Goal: Transaction & Acquisition: Purchase product/service

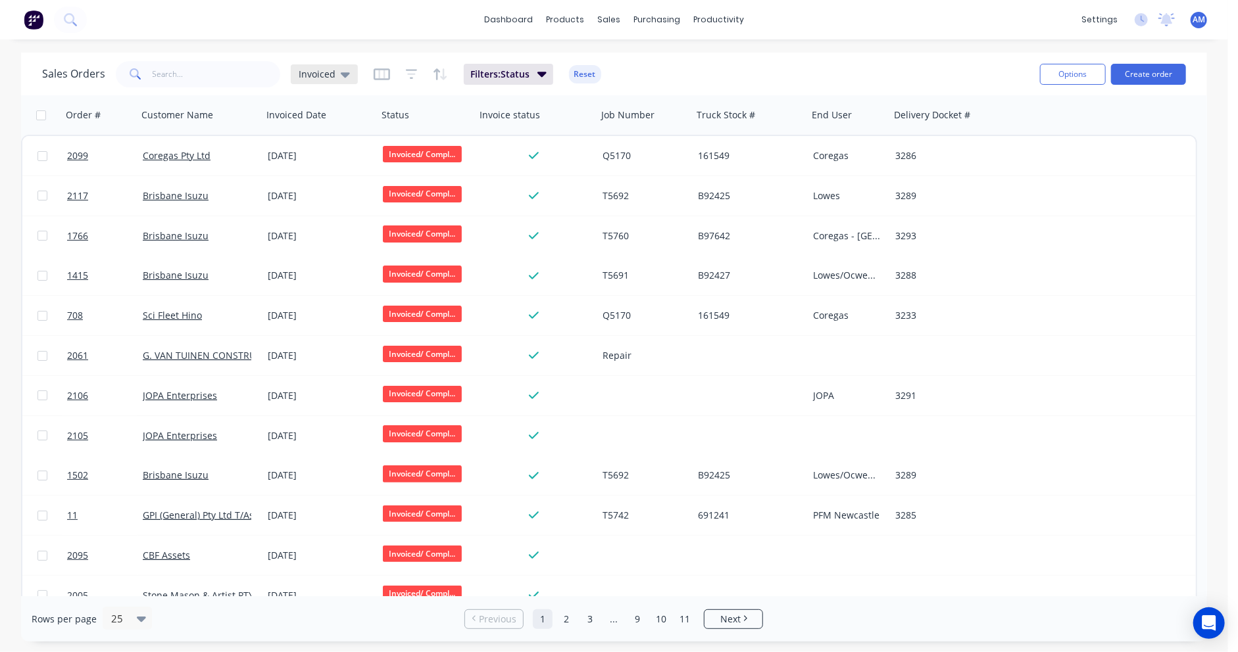
click at [341, 74] on icon at bounding box center [345, 74] width 9 height 14
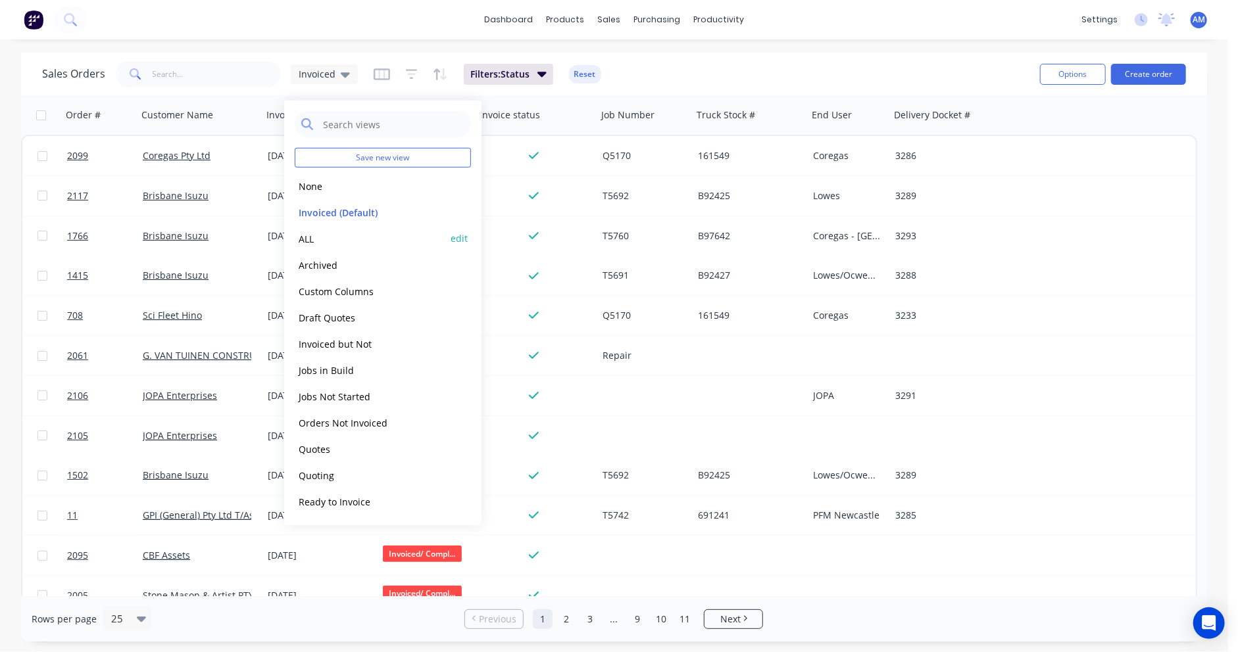
click at [312, 237] on button "ALL" at bounding box center [370, 238] width 150 height 15
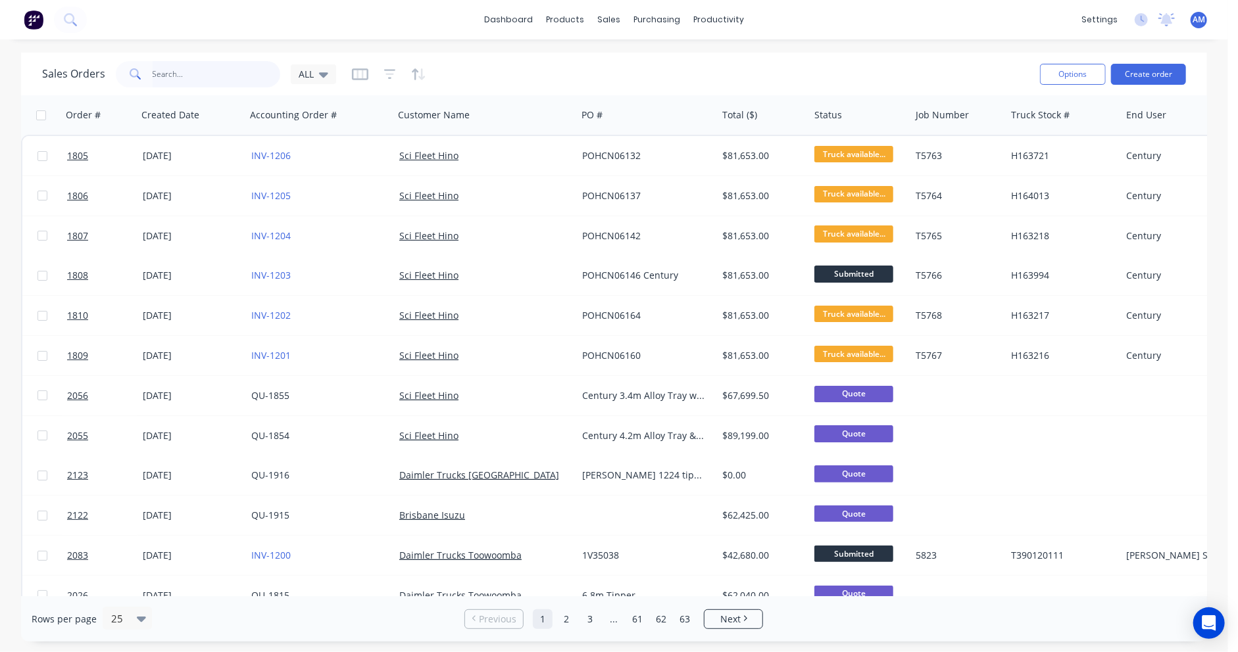
click at [160, 67] on input "text" at bounding box center [217, 74] width 128 height 26
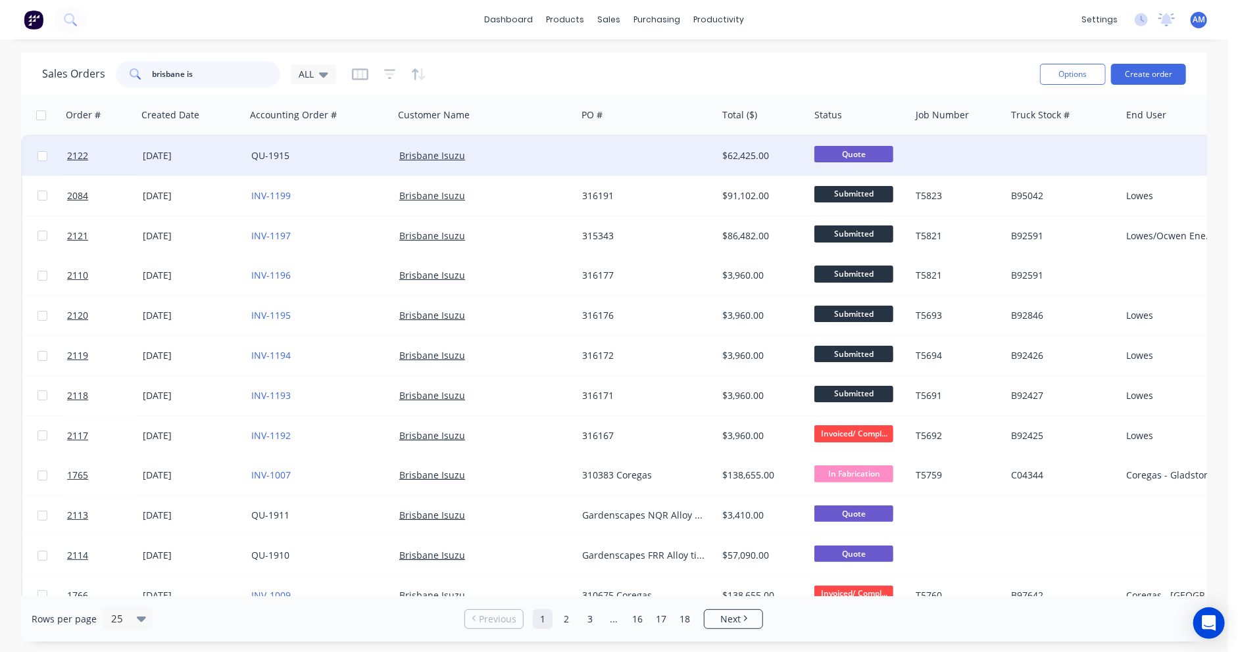
type input "brisbane is"
click at [186, 157] on div "02 Oct 2025" at bounding box center [192, 155] width 98 height 13
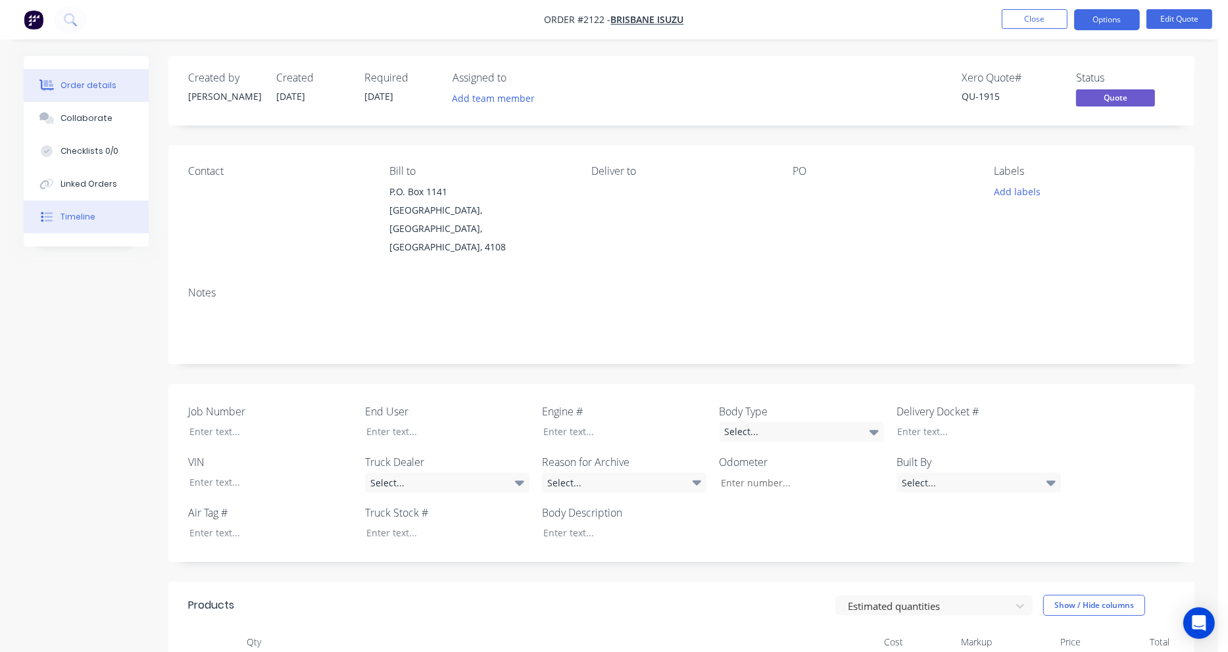
click at [80, 210] on button "Timeline" at bounding box center [86, 217] width 125 height 33
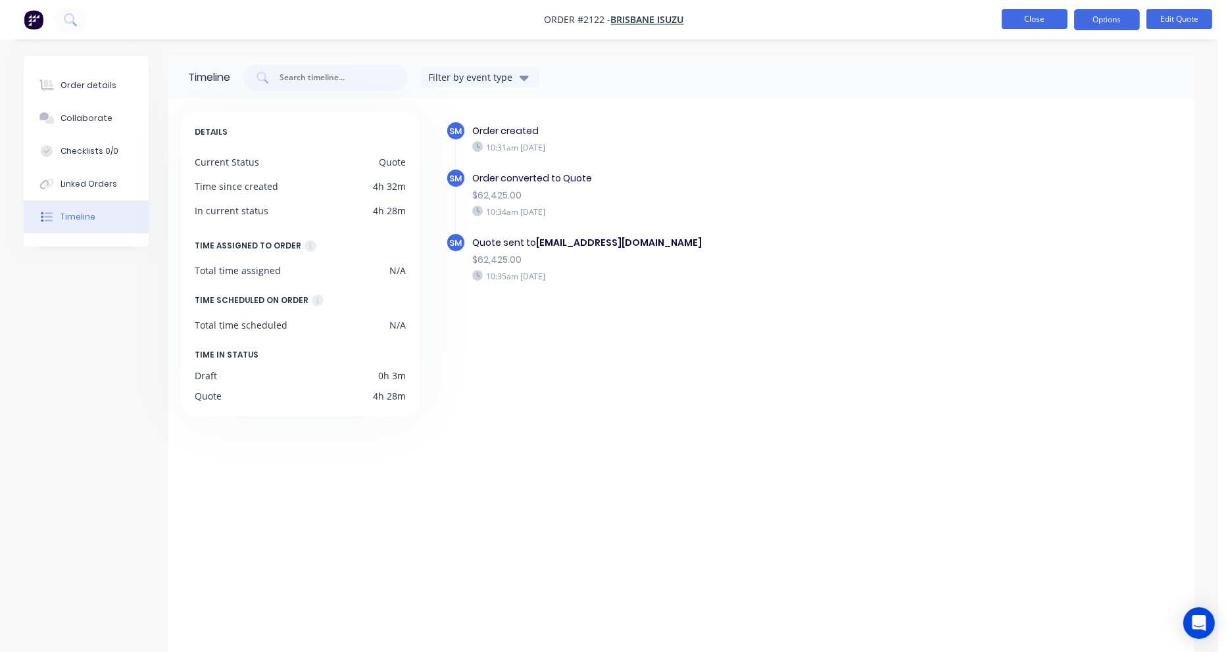
click at [1052, 25] on button "Close" at bounding box center [1035, 19] width 66 height 20
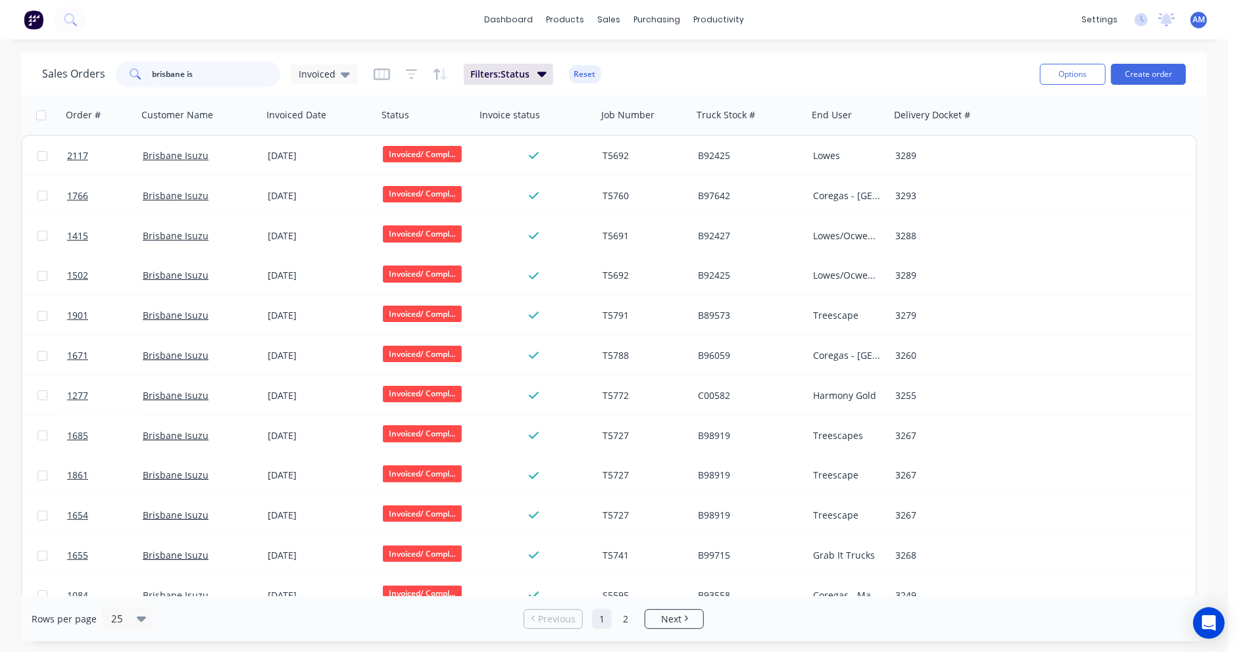
drag, startPoint x: 230, startPoint y: 80, endPoint x: 130, endPoint y: 82, distance: 100.6
click at [130, 82] on div "brisbane is" at bounding box center [198, 74] width 164 height 26
click at [1142, 70] on button "Create order" at bounding box center [1148, 74] width 75 height 21
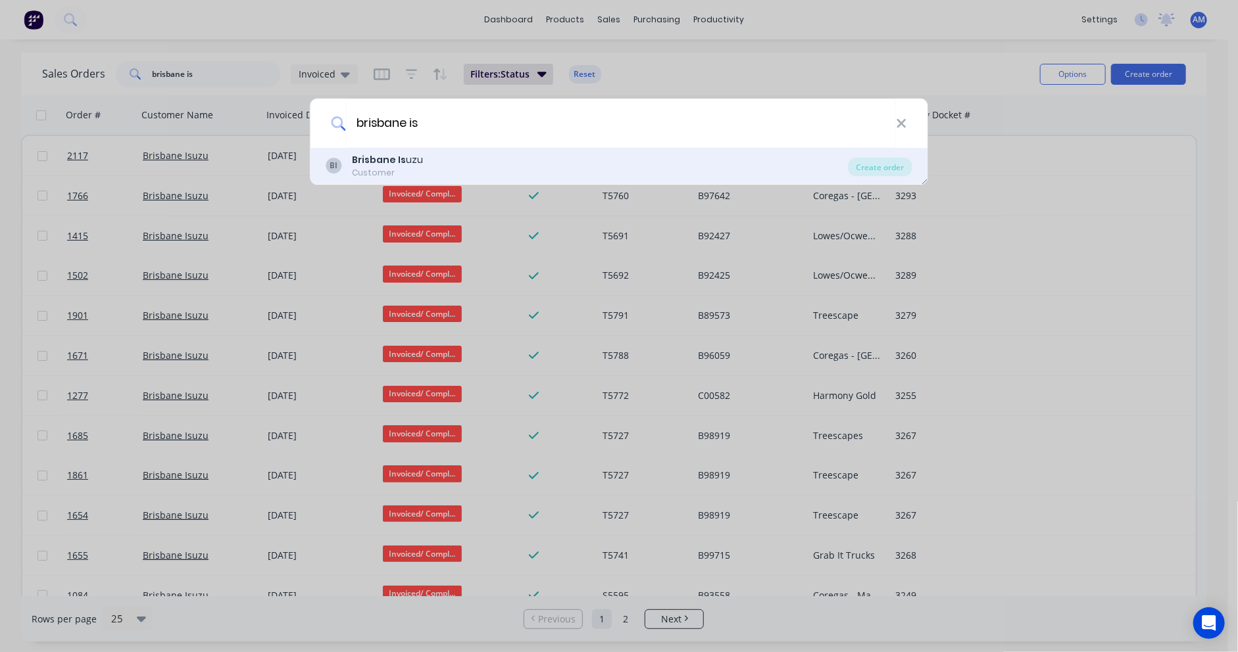
type input "brisbane is"
click at [466, 168] on div "BI Brisbane Is uzu Customer" at bounding box center [587, 166] width 522 height 26
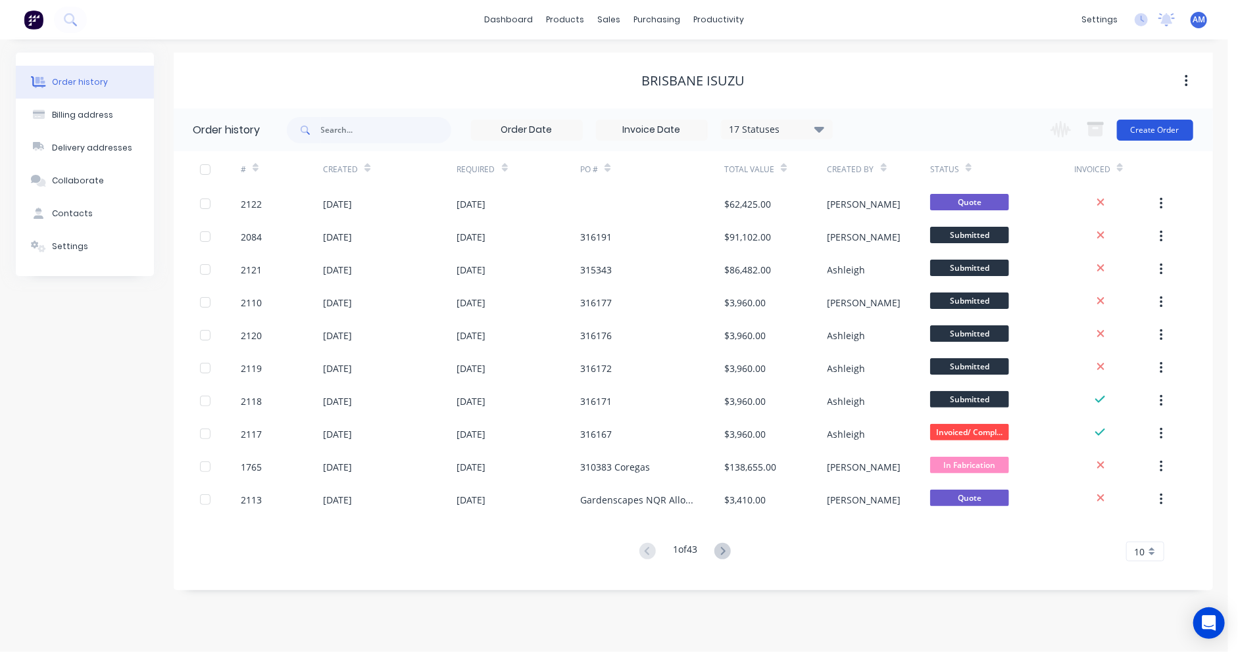
click at [1151, 142] on div "Change order status Submitted Truck available from dealer Truck Arrived In Fabr…" at bounding box center [1117, 130] width 150 height 43
click at [1152, 132] on button "Create Order" at bounding box center [1155, 130] width 76 height 21
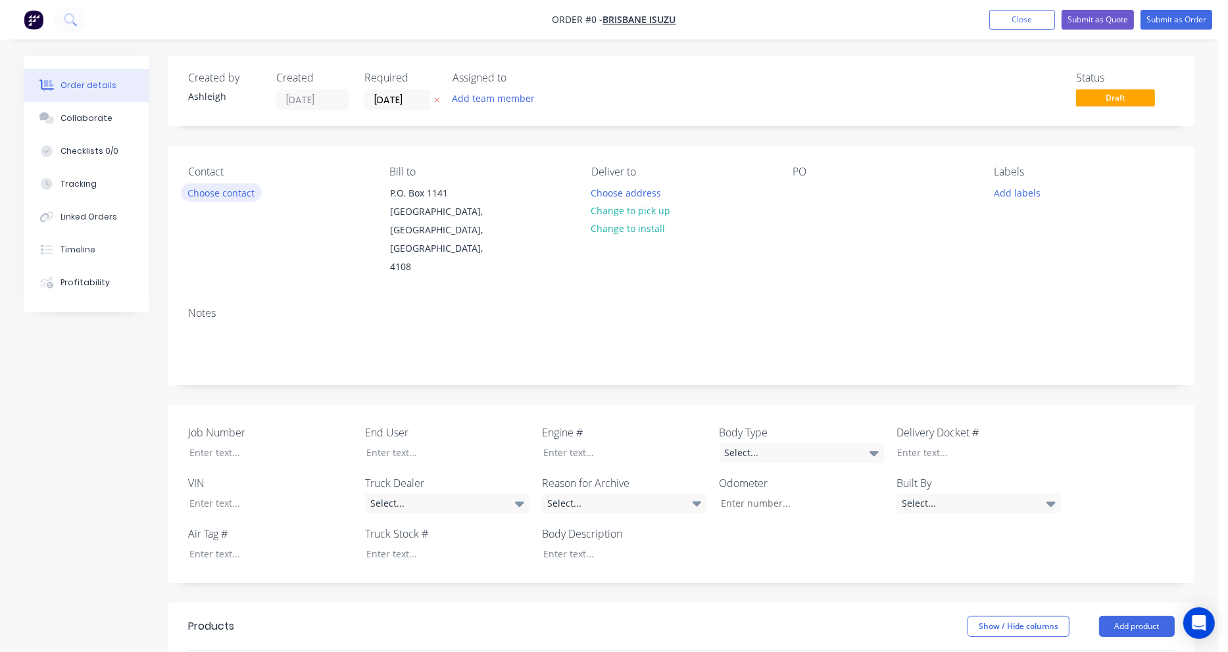
click at [247, 191] on button "Choose contact" at bounding box center [221, 192] width 81 height 18
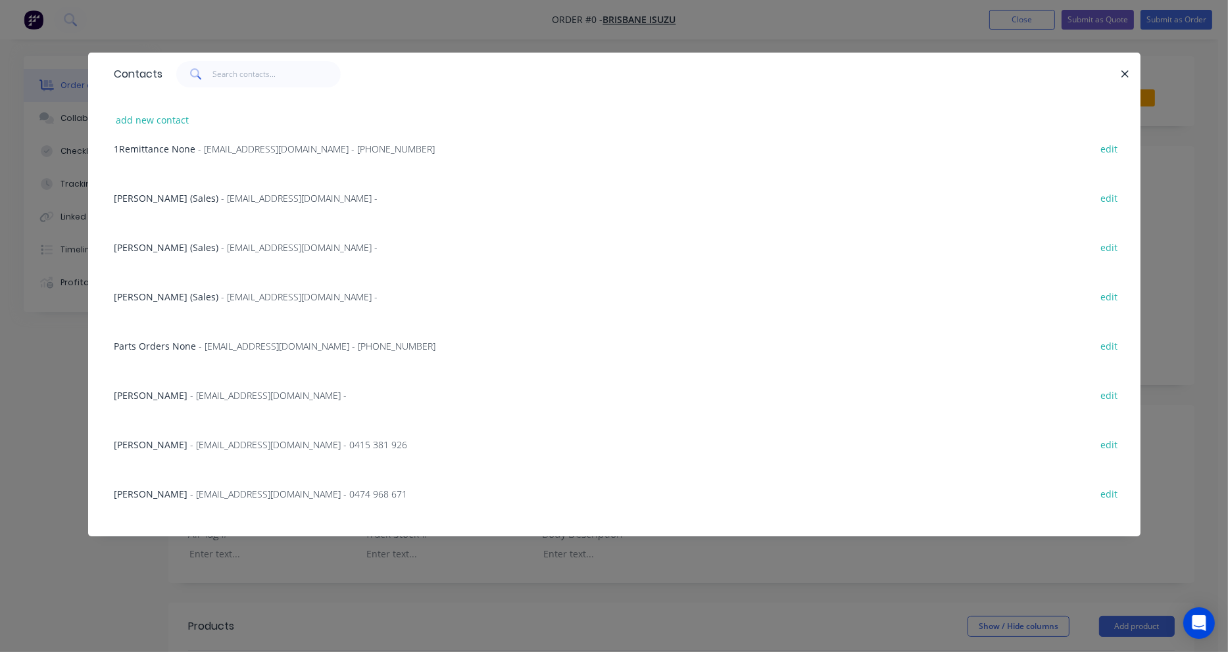
scroll to position [263, 0]
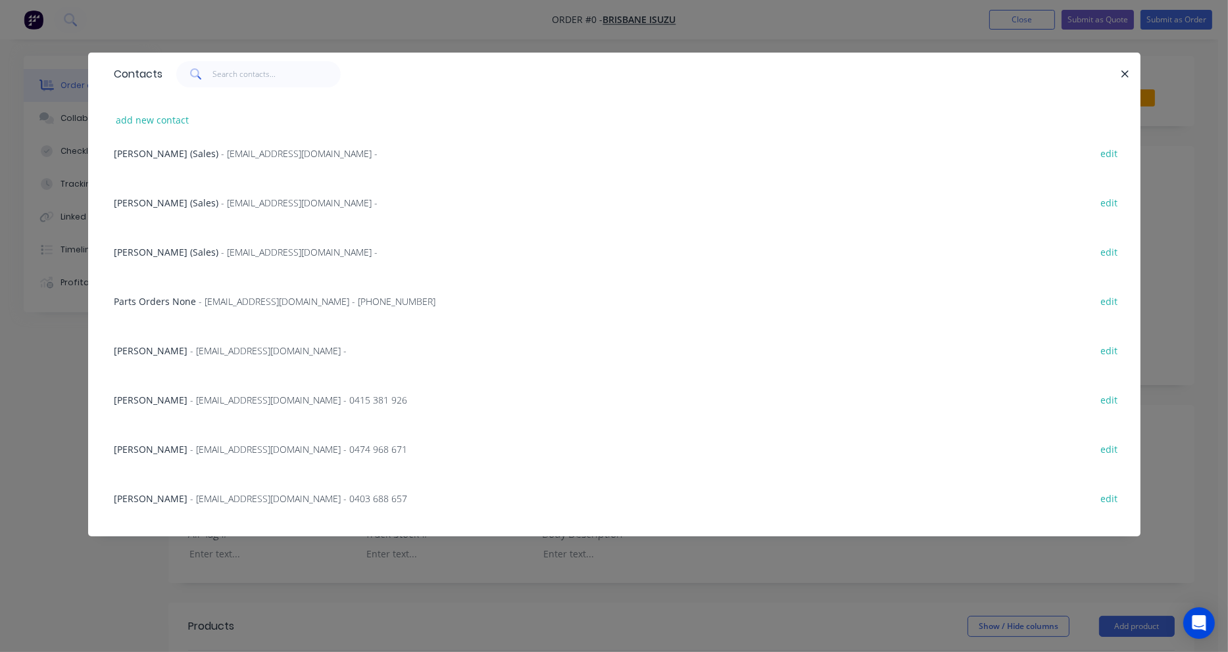
click at [191, 401] on span "- jwalker@brisbaneisuzu.com.au - 0415 381 926" at bounding box center [299, 400] width 217 height 12
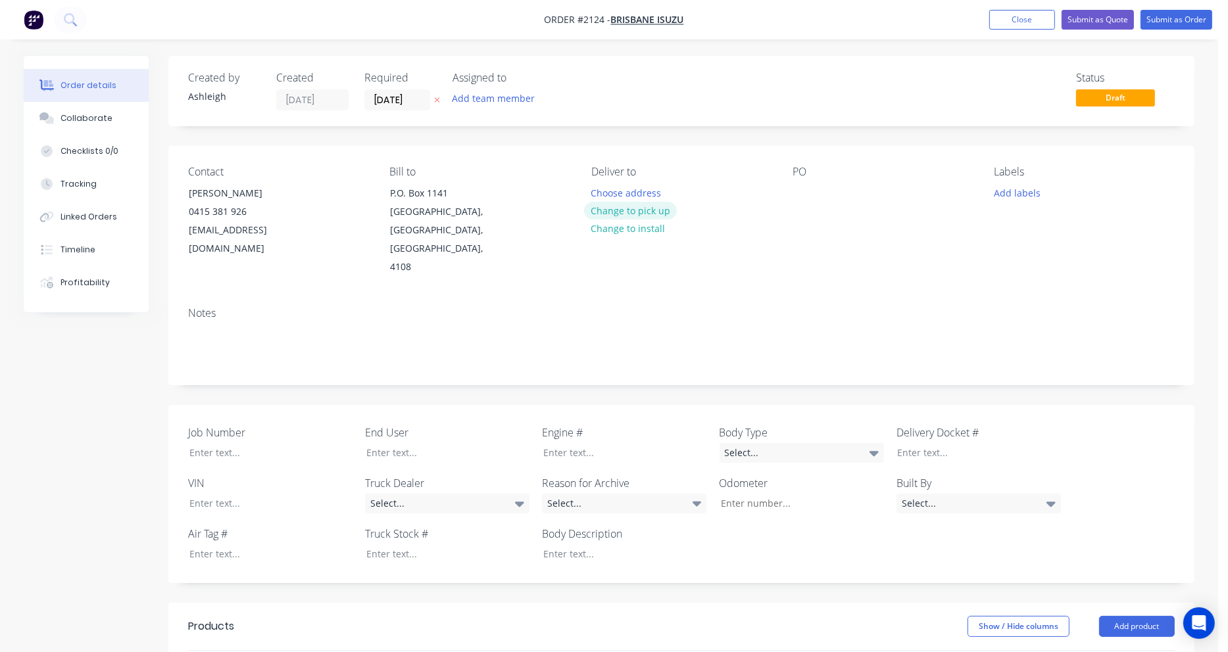
click at [658, 214] on button "Change to pick up" at bounding box center [630, 211] width 93 height 18
click at [629, 212] on button "Change to delivery" at bounding box center [632, 212] width 96 height 18
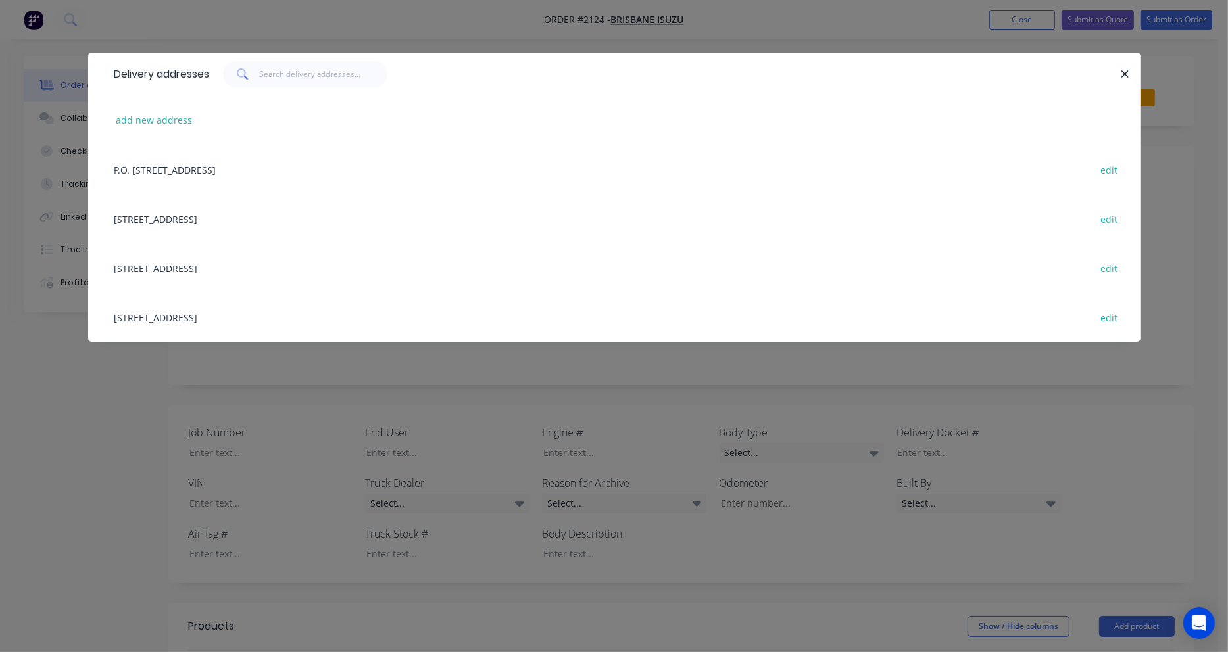
click at [200, 316] on div "1121 Beaudesert Rd, ARCHERFIELD, Queensland, Australia, 4108 edit" at bounding box center [614, 317] width 1013 height 49
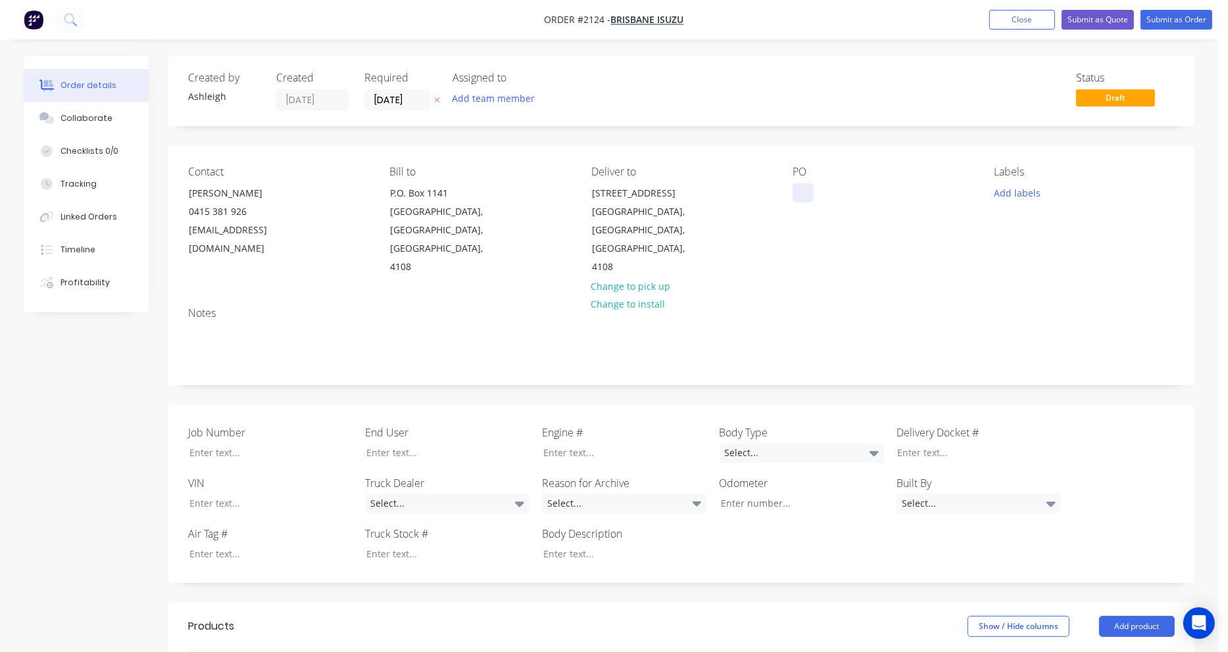
click at [806, 196] on div at bounding box center [802, 192] width 21 height 19
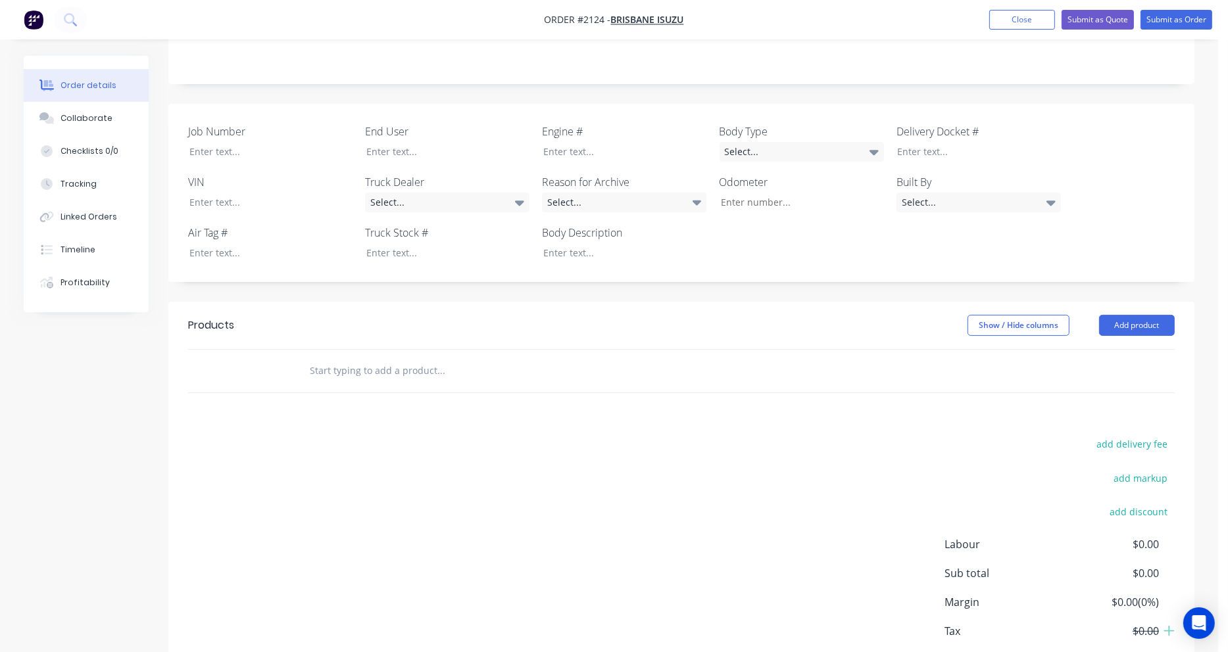
scroll to position [329, 0]
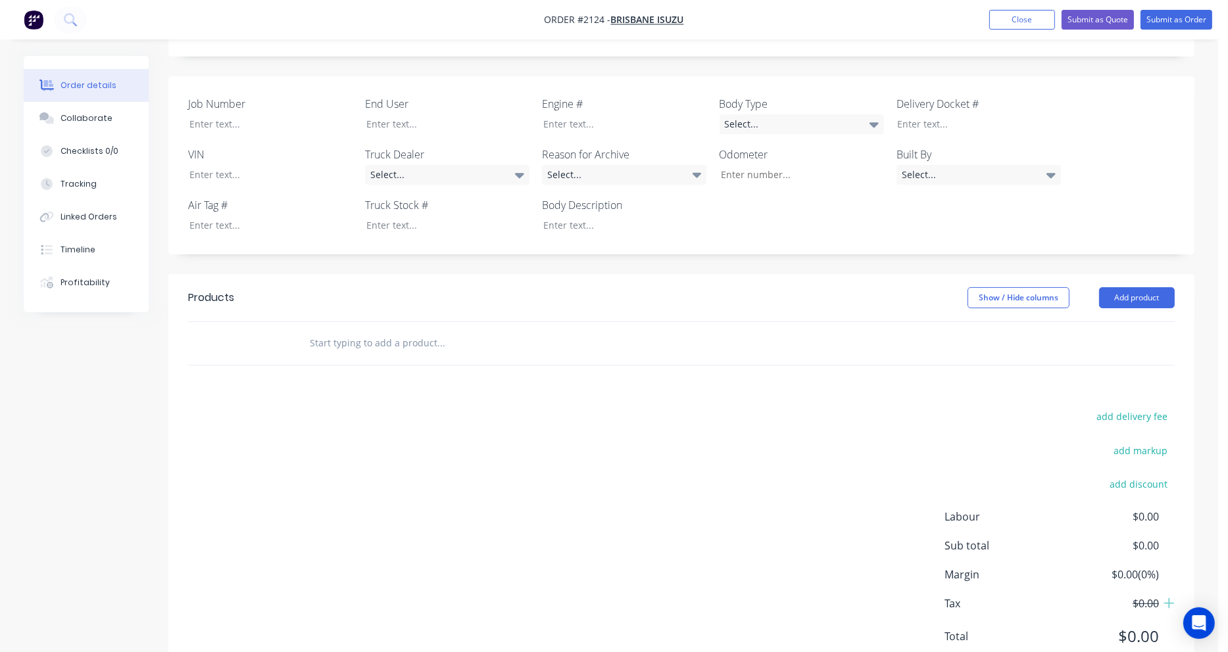
click at [354, 330] on input "text" at bounding box center [440, 343] width 263 height 26
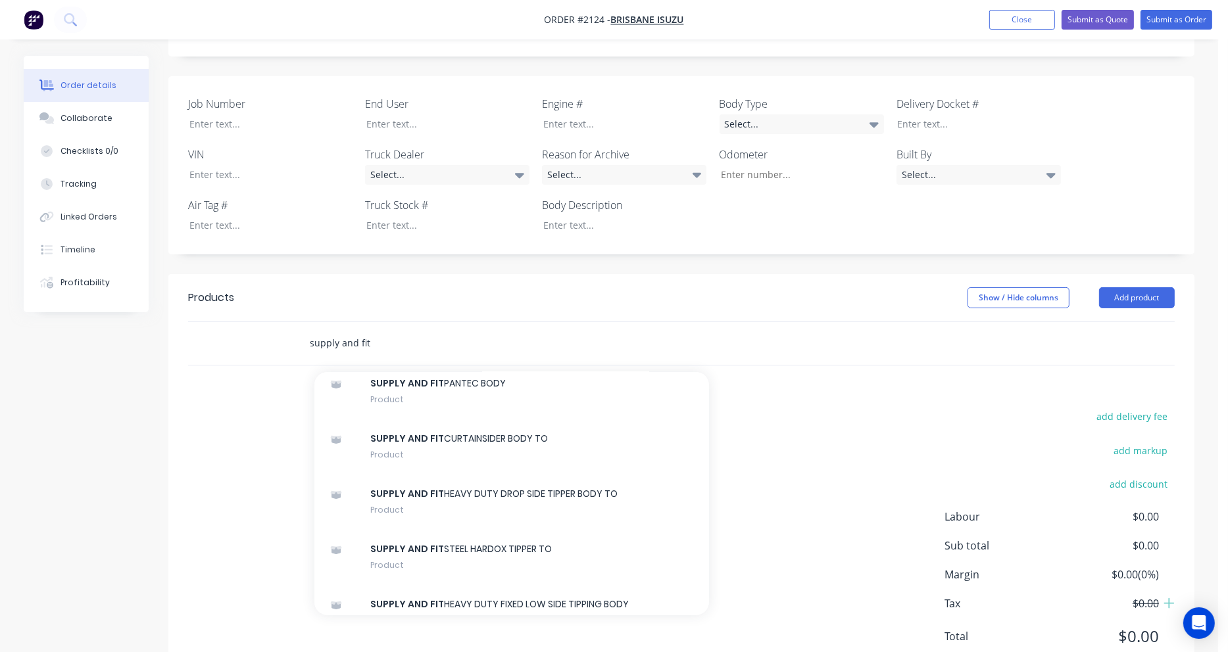
scroll to position [263, 0]
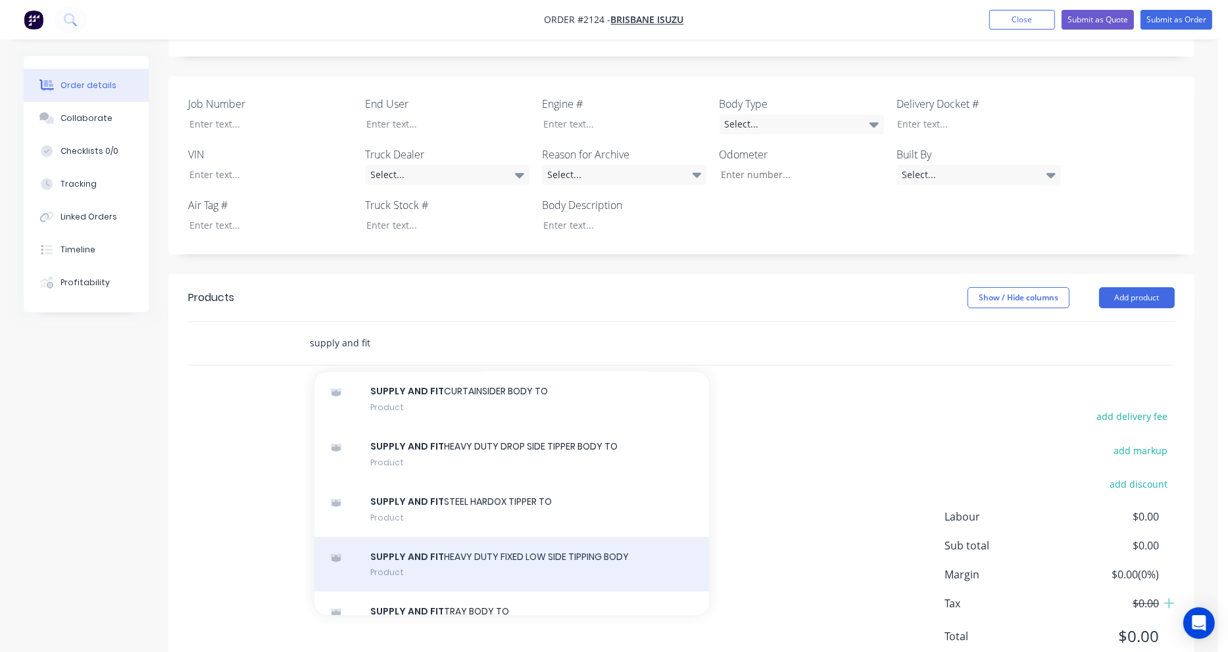
type input "supply and fit"
click at [483, 537] on div "SUPPLY AND FIT HEAVY DUTY FIXED LOW SIDE TIPPING BODY Product" at bounding box center [511, 564] width 395 height 55
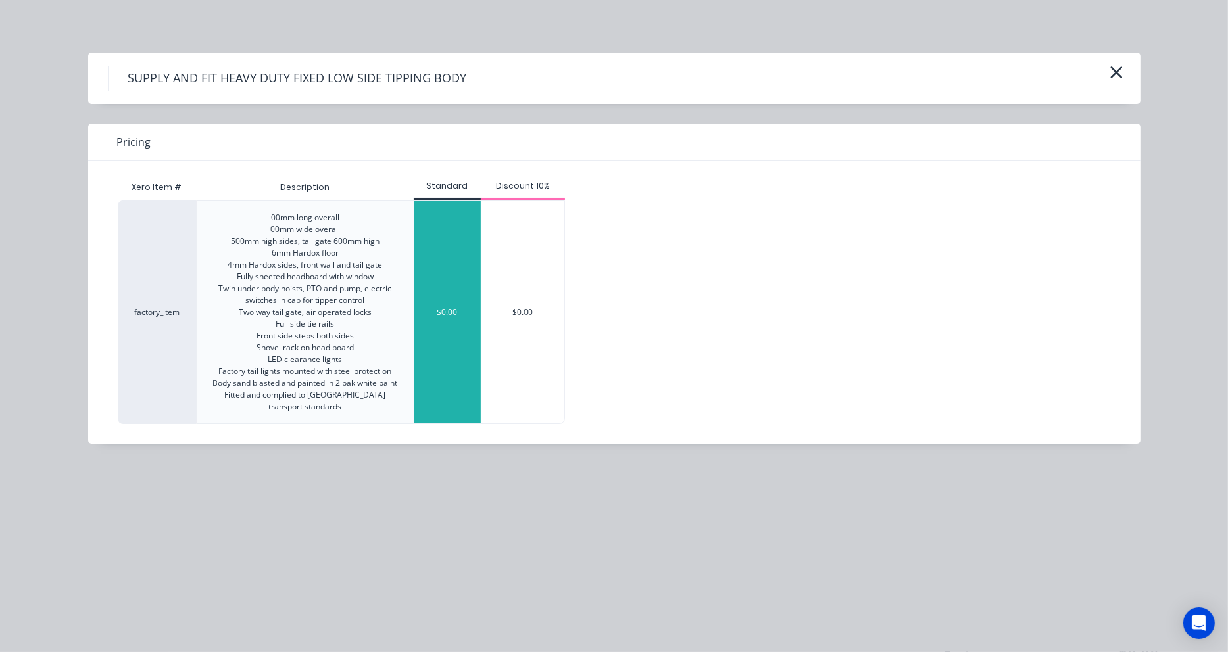
click at [462, 324] on div "$0.00" at bounding box center [447, 312] width 66 height 222
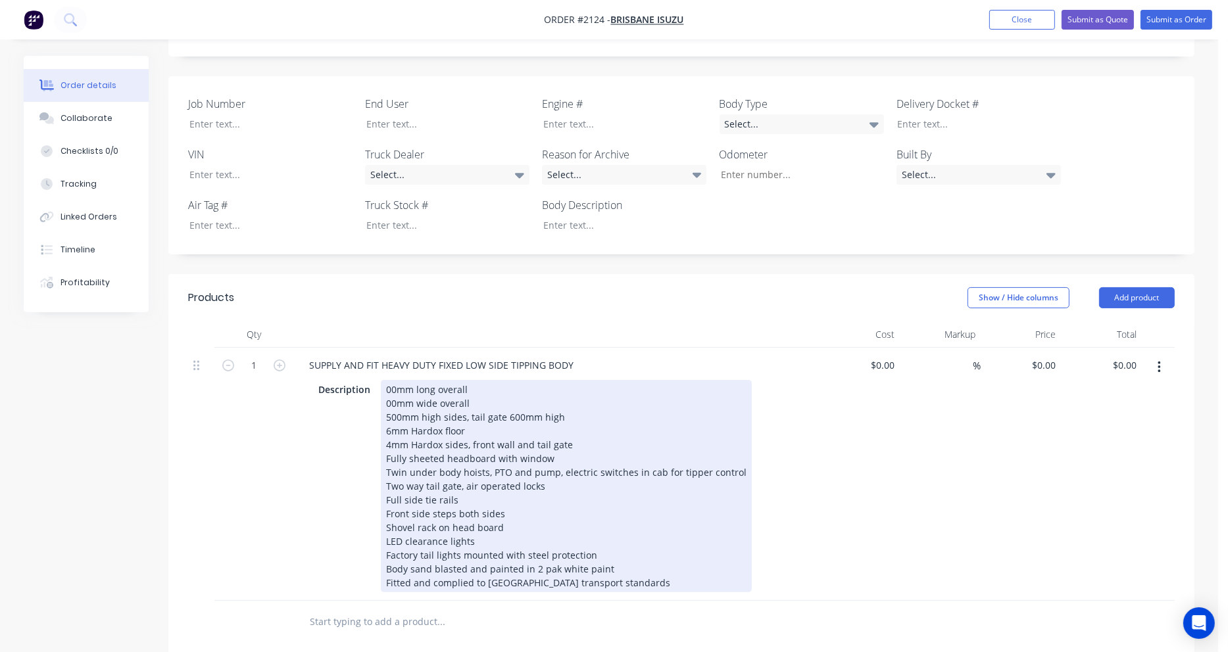
click at [387, 380] on div "00mm long overall 00mm wide overall 500mm high sides, tail gate 600mm high 6mm …" at bounding box center [566, 486] width 371 height 212
click at [386, 386] on div "5700mm long overall 00mm wide overall 500mm high sides, tail gate 600mm high 6m…" at bounding box center [566, 486] width 371 height 212
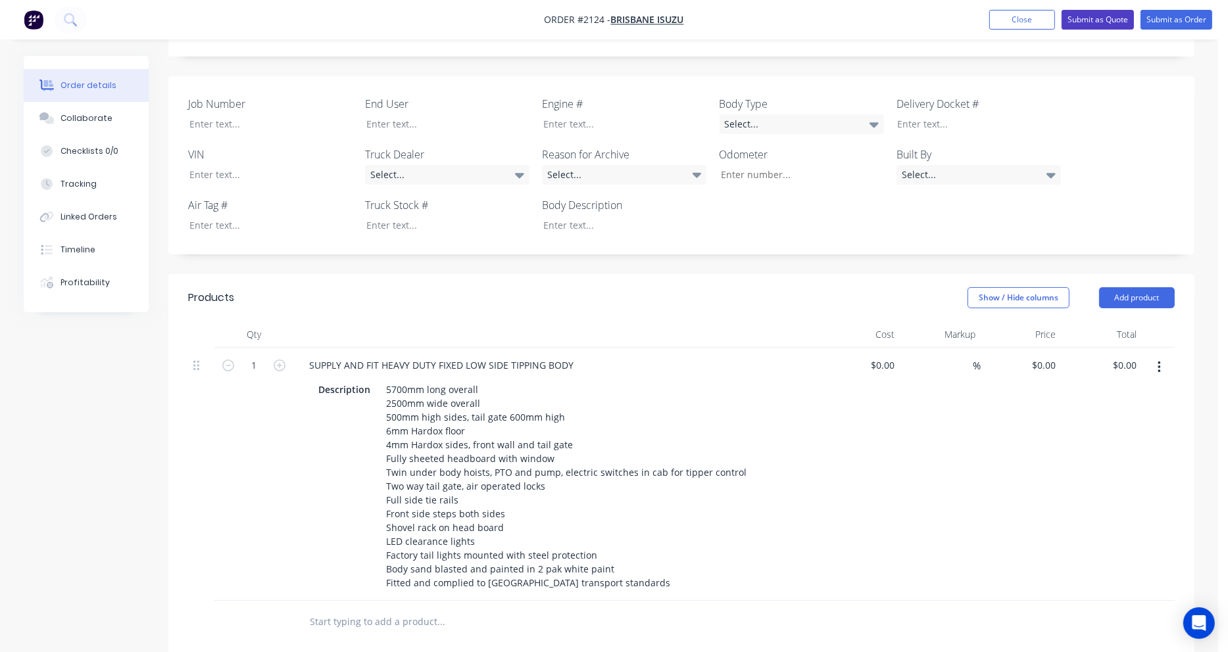
click at [1085, 22] on button "Submit as Quote" at bounding box center [1097, 20] width 72 height 20
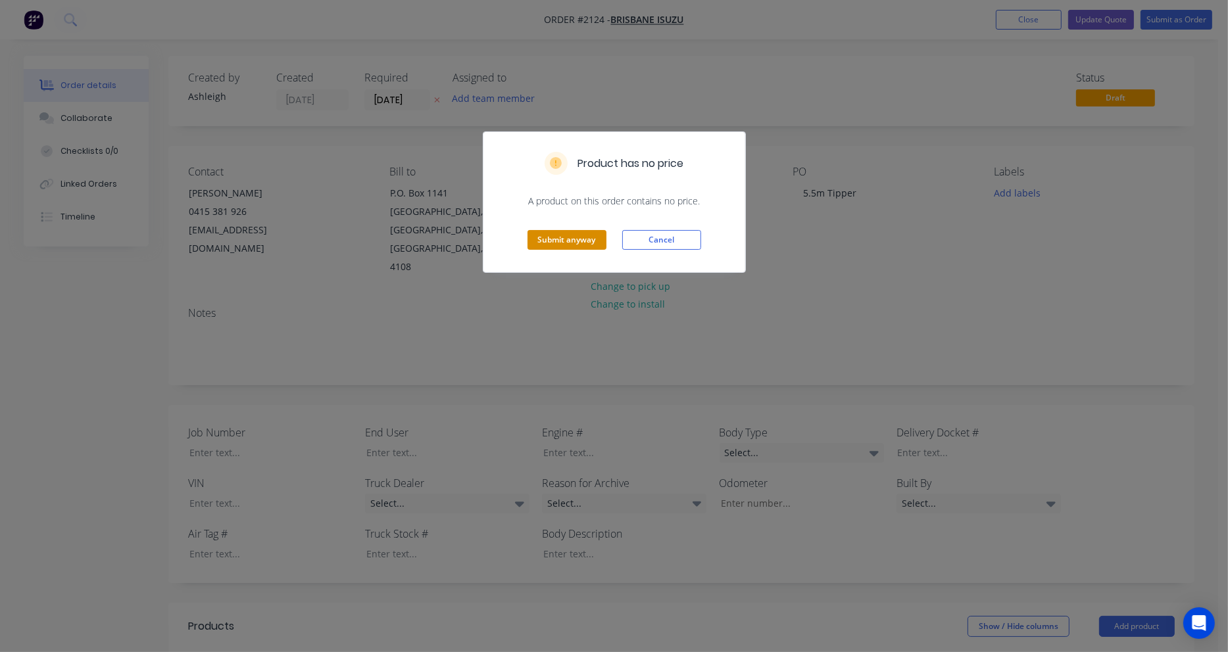
click at [566, 242] on button "Submit anyway" at bounding box center [566, 240] width 79 height 20
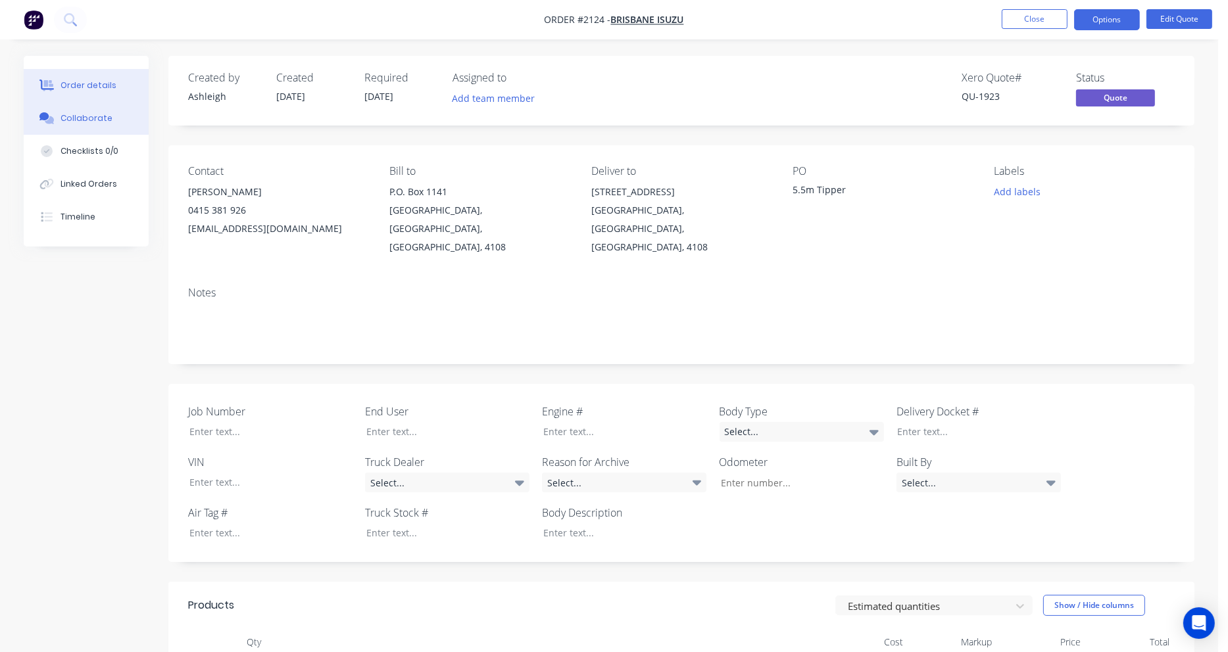
click at [74, 116] on div "Collaborate" at bounding box center [86, 118] width 52 height 12
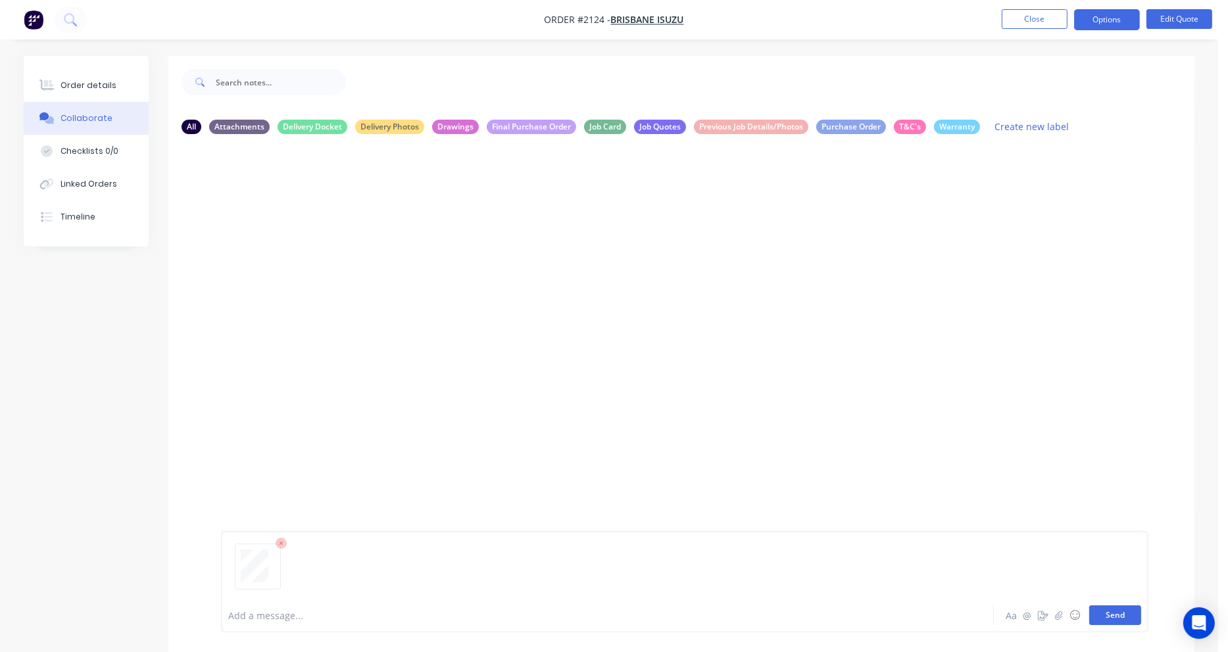
click at [1107, 619] on button "Send" at bounding box center [1115, 616] width 52 height 20
click at [63, 85] on div "Order details" at bounding box center [88, 86] width 56 height 12
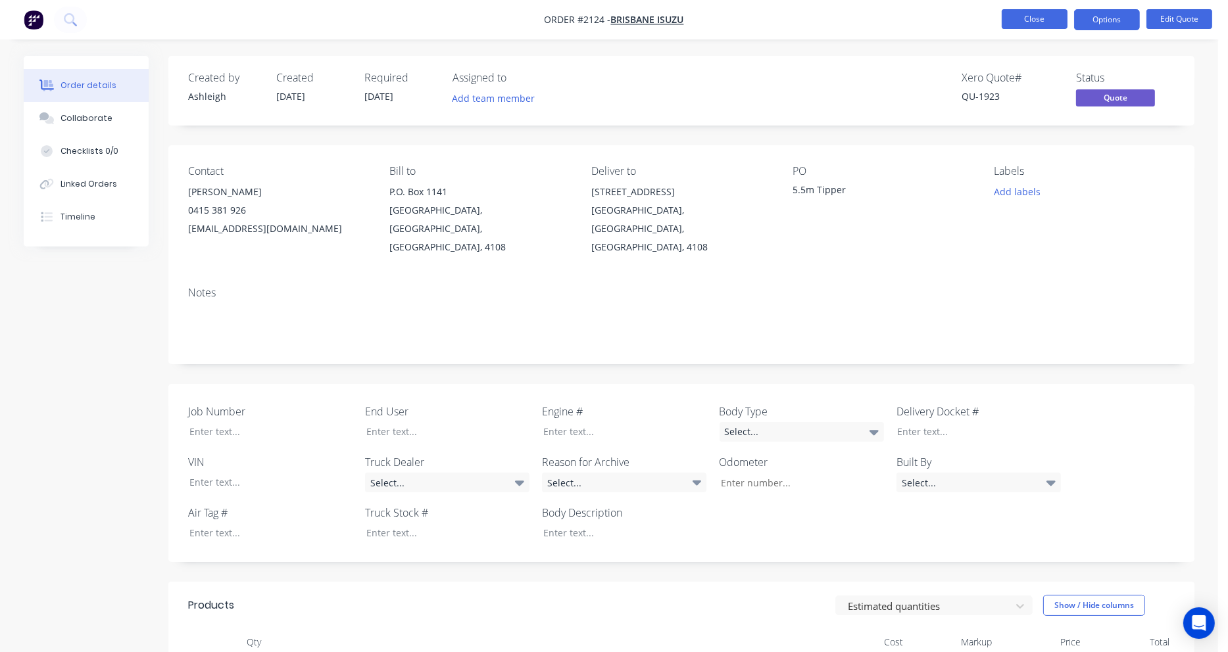
click at [1052, 21] on button "Close" at bounding box center [1035, 19] width 66 height 20
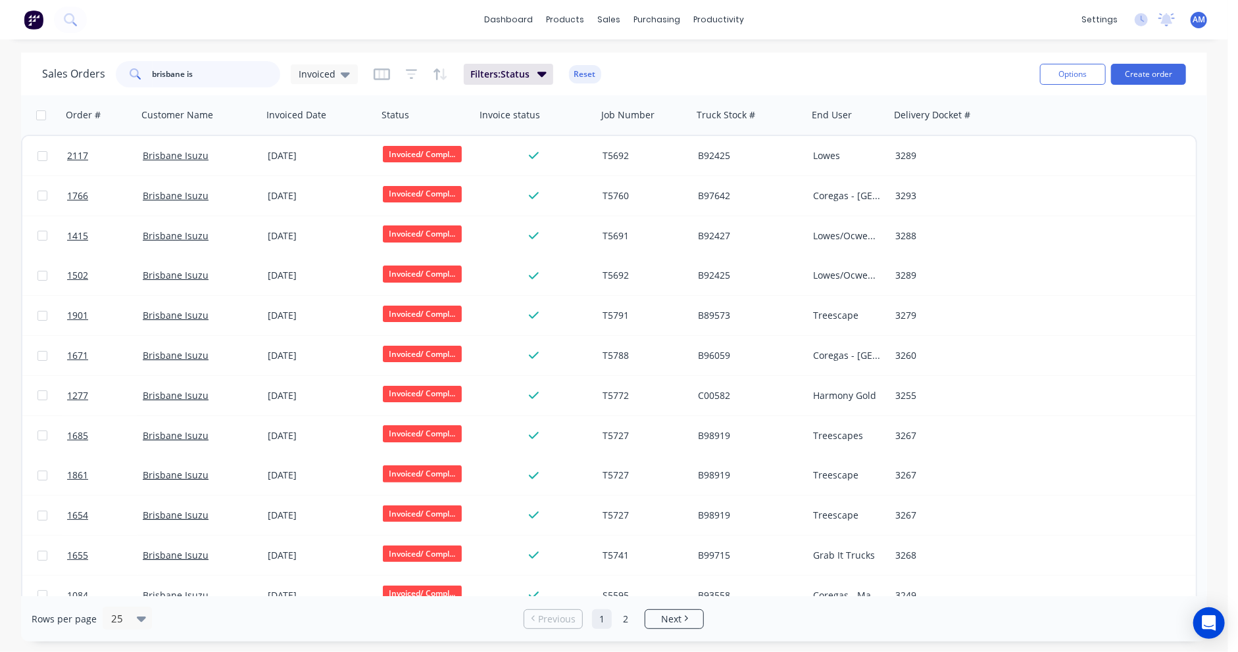
drag, startPoint x: 234, startPoint y: 74, endPoint x: 138, endPoint y: 73, distance: 96.0
click at [138, 73] on div "brisbane is" at bounding box center [198, 74] width 164 height 26
type input "v"
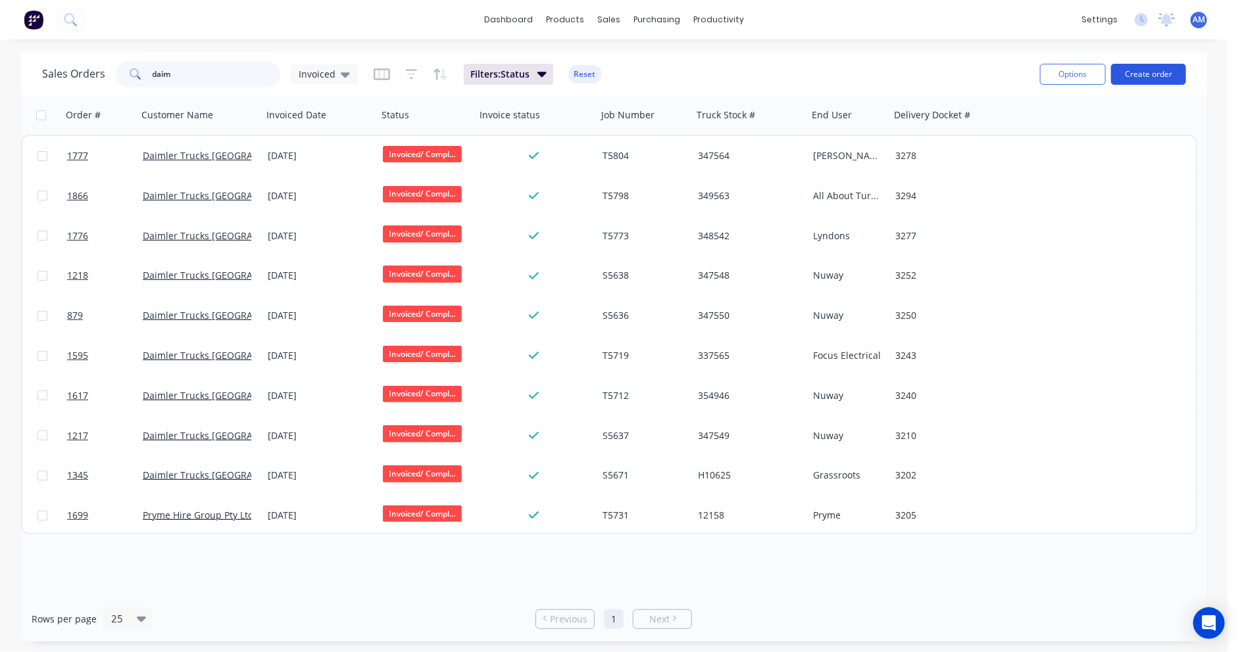
type input "daim"
click at [1163, 74] on button "Create order" at bounding box center [1148, 74] width 75 height 21
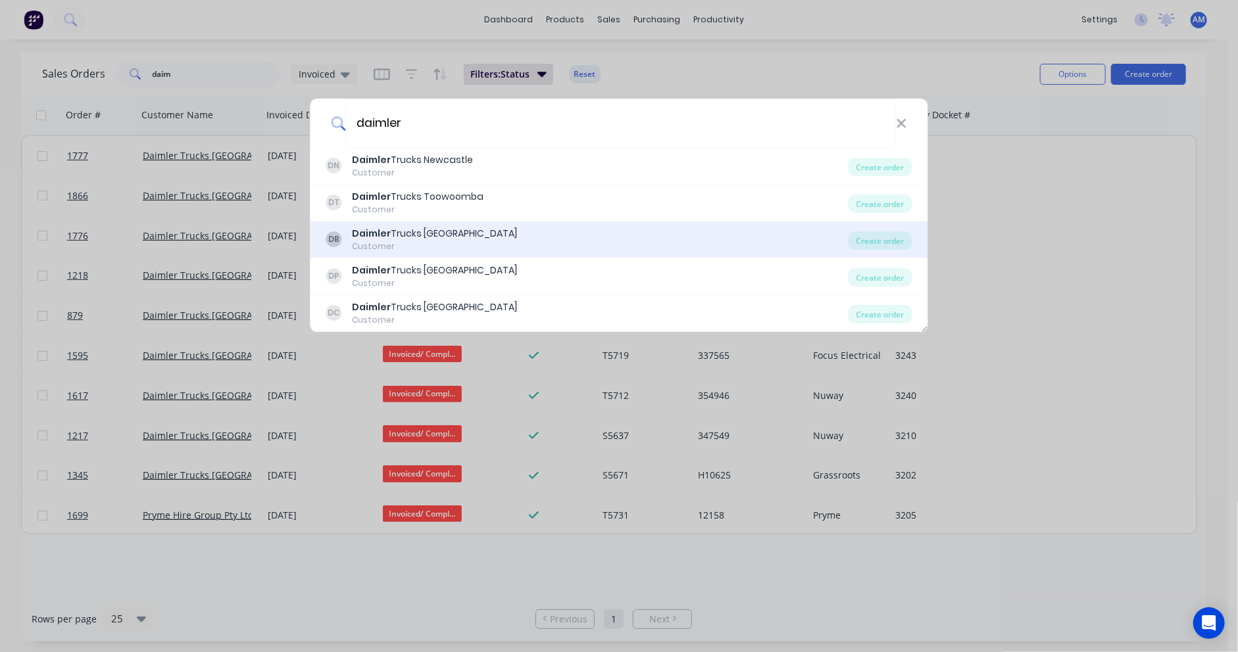
type input "daimler"
click at [429, 235] on div "Daimler Trucks Brisbane" at bounding box center [434, 234] width 165 height 14
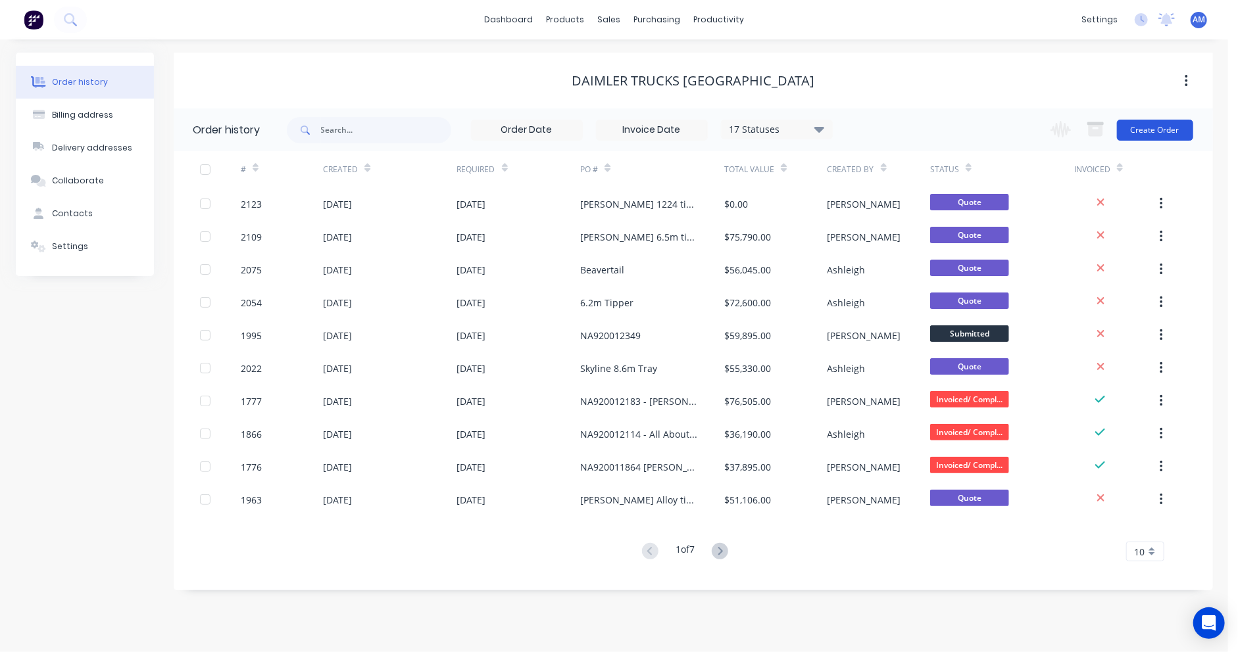
click at [1165, 128] on button "Create Order" at bounding box center [1155, 130] width 76 height 21
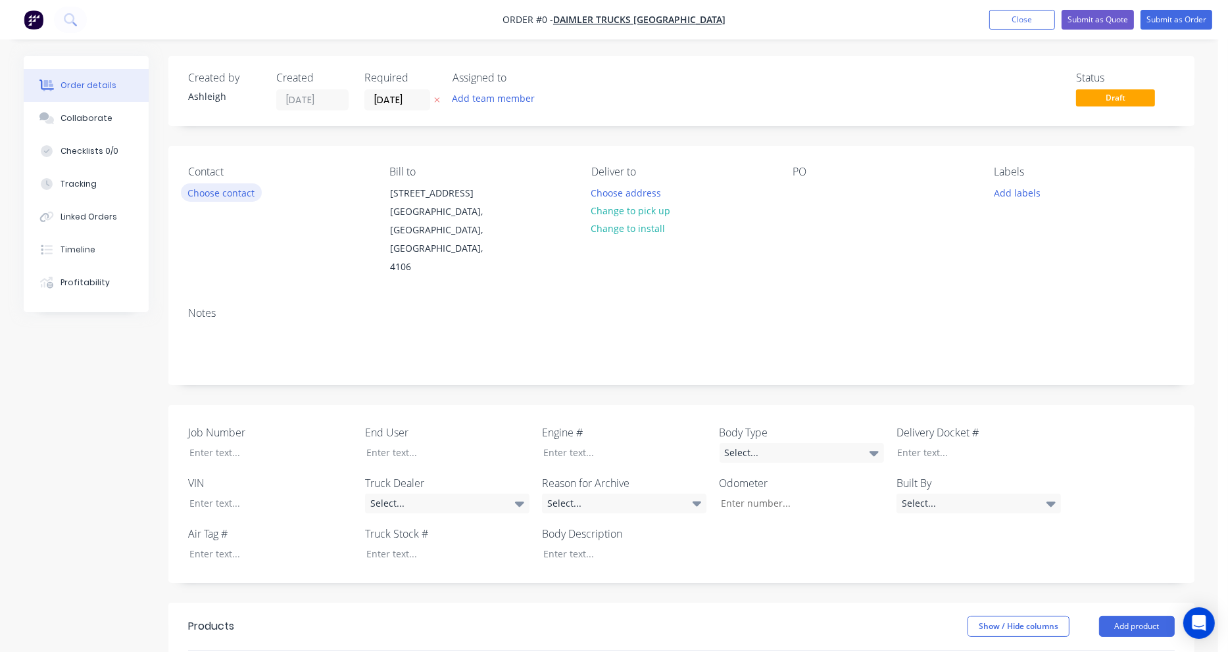
click at [217, 189] on button "Choose contact" at bounding box center [221, 192] width 81 height 18
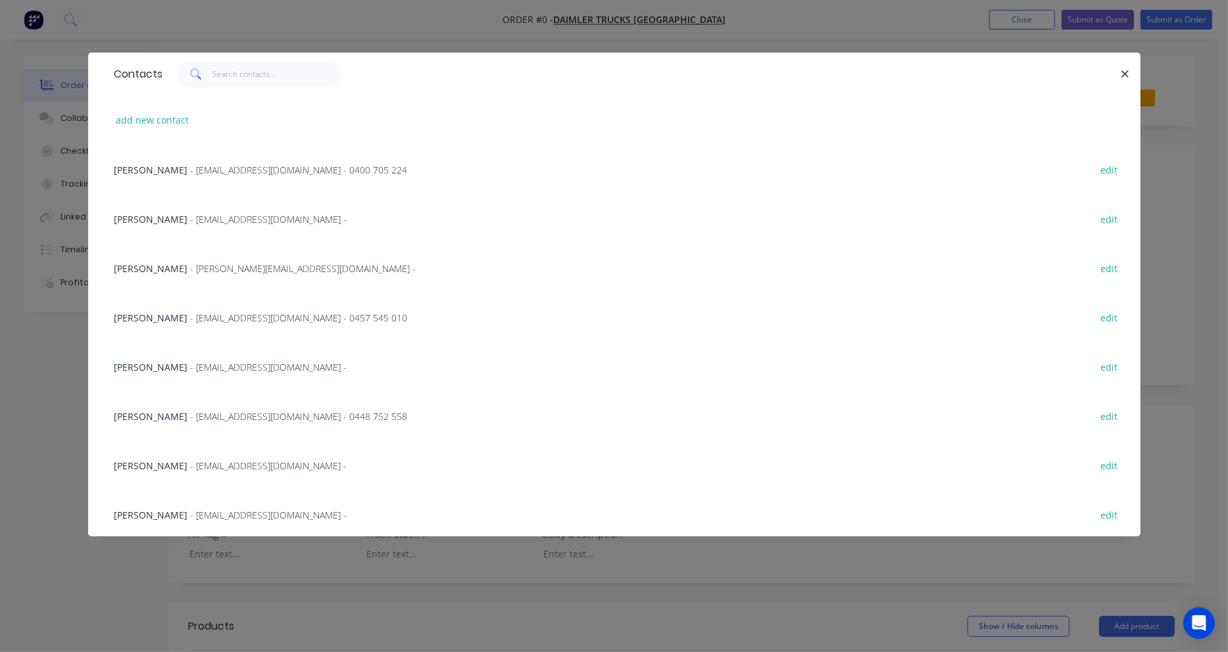
scroll to position [250, 0]
click at [165, 460] on span "Chris Mannell" at bounding box center [151, 462] width 74 height 12
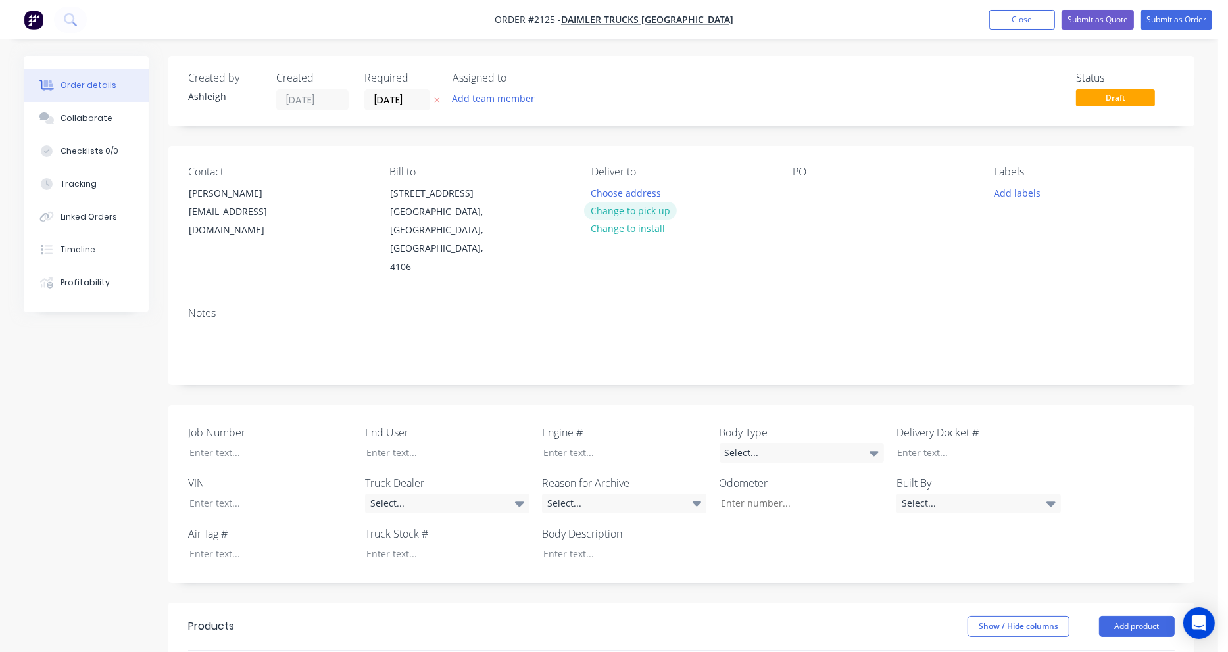
click at [641, 208] on button "Change to pick up" at bounding box center [630, 211] width 93 height 18
click at [636, 212] on button "Change to delivery" at bounding box center [632, 212] width 96 height 18
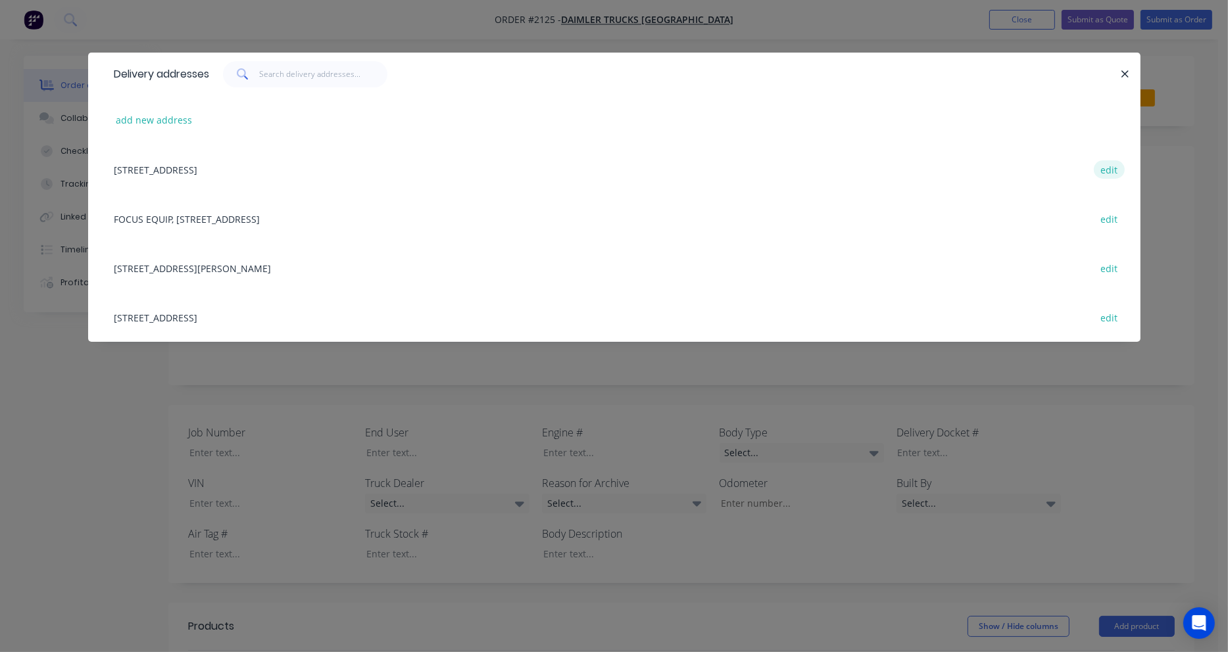
click at [1096, 169] on button "edit" at bounding box center [1109, 169] width 31 height 18
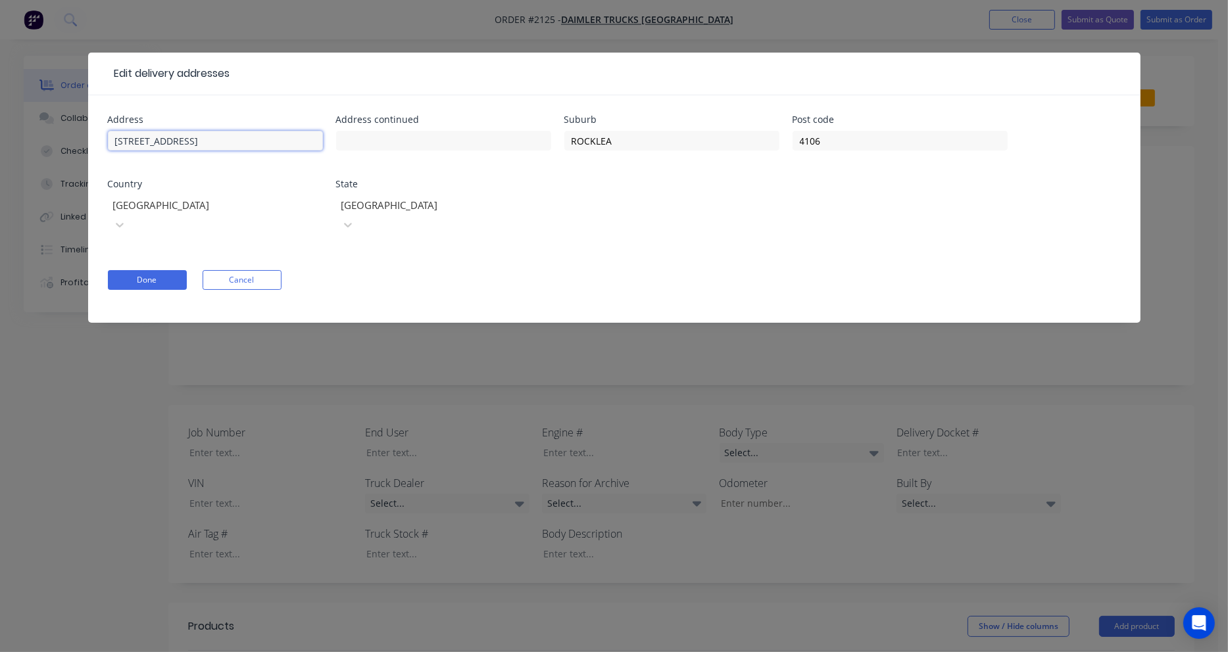
drag, startPoint x: 133, startPoint y: 139, endPoint x: 110, endPoint y: 142, distance: 22.6
click at [110, 142] on input "1699 Ipswich Road" at bounding box center [215, 141] width 215 height 20
type input "2637 Ipswich Road"
drag, startPoint x: 629, startPoint y: 139, endPoint x: 557, endPoint y: 142, distance: 71.8
click at [557, 142] on div "Address 2637 Ipswich Road Address continued Suburb ROCKLEA Post code 4106 Count…" at bounding box center [614, 182] width 1013 height 135
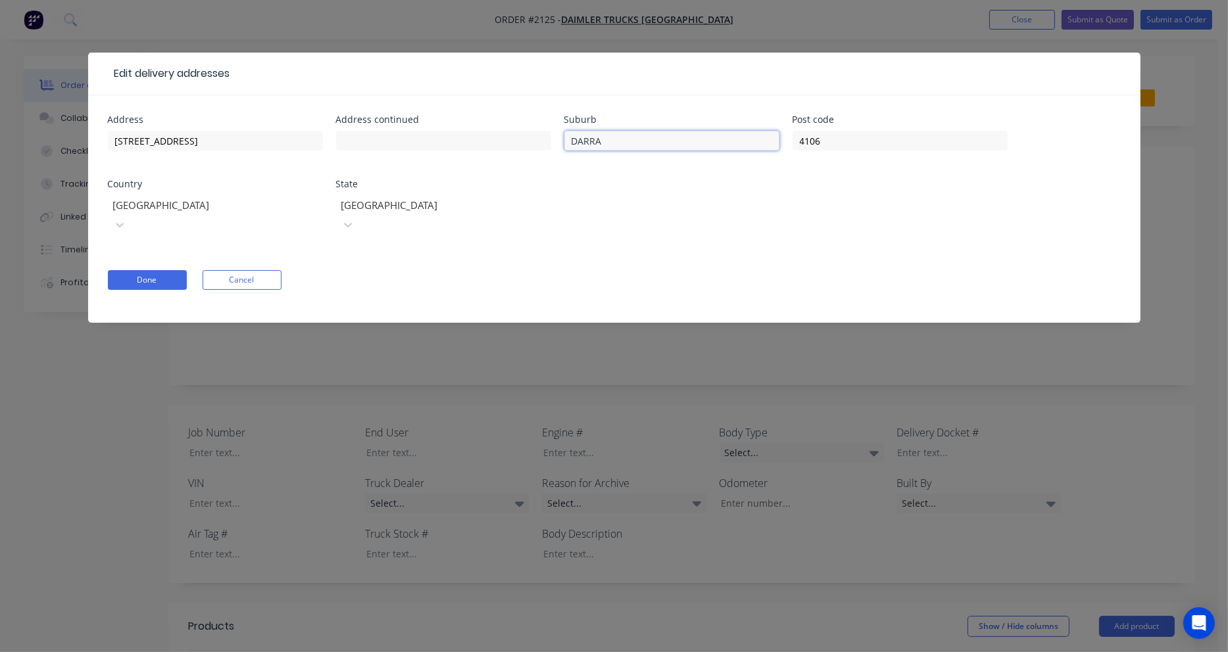
type input "DARRA"
click at [149, 270] on button "Done" at bounding box center [147, 280] width 79 height 20
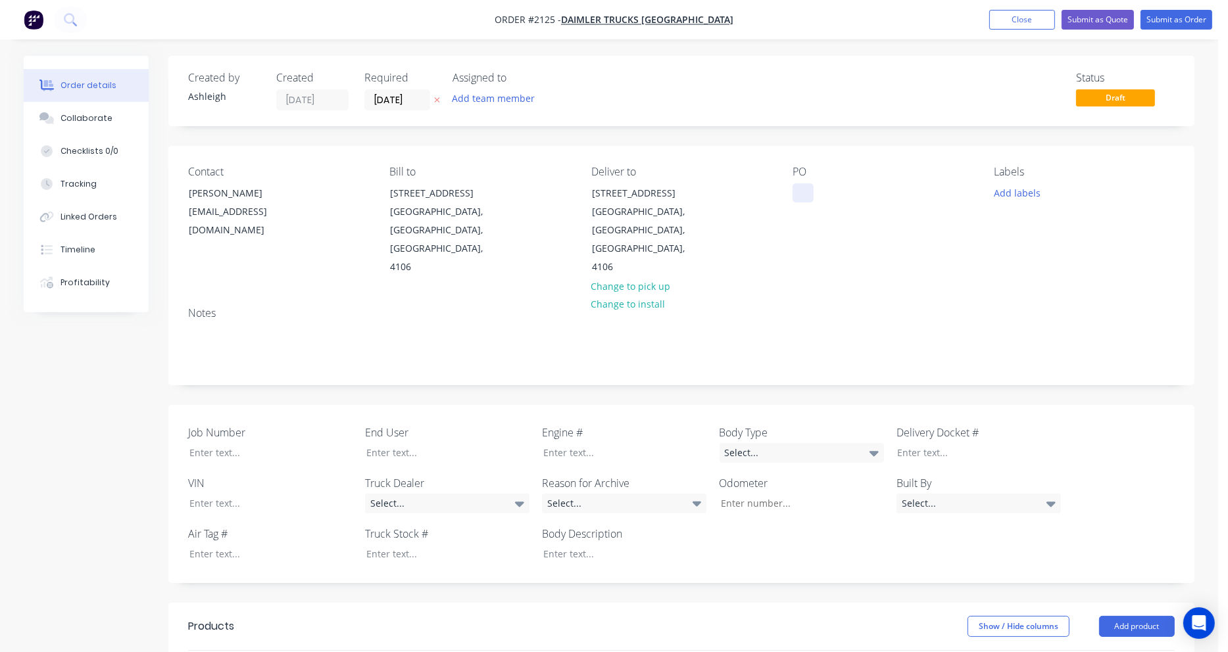
click at [808, 193] on div at bounding box center [802, 192] width 21 height 19
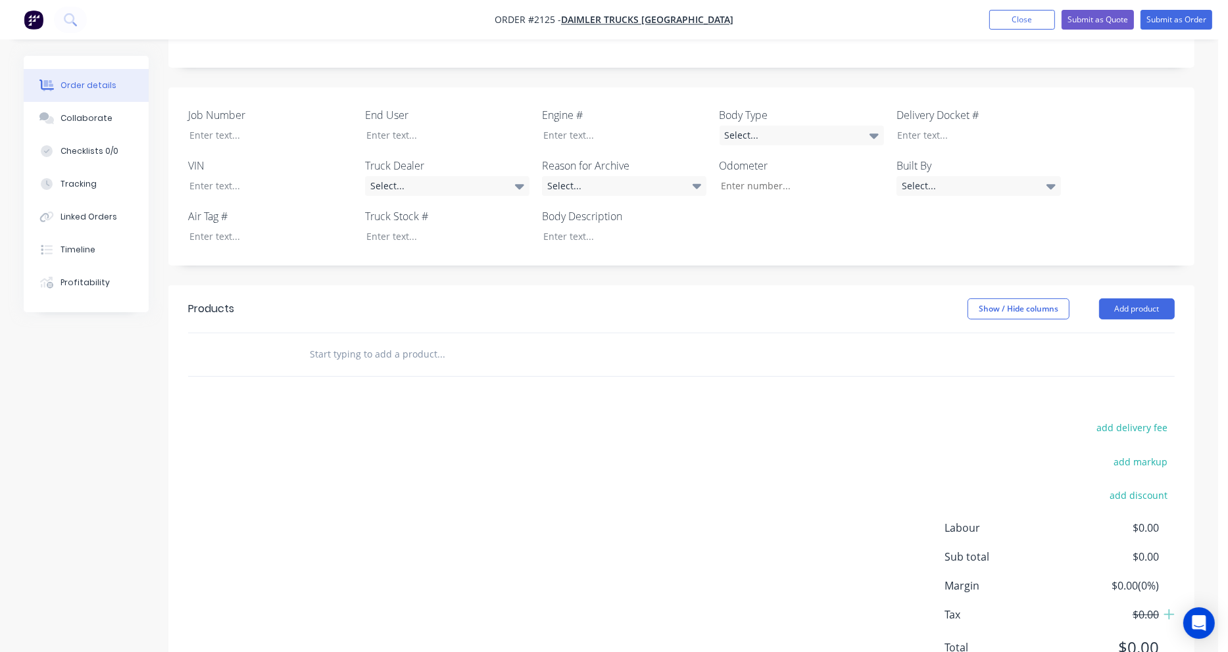
scroll to position [329, 0]
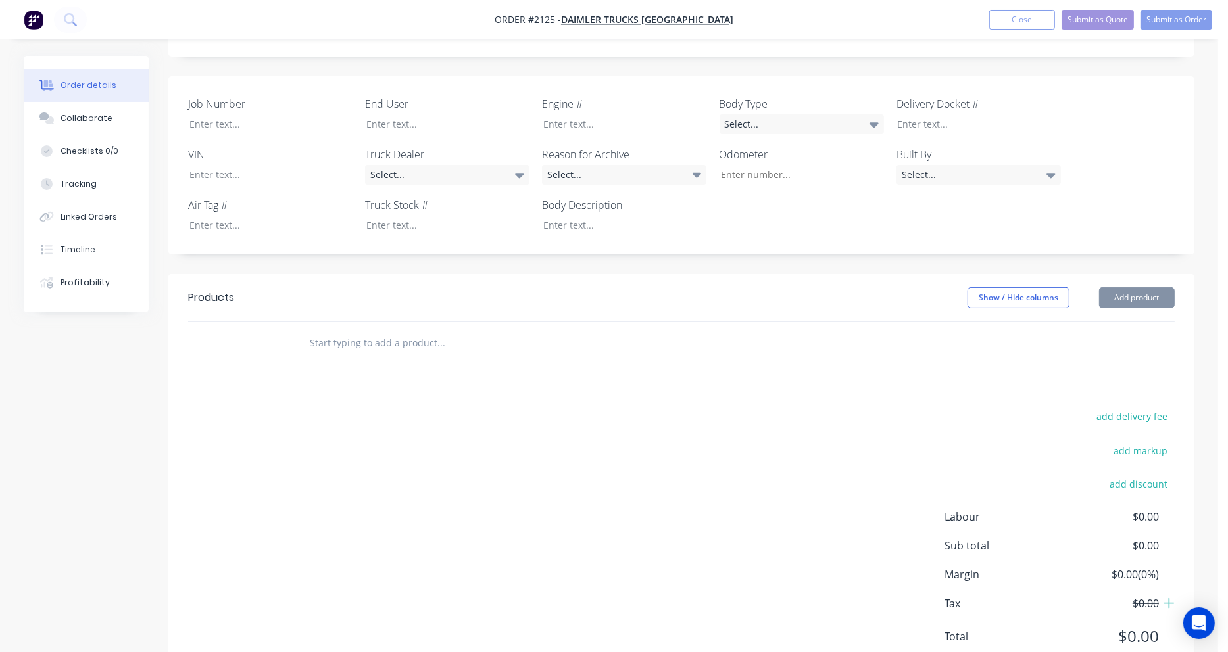
click at [347, 330] on input "text" at bounding box center [440, 343] width 263 height 26
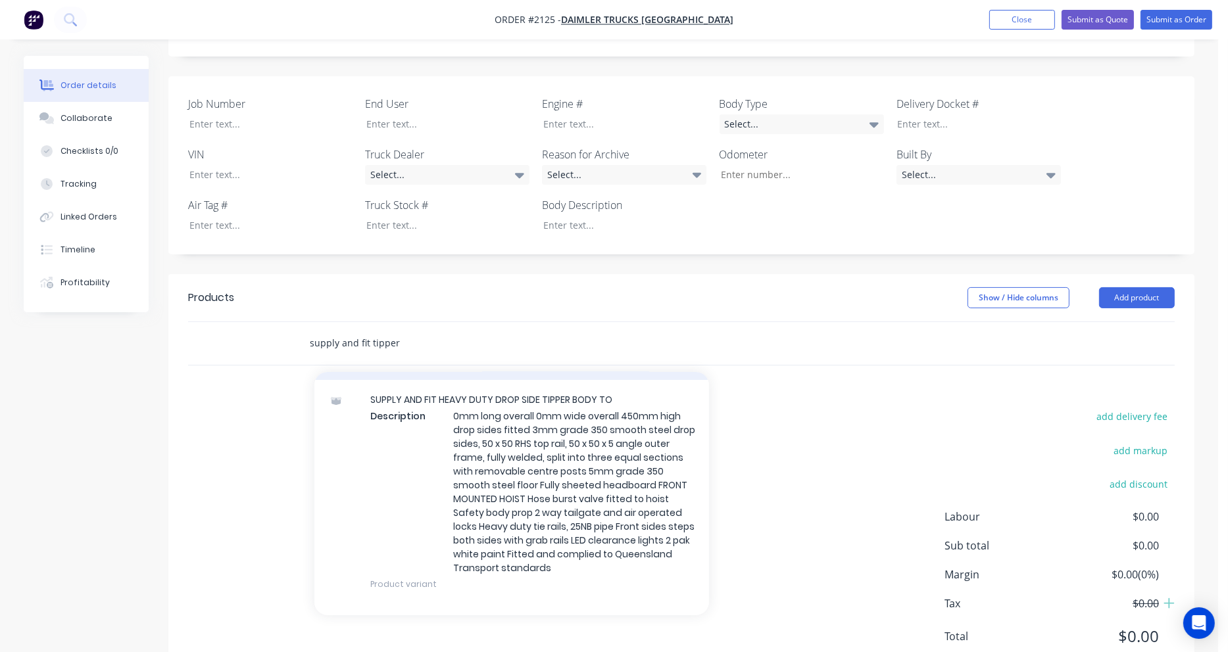
scroll to position [263, 0]
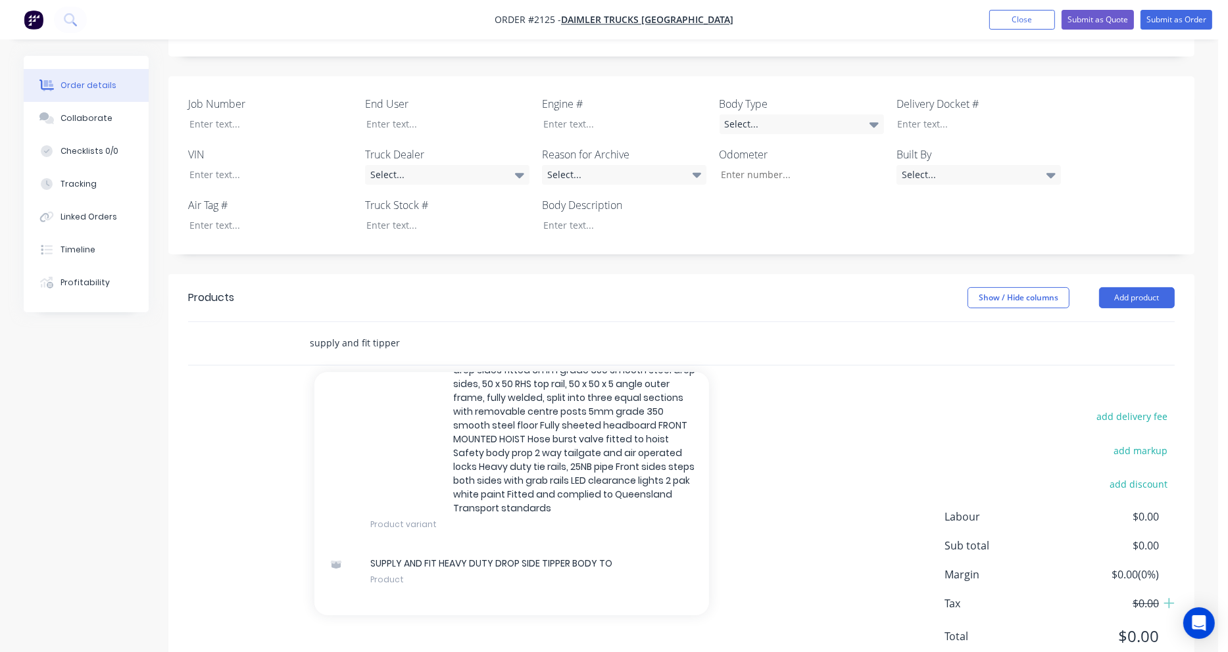
drag, startPoint x: 404, startPoint y: 302, endPoint x: 369, endPoint y: 307, distance: 35.8
click at [369, 330] on input "supply and fit tipper" at bounding box center [440, 343] width 263 height 26
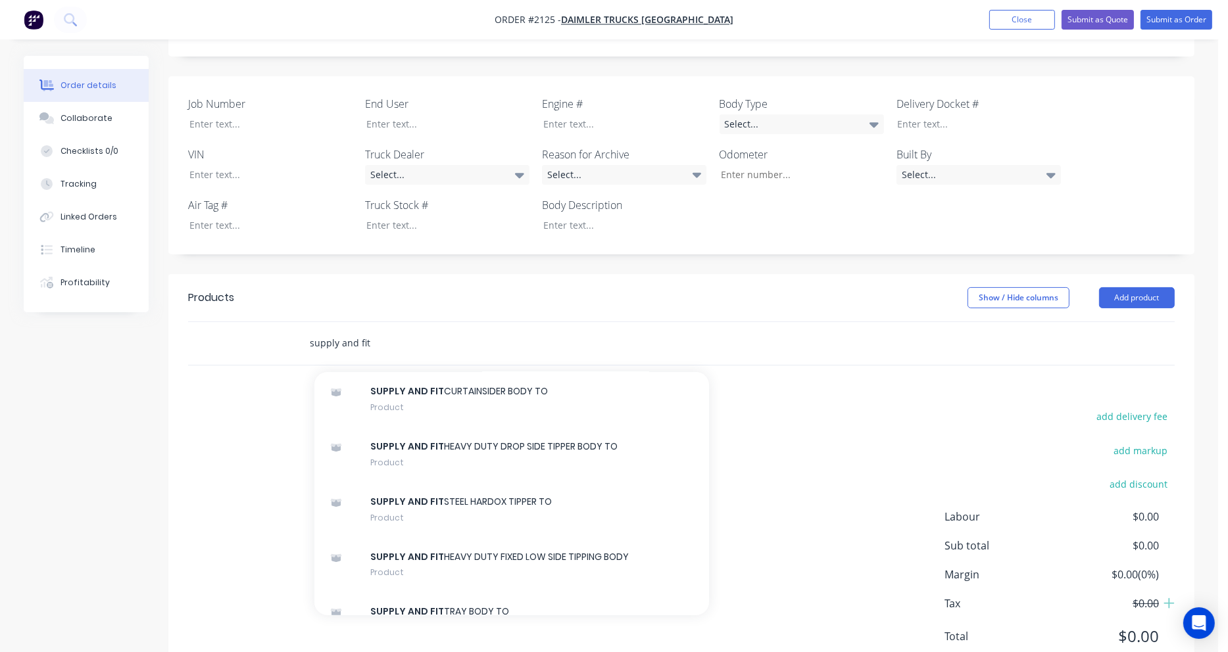
scroll to position [329, 0]
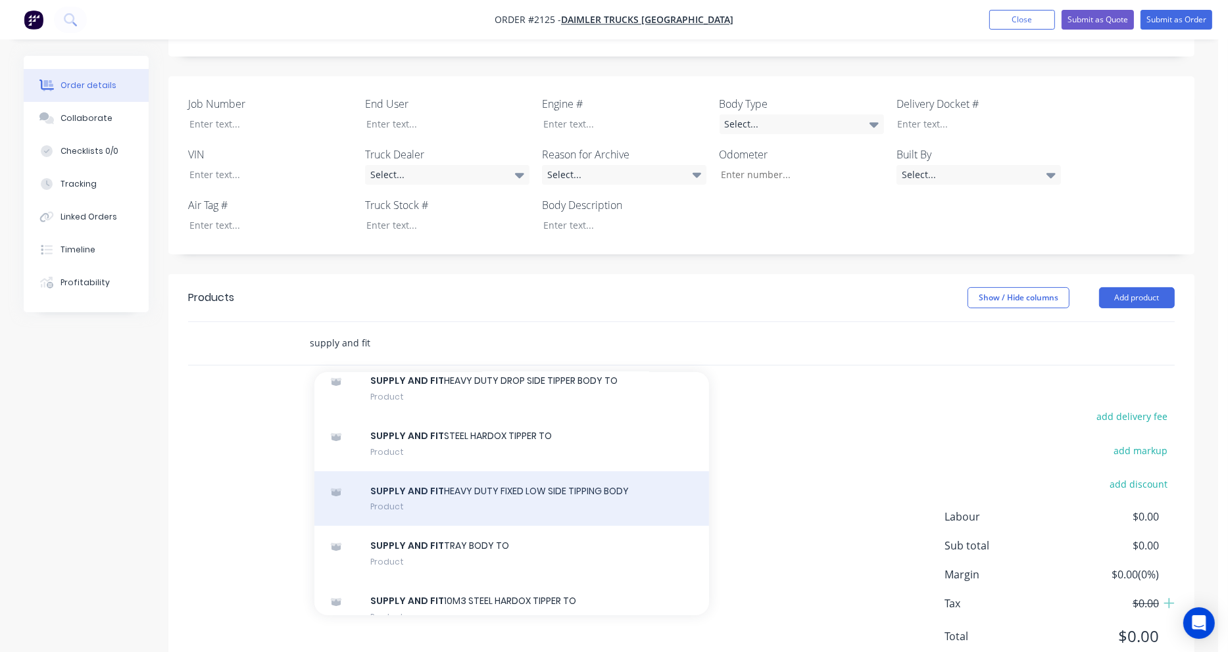
type input "supply and fit"
click at [501, 471] on div "SUPPLY AND FIT HEAVY DUTY FIXED LOW SIDE TIPPING BODY Product" at bounding box center [511, 498] width 395 height 55
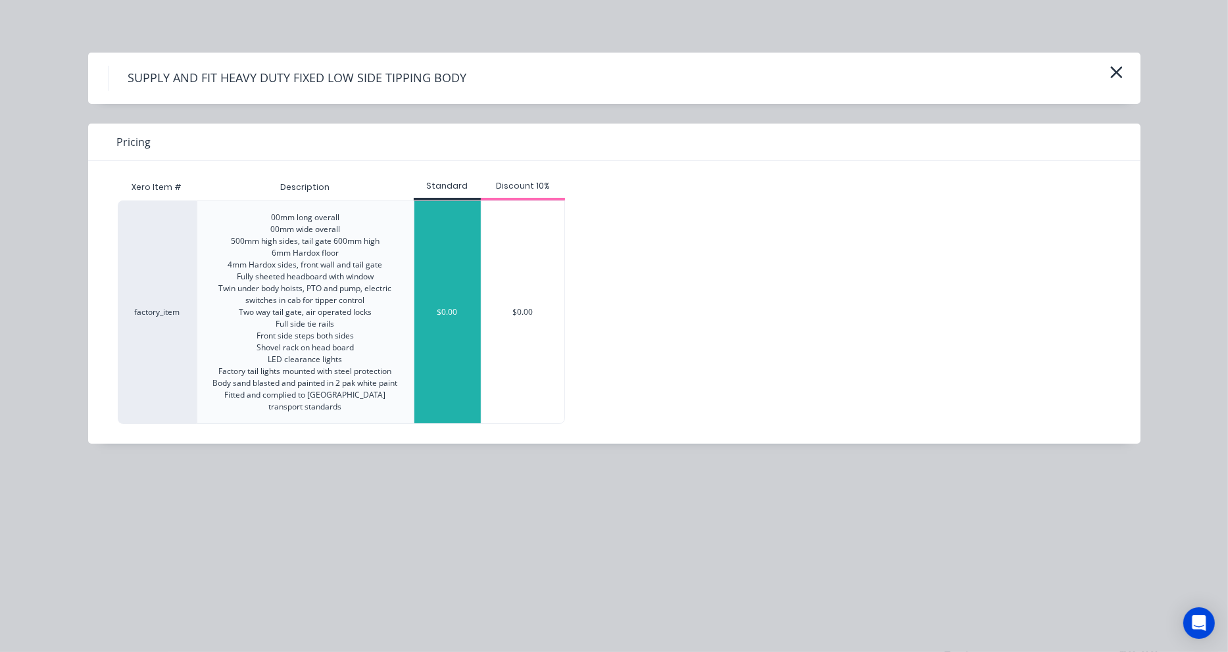
click at [442, 341] on div "$0.00" at bounding box center [447, 312] width 66 height 222
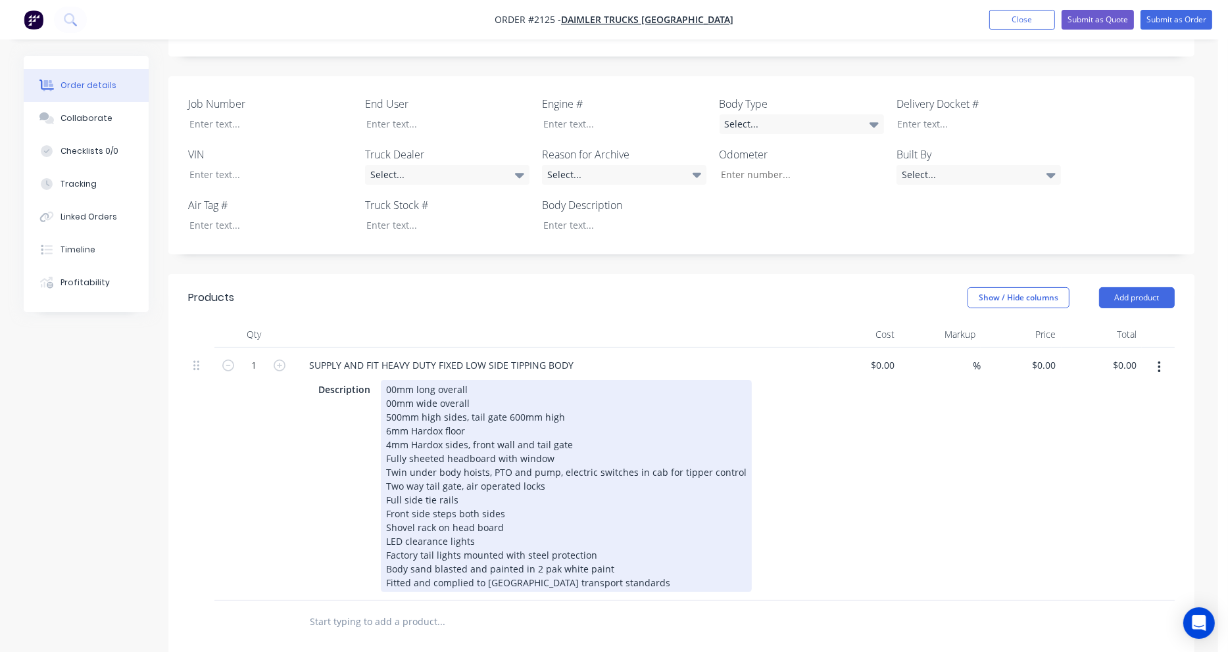
click at [386, 380] on div "00mm long overall 00mm wide overall 500mm high sides, tail gate 600mm high 6mm …" at bounding box center [566, 486] width 371 height 212
click at [389, 380] on div "00mm long overall 00mm wide overall 500mm high sides, tail gate 600mm high 6mm …" at bounding box center [566, 486] width 371 height 212
click at [509, 380] on div "00mm long overall 00mm wide overall 600mm high sides, tail gate 600mm high 6mm …" at bounding box center [566, 486] width 371 height 212
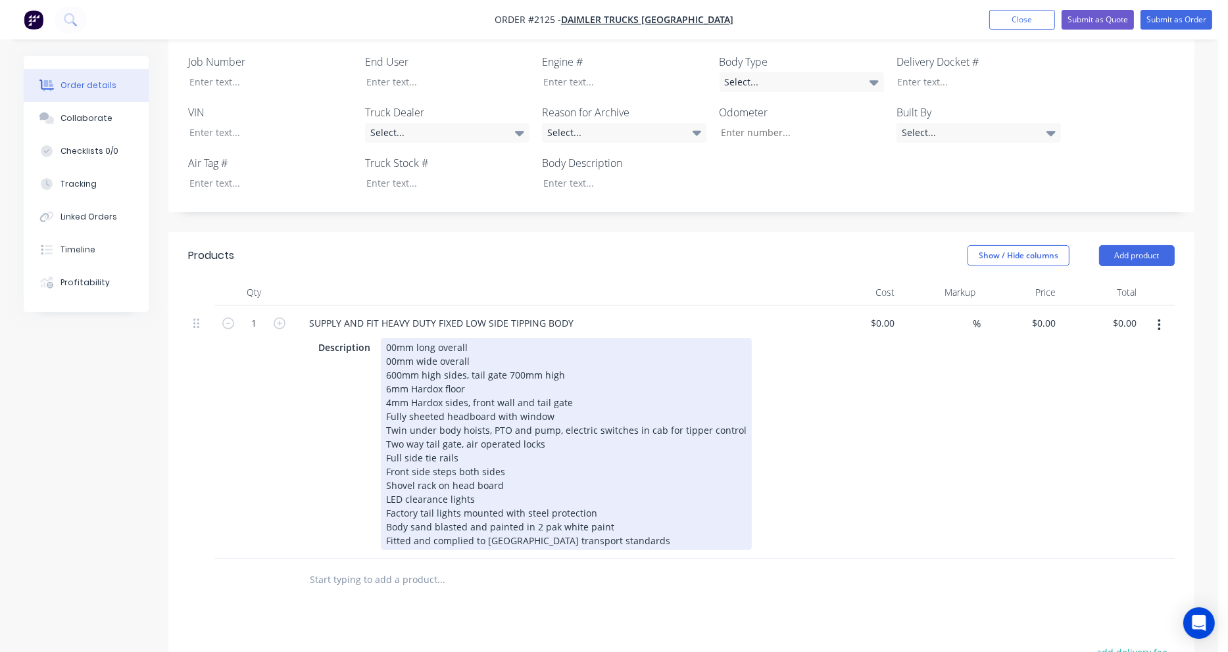
scroll to position [395, 0]
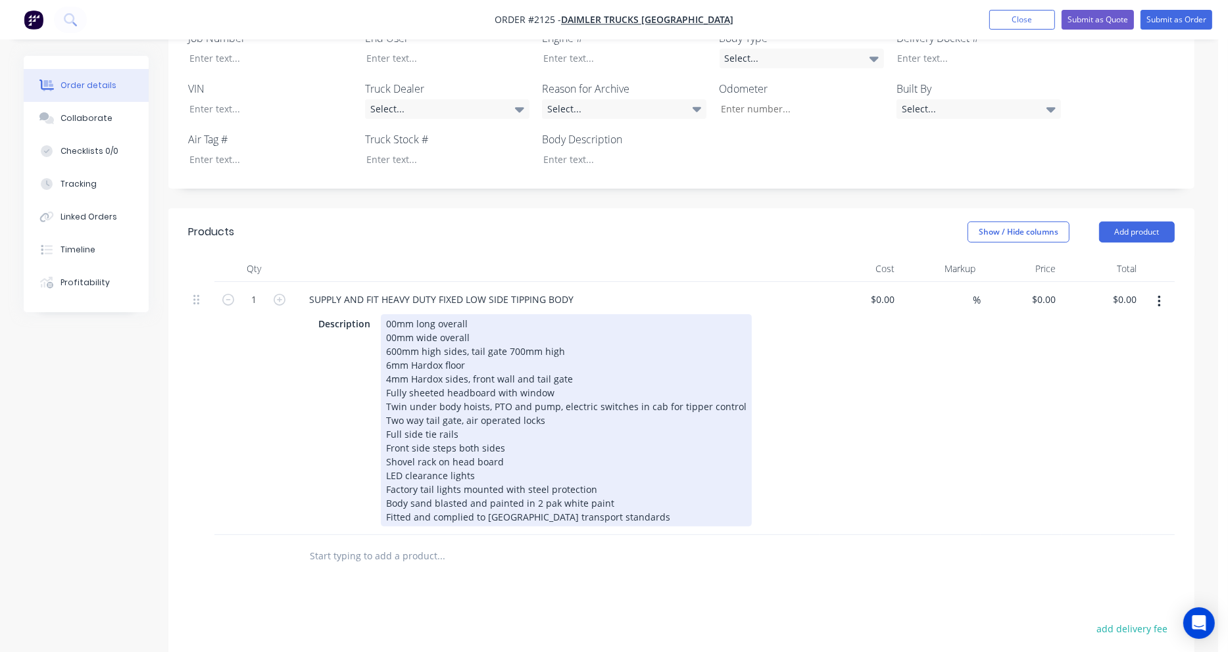
click at [387, 314] on div "00mm long overall 00mm wide overall 600mm high sides, tail gate 700mm high 6mm …" at bounding box center [566, 420] width 371 height 212
click at [387, 314] on div "00mm long overall 2500mm wide overall 600mm high sides, tail gate 700mm high 6m…" at bounding box center [566, 420] width 371 height 212
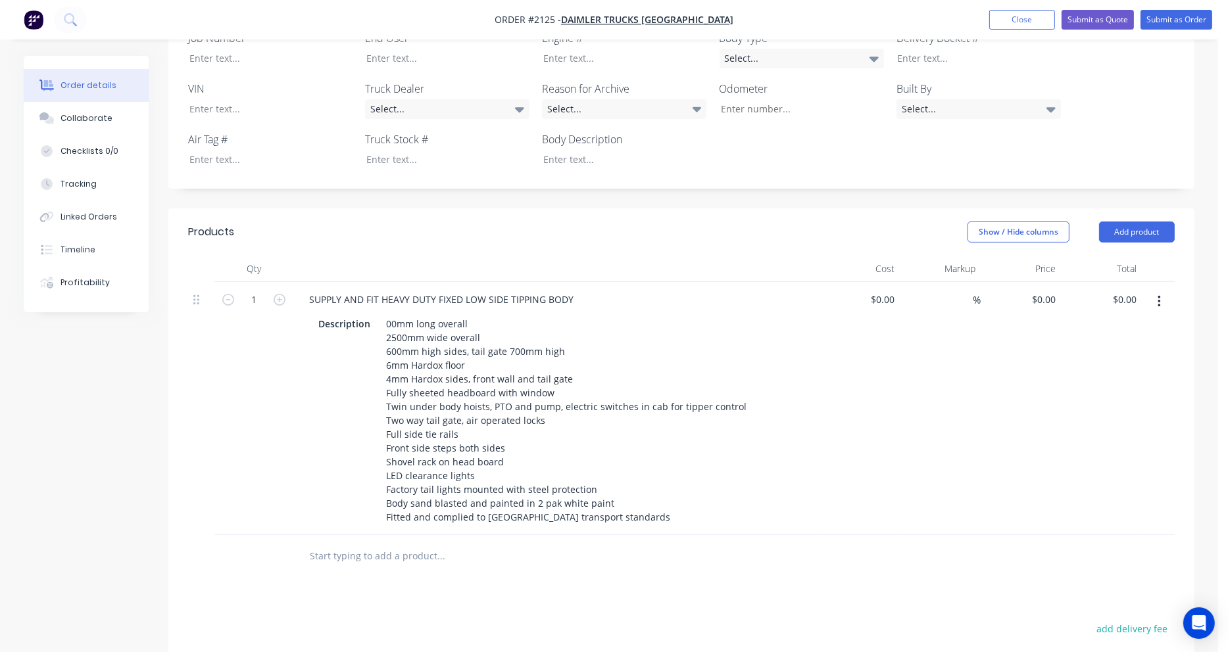
click at [366, 543] on input "text" at bounding box center [440, 556] width 263 height 26
type input "r"
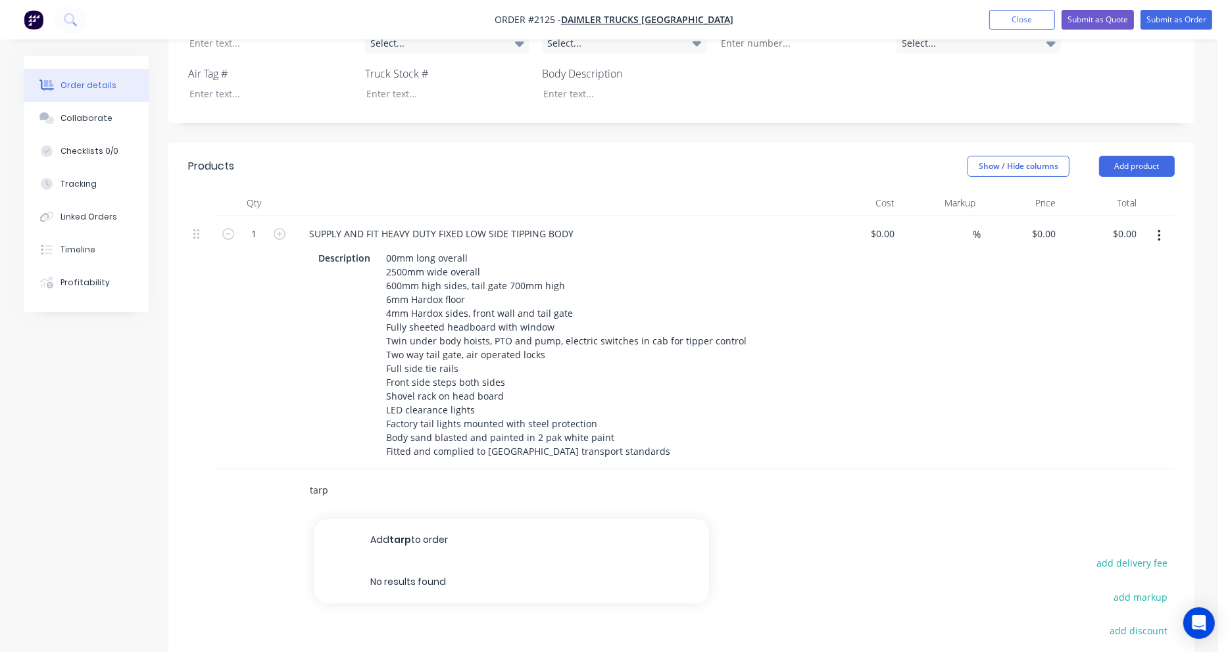
scroll to position [526, 0]
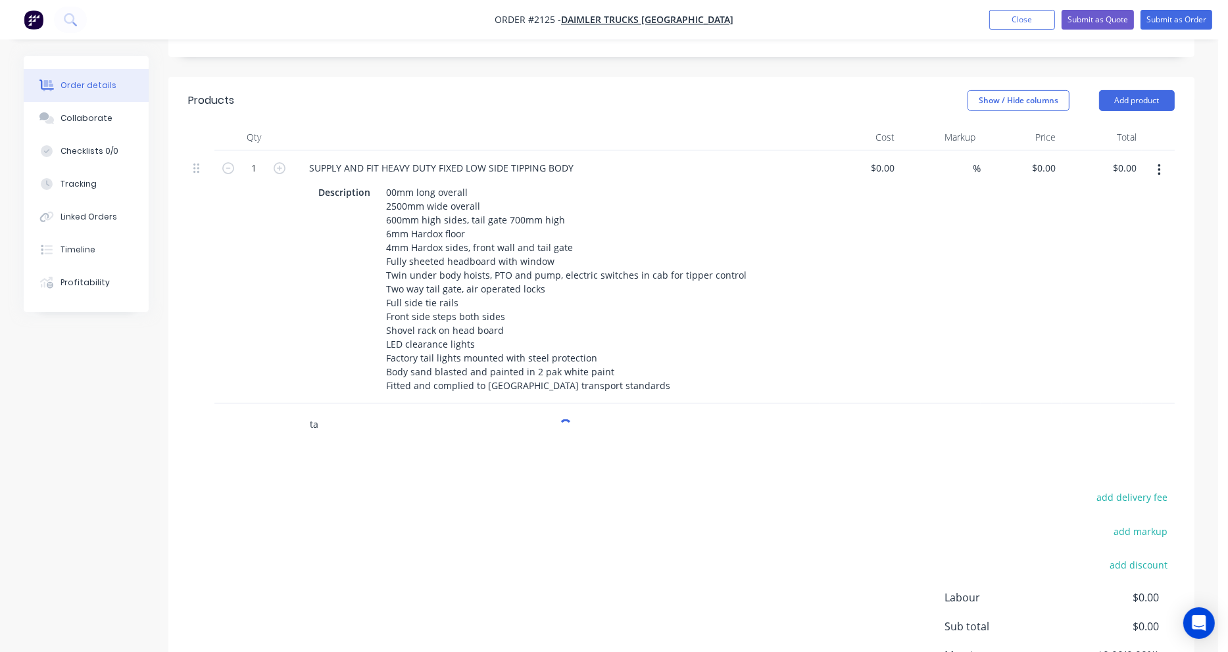
type input "t"
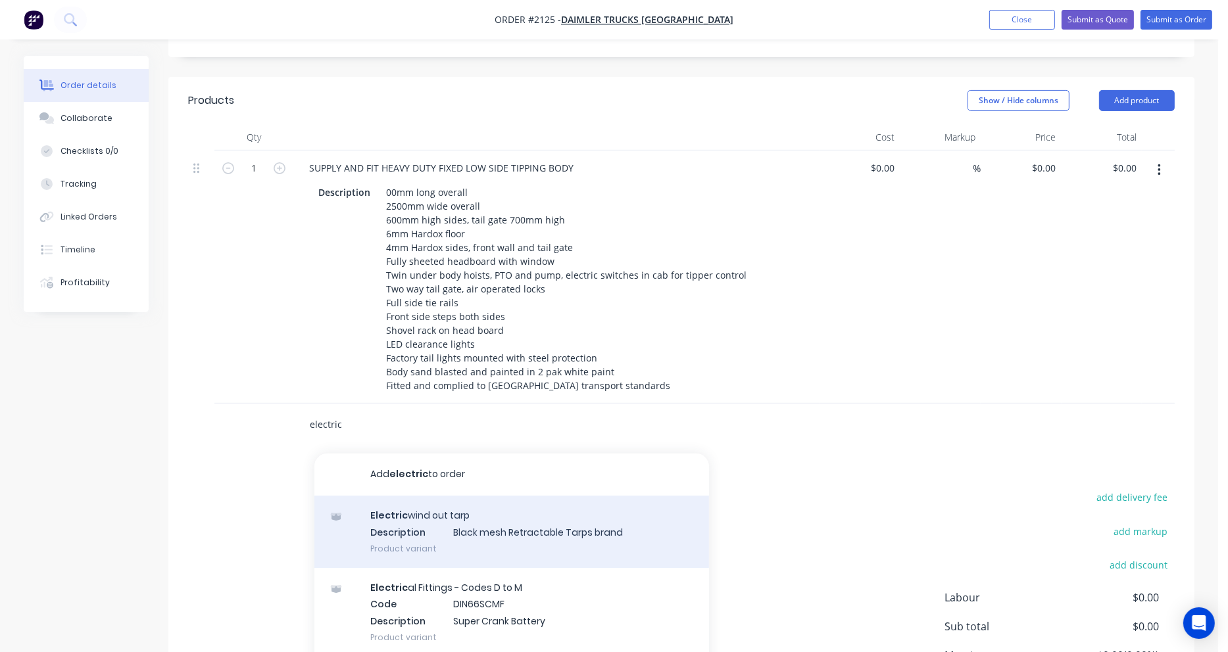
type input "electric"
click at [404, 500] on div "Electric wind out tarp Description Black mesh Retractable Tarps brand Product v…" at bounding box center [511, 532] width 395 height 72
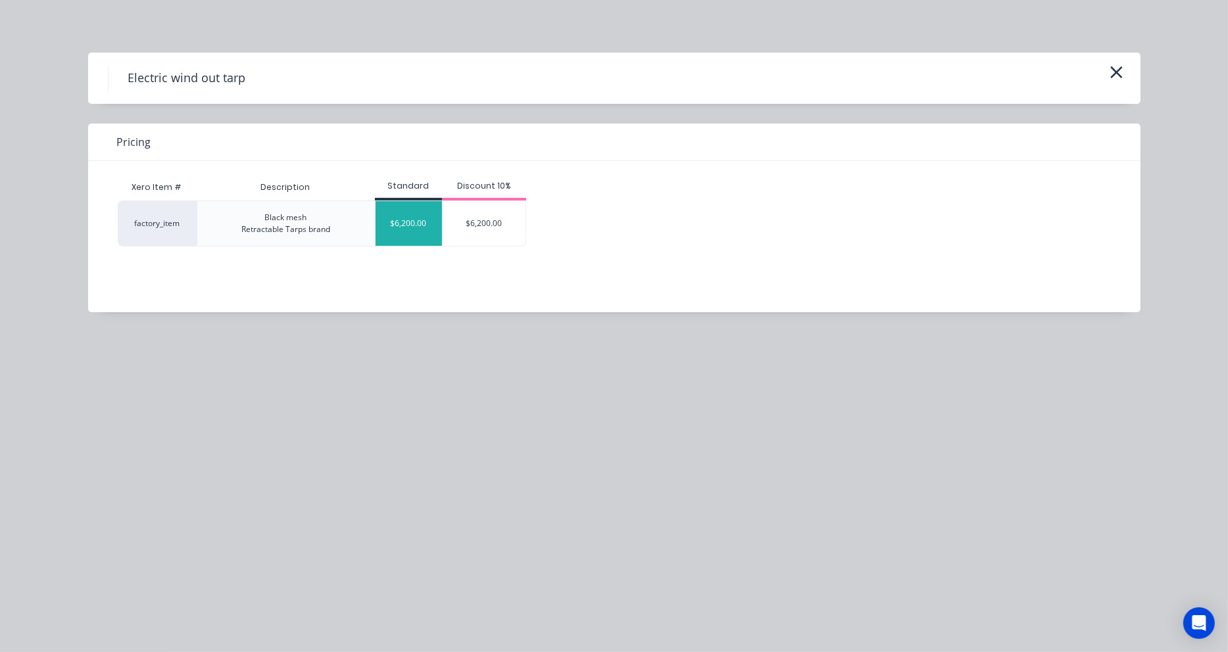
click at [405, 222] on div "$6,200.00" at bounding box center [408, 223] width 66 height 45
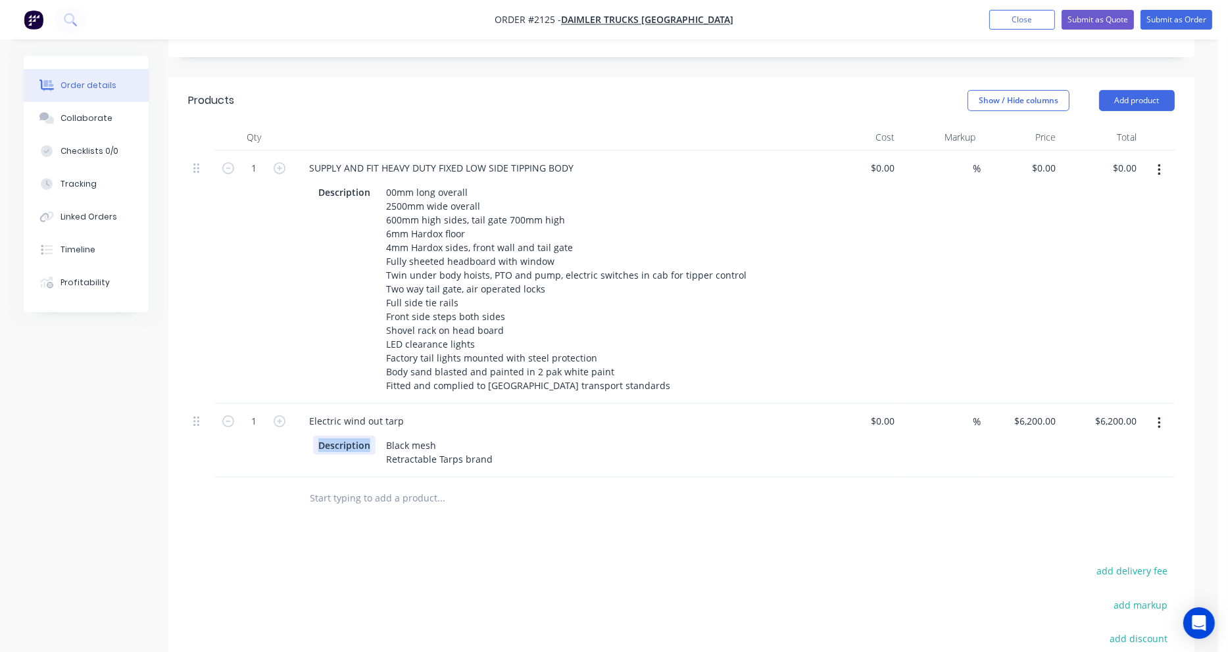
drag, startPoint x: 373, startPoint y: 406, endPoint x: 300, endPoint y: 412, distance: 73.2
click at [300, 433] on div "Description Black mesh Retractable Tarps brand" at bounding box center [557, 451] width 516 height 36
click at [360, 485] on input "text" at bounding box center [440, 498] width 263 height 26
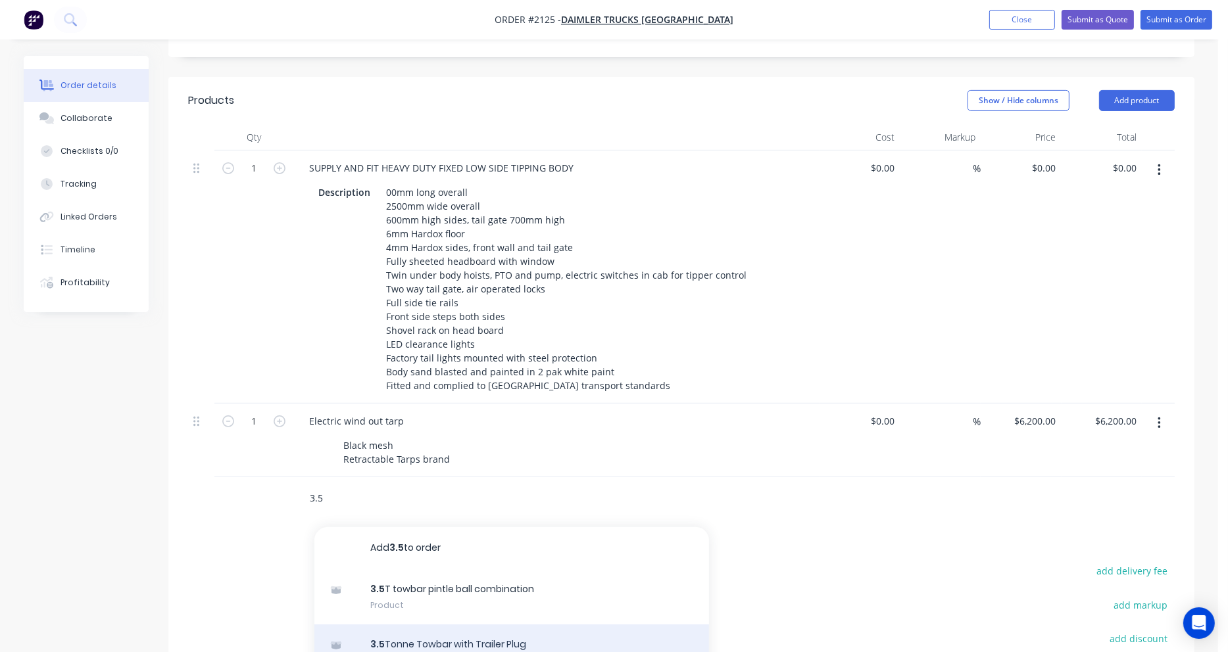
type input "3.5"
click at [392, 625] on div "3.5 Tonne Towbar with Trailer Plug Product" at bounding box center [511, 652] width 395 height 55
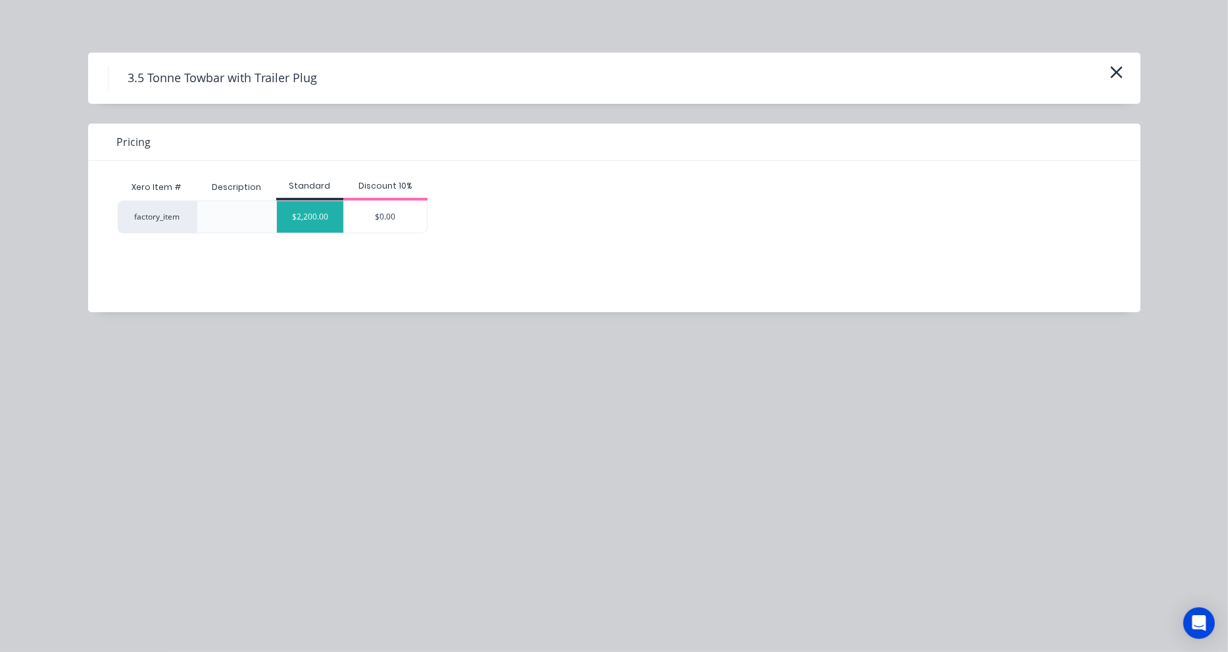
click at [330, 221] on div "$2,200.00" at bounding box center [310, 217] width 66 height 32
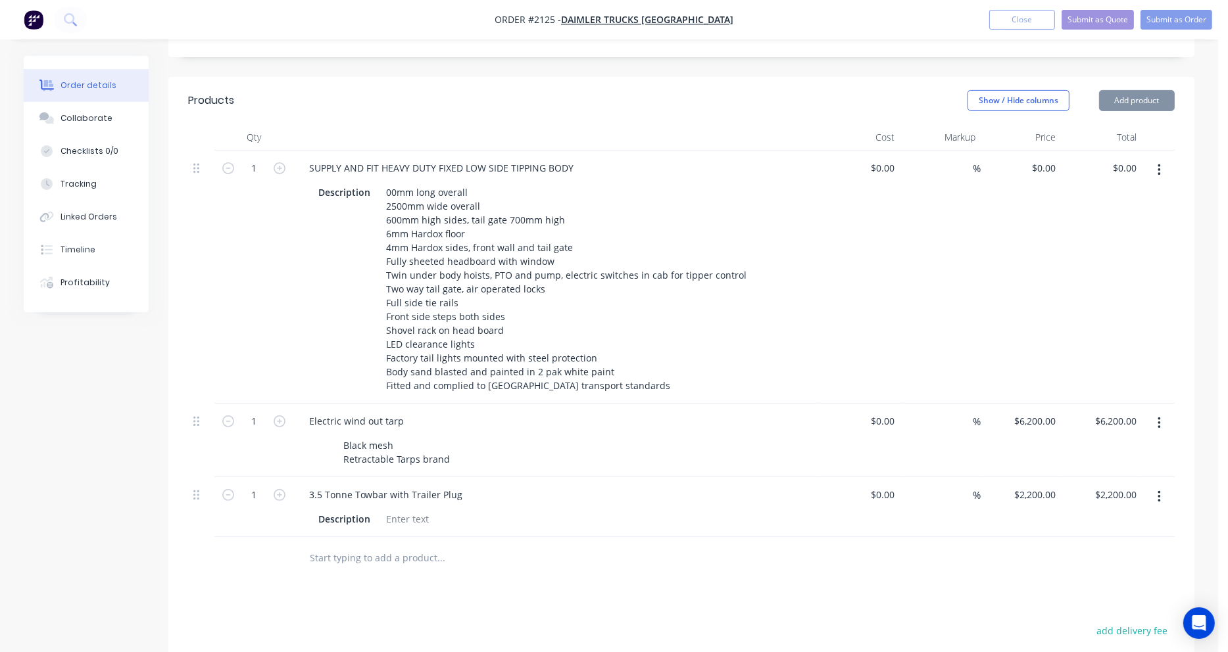
click at [337, 545] on input "text" at bounding box center [440, 558] width 263 height 26
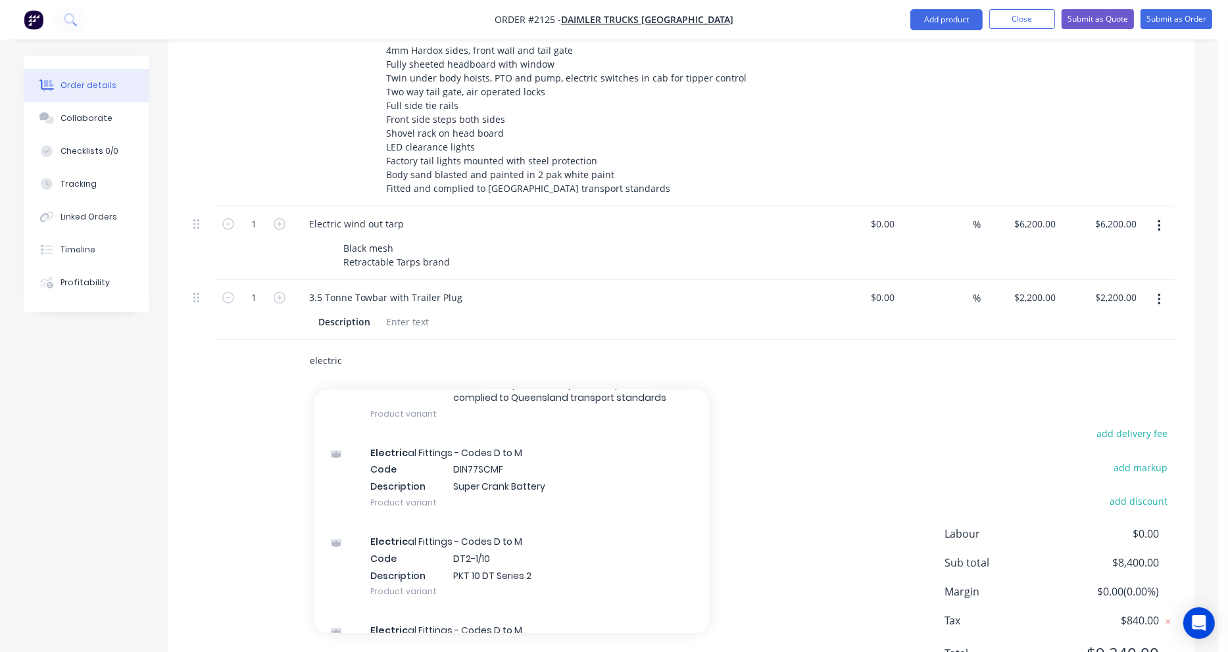
scroll to position [329, 0]
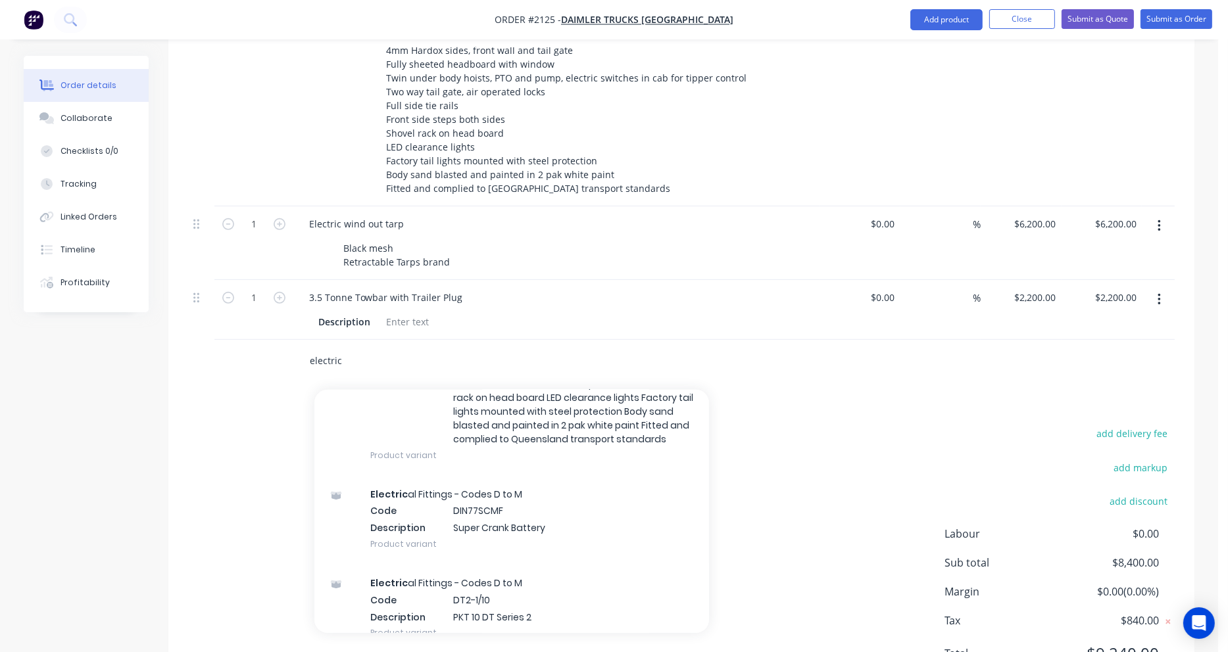
click at [345, 348] on input "electric" at bounding box center [440, 361] width 263 height 26
drag, startPoint x: 304, startPoint y: 326, endPoint x: 276, endPoint y: 326, distance: 28.3
click at [276, 340] on div "electric Add electric to order Electric wind out tarp Description Black mesh Re…" at bounding box center [681, 361] width 986 height 43
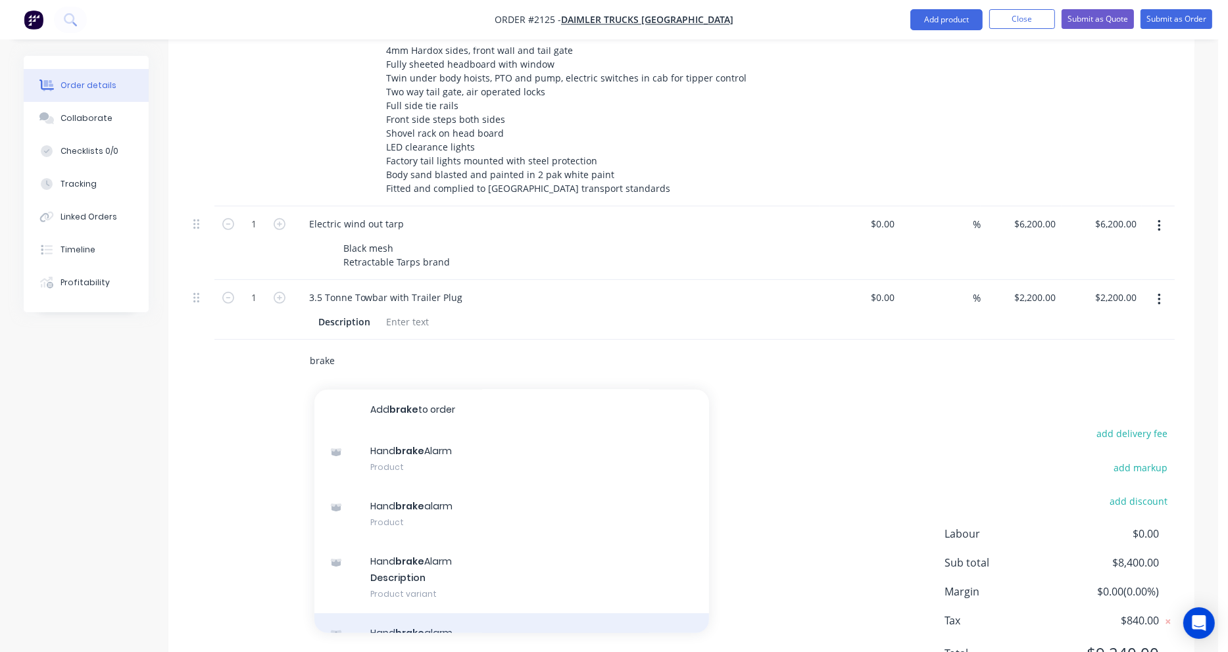
scroll to position [0, 0]
drag, startPoint x: 342, startPoint y: 322, endPoint x: 276, endPoint y: 323, distance: 66.4
click at [276, 340] on div "brake Add brake to order Hand brake Alarm Product Hand brake alarm Product Hand…" at bounding box center [681, 361] width 986 height 43
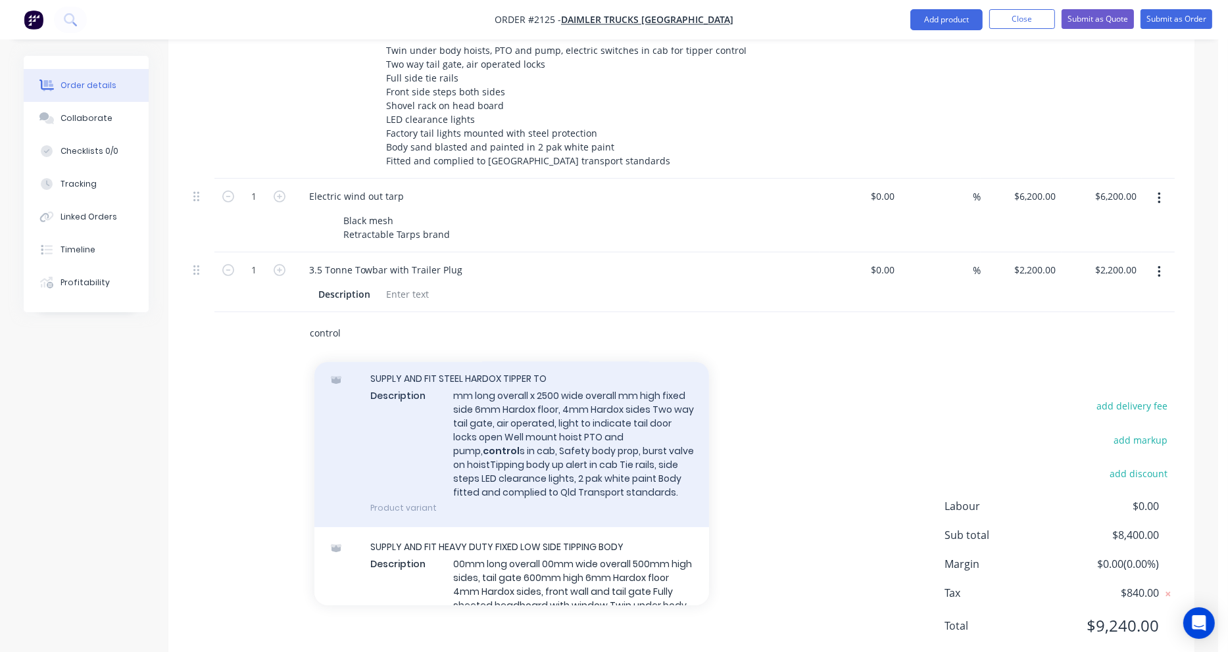
scroll to position [109, 0]
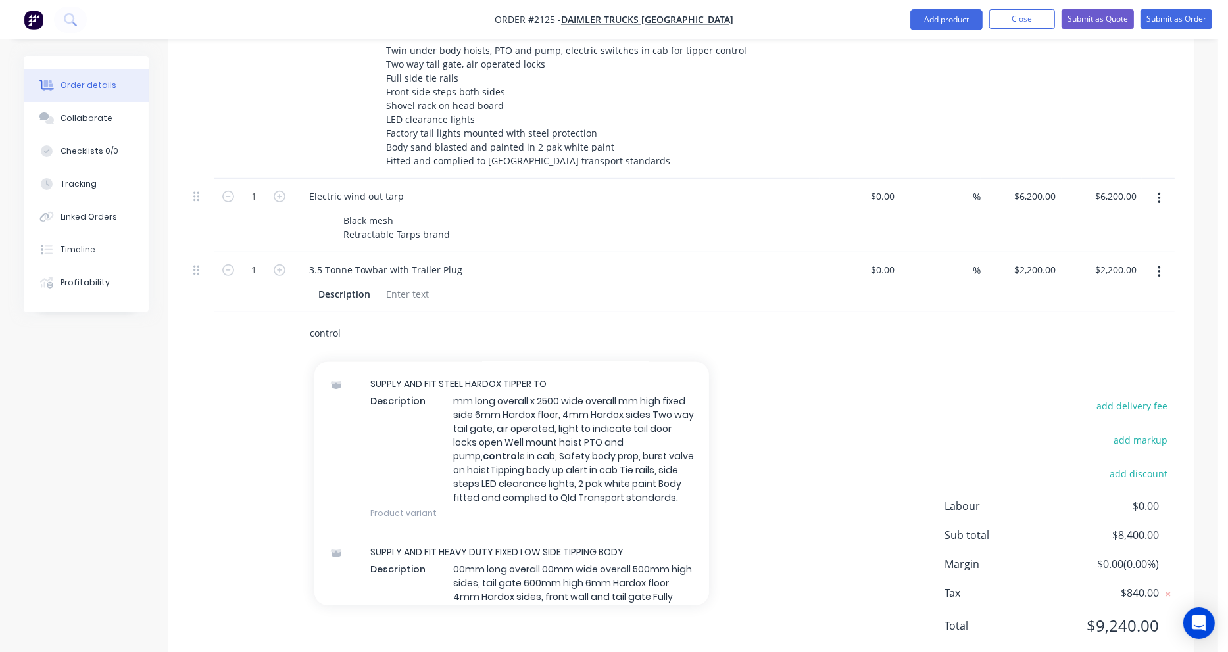
drag, startPoint x: 342, startPoint y: 297, endPoint x: 270, endPoint y: 295, distance: 71.7
click at [270, 312] on div "control Add control to order Powauto PTO and pump, air control s in cab, SUIT A…" at bounding box center [681, 333] width 986 height 43
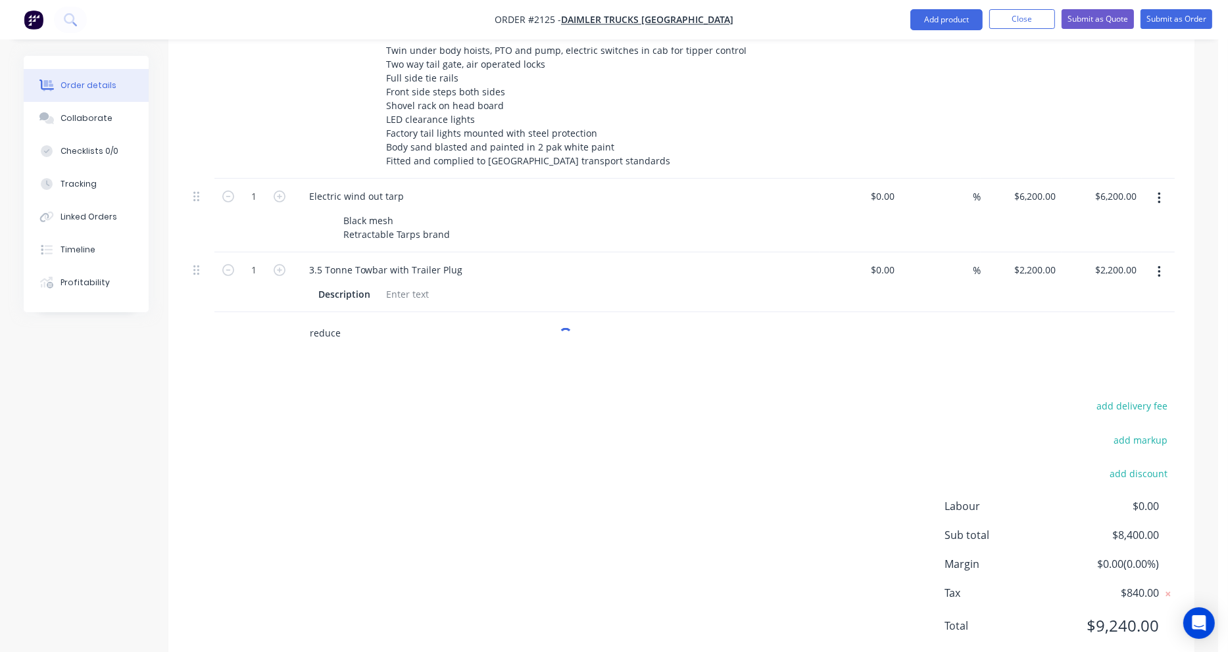
type input "reducer"
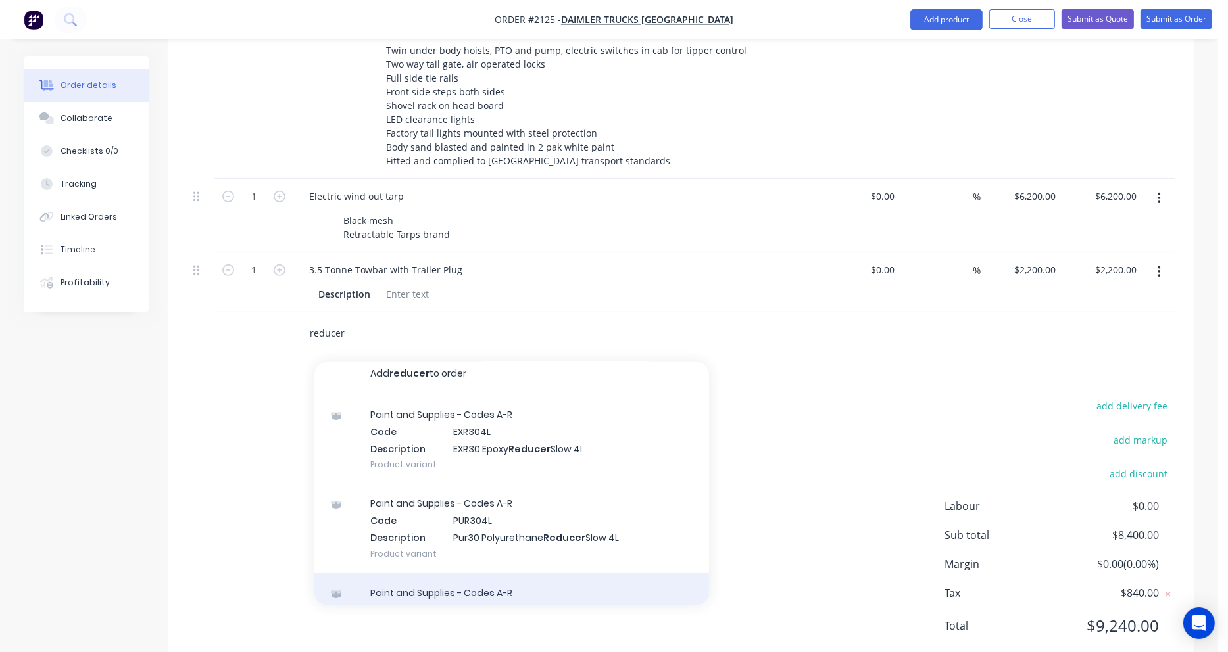
scroll to position [0, 0]
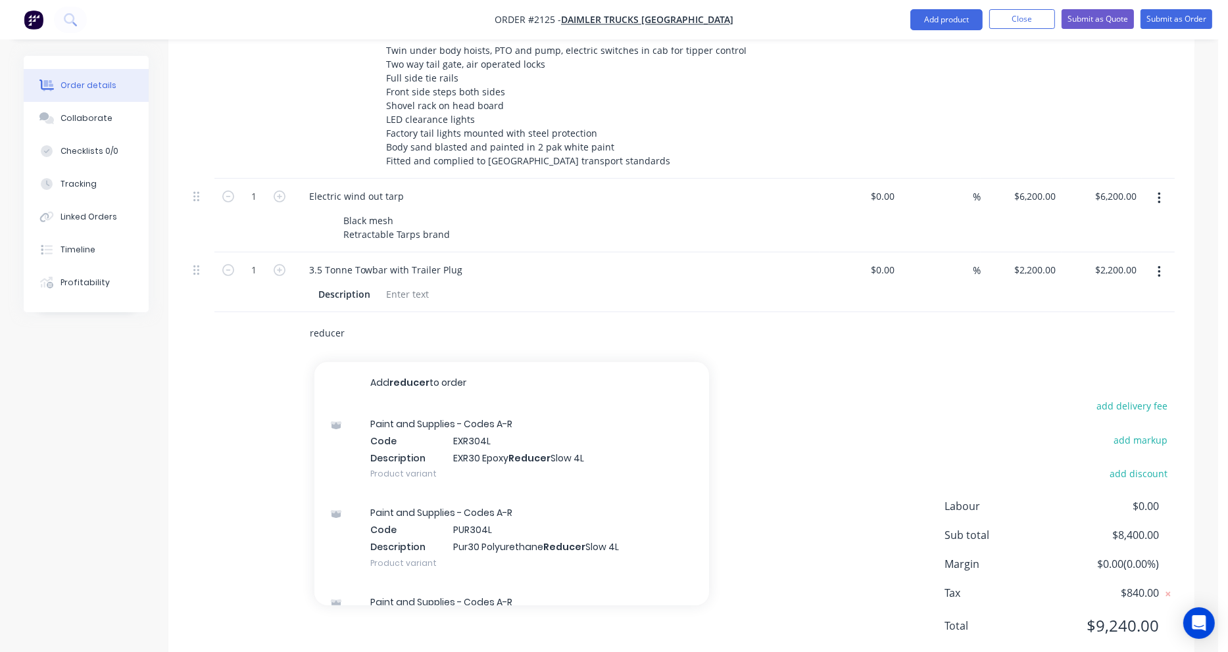
drag, startPoint x: 329, startPoint y: 299, endPoint x: 283, endPoint y: 299, distance: 46.0
click at [283, 312] on div "reducer Add reducer to order Paint and Supplies - Codes A-R Code EXR304L Descri…" at bounding box center [681, 333] width 986 height 43
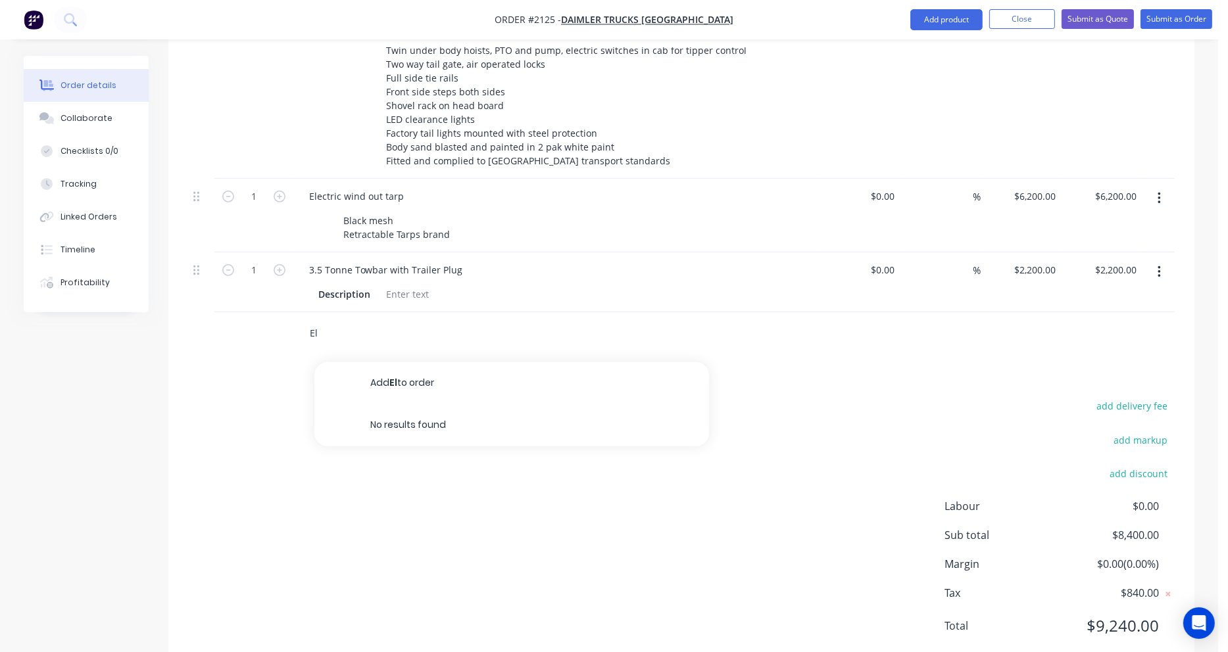
type input "E"
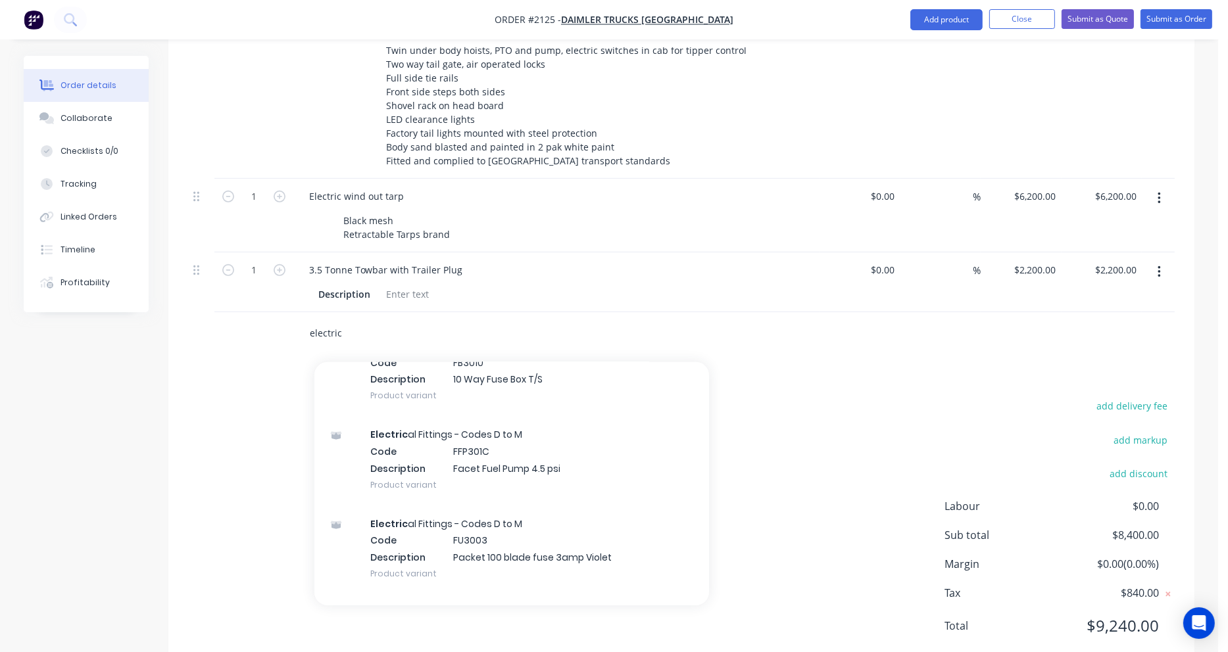
scroll to position [2236, 0]
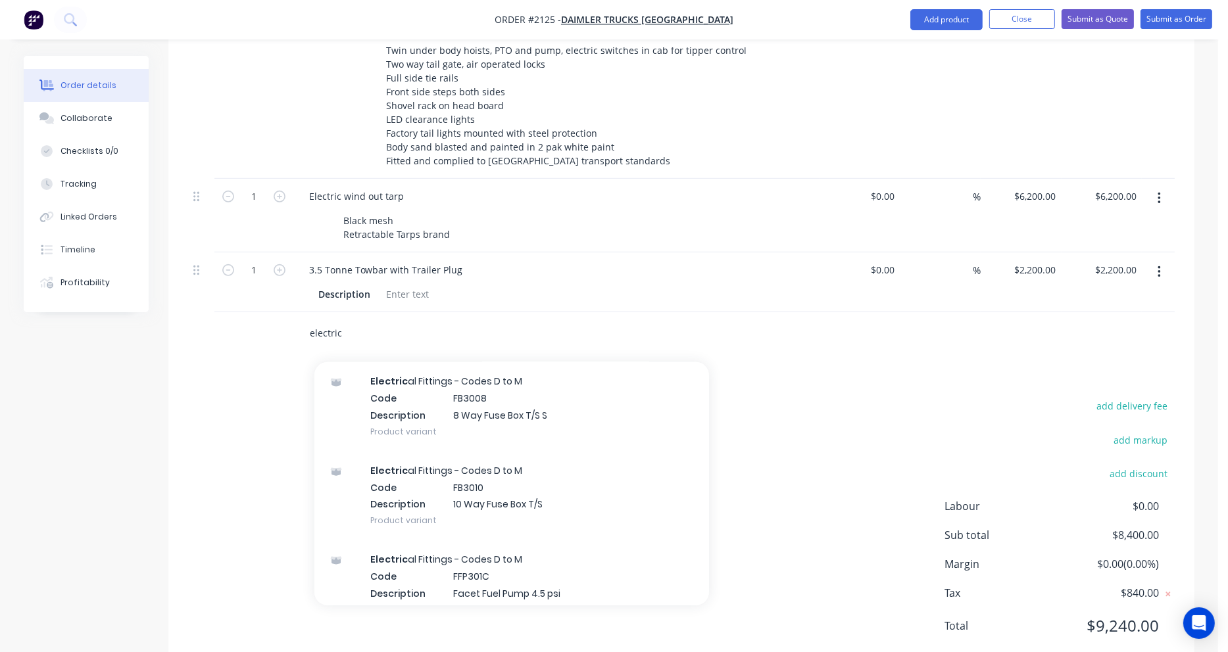
click at [347, 320] on input "electric" at bounding box center [440, 333] width 263 height 26
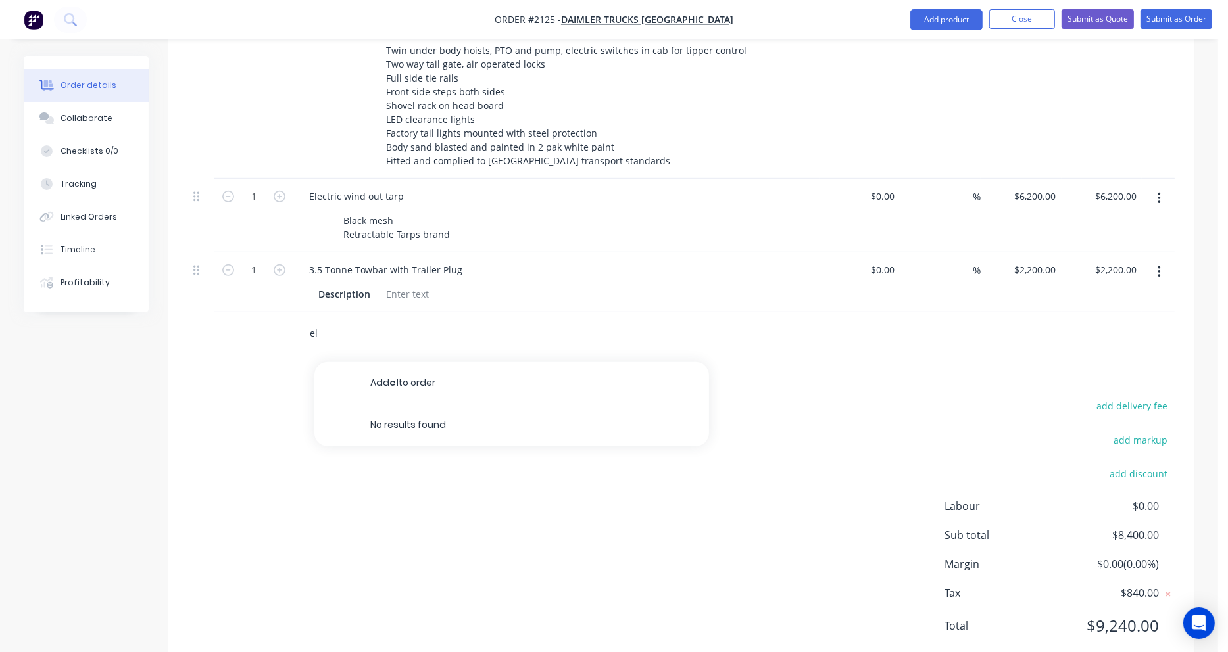
type input "e"
click at [363, 397] on div "add delivery fee add markup add discount Labour $0.00 Sub total $8,400.00 Margi…" at bounding box center [681, 524] width 986 height 254
click at [389, 320] on input "text" at bounding box center [440, 333] width 263 height 26
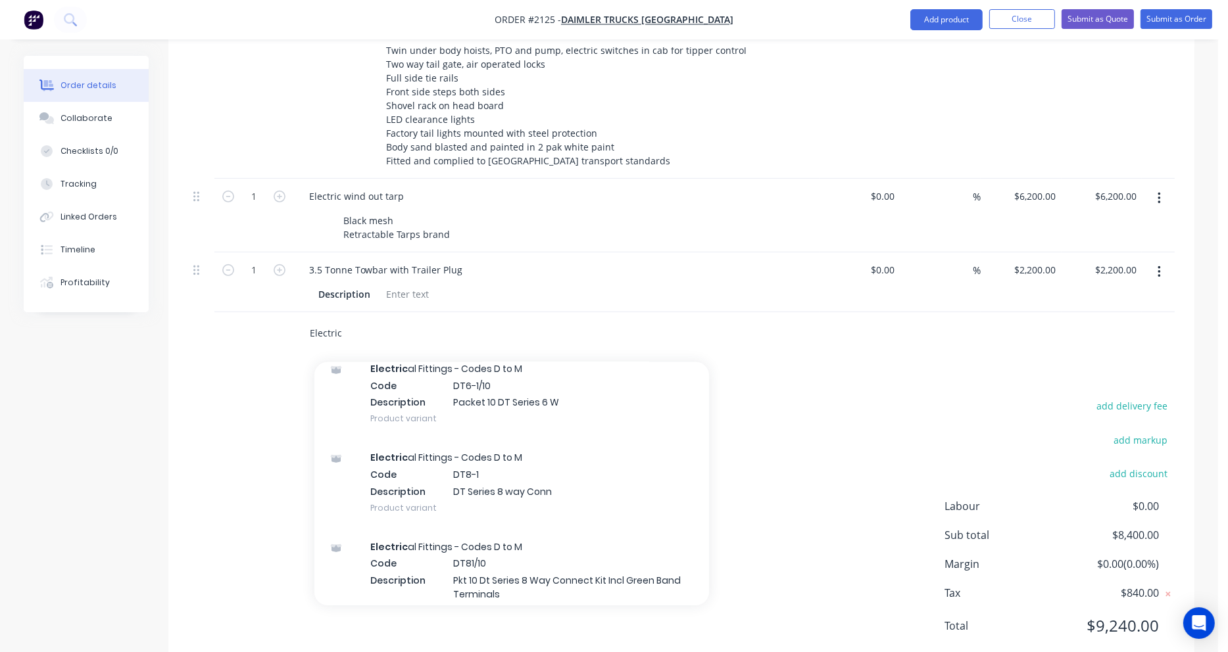
scroll to position [986, 0]
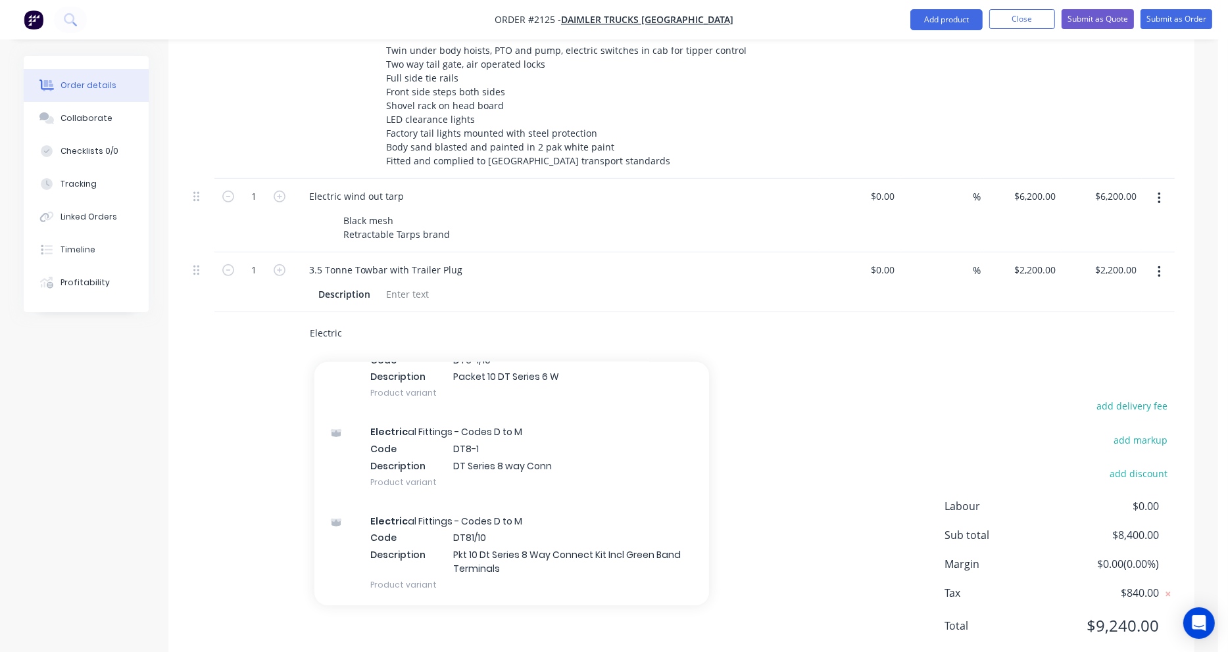
type input "Electric"
click at [710, 320] on div "Electric Add Electric to order Electric wind out tarp Description Black mesh Re…" at bounding box center [530, 333] width 463 height 26
click at [374, 320] on input "Electric" at bounding box center [440, 333] width 263 height 26
click at [333, 320] on input "Electric" at bounding box center [440, 333] width 263 height 26
drag, startPoint x: 339, startPoint y: 294, endPoint x: 278, endPoint y: 295, distance: 61.2
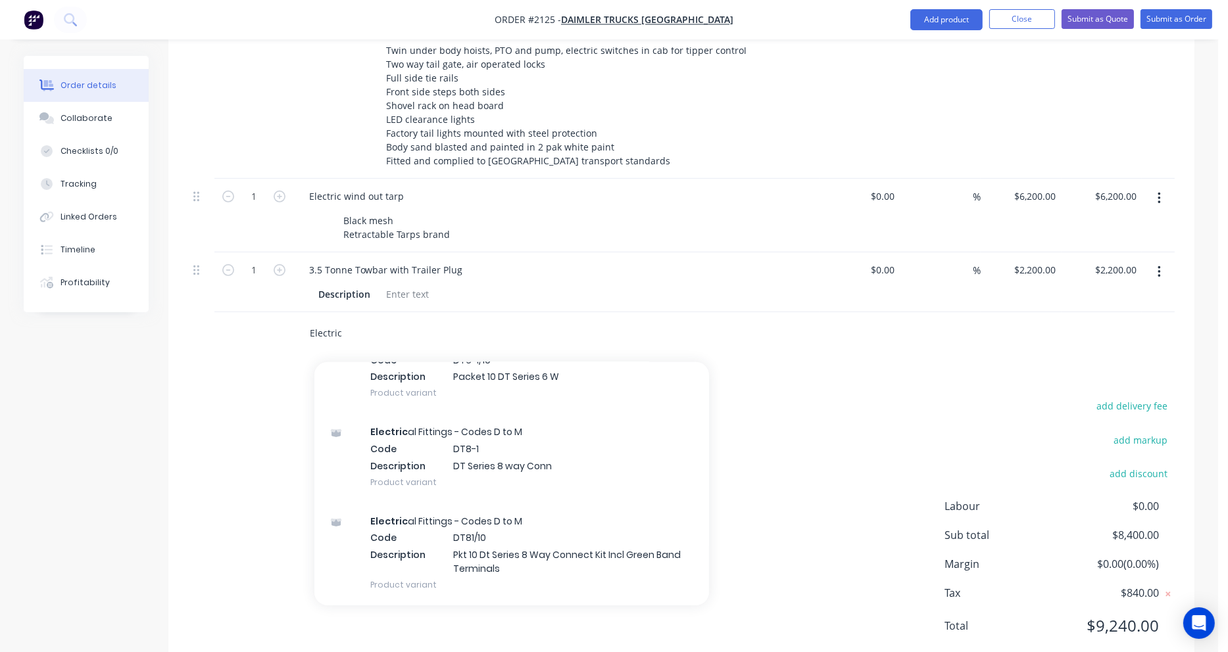
click at [278, 312] on div "Electric Add Electric to order Electric wind out tarp Description Black mesh Re…" at bounding box center [681, 333] width 986 height 43
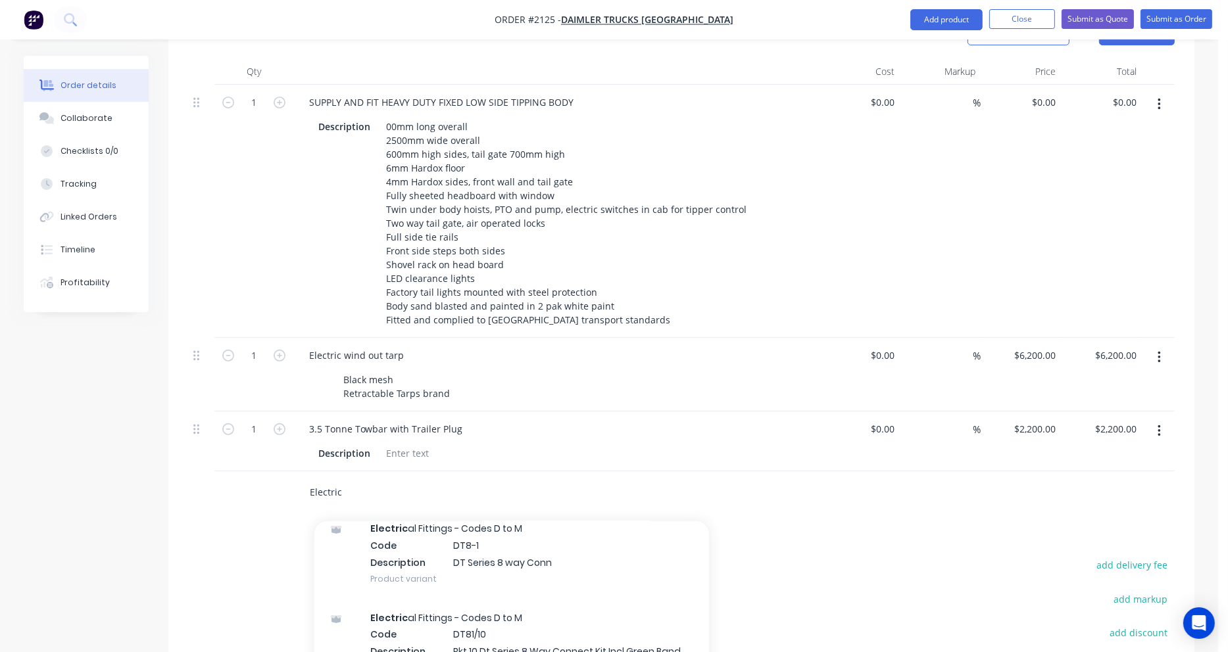
scroll to position [1052, 0]
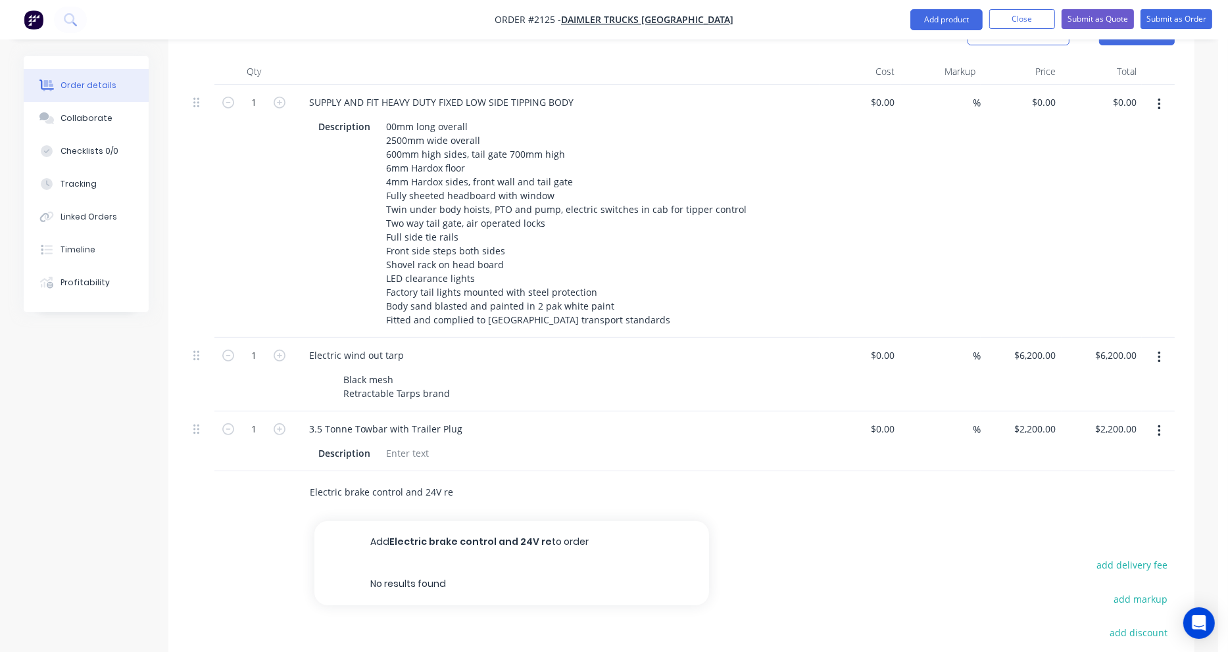
click at [435, 479] on input "Electric brake control and 24V re" at bounding box center [440, 492] width 263 height 26
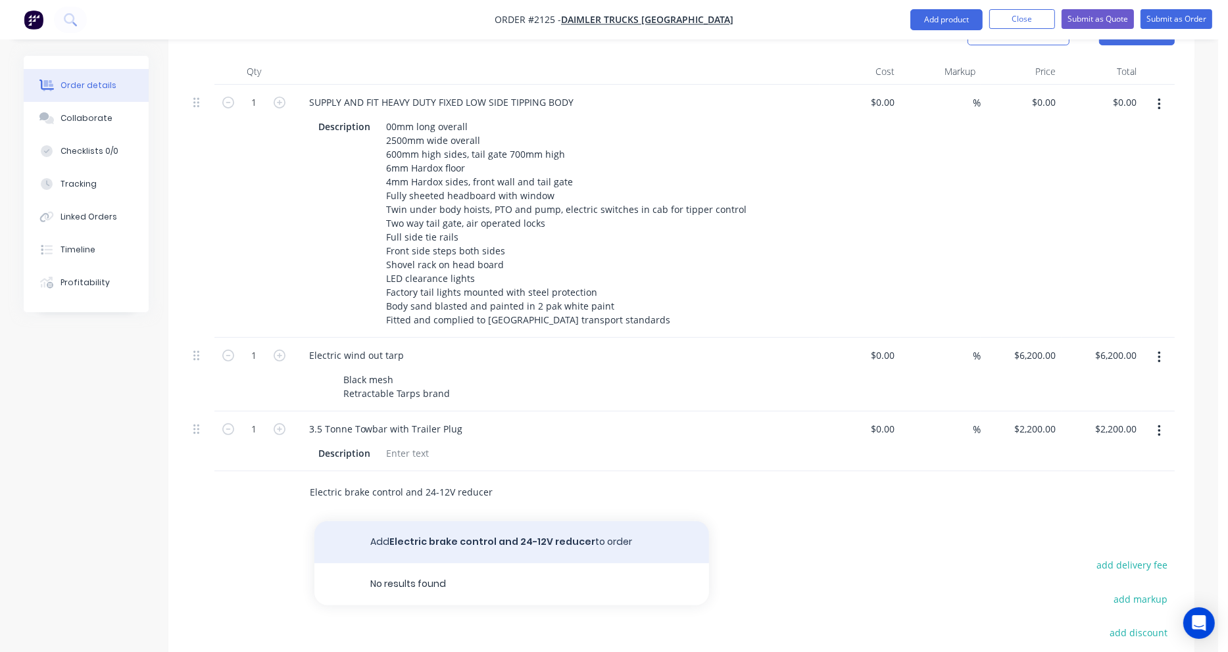
type input "Electric brake control and 24-12V reducer"
click at [462, 521] on button "Add Electric brake control and 24-12V reducer to order" at bounding box center [511, 542] width 395 height 42
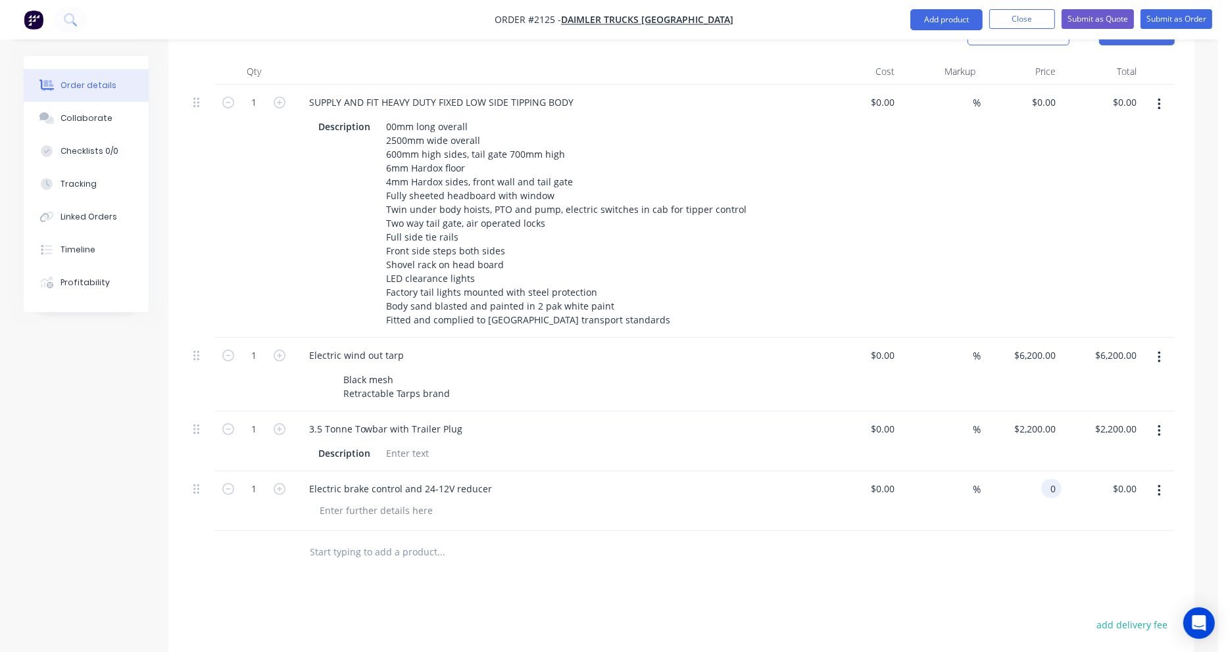
click at [1045, 479] on div "0 0" at bounding box center [1051, 488] width 20 height 19
type input "$1,200.00"
click at [1026, 21] on button "Close" at bounding box center [1022, 19] width 66 height 20
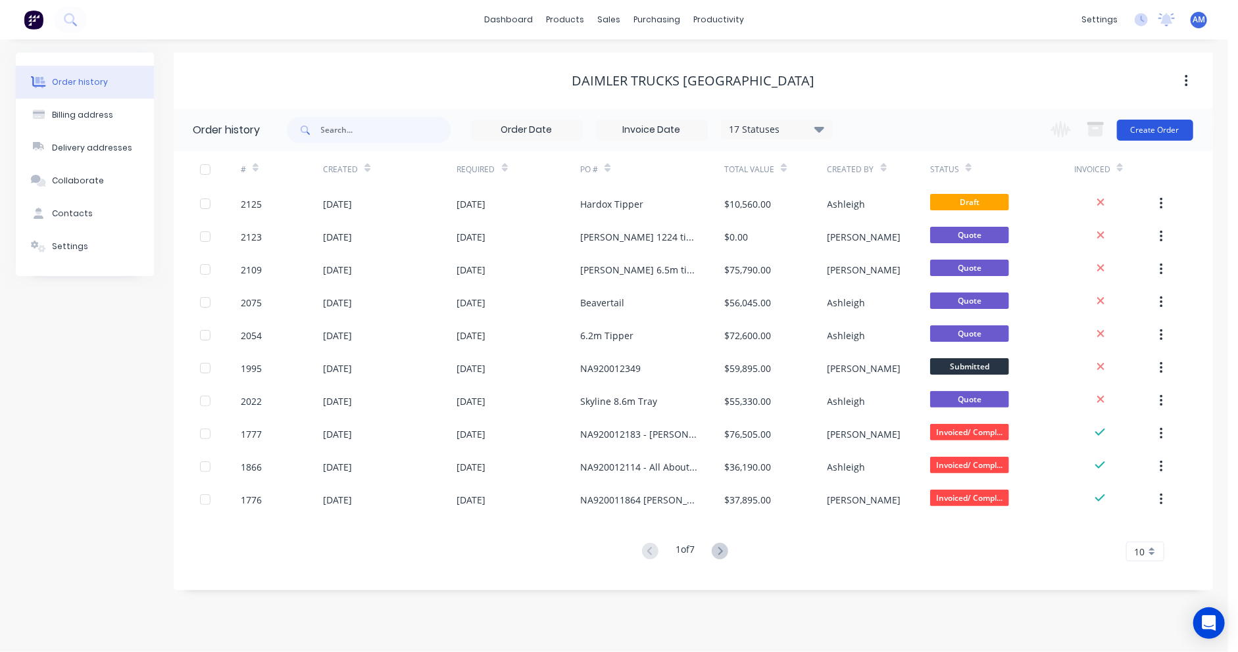
click at [1162, 132] on button "Create Order" at bounding box center [1155, 130] width 76 height 21
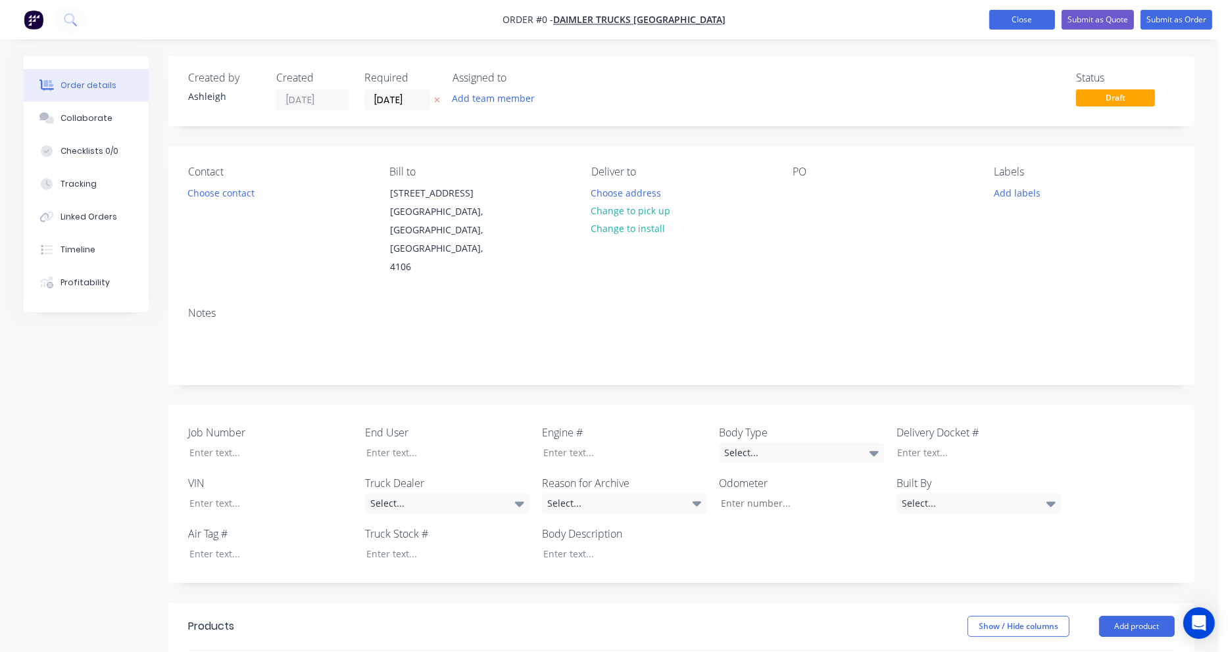
click at [1025, 23] on button "Close" at bounding box center [1022, 20] width 66 height 20
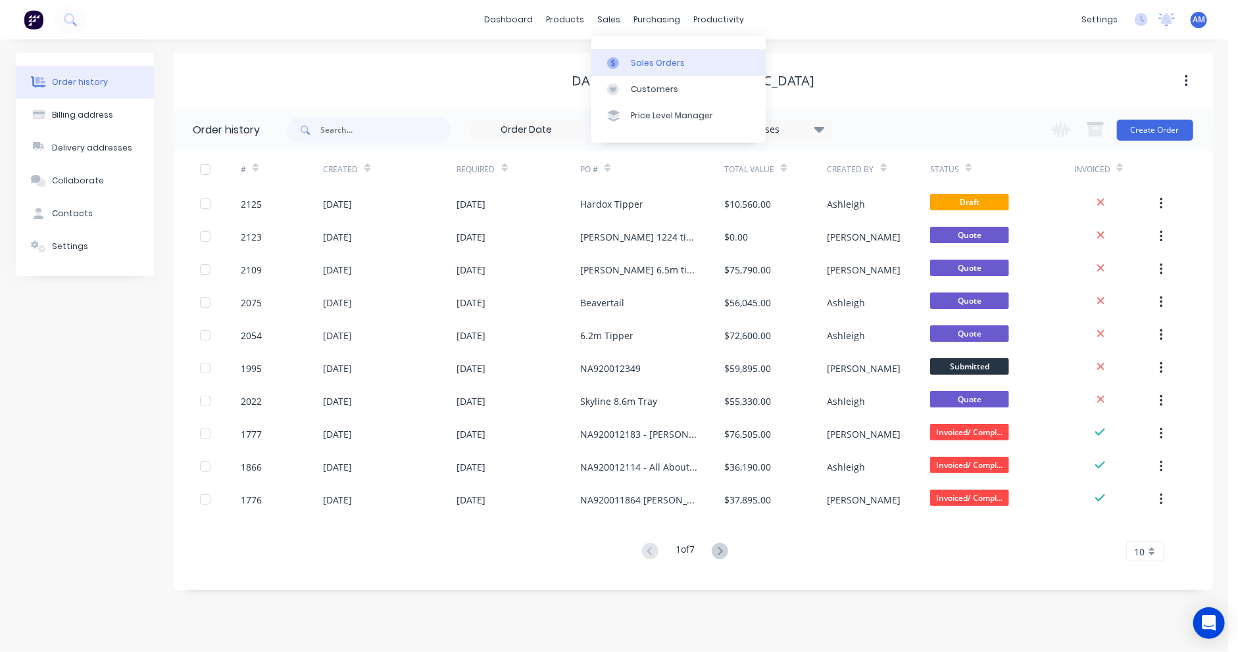
click at [635, 65] on div "Sales Orders" at bounding box center [658, 63] width 54 height 12
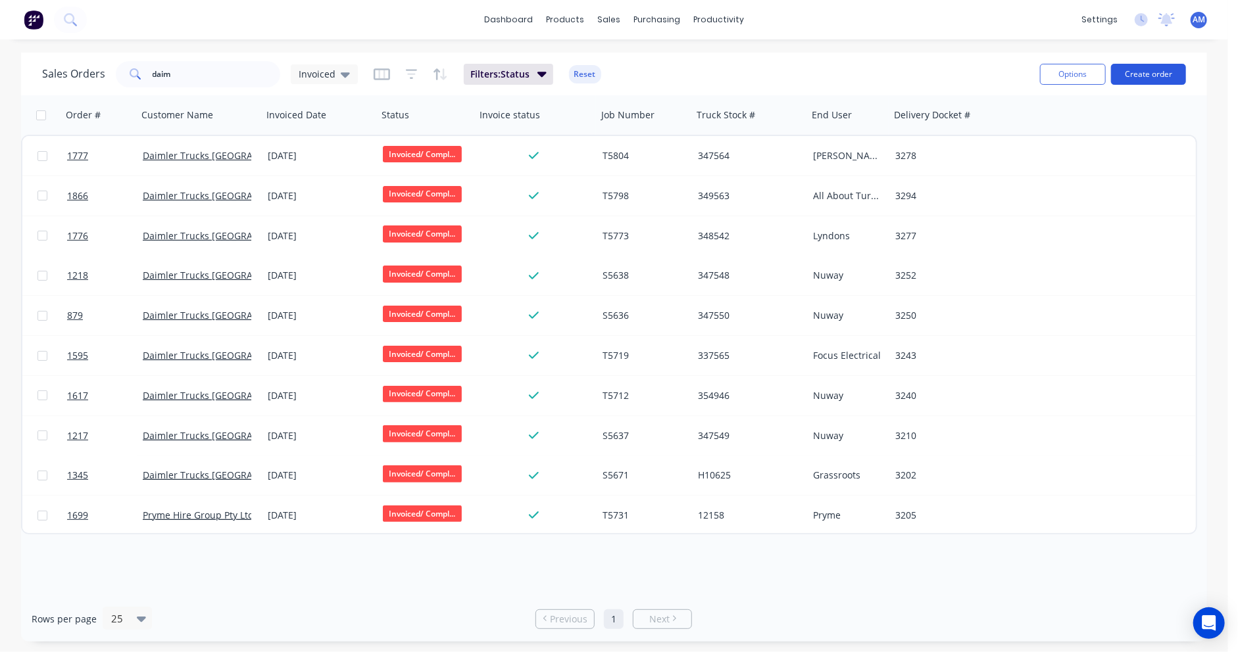
click at [1171, 68] on button "Create order" at bounding box center [1148, 74] width 75 height 21
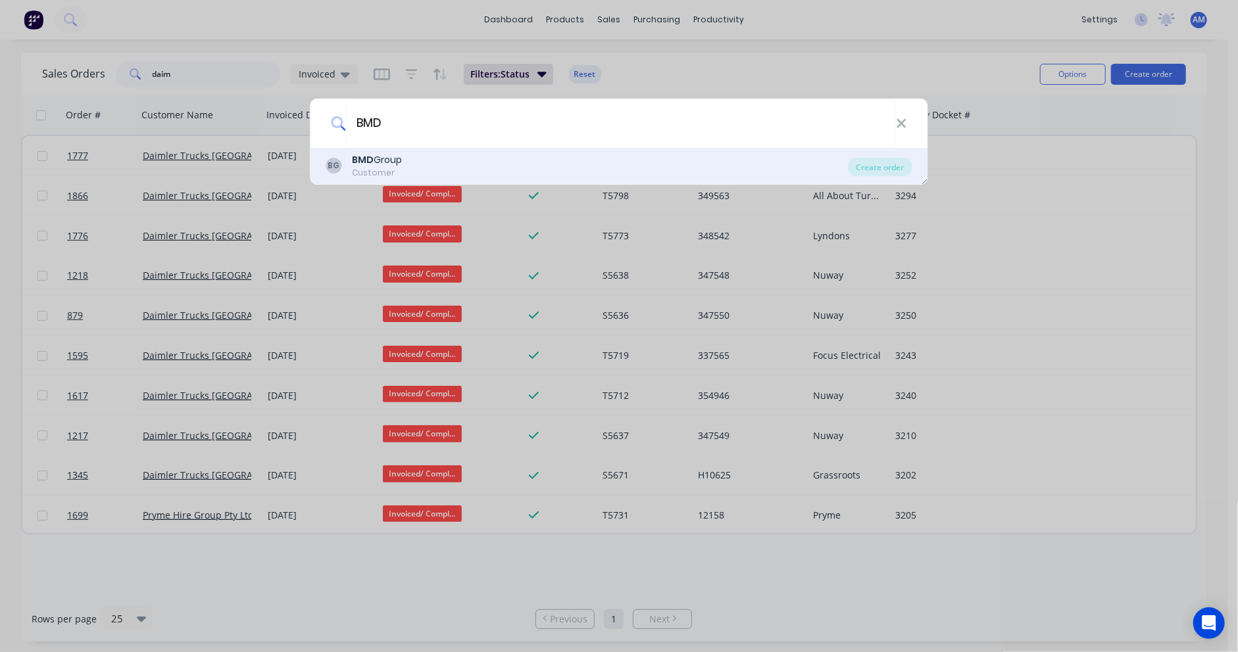
type input "BMD"
click at [363, 164] on b "BMD" at bounding box center [363, 159] width 22 height 13
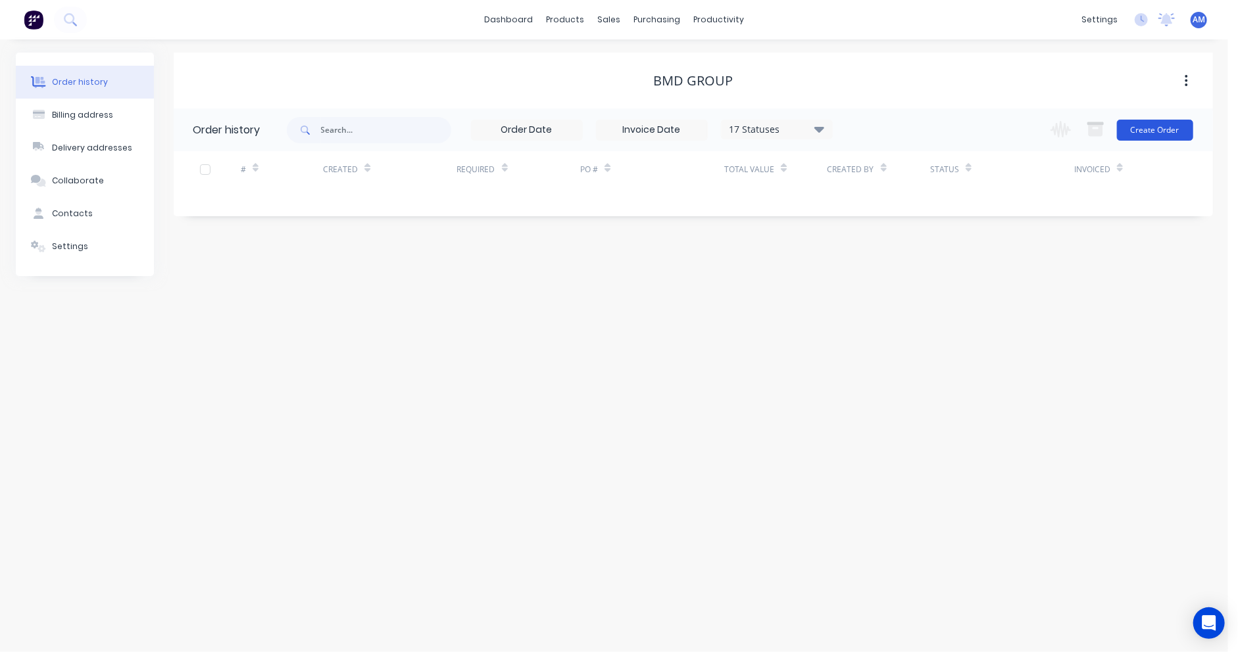
click at [1136, 131] on button "Create Order" at bounding box center [1155, 130] width 76 height 21
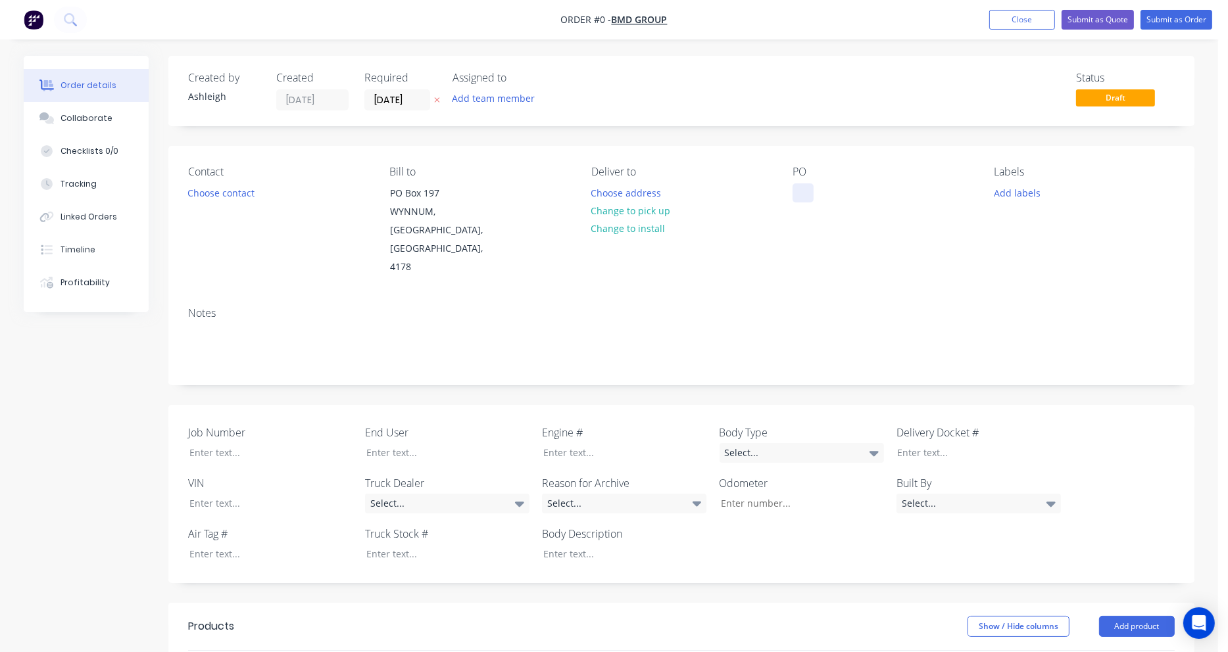
click at [800, 195] on div at bounding box center [802, 192] width 21 height 19
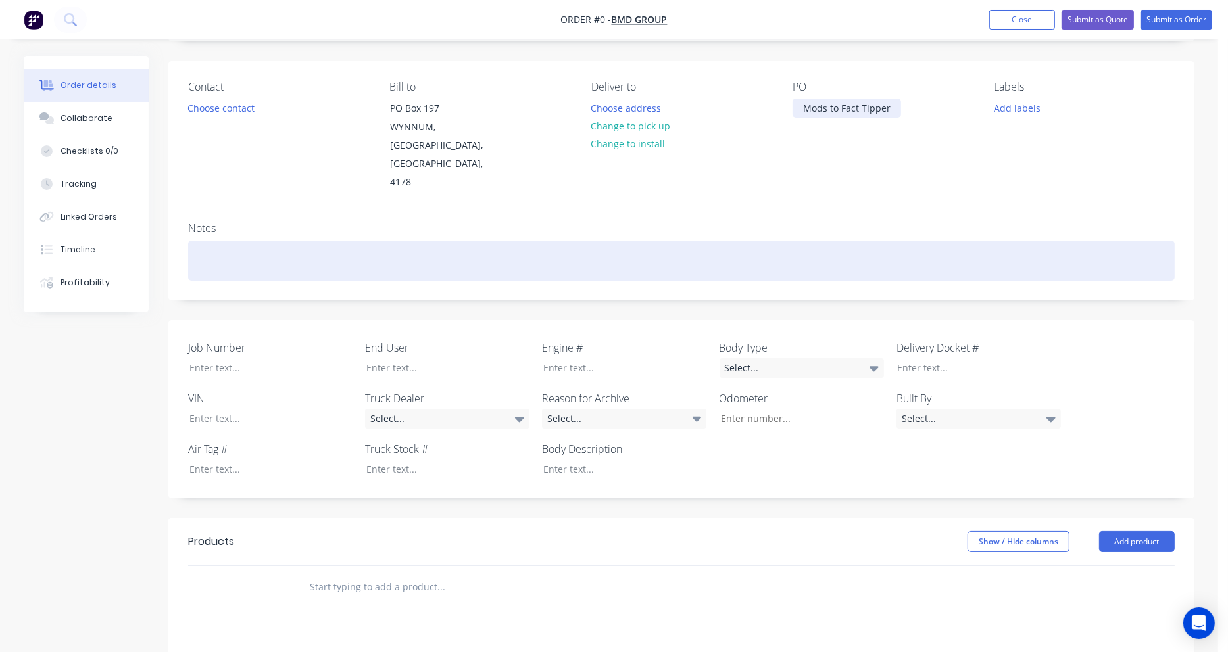
scroll to position [263, 0]
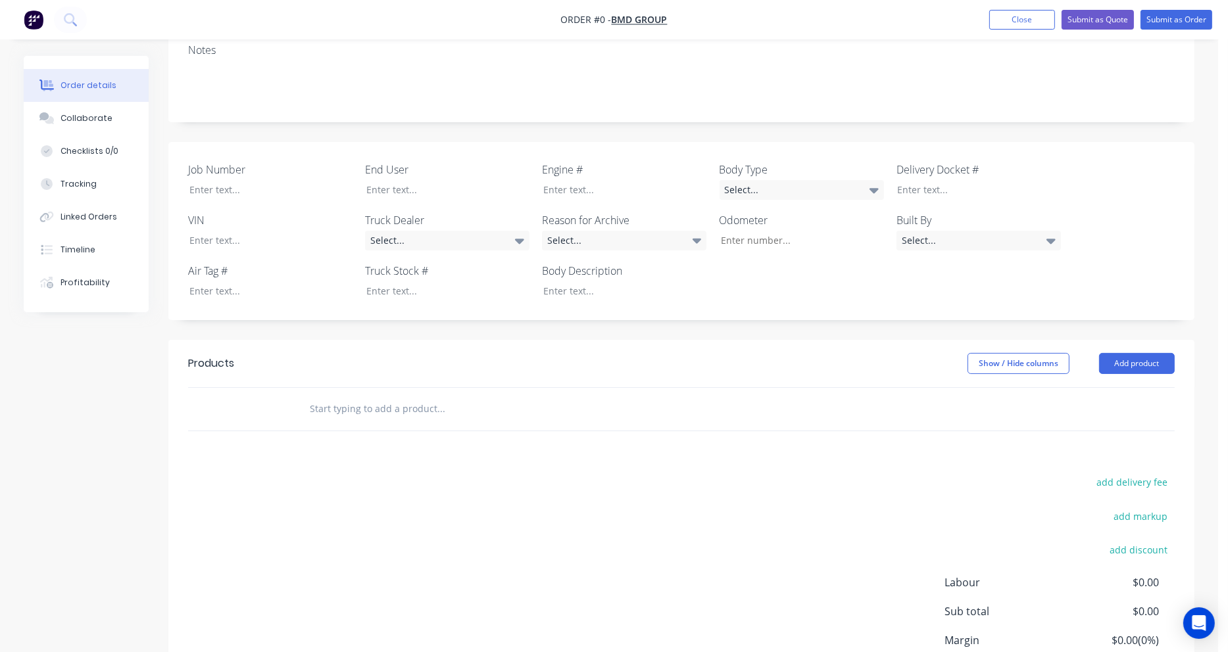
click at [394, 363] on div "Order details Collaborate Checklists 0/0 Tracking Linked Orders Timeline Profit…" at bounding box center [609, 280] width 1197 height 974
click at [343, 396] on input "text" at bounding box center [440, 409] width 263 height 26
paste input "Modifications to Hino Factory alloy tray"
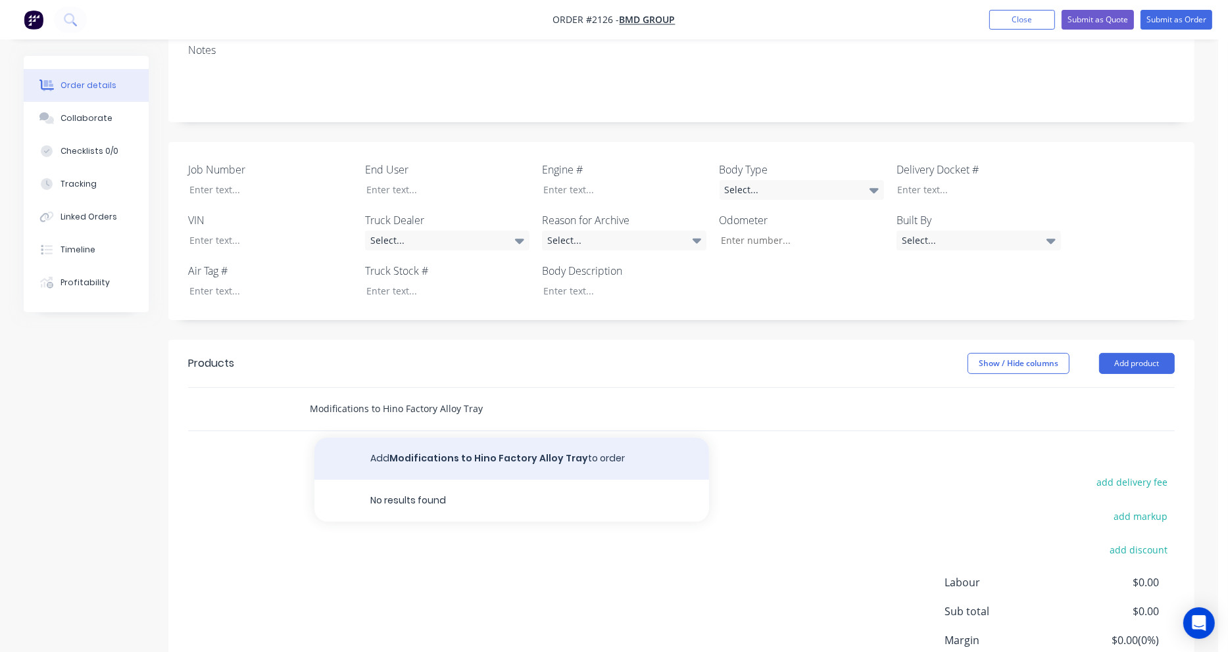
type input "Modifications to Hino Factory Alloy Tray"
click at [486, 438] on button "Add Modifications to Hino Factory Alloy Tray to order" at bounding box center [511, 459] width 395 height 42
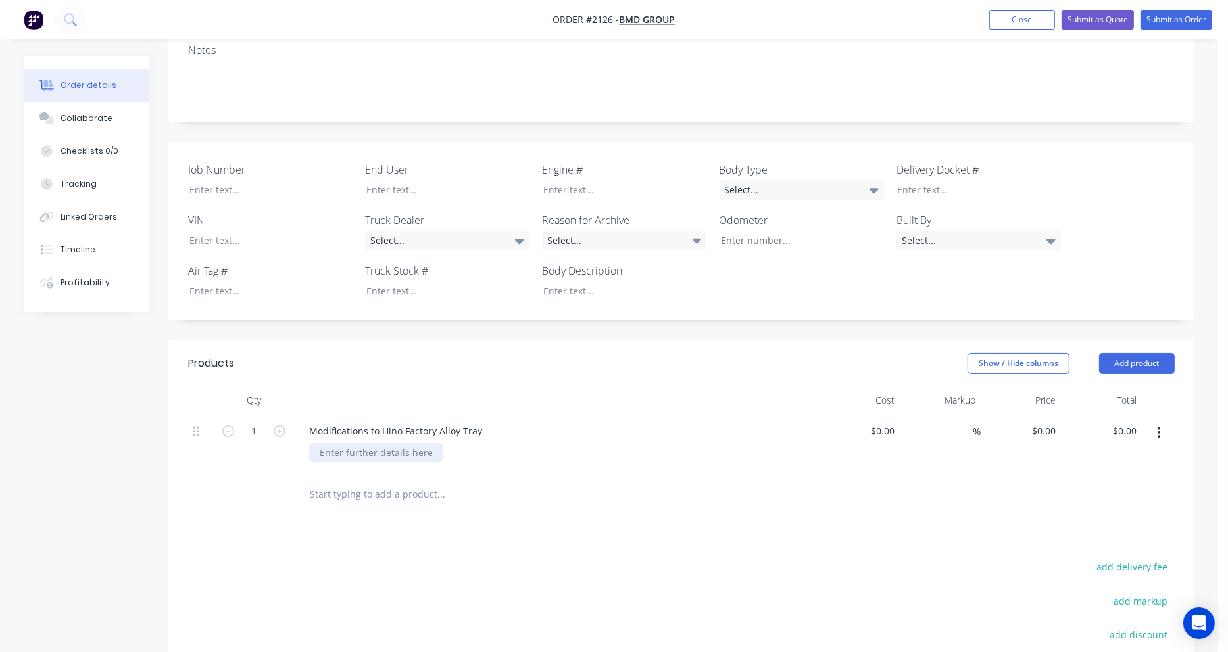
click at [402, 443] on div at bounding box center [376, 452] width 134 height 19
click at [357, 443] on div at bounding box center [376, 452] width 134 height 19
paste div
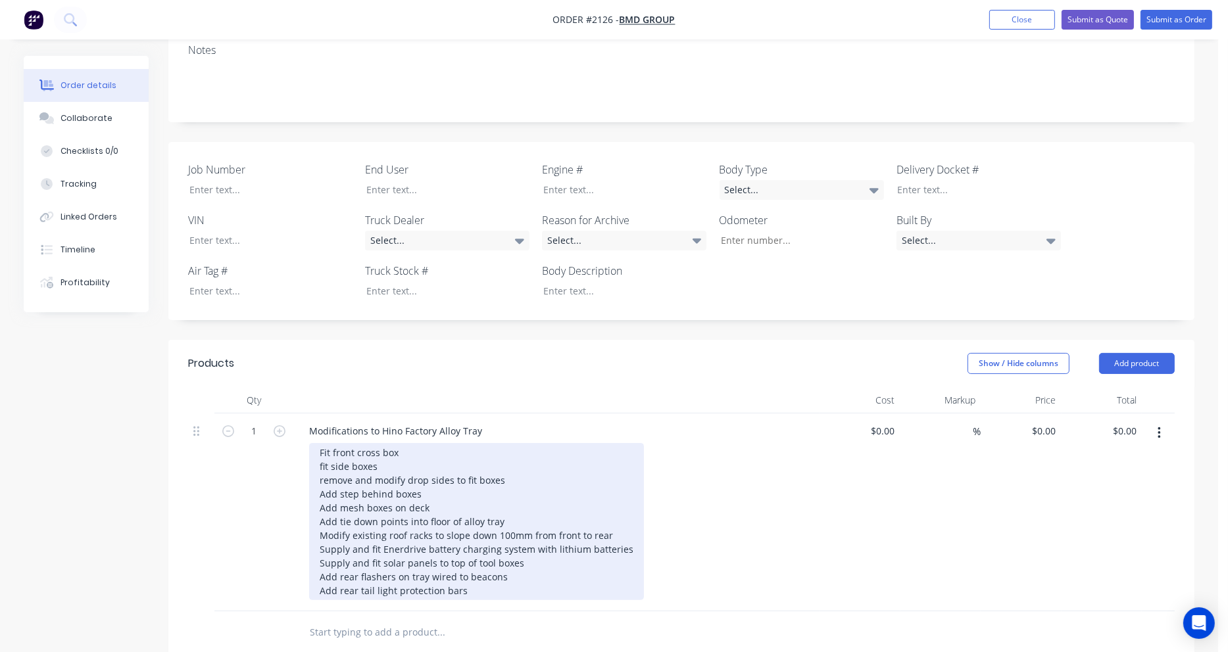
drag, startPoint x: 321, startPoint y: 429, endPoint x: 356, endPoint y: 423, distance: 35.4
click at [322, 443] on div "Fit front cross box fit side boxes remove and modify drop sides to fit boxes Ad…" at bounding box center [476, 521] width 335 height 157
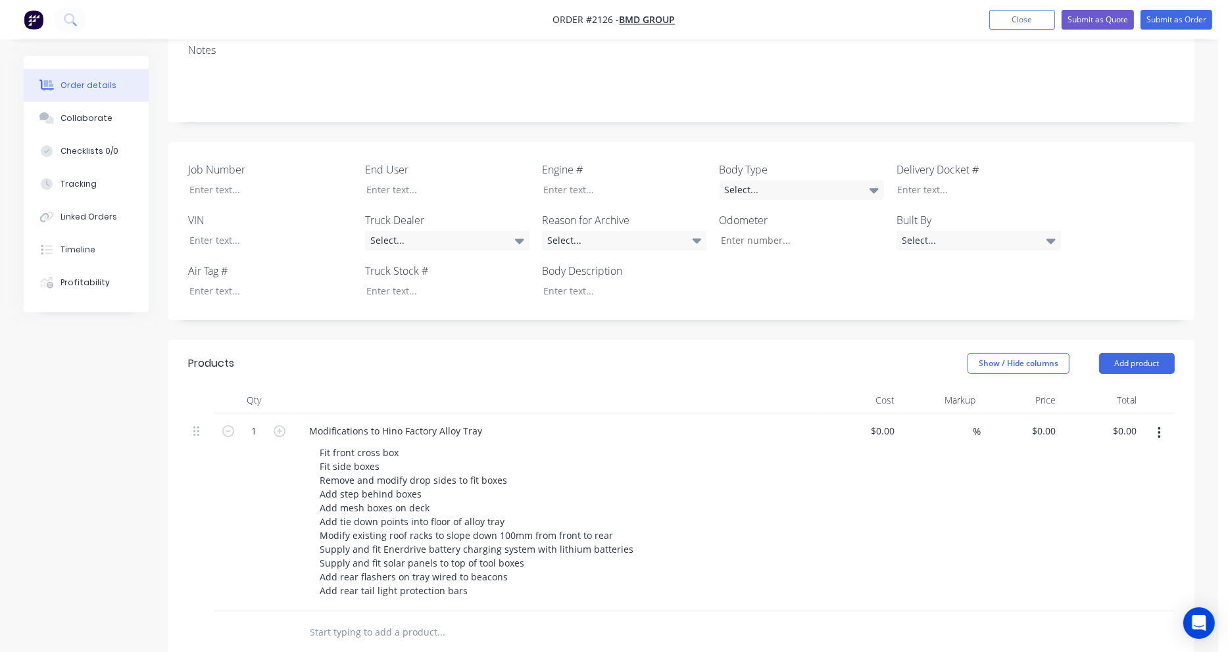
click at [717, 481] on div "Fit front cross box Fit side boxes Remove and modify drop sides to fit boxes Ad…" at bounding box center [561, 521] width 505 height 157
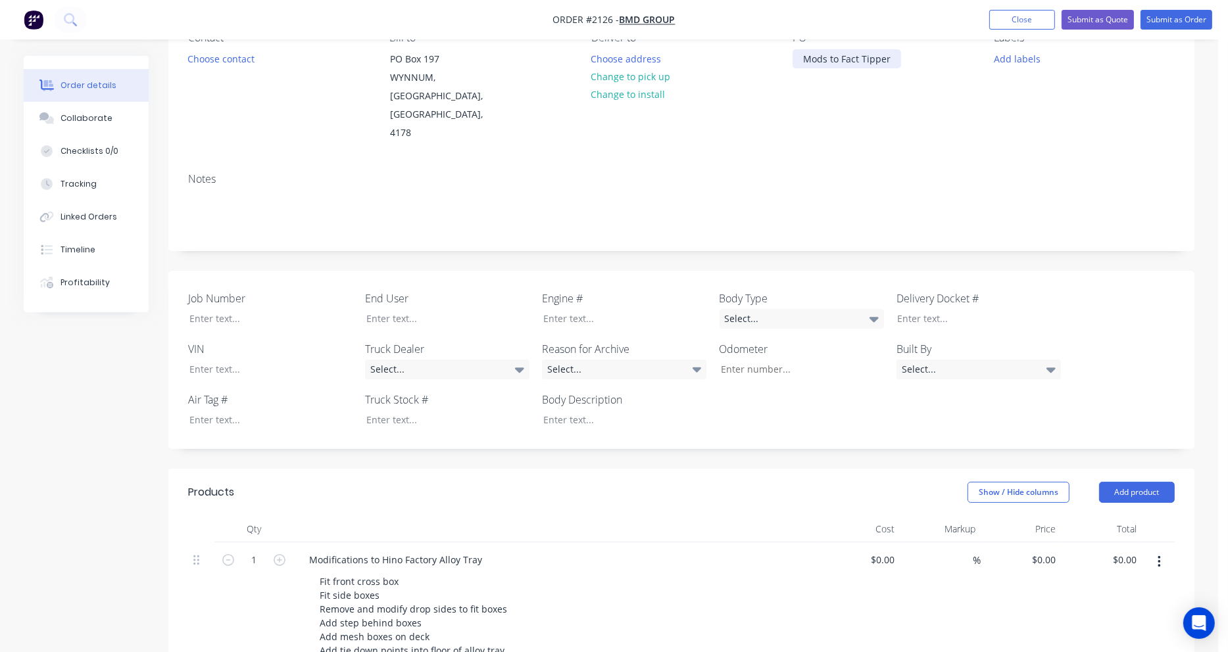
scroll to position [197, 0]
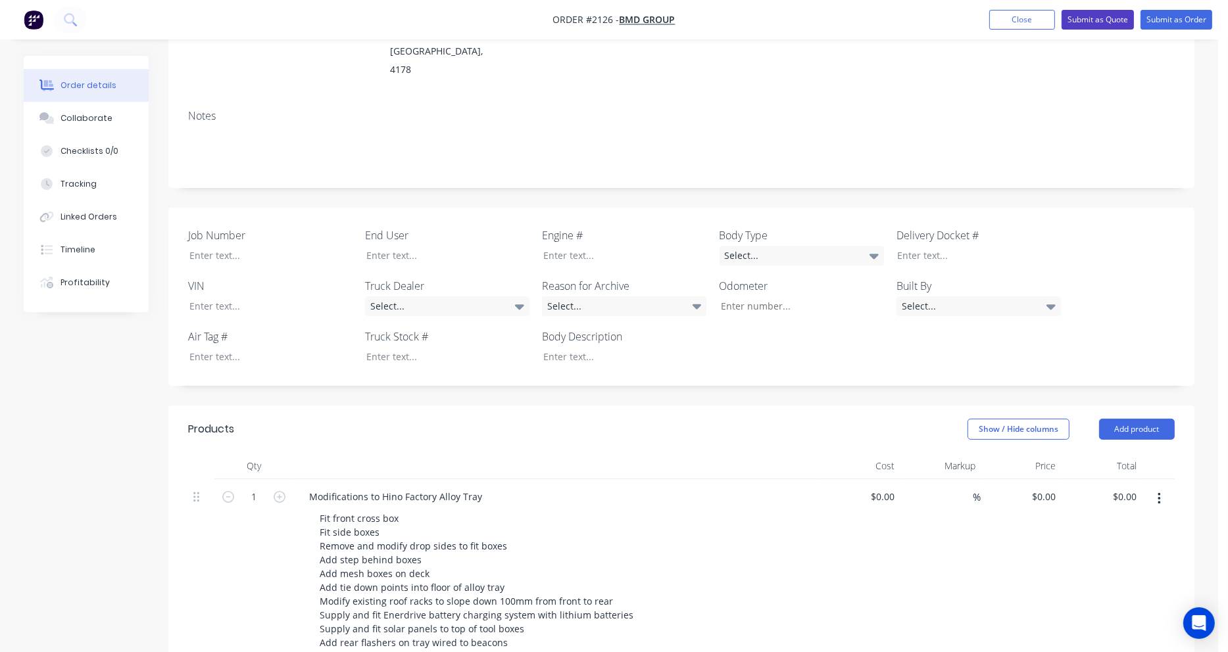
click at [1097, 18] on button "Submit as Quote" at bounding box center [1097, 20] width 72 height 20
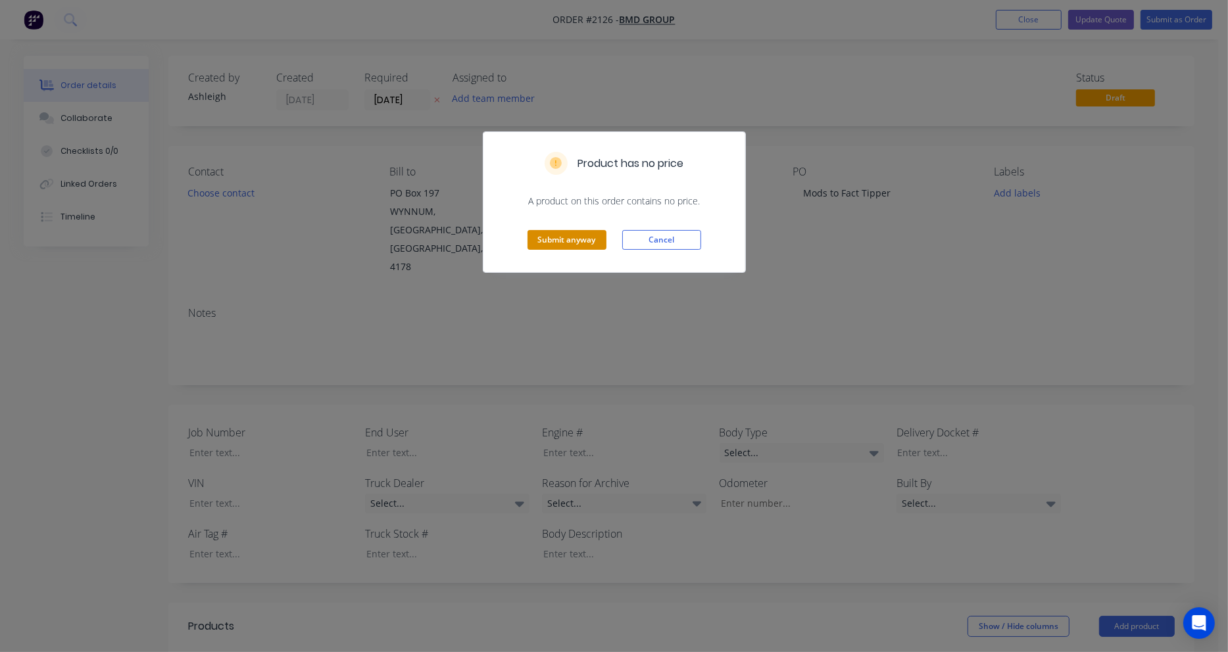
click at [581, 239] on button "Submit anyway" at bounding box center [566, 240] width 79 height 20
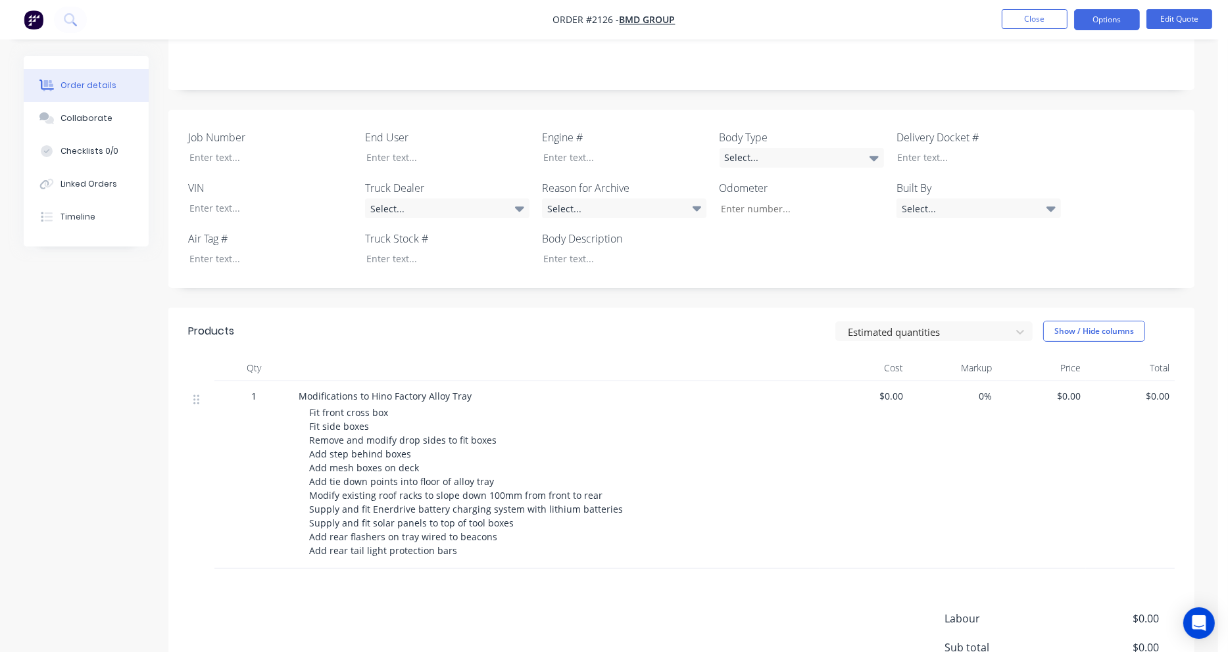
scroll to position [263, 0]
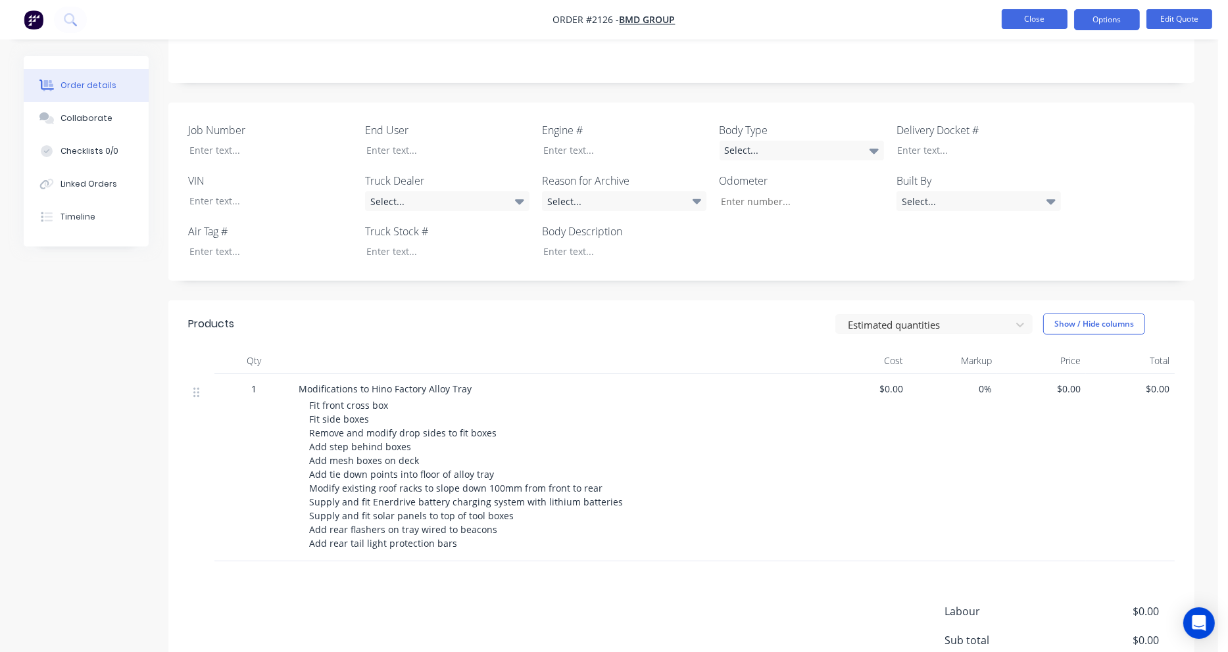
click at [1056, 23] on button "Close" at bounding box center [1035, 19] width 66 height 20
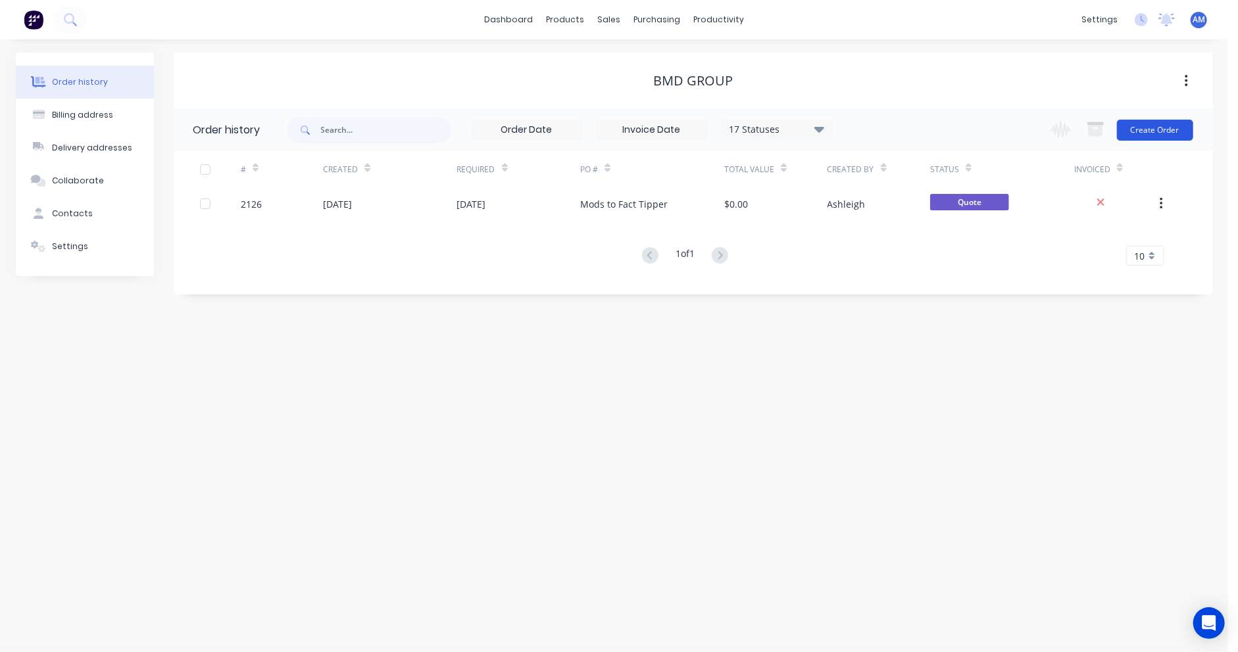
click at [1157, 124] on button "Create Order" at bounding box center [1155, 130] width 76 height 21
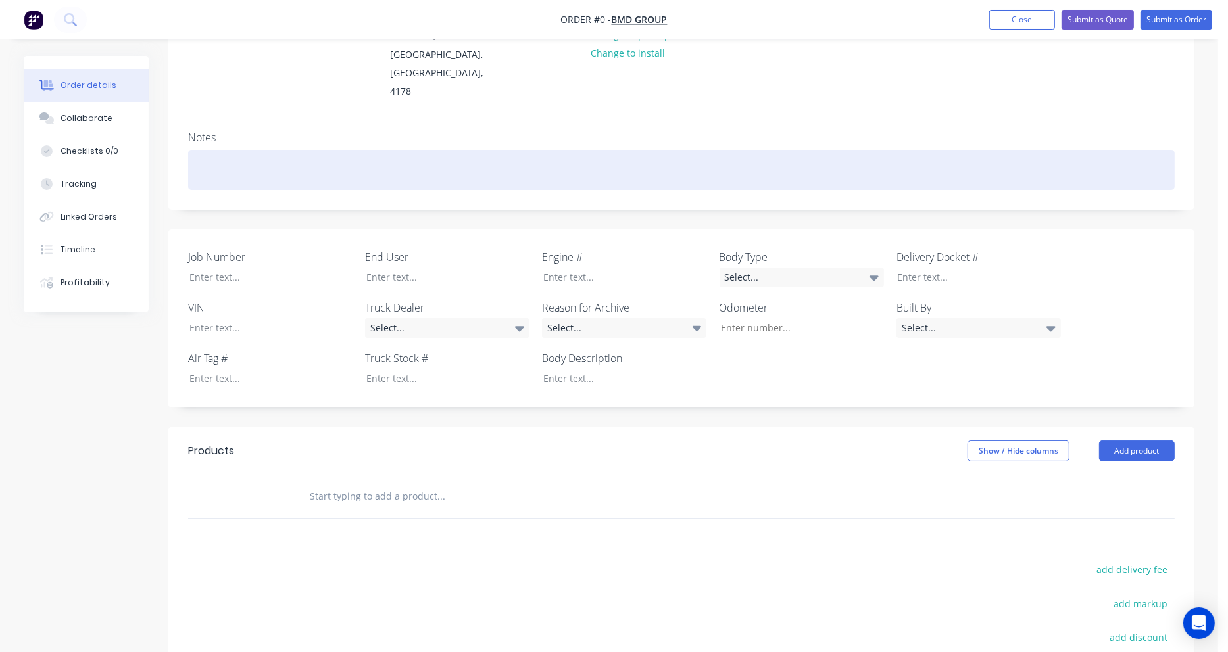
scroll to position [263, 0]
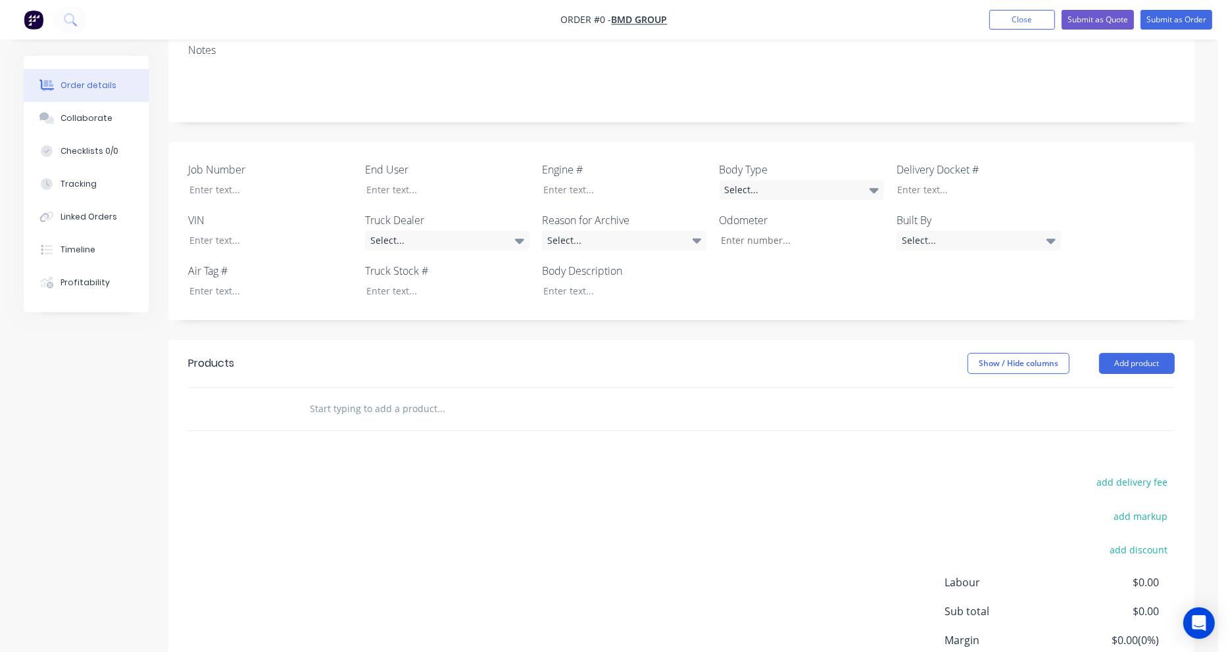
click at [346, 396] on input "text" at bounding box center [440, 409] width 263 height 26
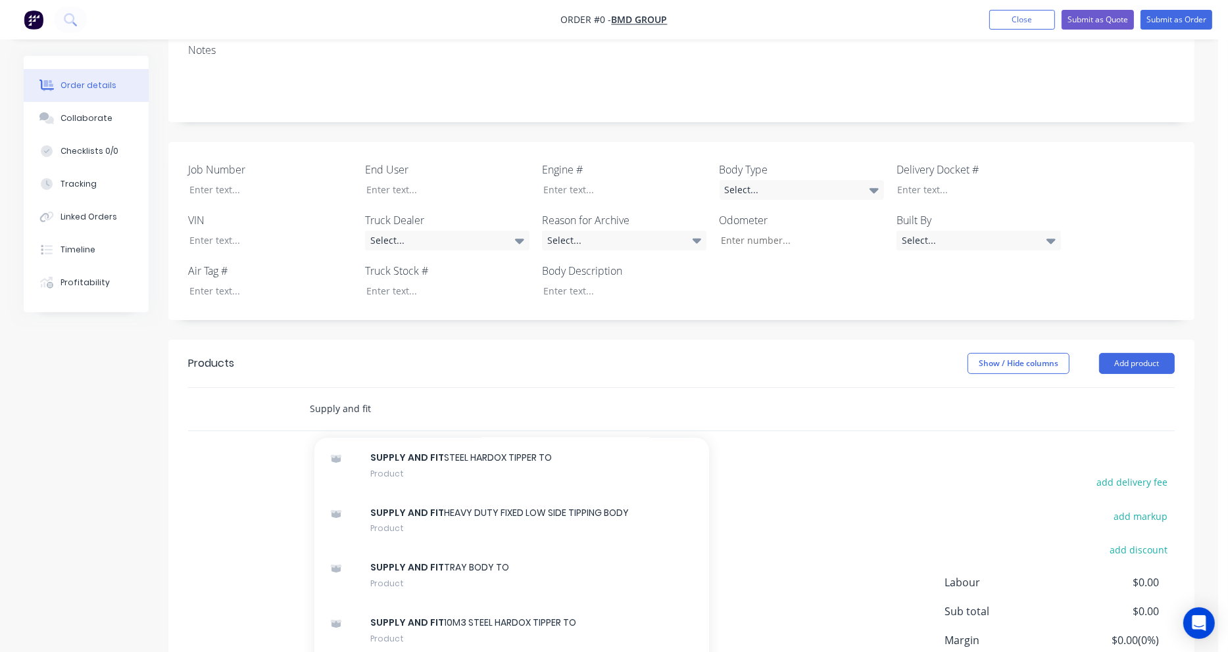
scroll to position [395, 0]
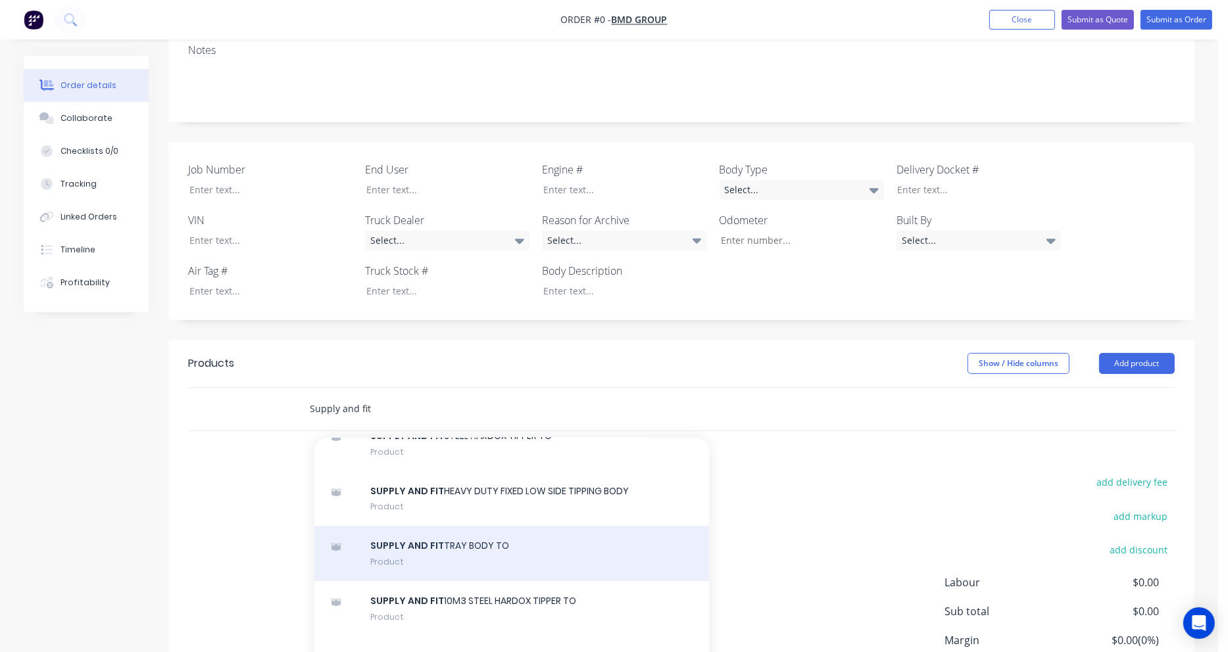
type input "Supply and fit"
click at [471, 526] on div "SUPPLY AND FIT TRAY BODY TO Product" at bounding box center [511, 553] width 395 height 55
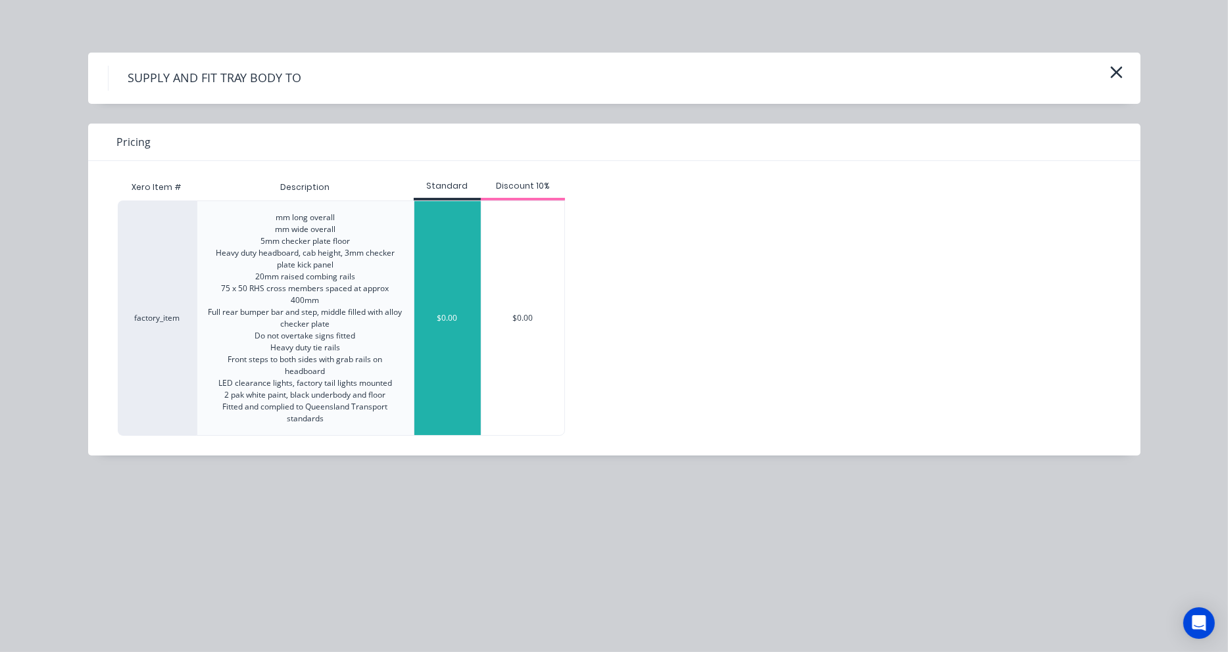
click at [458, 289] on div "$0.00" at bounding box center [447, 318] width 66 height 234
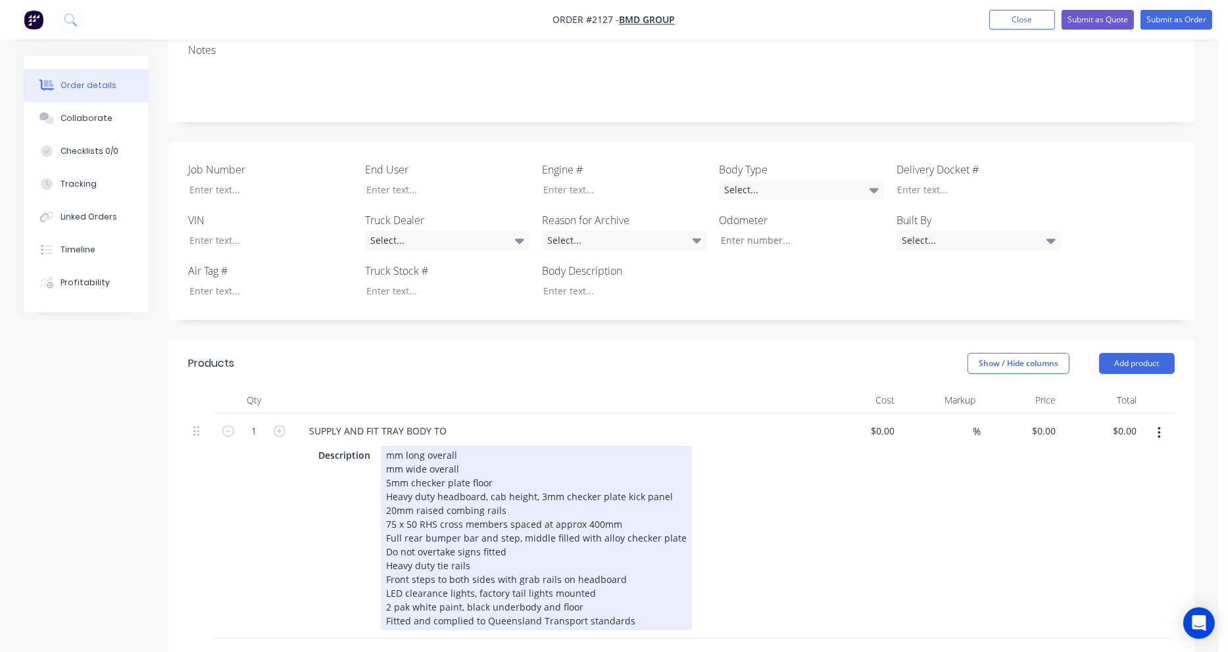
click at [387, 446] on div "mm long overall mm wide overall 5mm checker plate floor Heavy duty headboard, c…" at bounding box center [536, 538] width 311 height 185
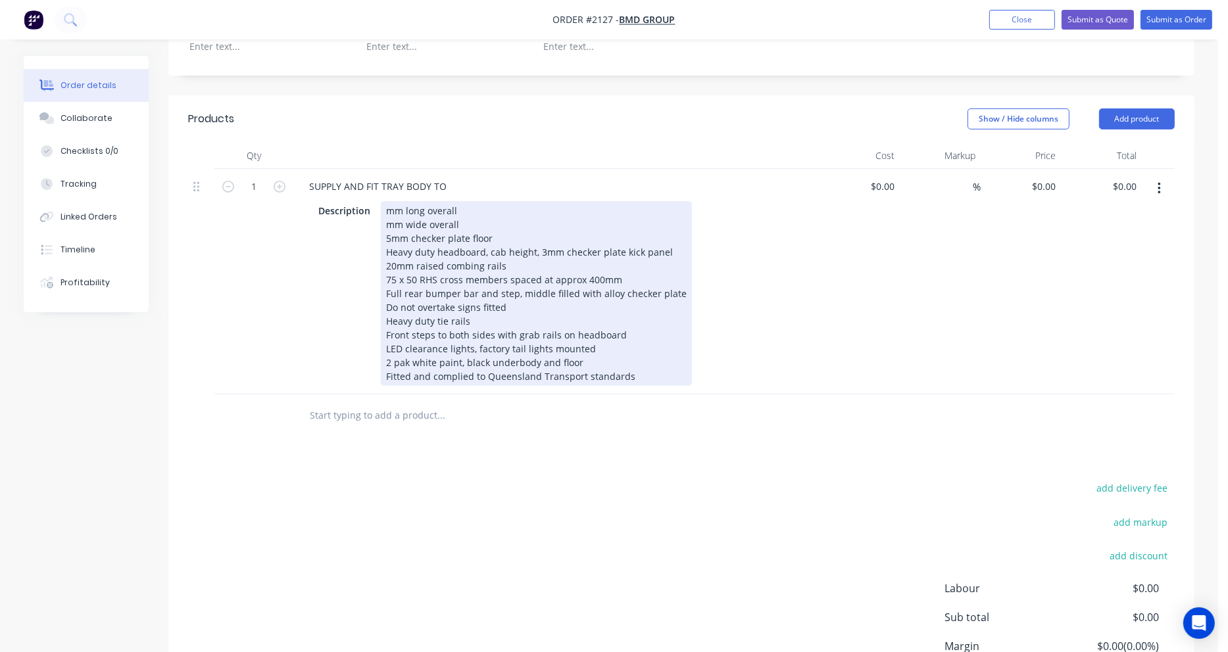
scroll to position [526, 0]
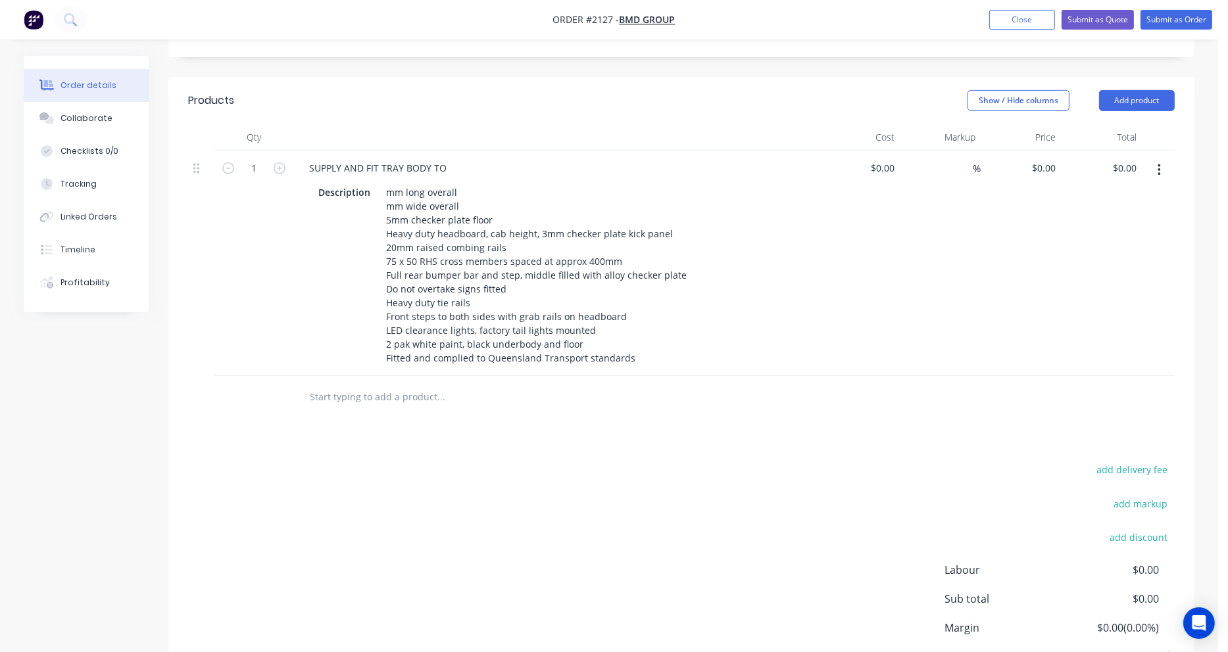
click at [335, 384] on input "text" at bounding box center [440, 397] width 263 height 26
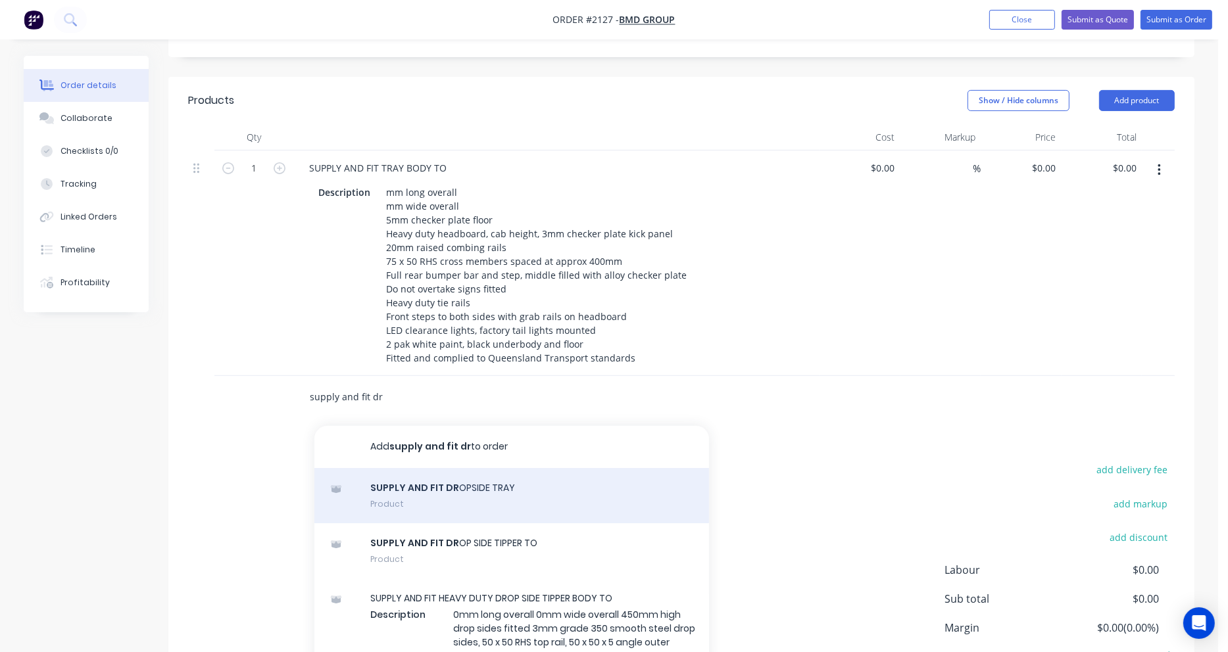
type input "supply and fit dr"
click at [391, 468] on div "SUPPLY AND FIT DR OPSIDE TRAY Product" at bounding box center [511, 495] width 395 height 55
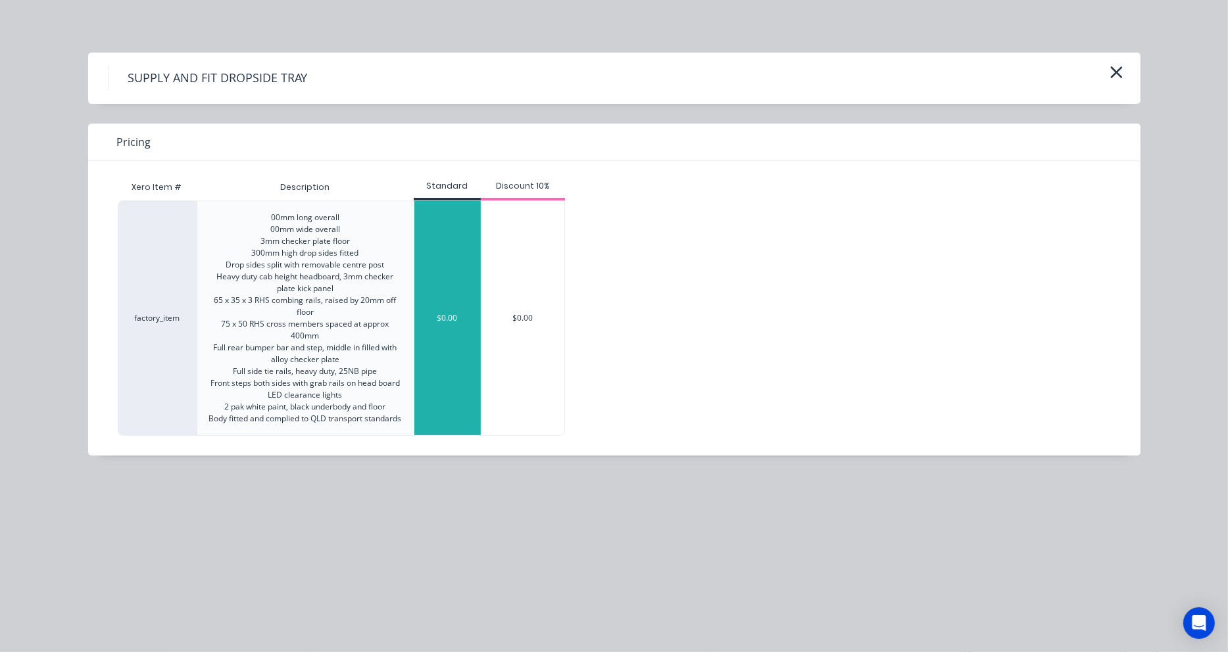
click at [429, 294] on div "$0.00" at bounding box center [447, 318] width 66 height 234
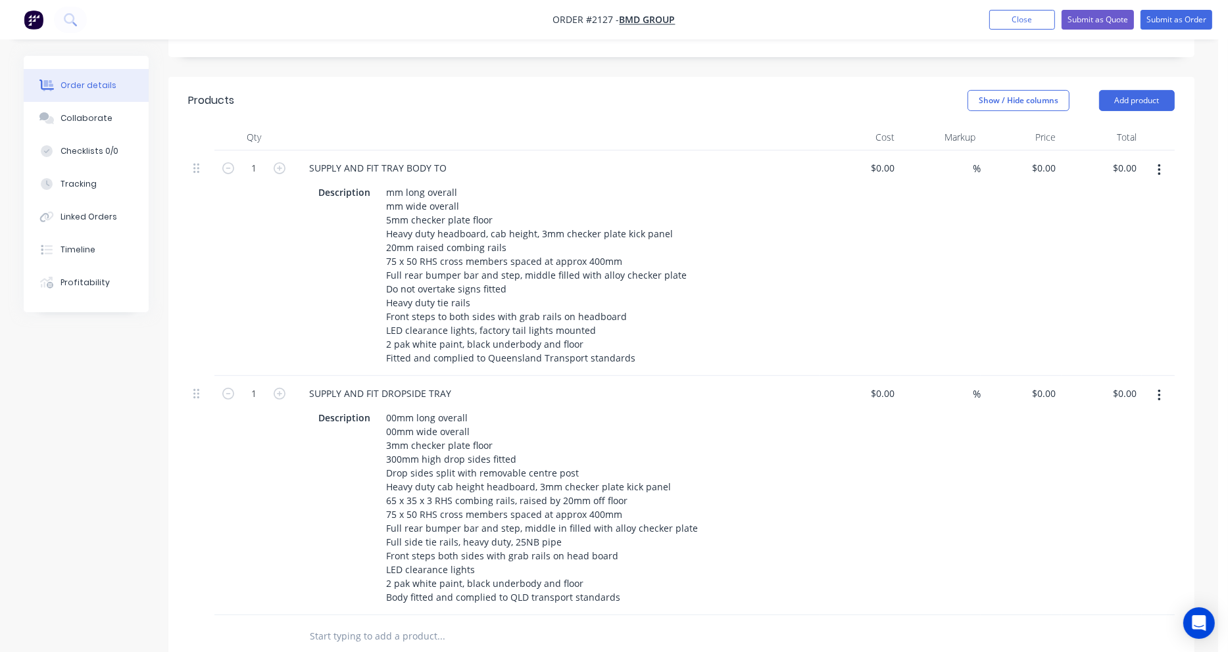
click at [1155, 158] on button "button" at bounding box center [1159, 170] width 31 height 24
click at [1123, 274] on div "Delete" at bounding box center [1111, 283] width 101 height 19
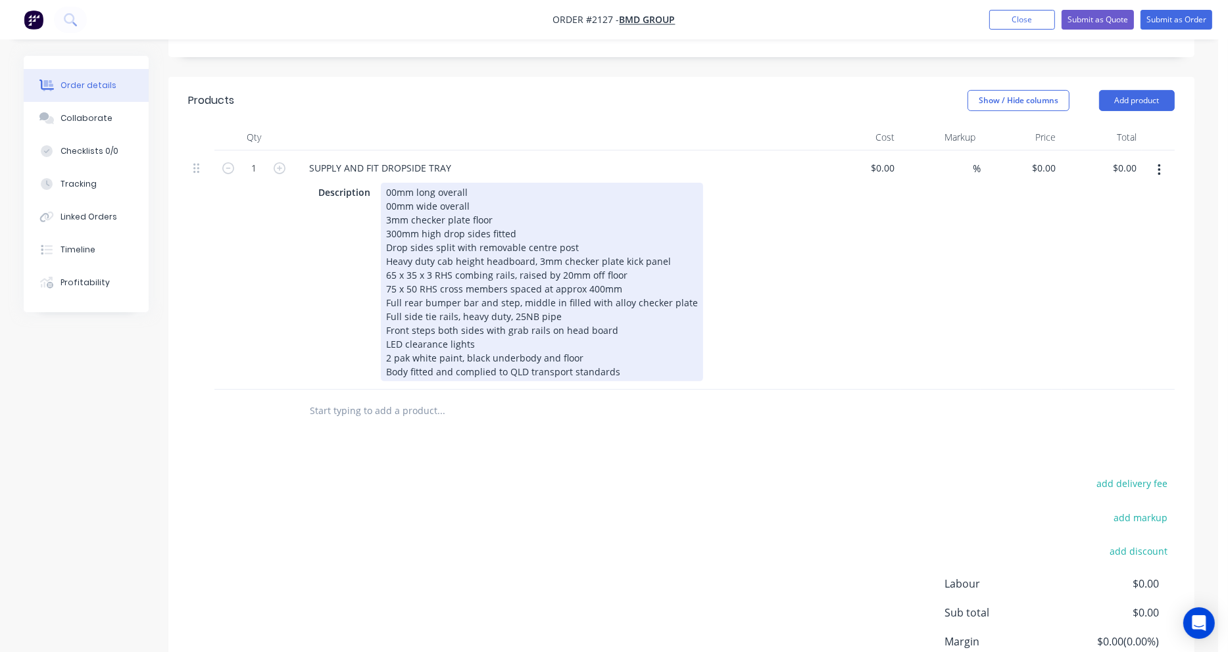
click at [385, 183] on div "00mm long overall 00mm wide overall 3mm checker plate floor 300mm high drop sid…" at bounding box center [542, 282] width 322 height 199
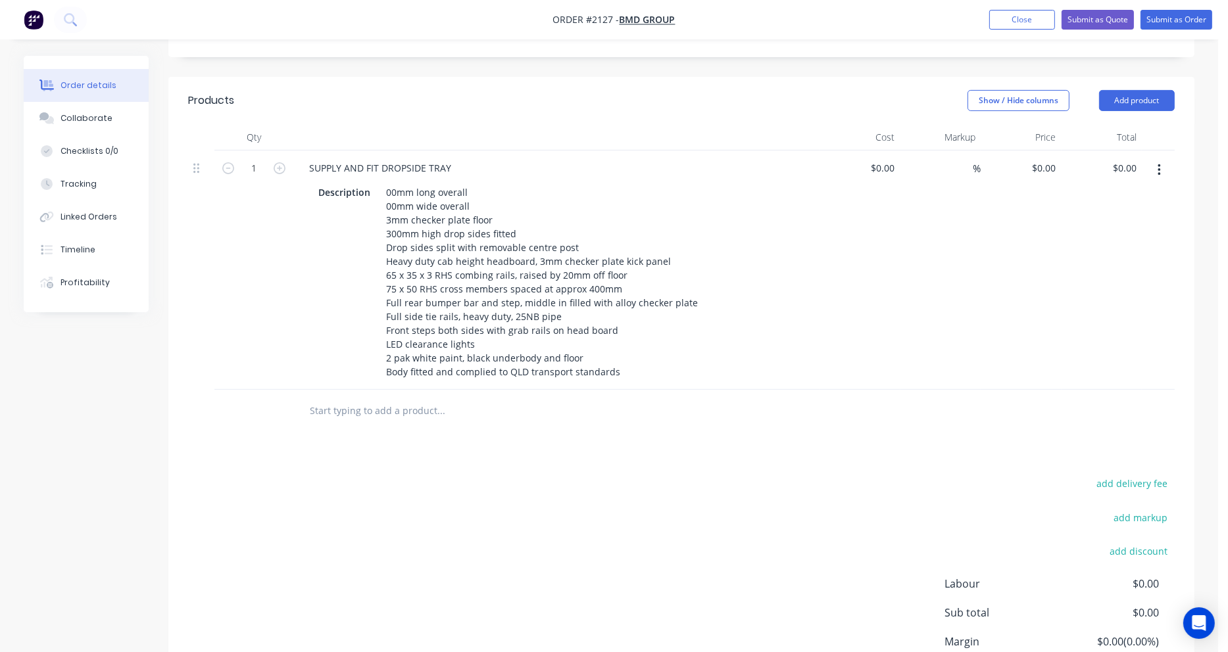
click at [366, 398] on input "text" at bounding box center [440, 411] width 263 height 26
paste input "fit side boxes remove and modify drop sides to fit boxes Add step behind boxes …"
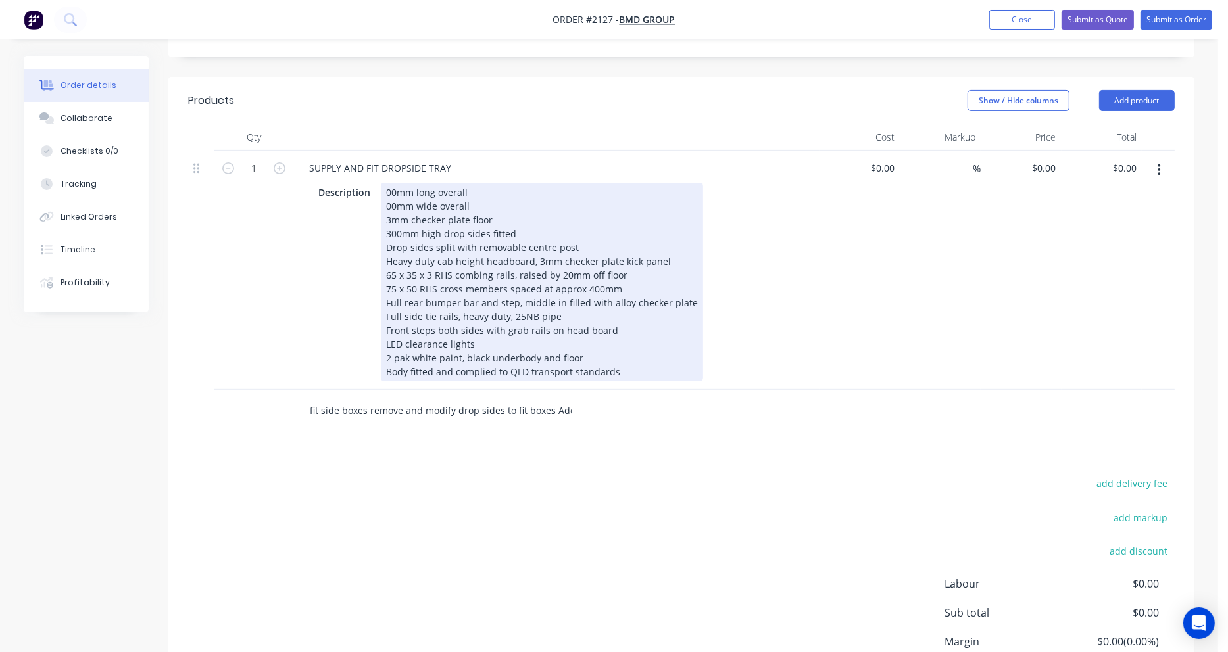
scroll to position [0, 1489]
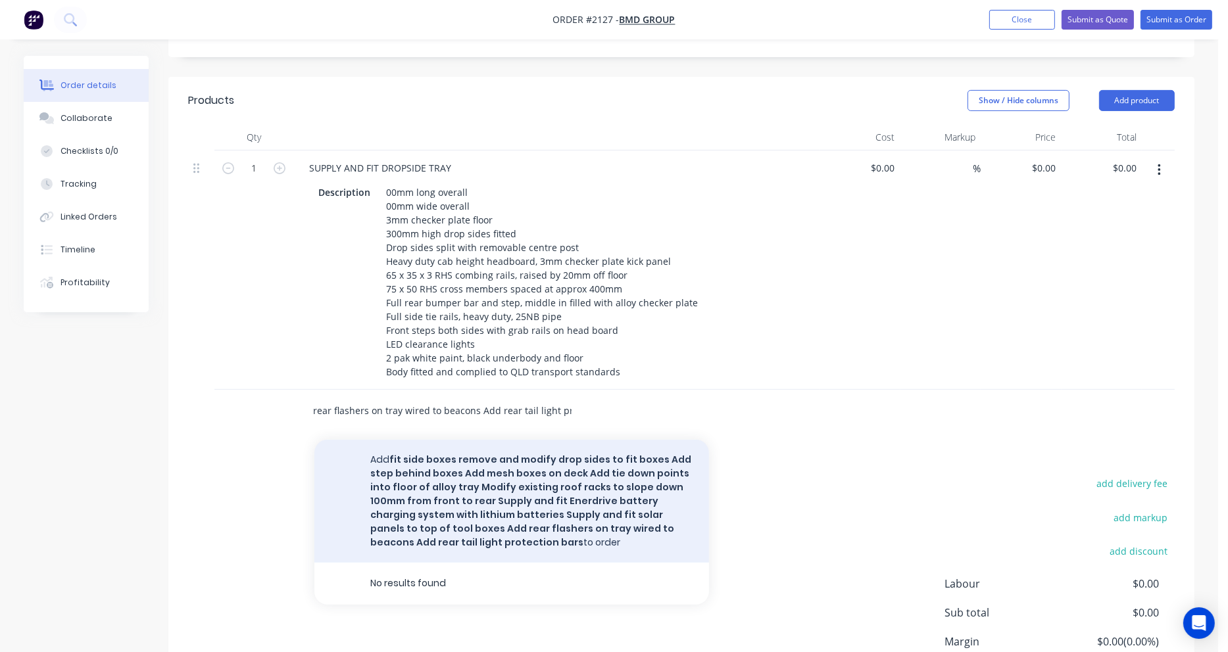
type input "fit side boxes remove and modify drop sides to fit boxes Add step behind boxes …"
drag, startPoint x: 455, startPoint y: 508, endPoint x: 441, endPoint y: 504, distance: 14.4
click at [441, 504] on button "Add fit side boxes remove and modify drop sides to fit boxes Add step behind bo…" at bounding box center [511, 501] width 395 height 123
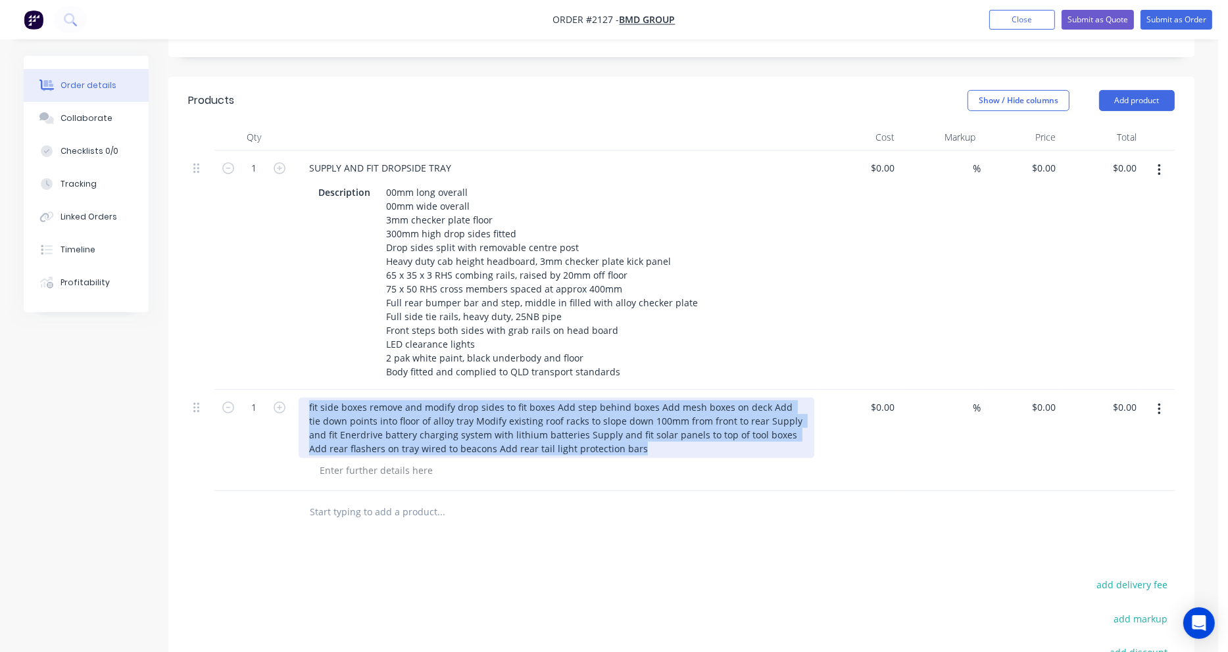
drag, startPoint x: 608, startPoint y: 412, endPoint x: 288, endPoint y: 360, distance: 323.7
click at [288, 390] on div "1 fit side boxes remove and modify drop sides to fit boxes Add step behind boxe…" at bounding box center [681, 440] width 986 height 101
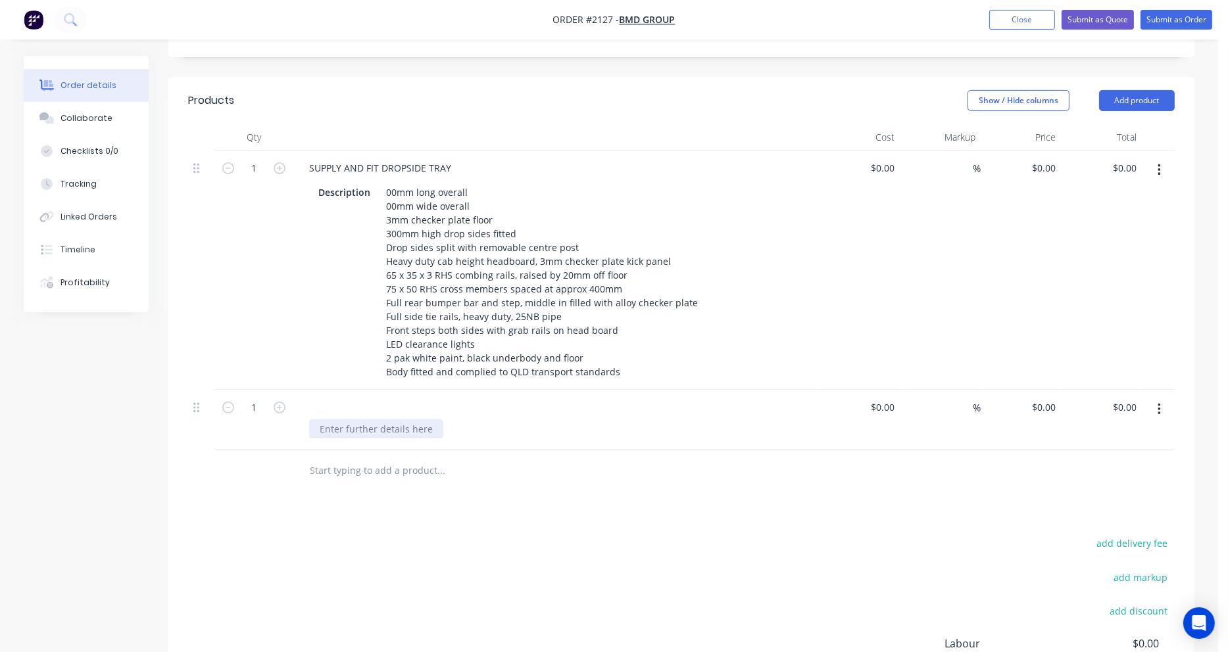
click at [352, 420] on div at bounding box center [376, 429] width 134 height 19
paste div
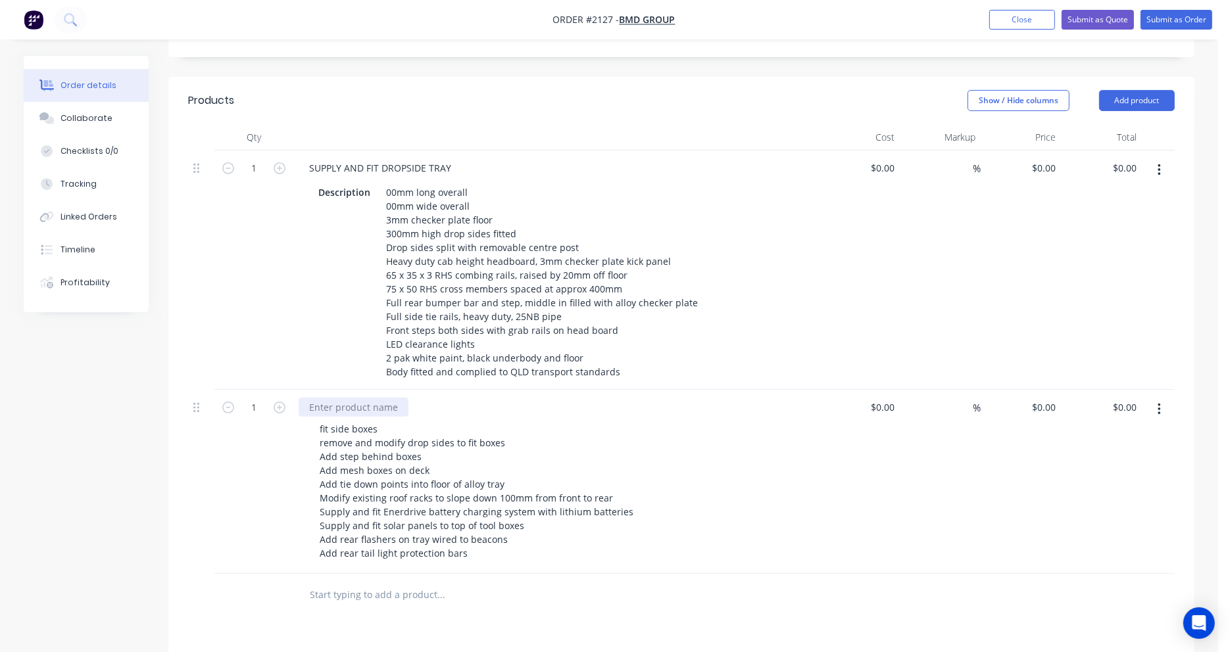
click at [324, 398] on div at bounding box center [354, 407] width 110 height 19
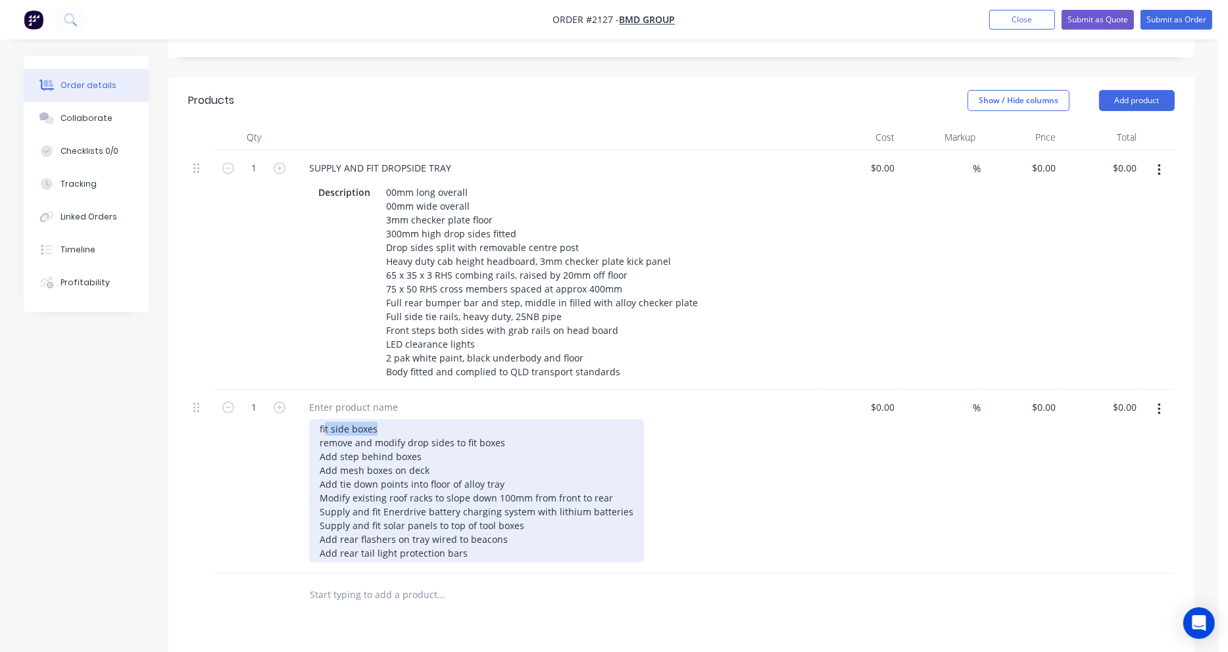
drag, startPoint x: 384, startPoint y: 391, endPoint x: 316, endPoint y: 388, distance: 67.8
click at [316, 420] on div "fit side boxes remove and modify drop sides to fit boxes Add step behind boxes …" at bounding box center [476, 491] width 335 height 143
click at [327, 420] on div "fit side boxes remove and modify drop sides to fit boxes Add step behind boxes …" at bounding box center [476, 491] width 335 height 143
click at [322, 420] on div "fit side boxes remove and modify drop sides to fit boxes Add step behind boxes …" at bounding box center [476, 491] width 335 height 143
drag, startPoint x: 320, startPoint y: 407, endPoint x: 504, endPoint y: 407, distance: 184.8
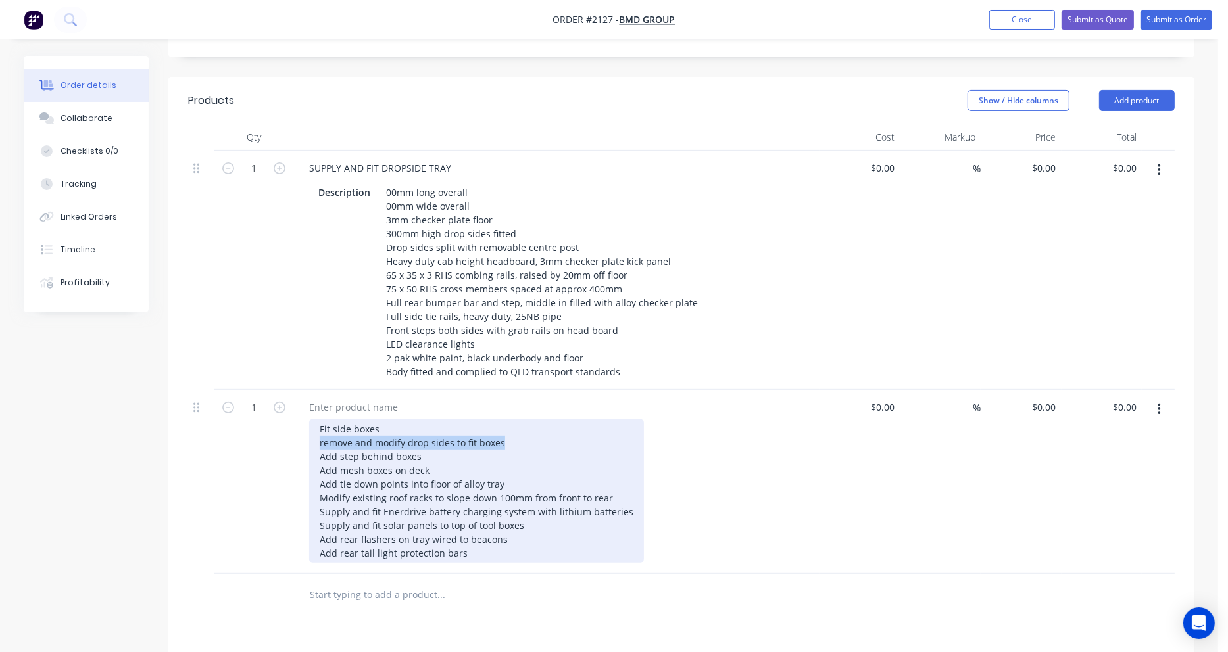
click at [504, 420] on div "Fit side boxes remove and modify drop sides to fit boxes Add step behind boxes …" at bounding box center [476, 491] width 335 height 143
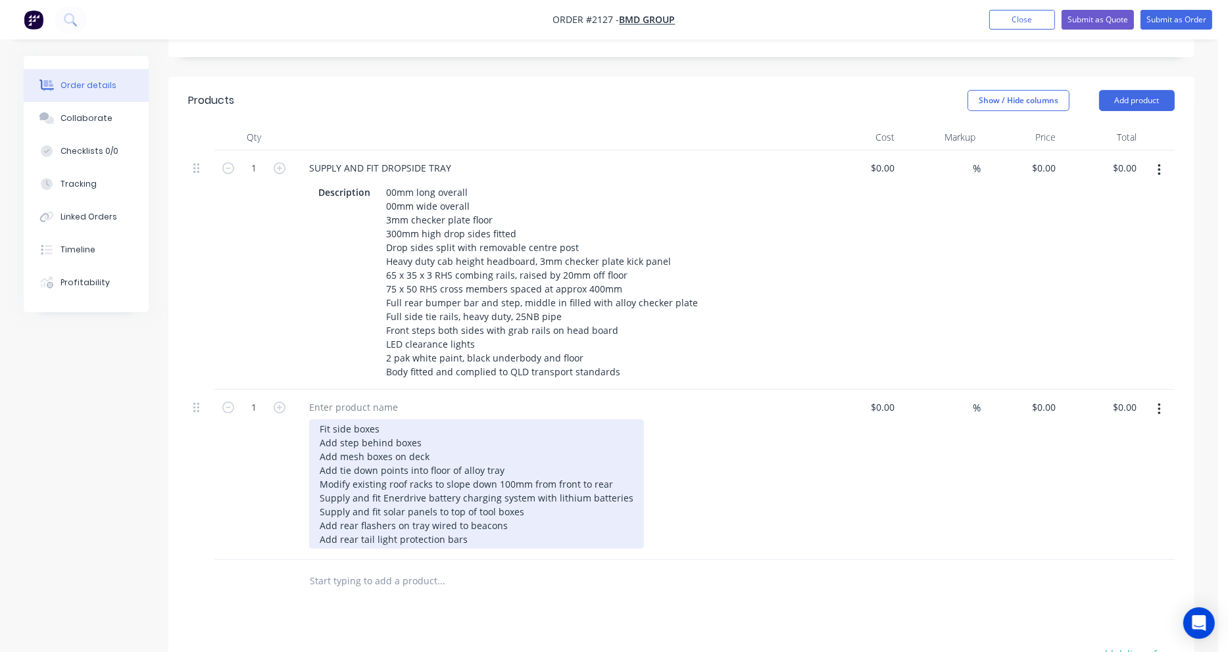
click at [504, 429] on div "Fit side boxes Add step behind boxes Add mesh boxes on deck Add tie down points…" at bounding box center [476, 485] width 335 height 130
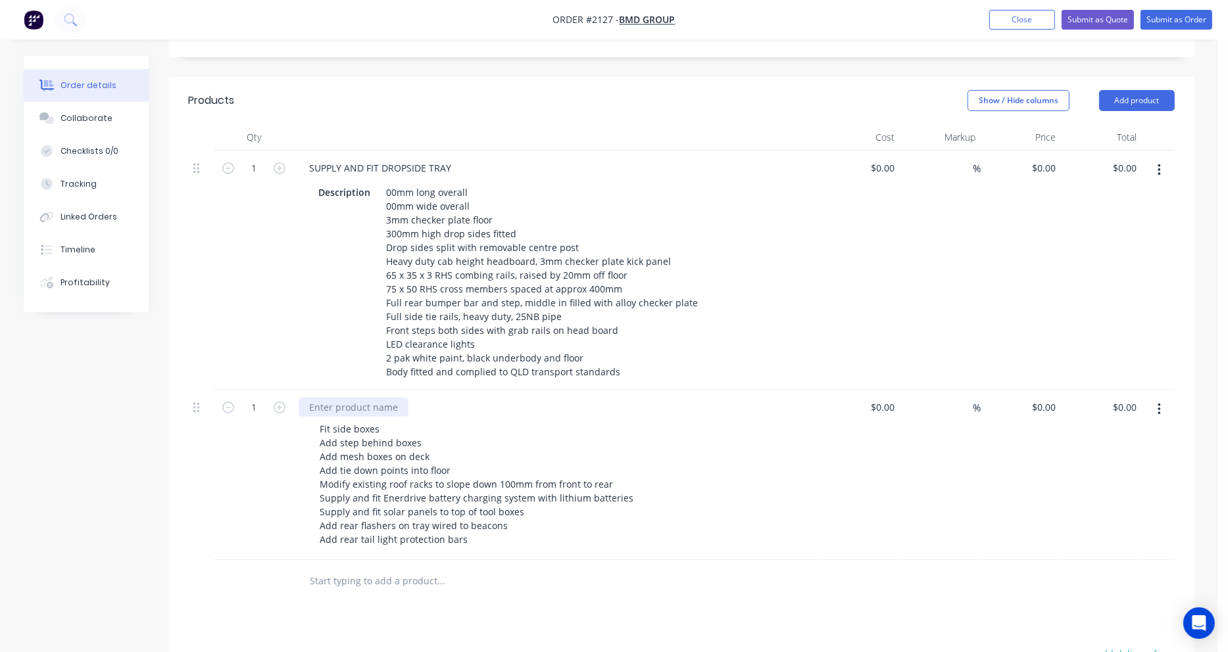
click at [356, 398] on div at bounding box center [354, 407] width 110 height 19
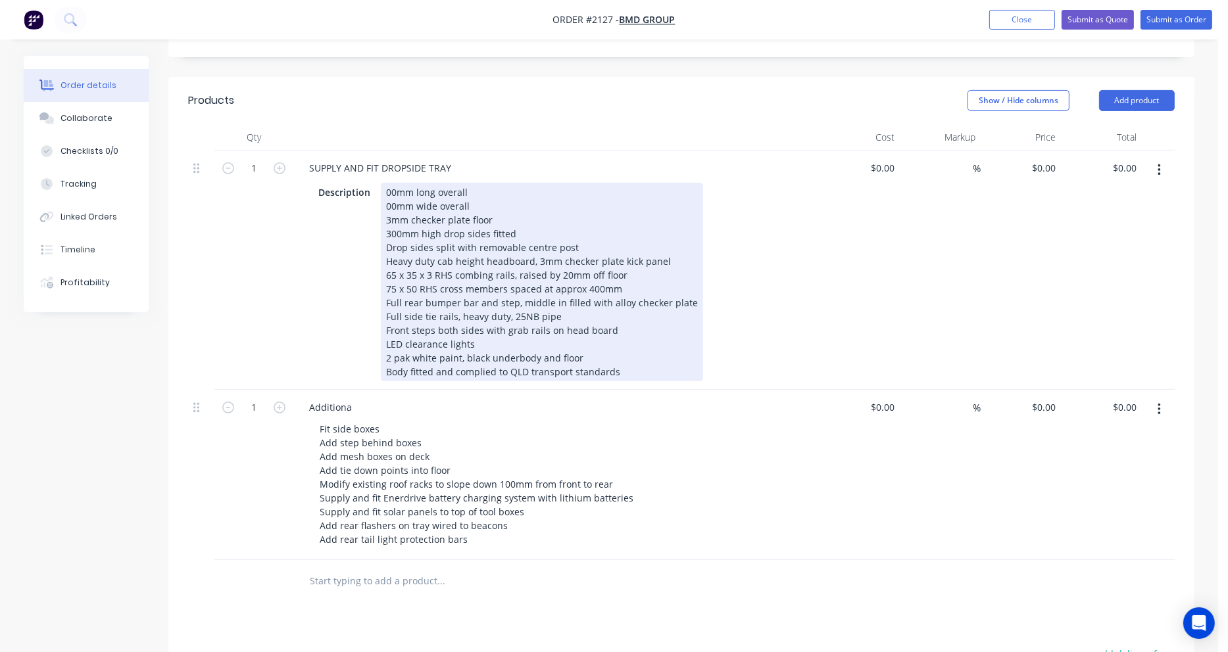
click at [381, 183] on div "00mm long overall 00mm wide overall 3mm checker plate floor 300mm high drop sid…" at bounding box center [542, 282] width 322 height 199
click at [383, 183] on div "00mm long overall 00mm wide overall 3mm checker plate floor 300mm high drop sid…" at bounding box center [542, 282] width 322 height 199
click at [384, 183] on div "4500mm long overall 00mm wide overall 3mm checker plate floor 300mm high drop s…" at bounding box center [542, 282] width 322 height 199
click at [750, 287] on div "Description 4500mm long overall 2100mm wide overall 3mm checker plate floor 300…" at bounding box center [553, 282] width 481 height 199
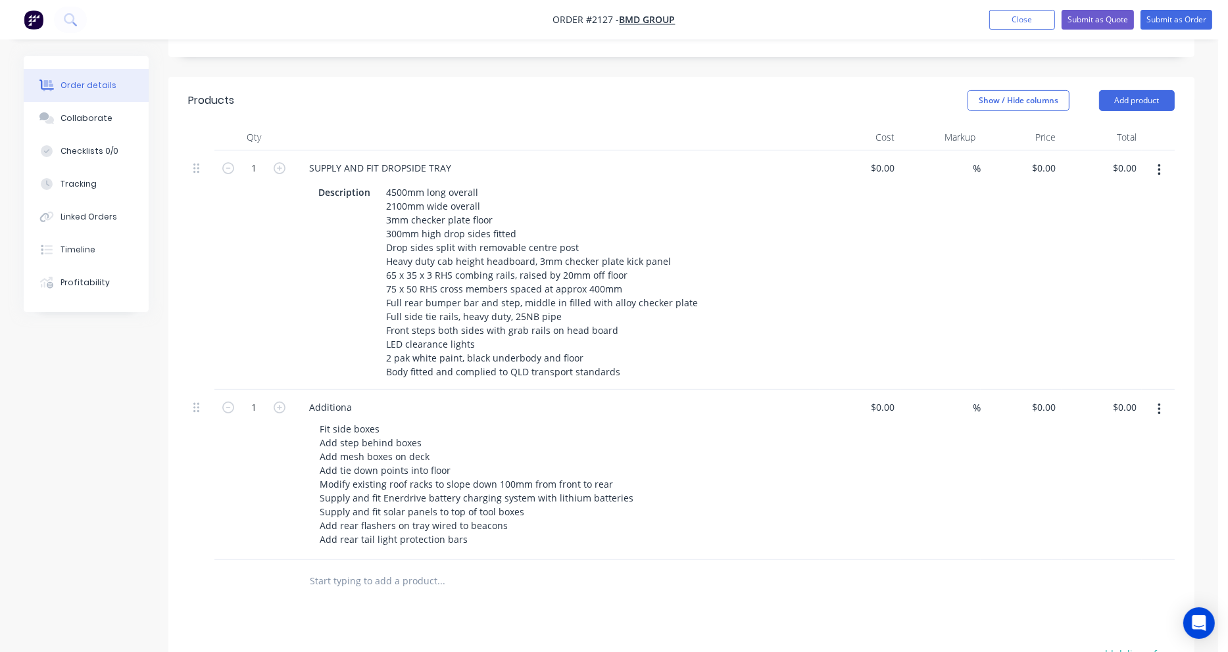
click at [368, 398] on div "Additiona" at bounding box center [557, 407] width 516 height 19
click at [355, 398] on div "Additiona" at bounding box center [331, 407] width 64 height 19
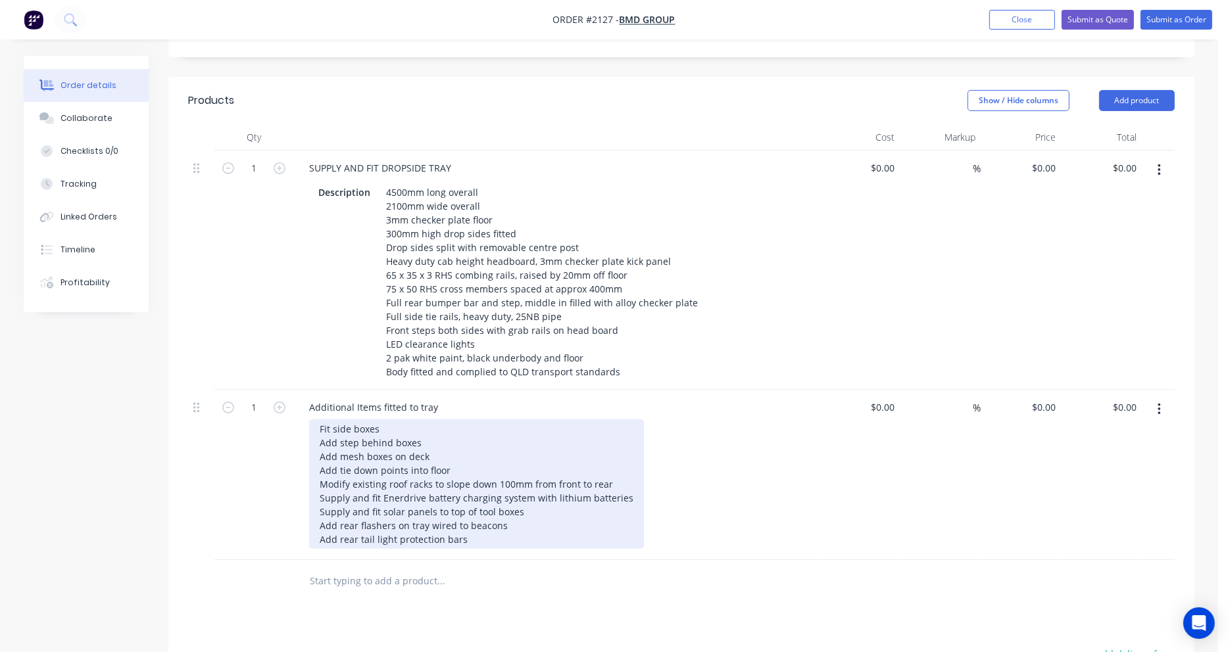
click at [521, 420] on div "Fit side boxes Add step behind boxes Add mesh boxes on deck Add tie down points…" at bounding box center [476, 485] width 335 height 130
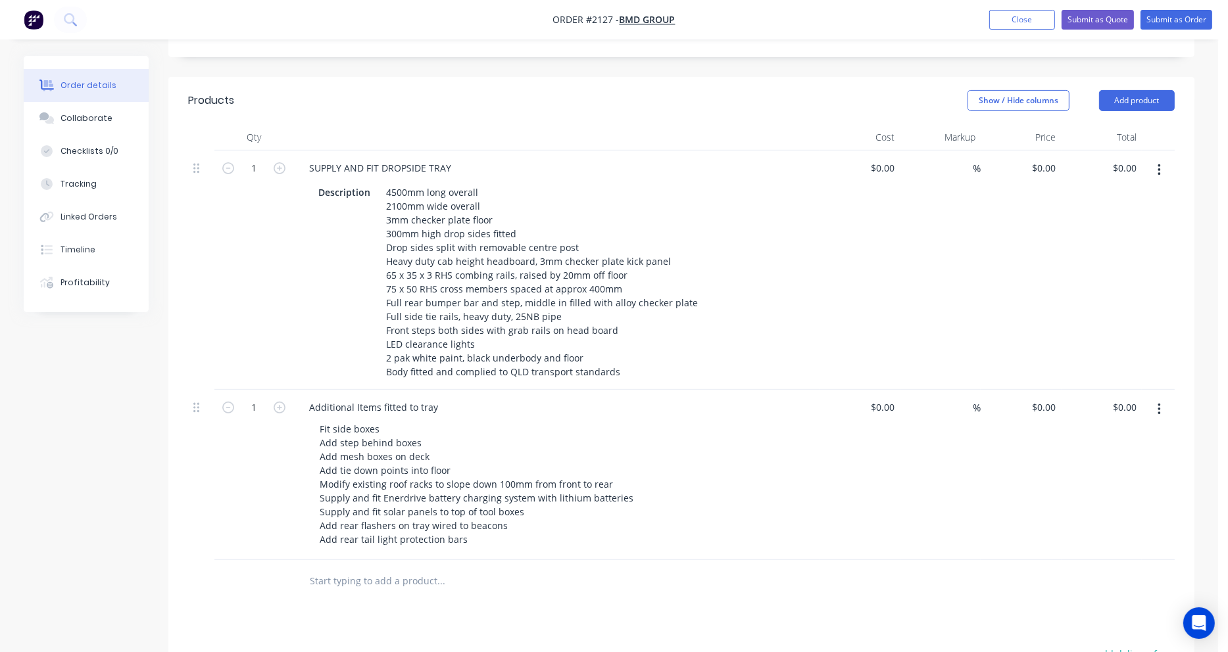
click at [695, 420] on div "Fit side boxes Add step behind boxes Add mesh boxes on deck Add tie down points…" at bounding box center [561, 485] width 505 height 130
click at [372, 183] on div "Description" at bounding box center [344, 192] width 62 height 19
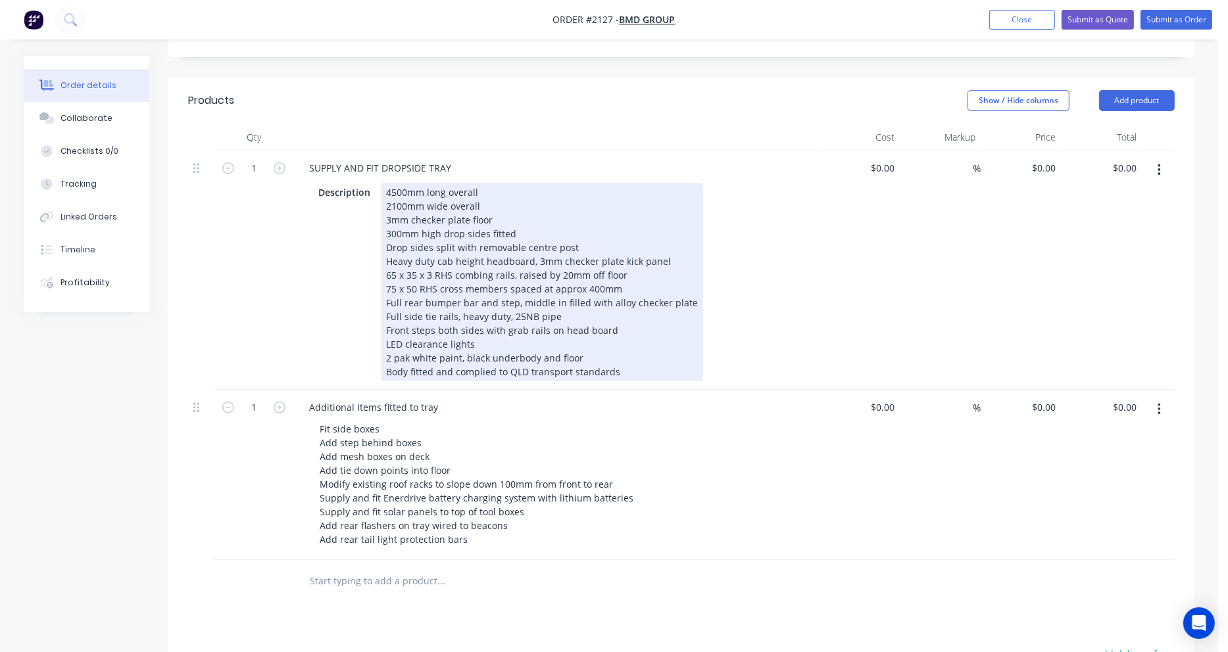
click at [640, 183] on div "4500mm long overall 2100mm wide overall 3mm checker plate floor 300mm high drop…" at bounding box center [542, 282] width 322 height 199
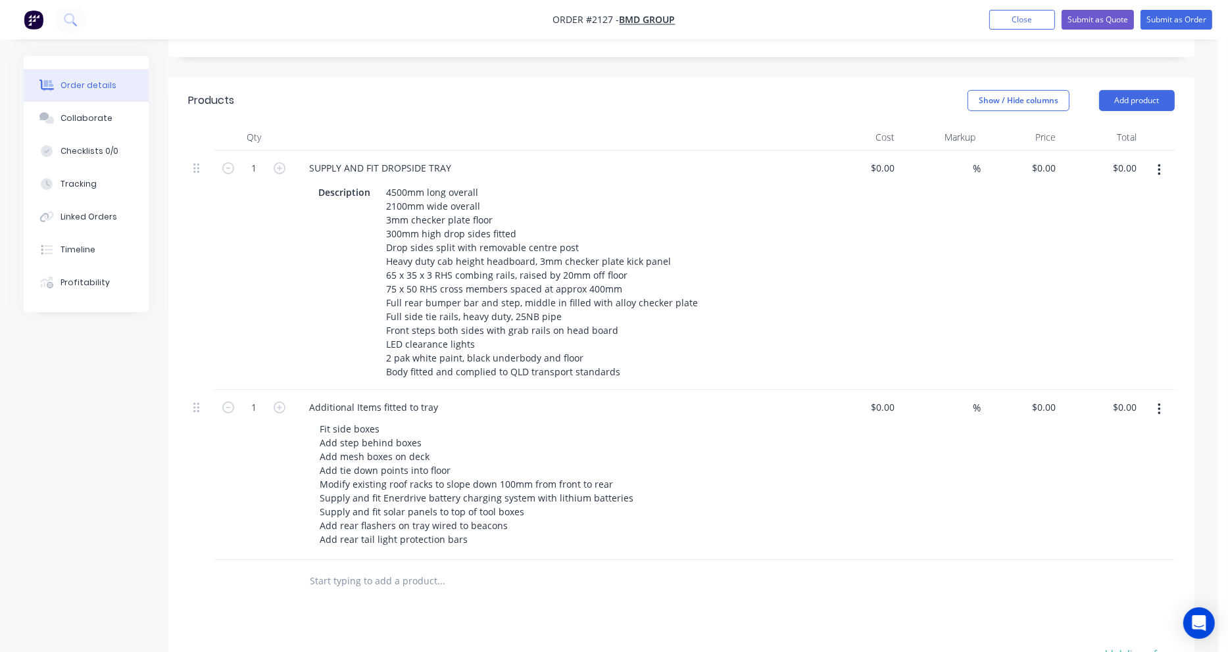
click at [846, 251] on div "$0.00 $0.00" at bounding box center [859, 270] width 81 height 239
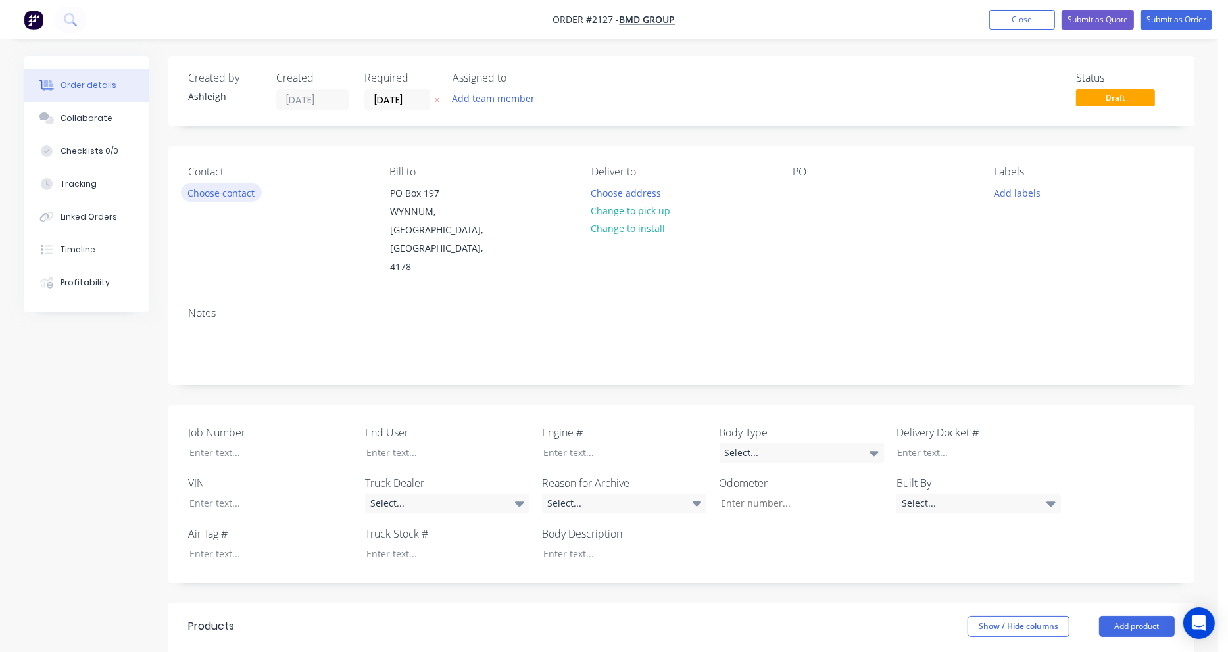
click at [235, 190] on button "Choose contact" at bounding box center [221, 192] width 81 height 18
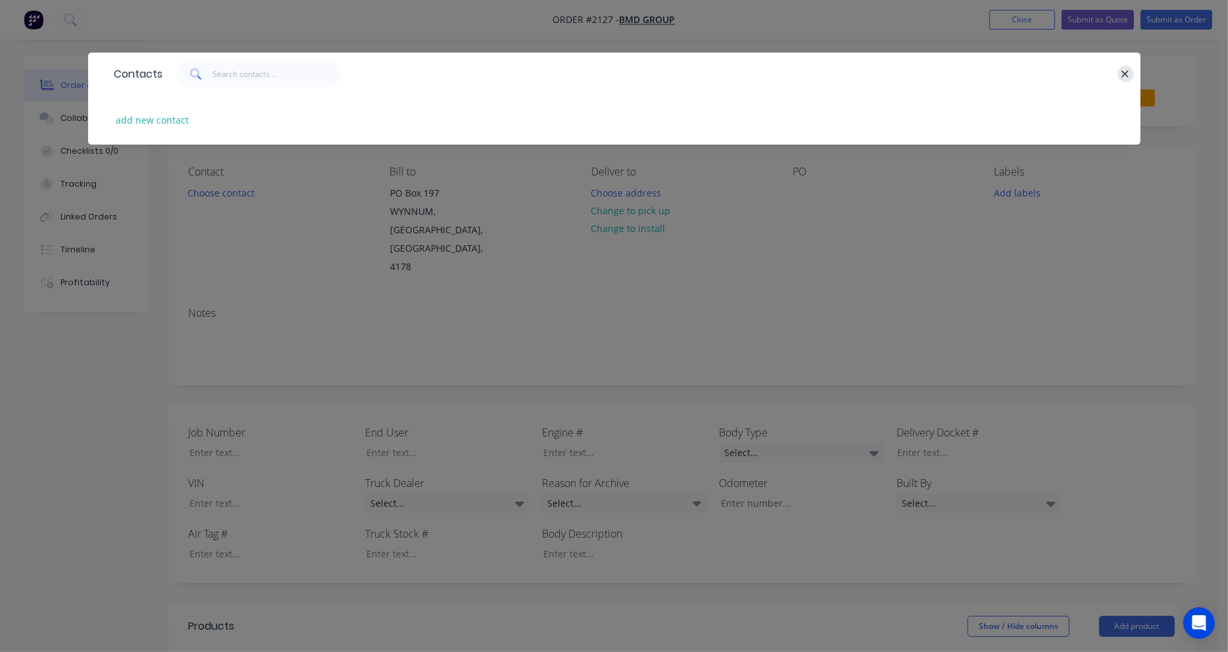
click at [1124, 75] on icon "button" at bounding box center [1125, 73] width 7 height 7
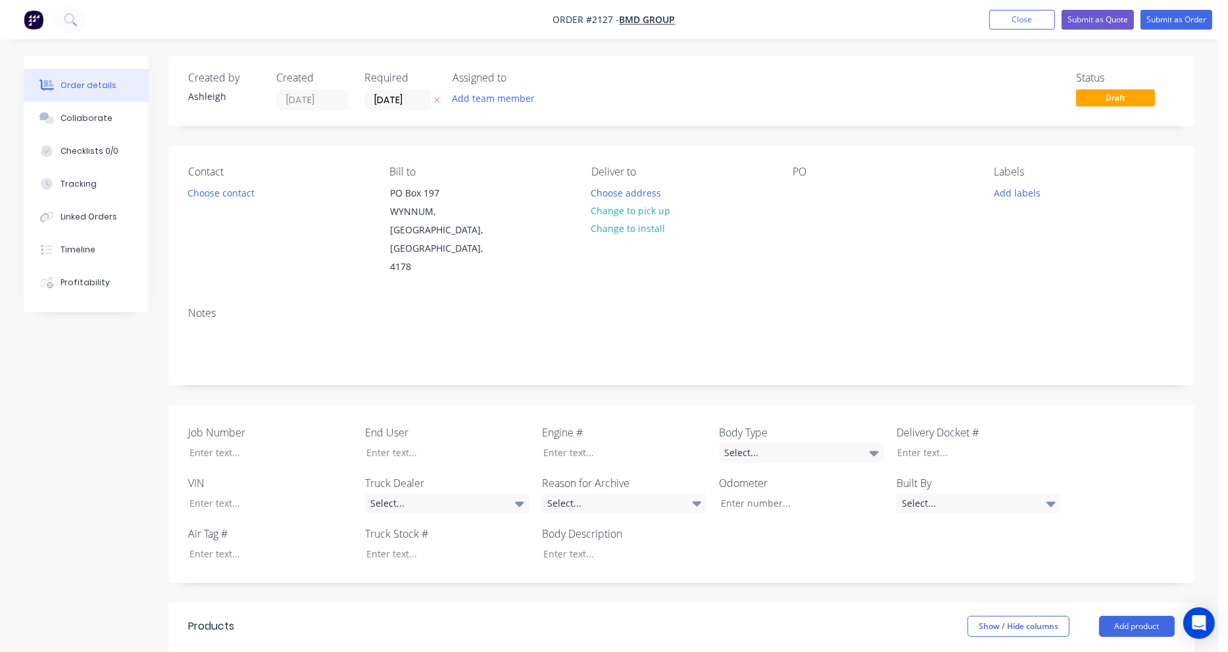
click at [1083, 226] on div "Labels Add labels" at bounding box center [1084, 221] width 180 height 111
click at [1031, 22] on button "Close" at bounding box center [1022, 20] width 66 height 20
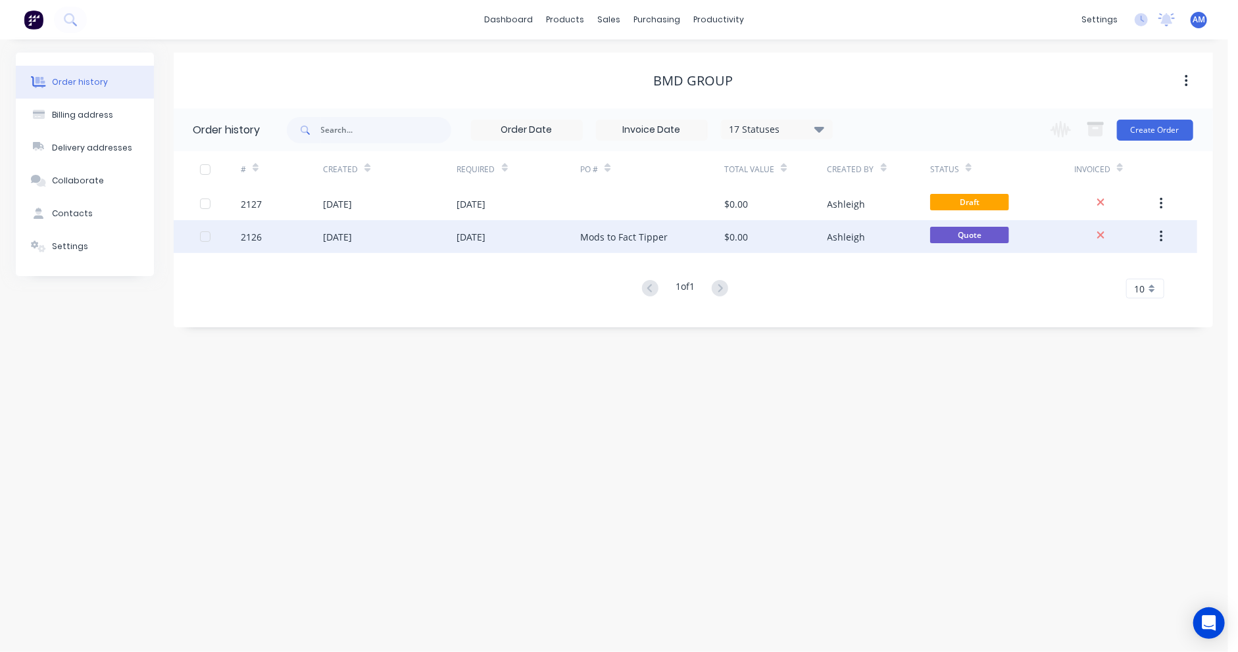
click at [850, 242] on div "Ashleigh" at bounding box center [846, 237] width 38 height 14
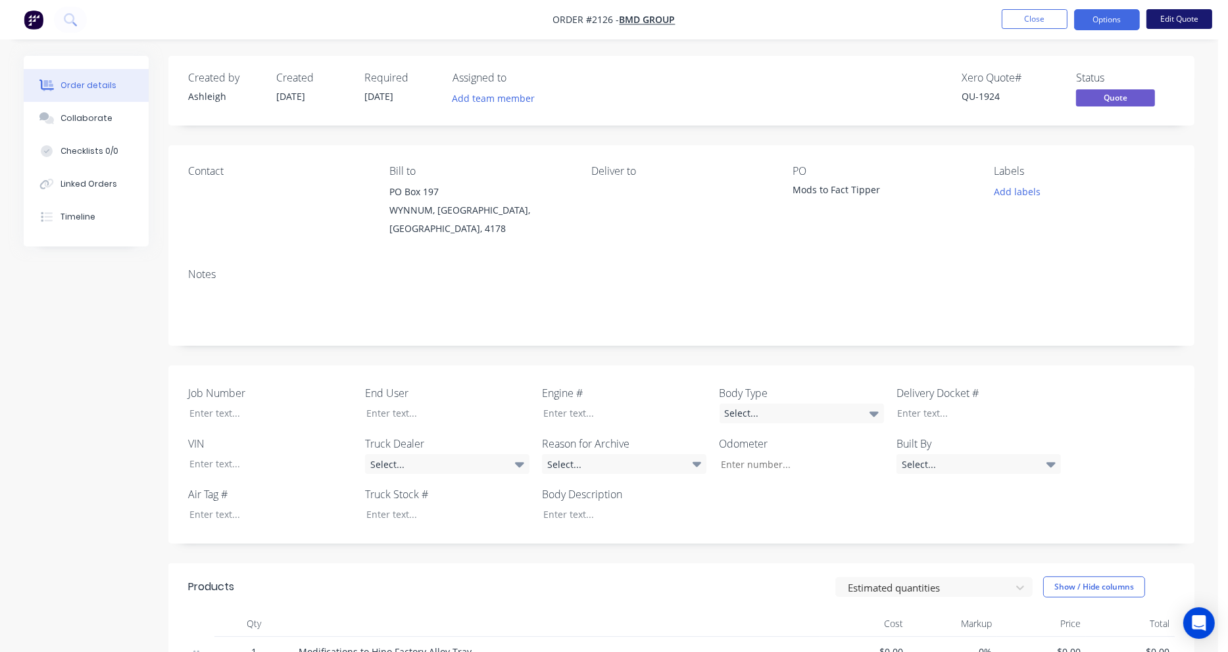
click at [1153, 24] on button "Edit Quote" at bounding box center [1179, 19] width 66 height 20
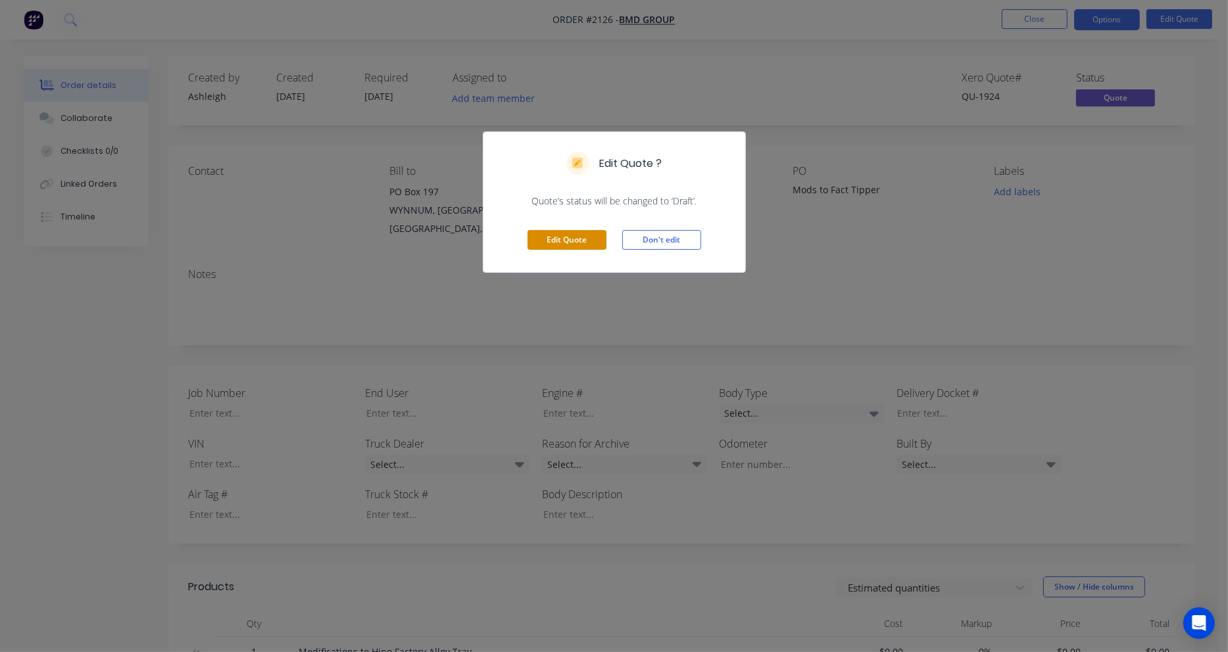
click at [589, 233] on button "Edit Quote" at bounding box center [566, 240] width 79 height 20
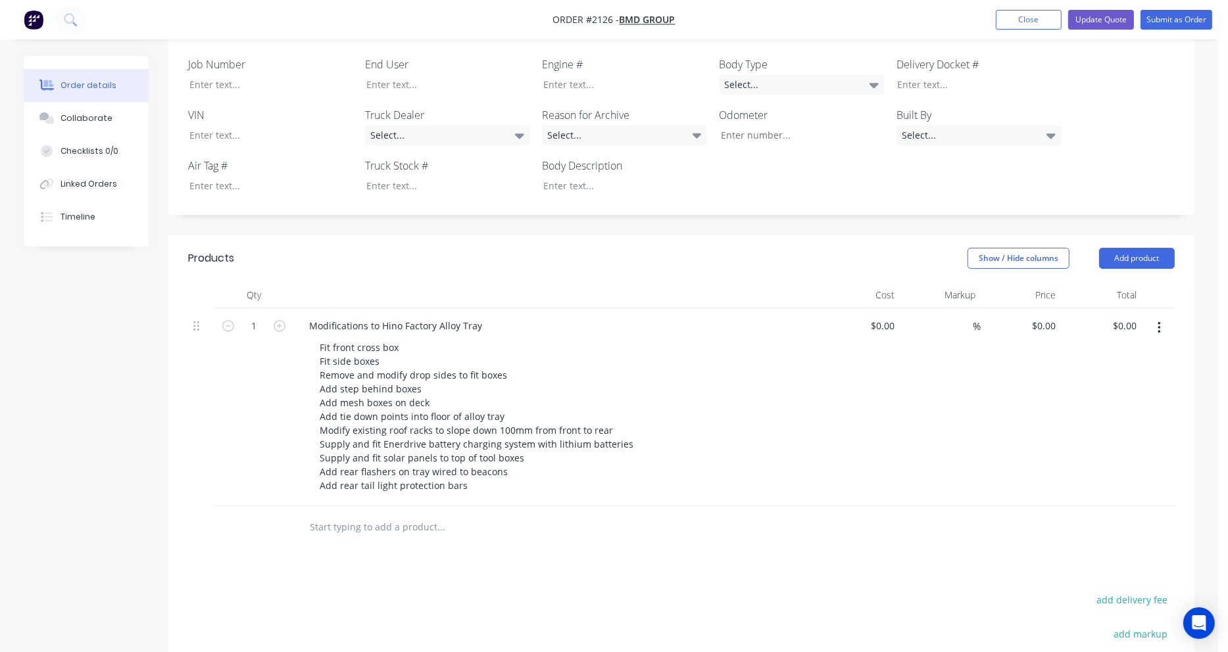
scroll to position [395, 0]
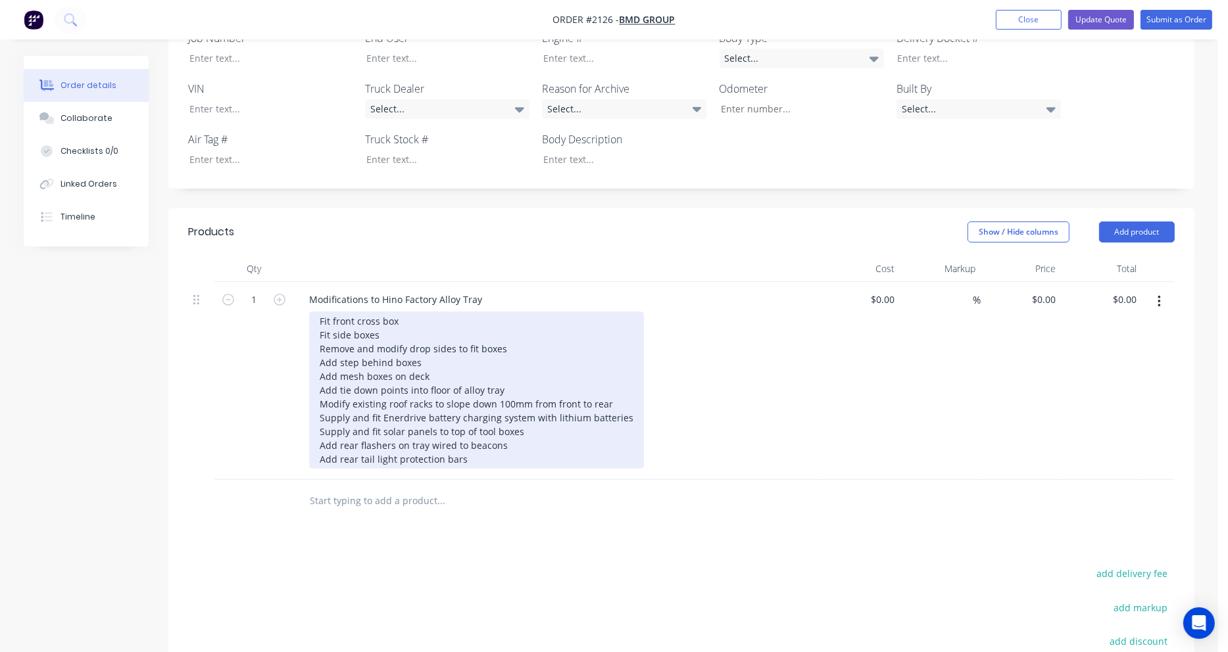
click at [451, 312] on div "Fit front cross box Fit side boxes Remove and modify drop sides to fit boxes Ad…" at bounding box center [476, 390] width 335 height 157
click at [437, 337] on div "Fit front cross box 800mmW Fit side boxes 1800mmL Remove and modify drop sides …" at bounding box center [476, 390] width 335 height 157
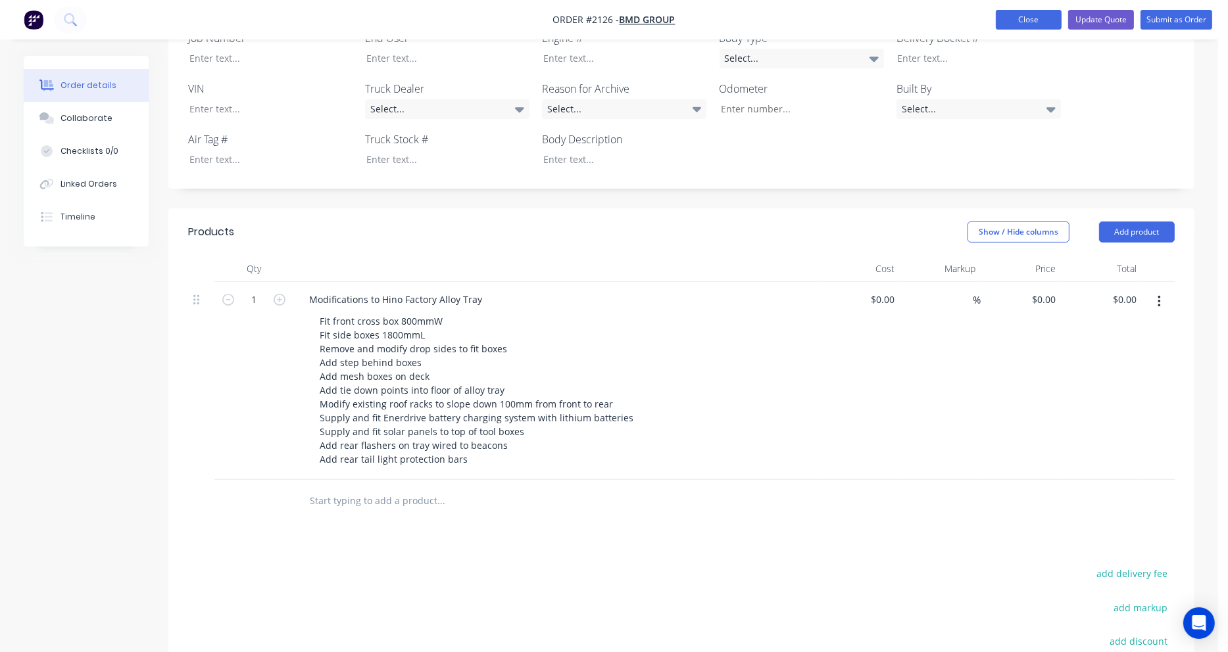
click at [1013, 24] on button "Close" at bounding box center [1029, 20] width 66 height 20
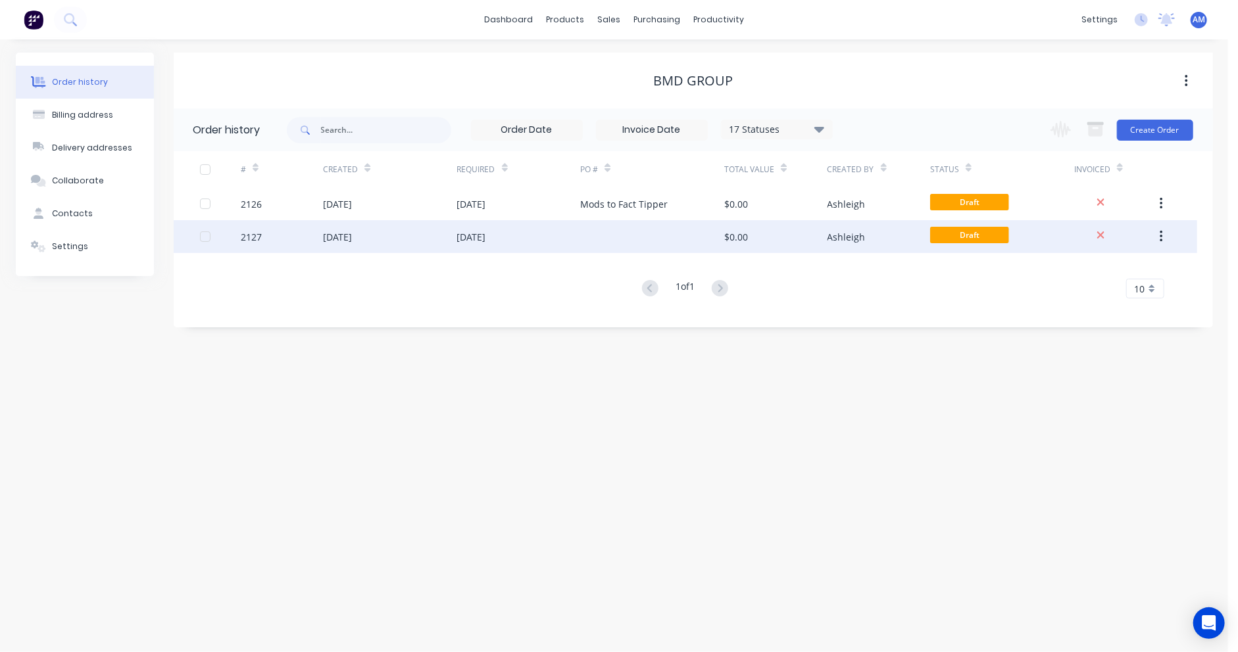
click at [401, 242] on div "02 Oct 2025" at bounding box center [389, 236] width 133 height 33
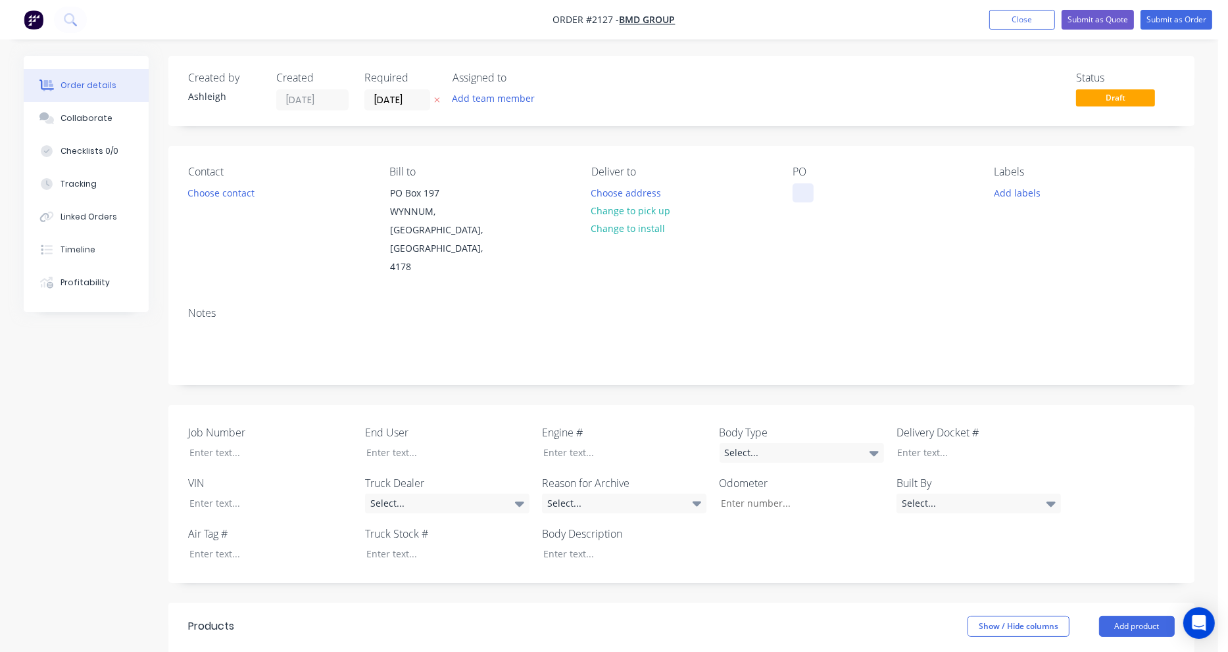
click at [808, 190] on div at bounding box center [802, 192] width 21 height 19
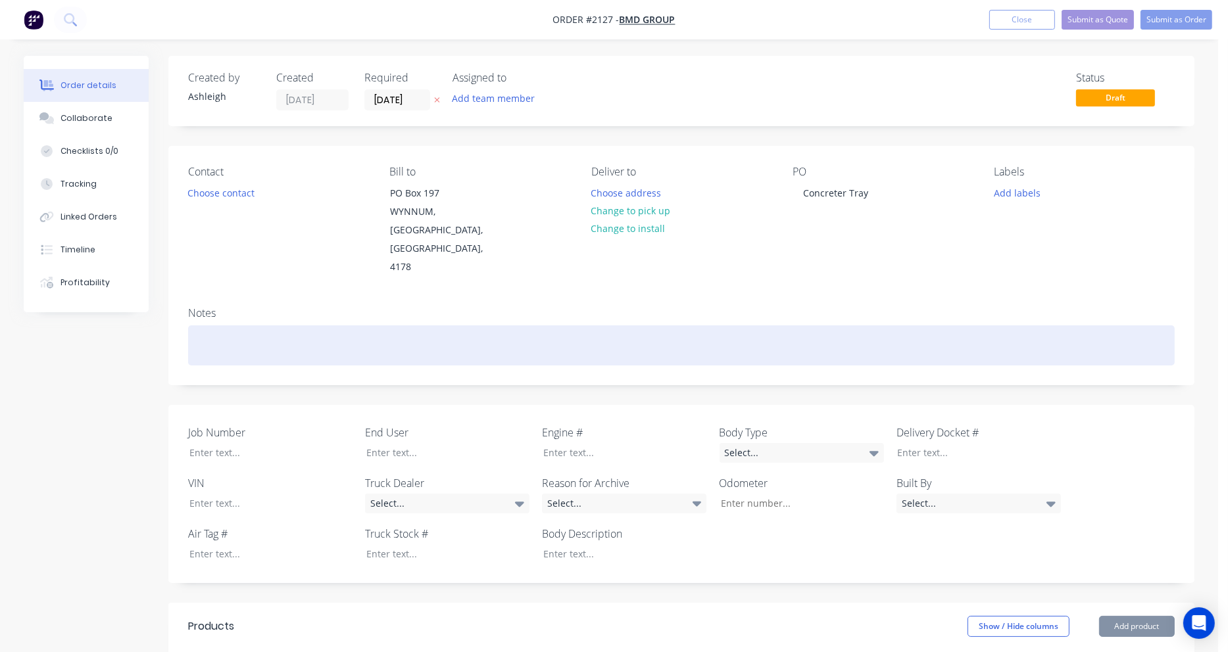
click at [781, 326] on div at bounding box center [681, 346] width 986 height 40
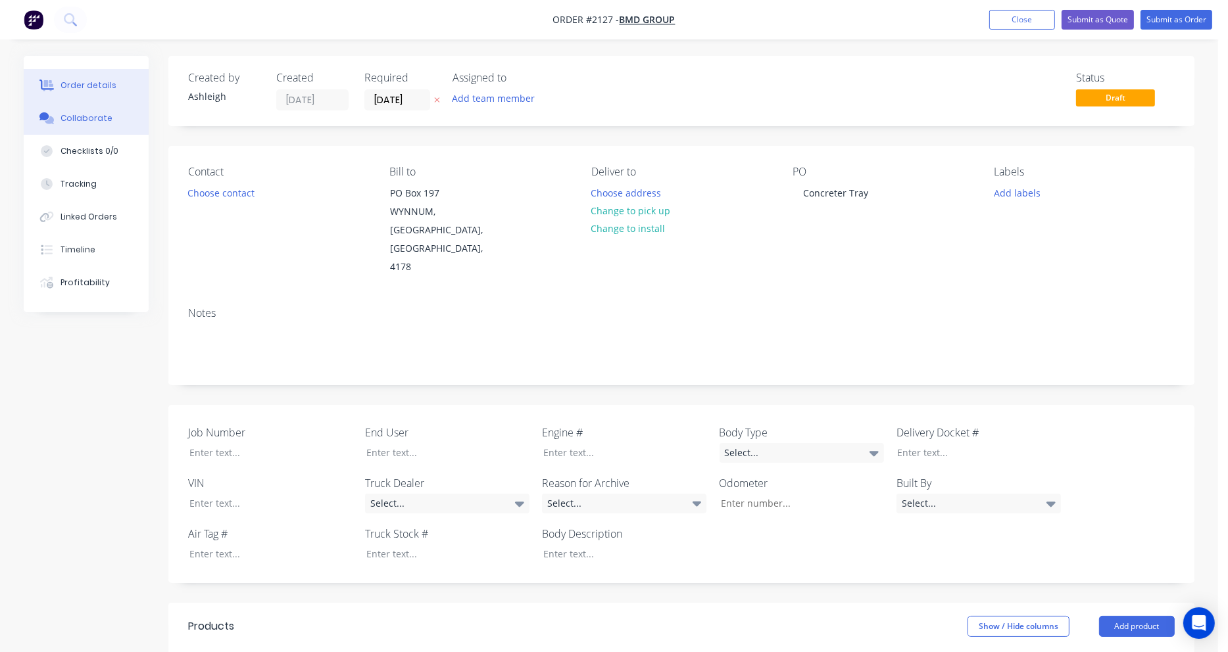
click at [91, 115] on div "Collaborate" at bounding box center [86, 118] width 52 height 12
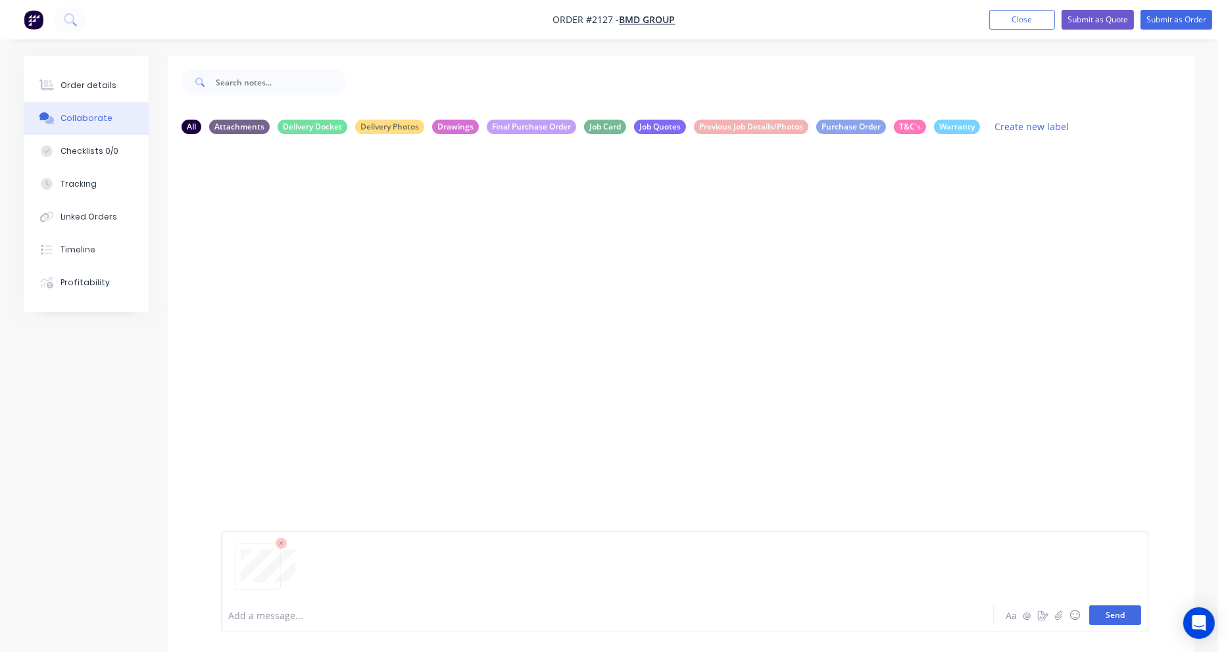
click at [1126, 621] on button "Send" at bounding box center [1115, 616] width 52 height 20
click at [1127, 613] on button "Send" at bounding box center [1115, 616] width 52 height 20
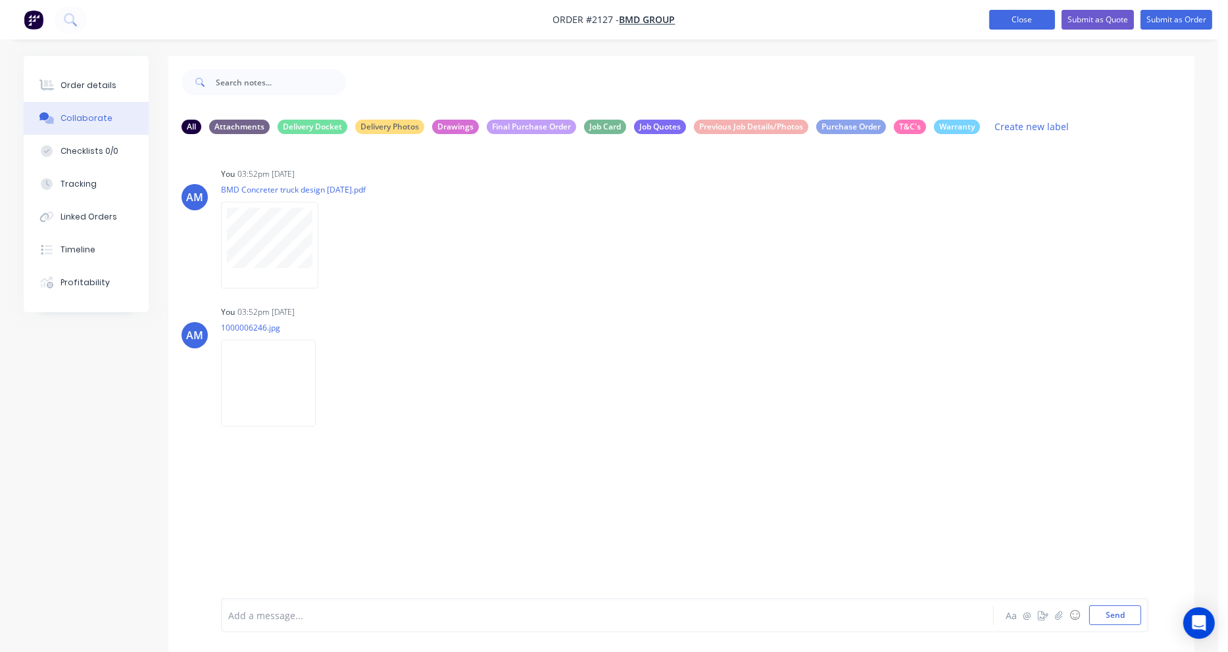
drag, startPoint x: 1013, startPoint y: 18, endPoint x: 989, endPoint y: 26, distance: 24.8
click at [1013, 18] on button "Close" at bounding box center [1022, 20] width 66 height 20
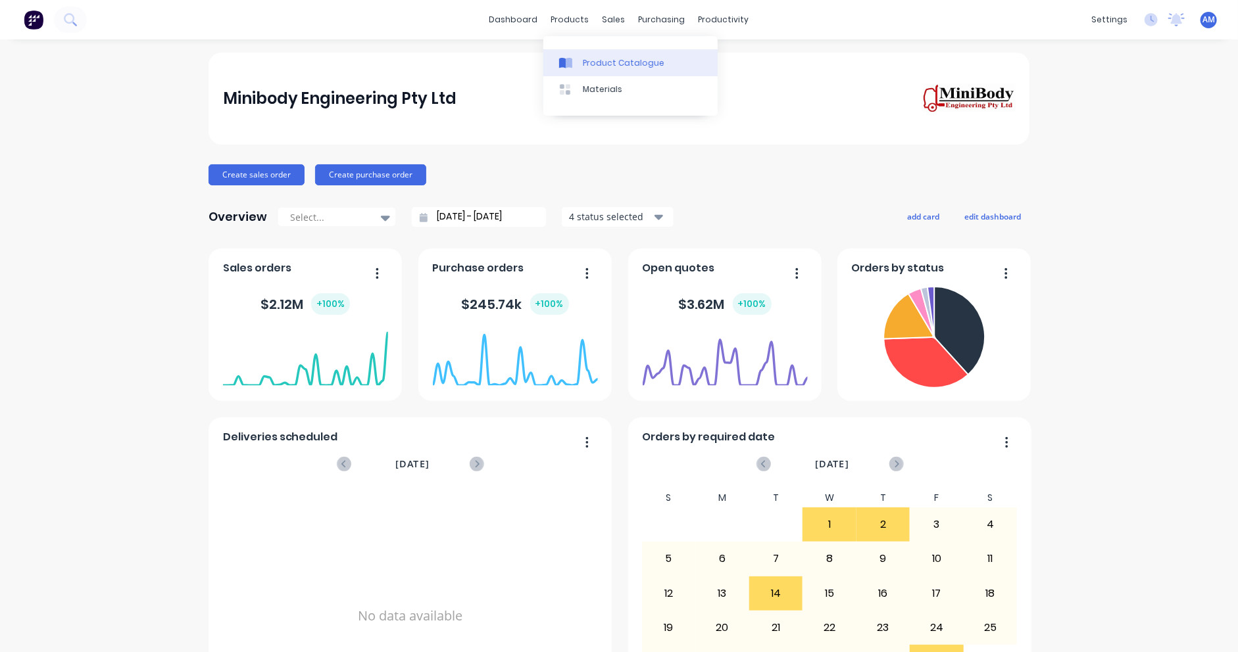
click at [571, 59] on icon at bounding box center [569, 63] width 7 height 11
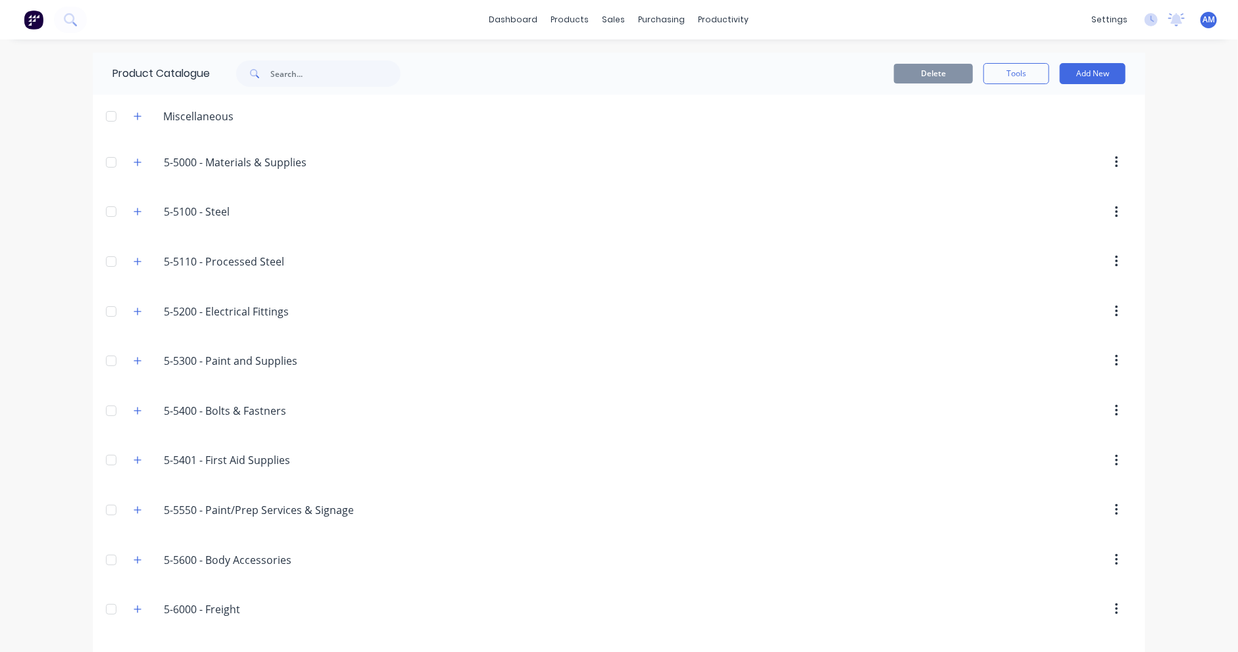
scroll to position [141, 0]
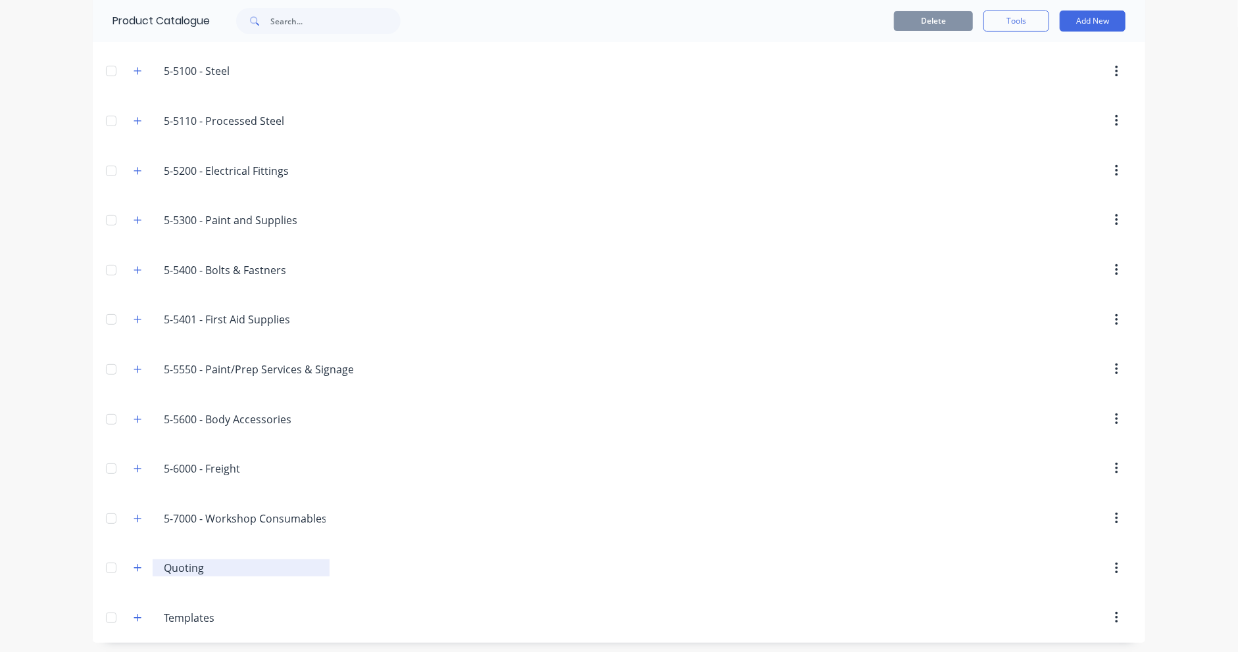
click at [180, 566] on input "Quoting" at bounding box center [242, 568] width 156 height 16
click at [133, 566] on icon "button" at bounding box center [137, 568] width 8 height 9
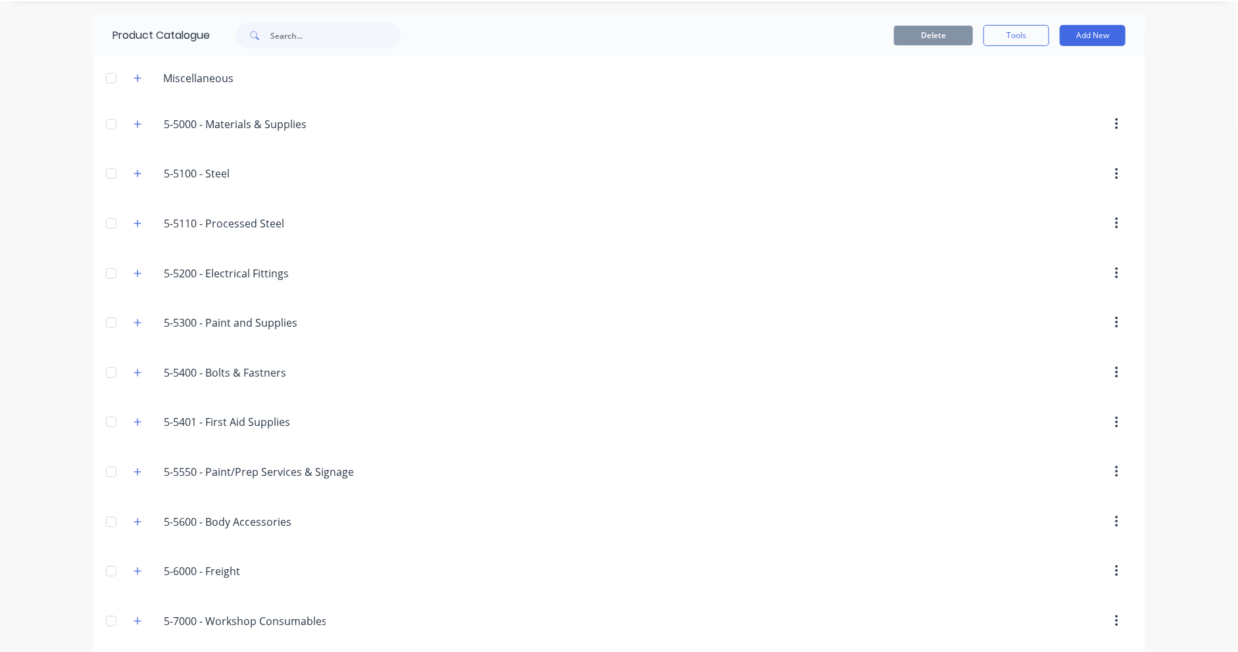
scroll to position [0, 0]
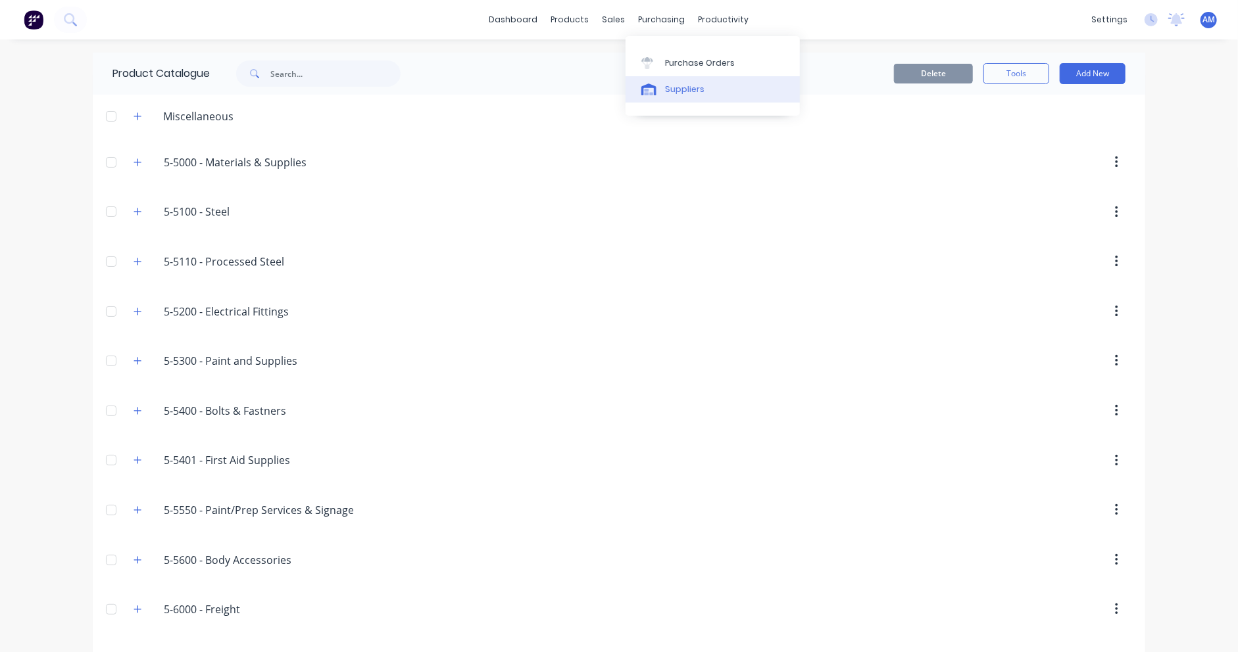
click at [673, 89] on div "Suppliers" at bounding box center [684, 90] width 39 height 12
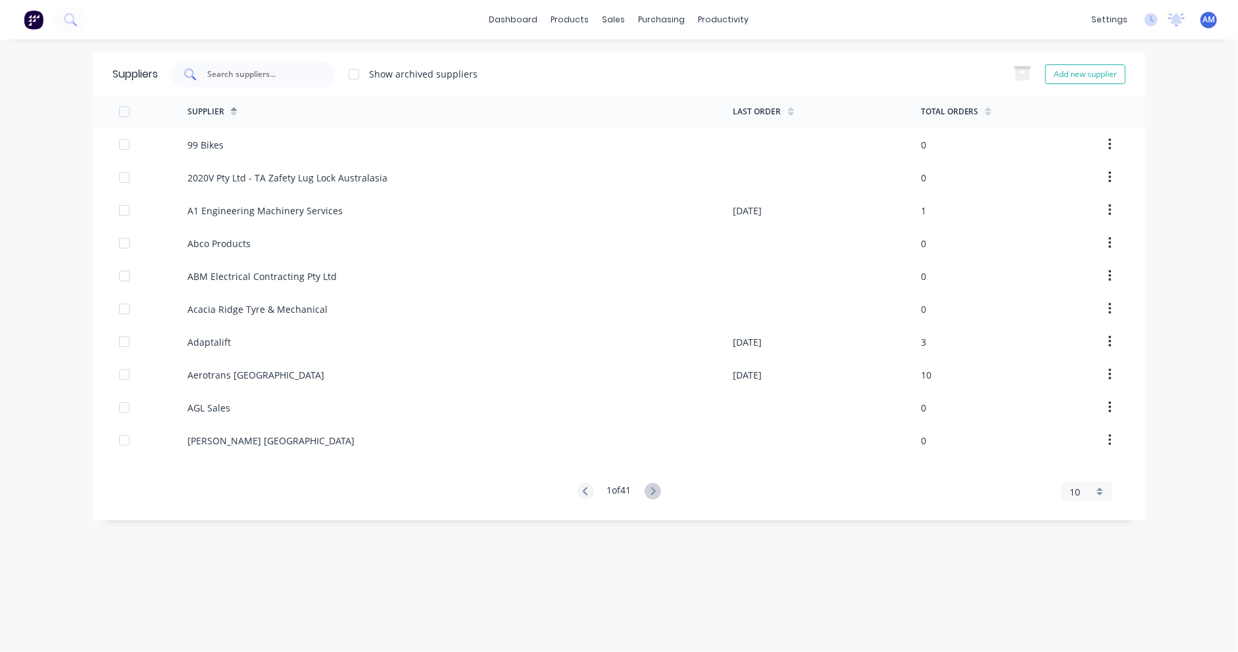
click at [252, 76] on input "text" at bounding box center [260, 74] width 109 height 13
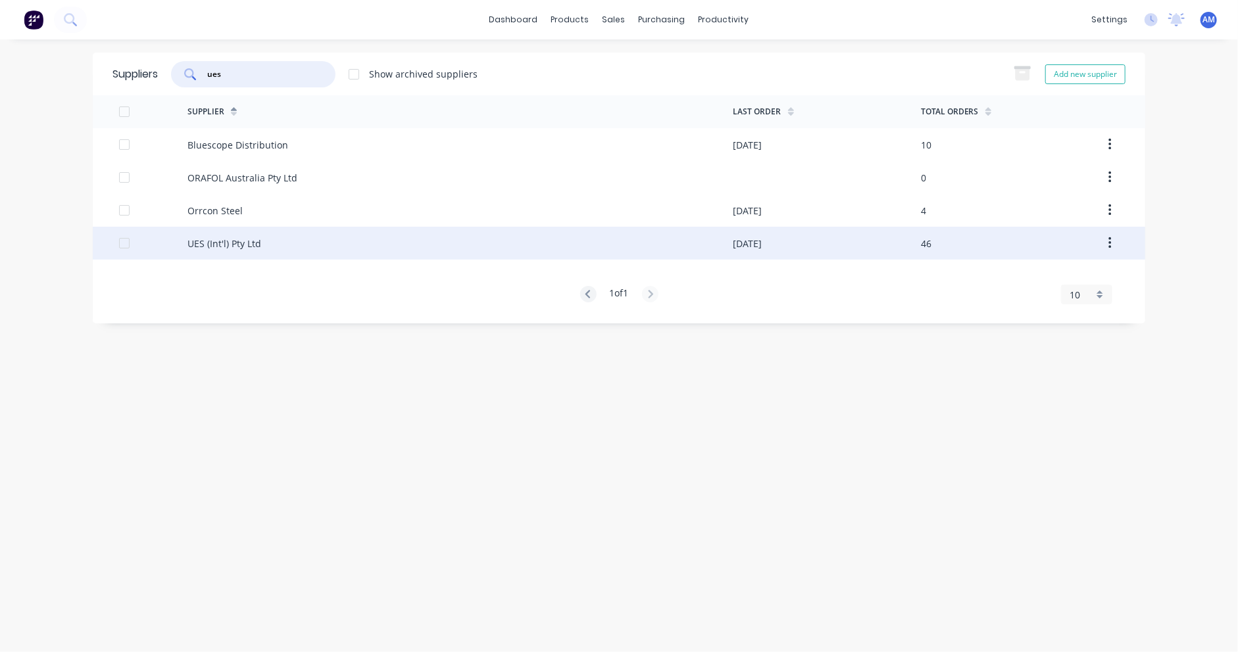
type input "ues"
click at [205, 239] on div "UES (Int'l) Pty Ltd" at bounding box center [224, 244] width 74 height 14
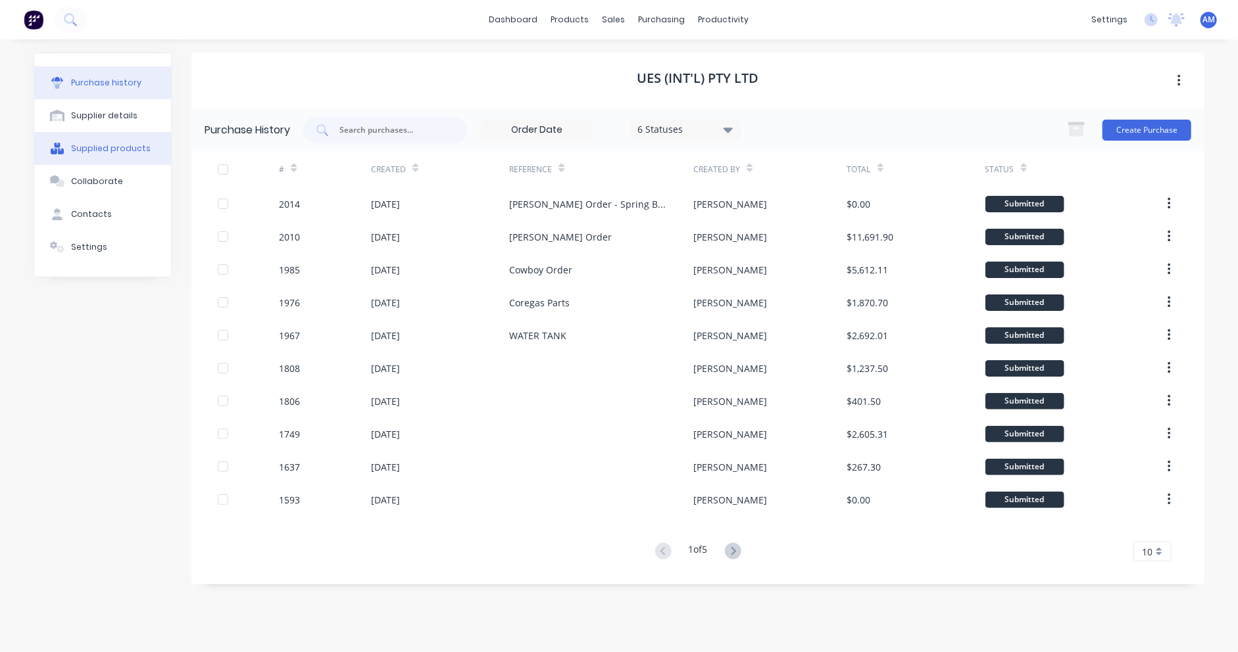
click at [105, 151] on div "Supplied products" at bounding box center [111, 149] width 80 height 12
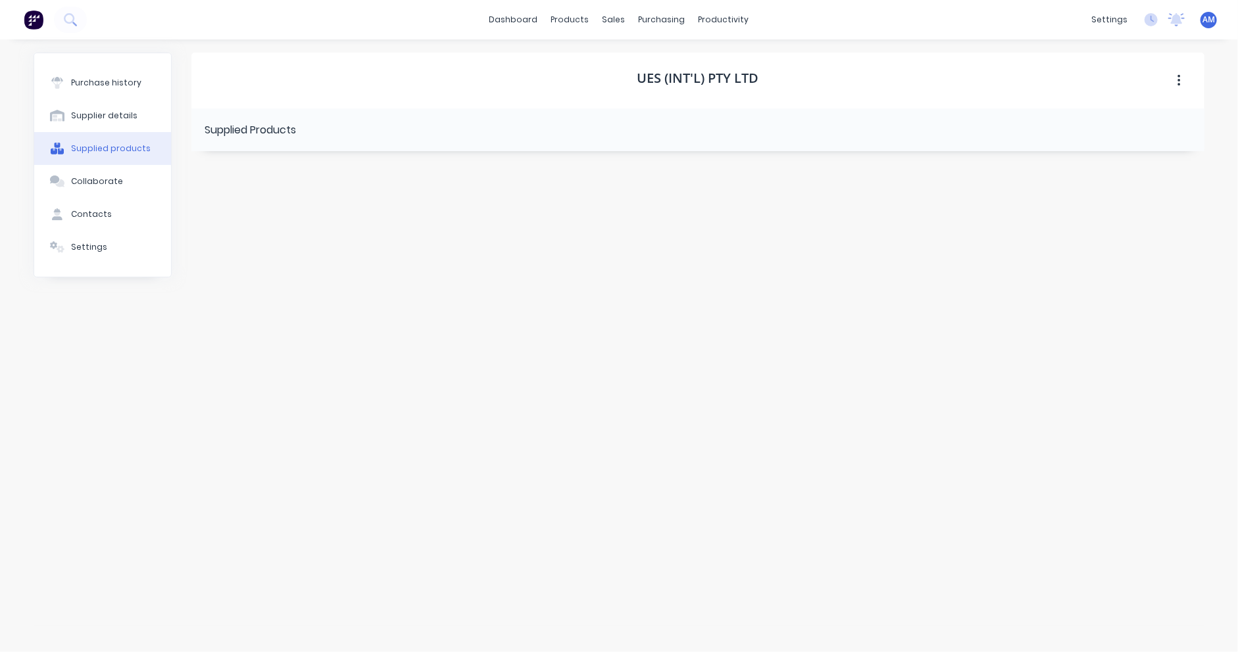
click at [286, 130] on div "Supplied Products" at bounding box center [250, 130] width 91 height 16
click at [1177, 81] on icon "button" at bounding box center [1178, 81] width 3 height 14
click at [1177, 82] on icon "button" at bounding box center [1178, 81] width 3 height 14
click at [105, 182] on div "Collaborate" at bounding box center [97, 182] width 52 height 12
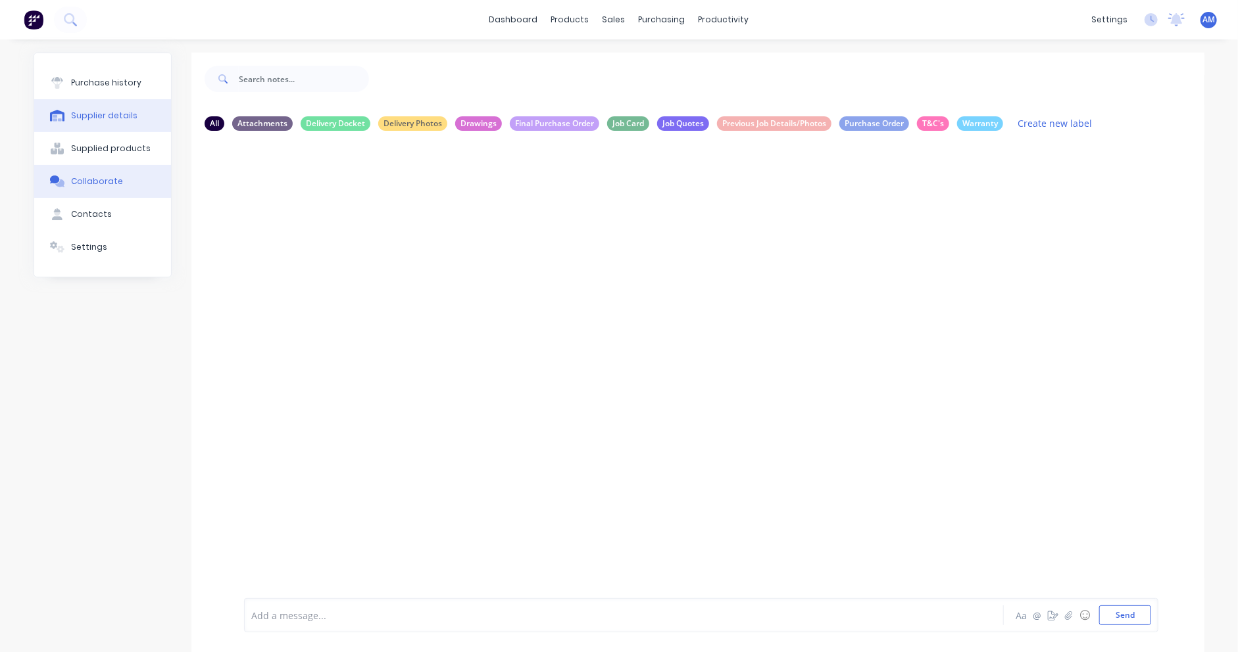
click at [110, 112] on div "Supplier details" at bounding box center [104, 116] width 66 height 12
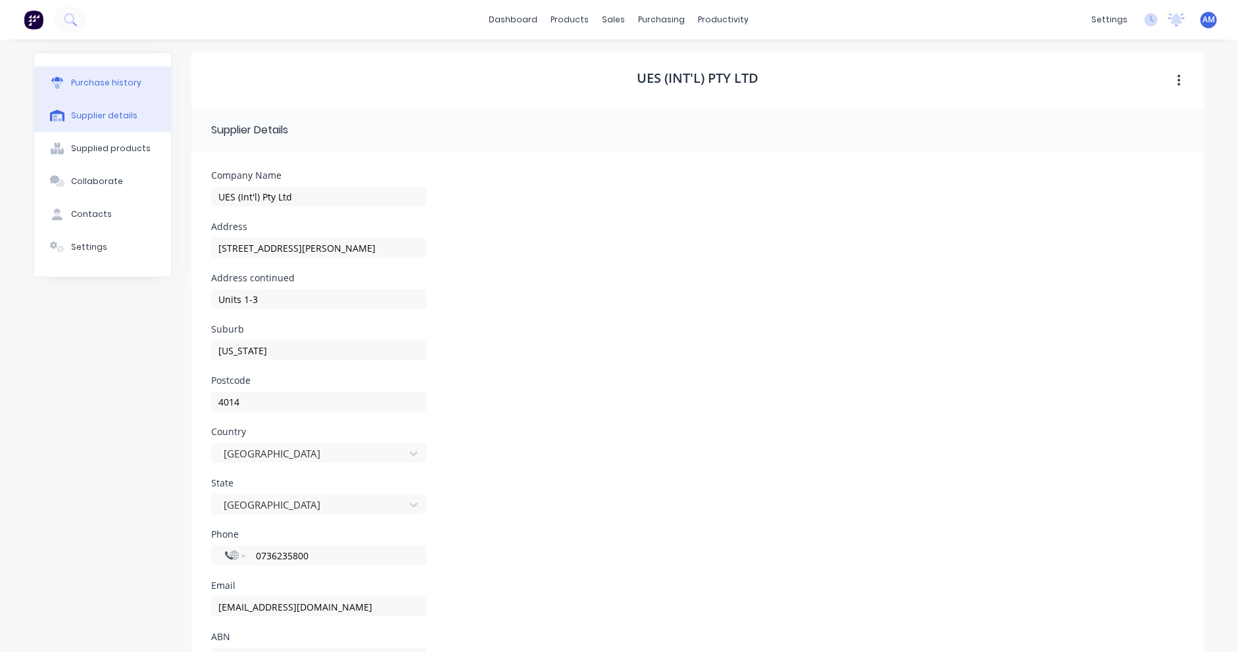
click at [107, 82] on div "Purchase history" at bounding box center [106, 83] width 70 height 12
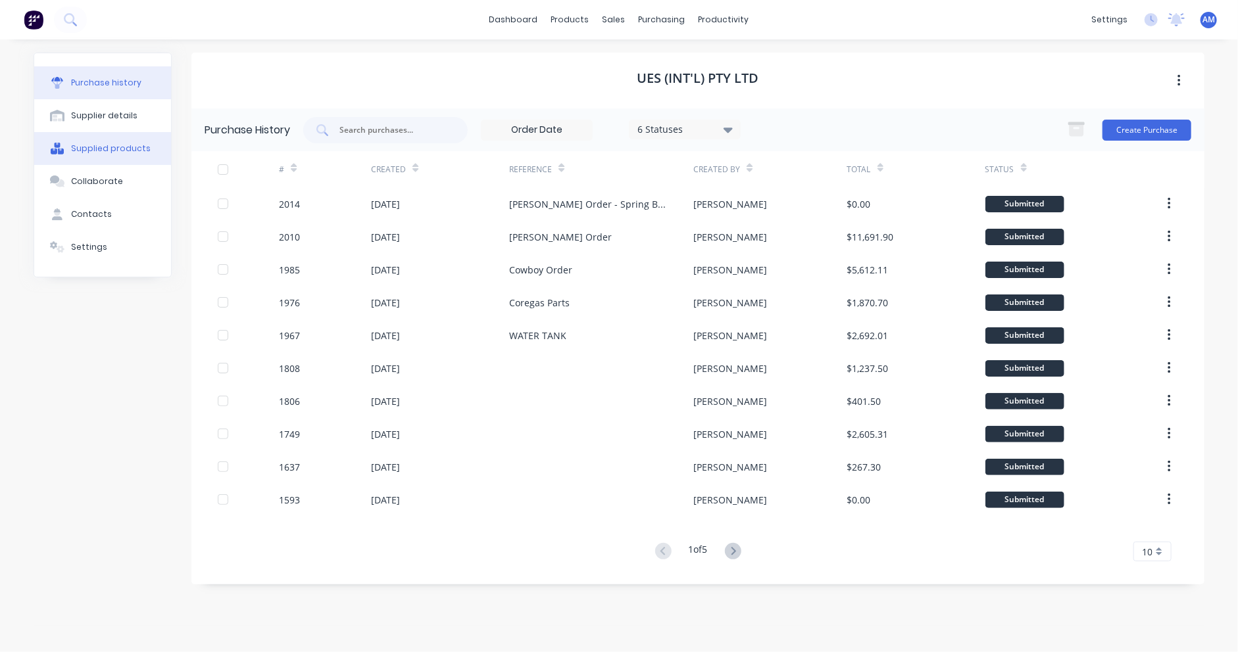
click at [100, 151] on div "Supplied products" at bounding box center [111, 149] width 80 height 12
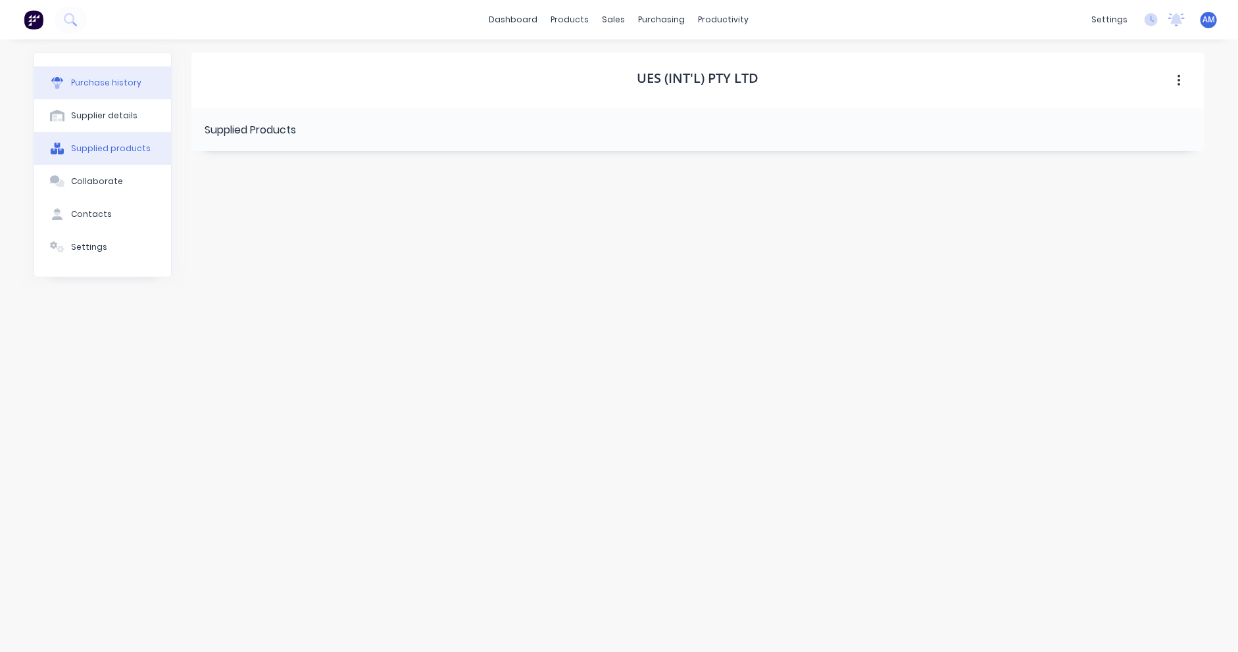
click at [125, 84] on div "Purchase history" at bounding box center [106, 83] width 70 height 12
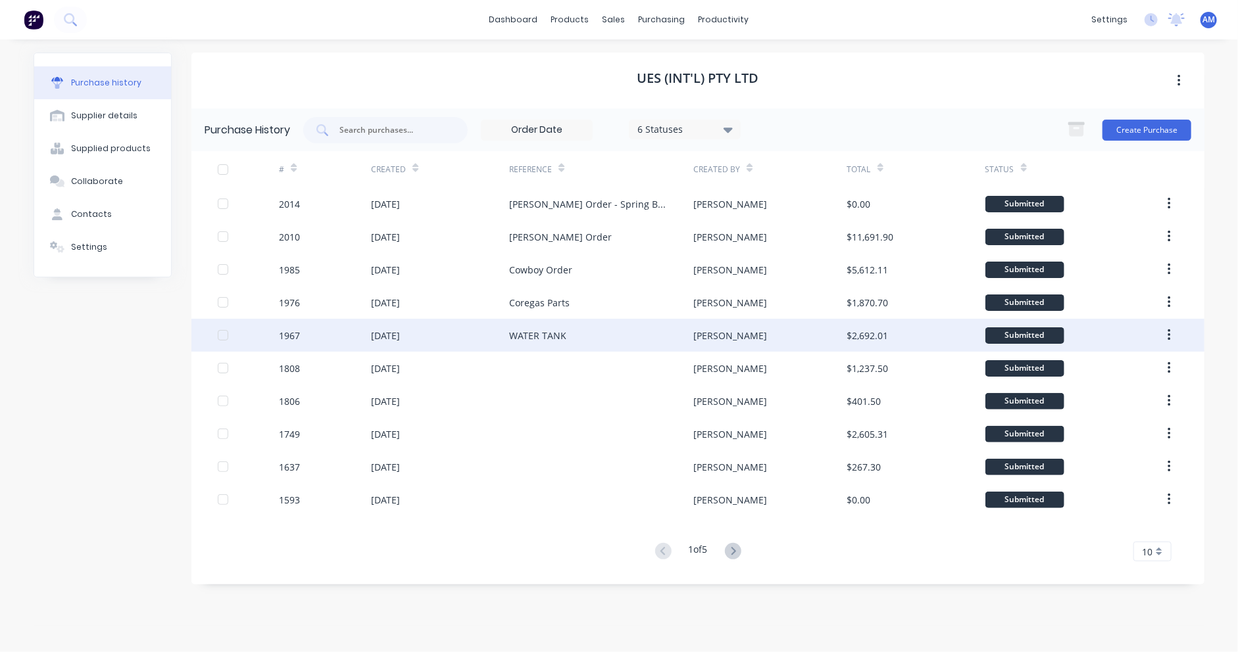
click at [395, 333] on div "[DATE]" at bounding box center [385, 336] width 29 height 14
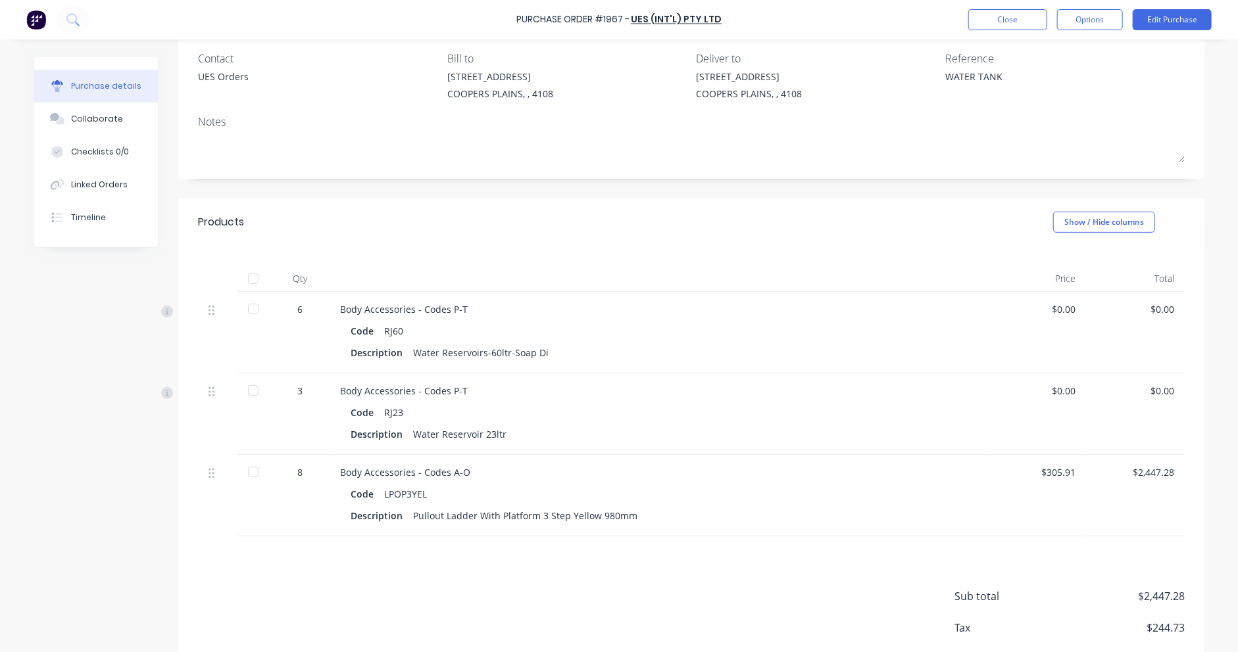
scroll to position [132, 0]
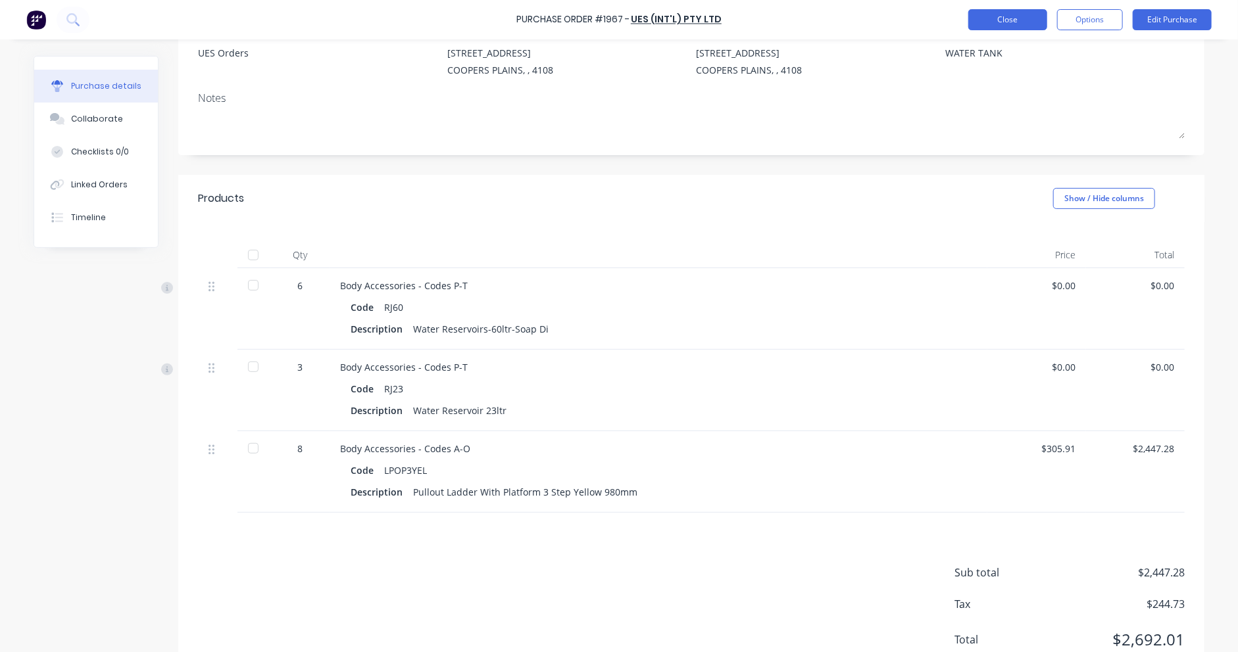
click at [989, 17] on button "Close" at bounding box center [1007, 19] width 79 height 21
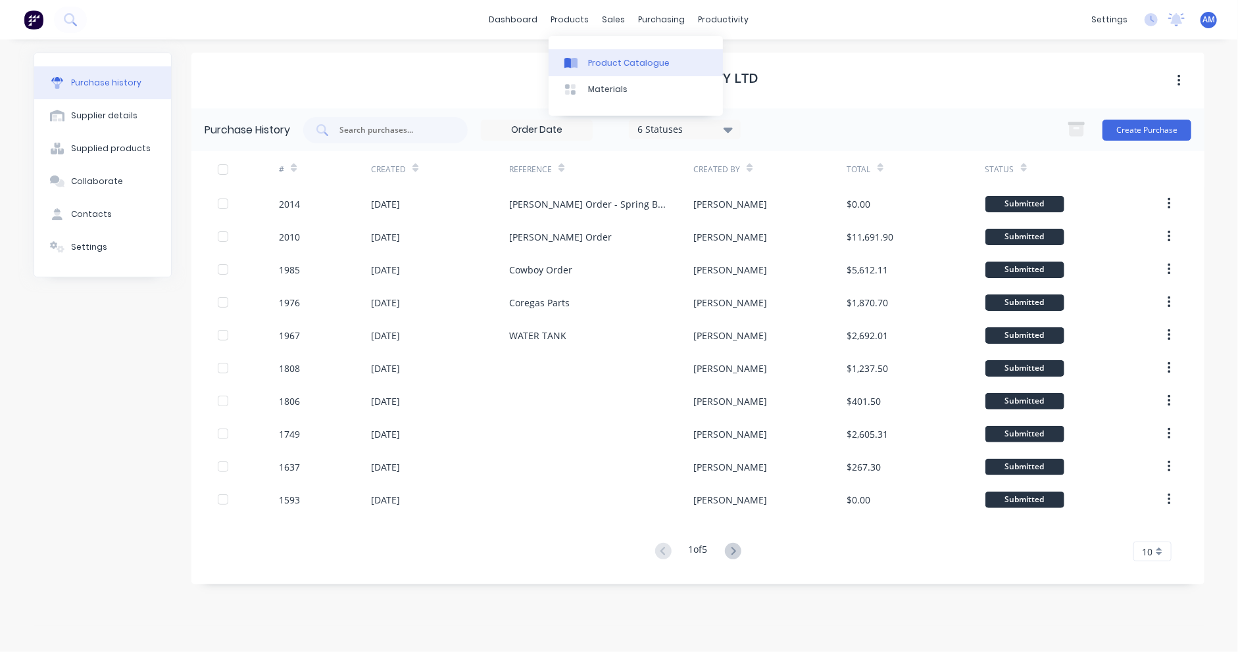
click at [582, 60] on div at bounding box center [574, 63] width 20 height 12
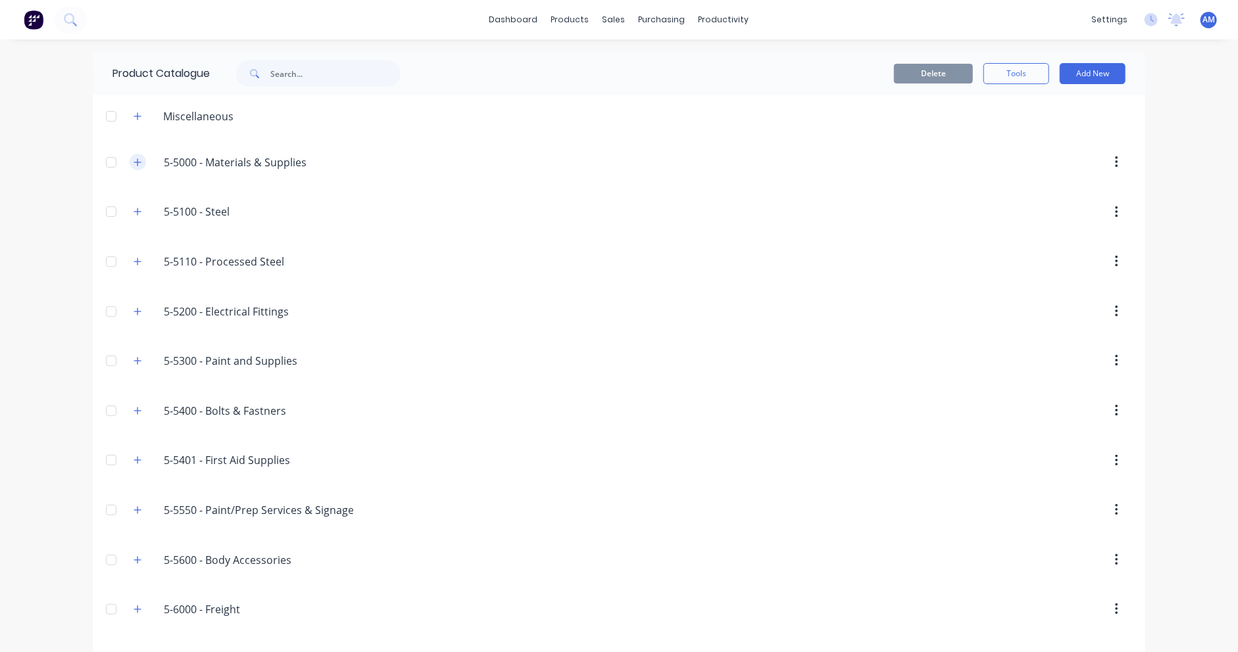
click at [134, 162] on icon "button" at bounding box center [137, 161] width 7 height 7
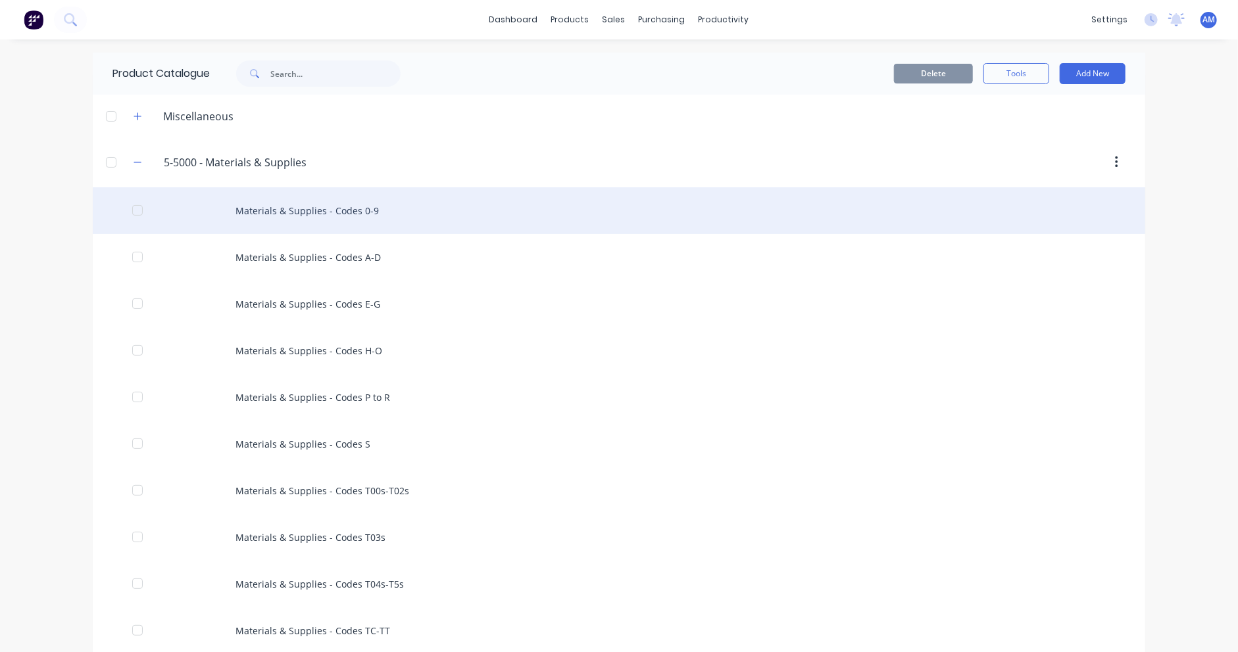
click at [310, 208] on div "Materials & Supplies - Codes 0-9" at bounding box center [619, 210] width 1052 height 47
click at [264, 204] on div "Materials & Supplies - Codes 0-9" at bounding box center [619, 210] width 1052 height 47
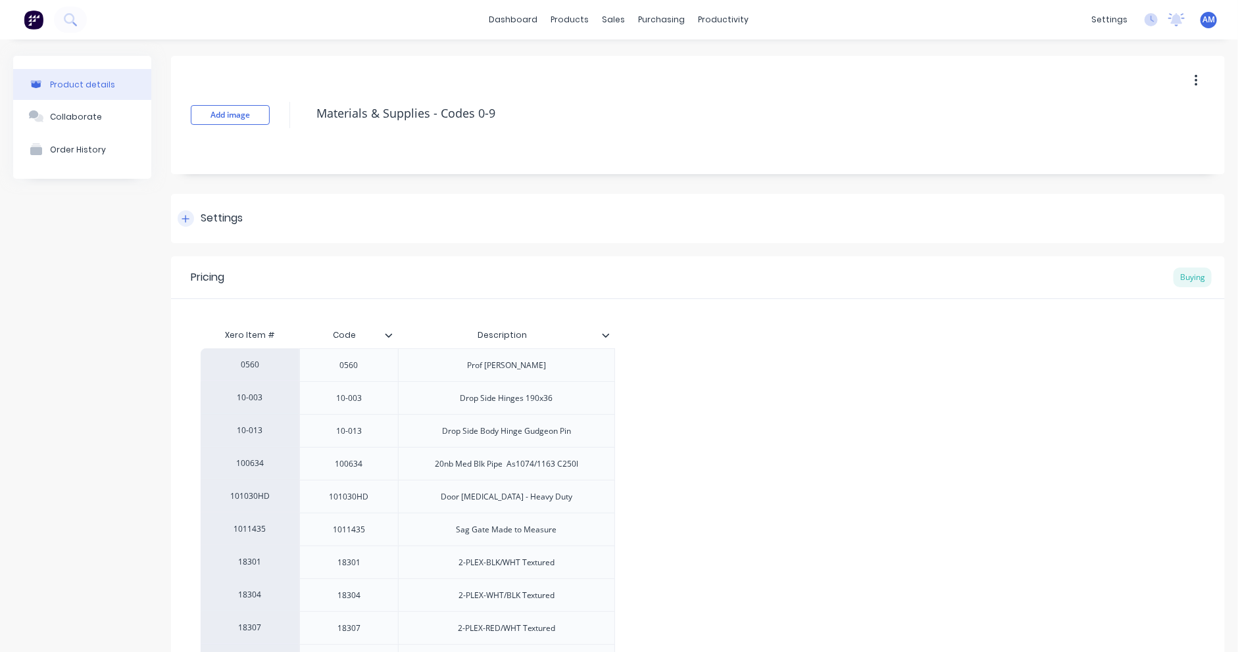
click at [180, 215] on div at bounding box center [186, 218] width 16 height 16
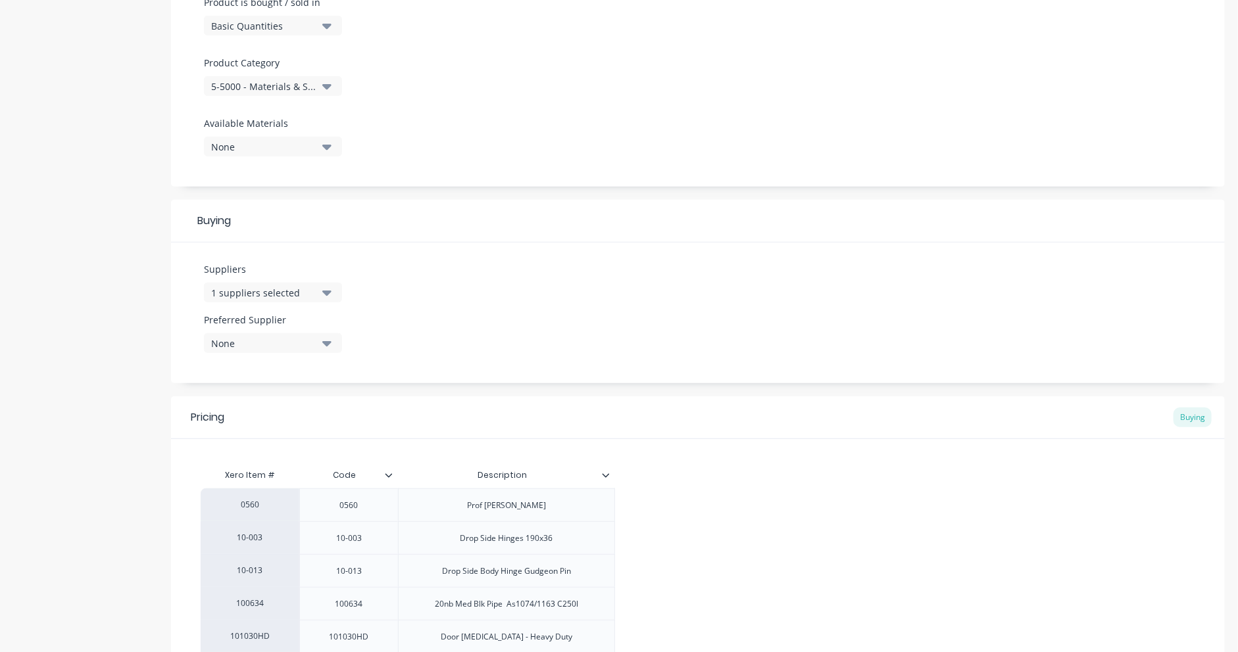
scroll to position [460, 0]
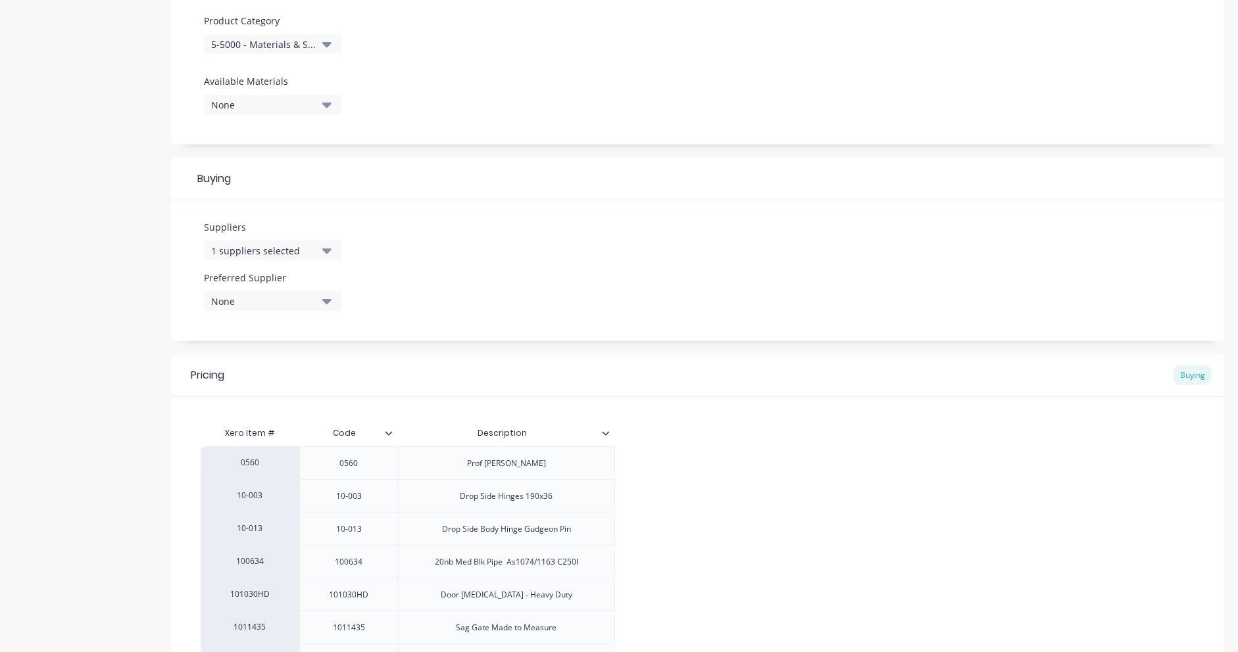
click at [323, 249] on icon "button" at bounding box center [326, 250] width 9 height 14
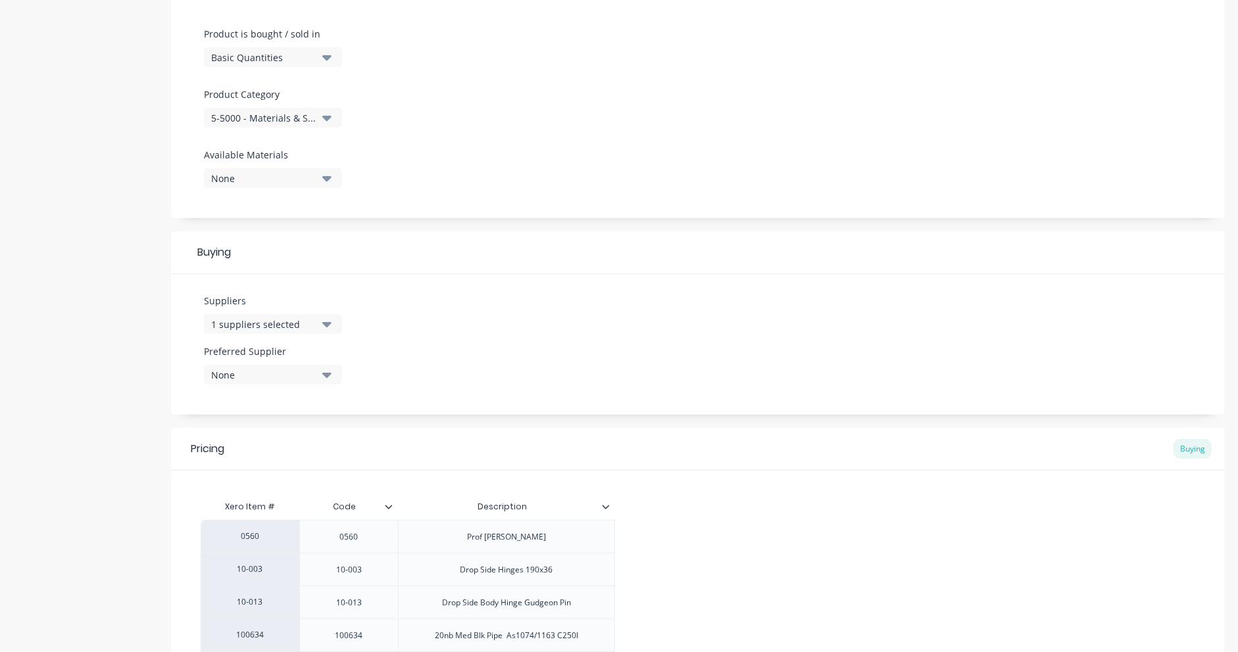
scroll to position [395, 0]
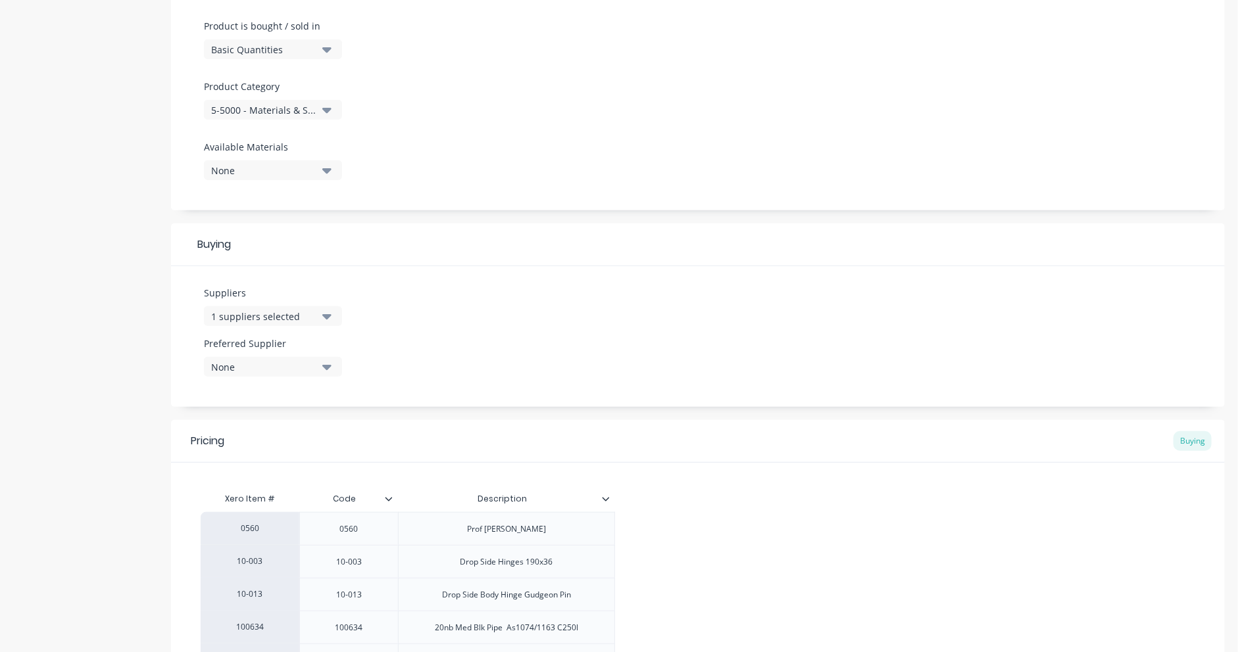
click at [326, 314] on icon "button" at bounding box center [326, 316] width 9 height 14
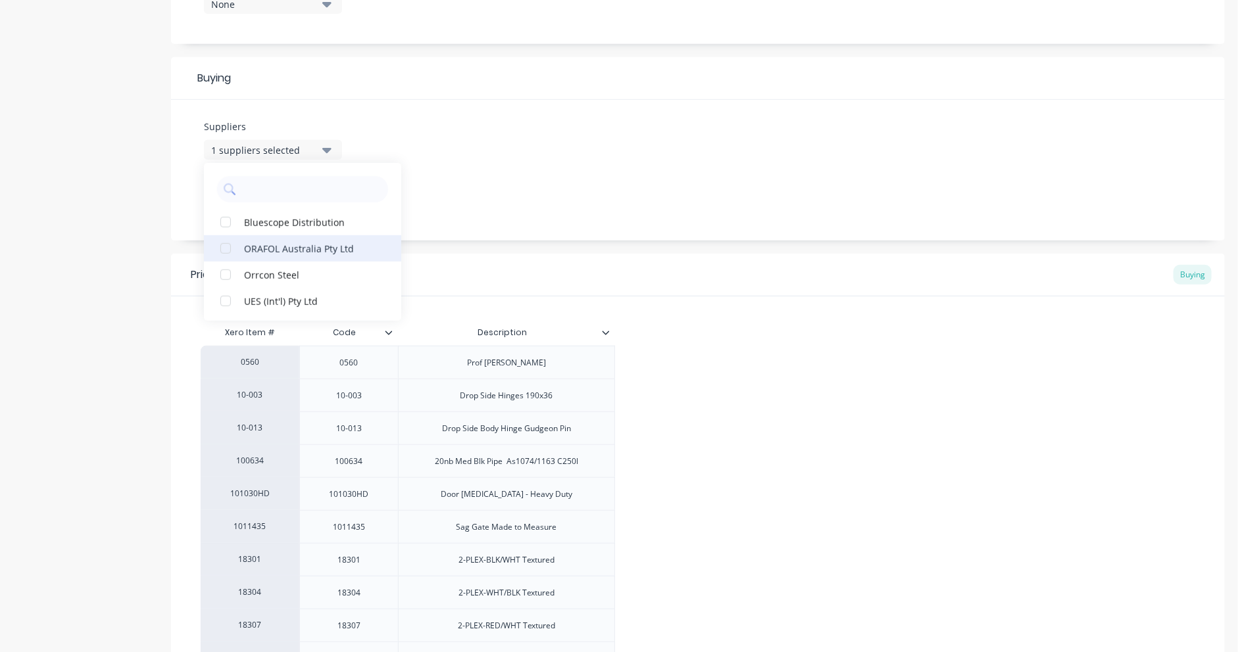
scroll to position [592, 0]
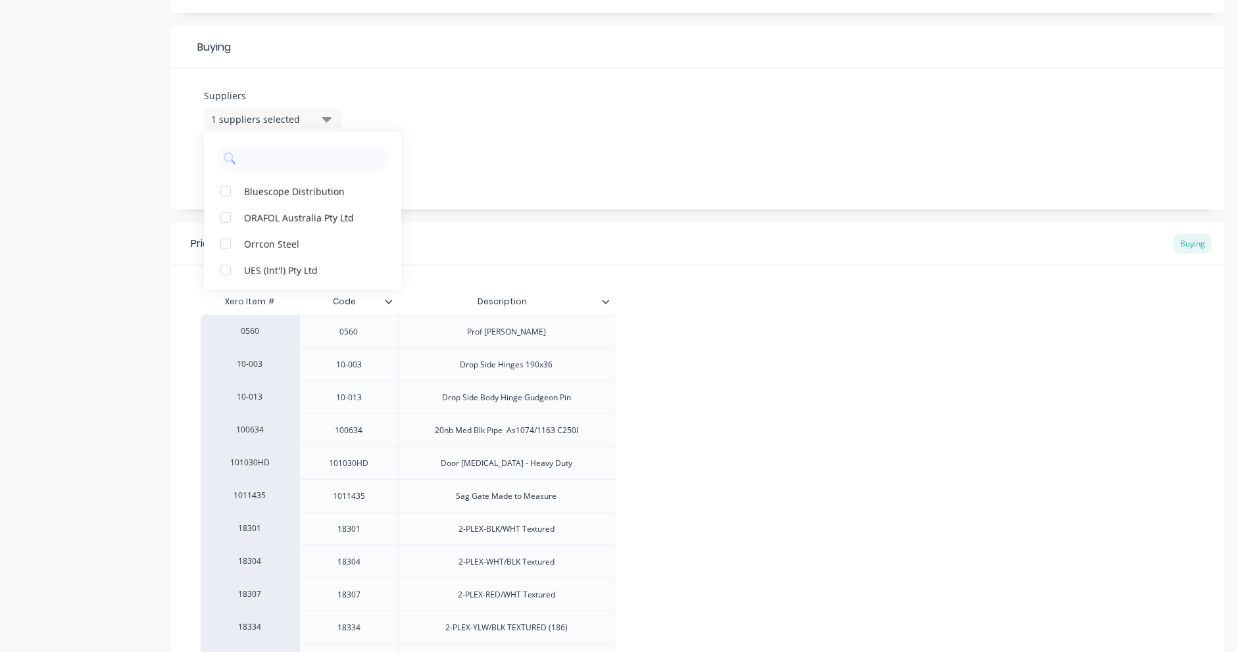
click at [524, 123] on div "Suppliers 1 suppliers selected Bluescope Distribution ORAFOL Australia Pty Ltd …" at bounding box center [697, 139] width 1053 height 141
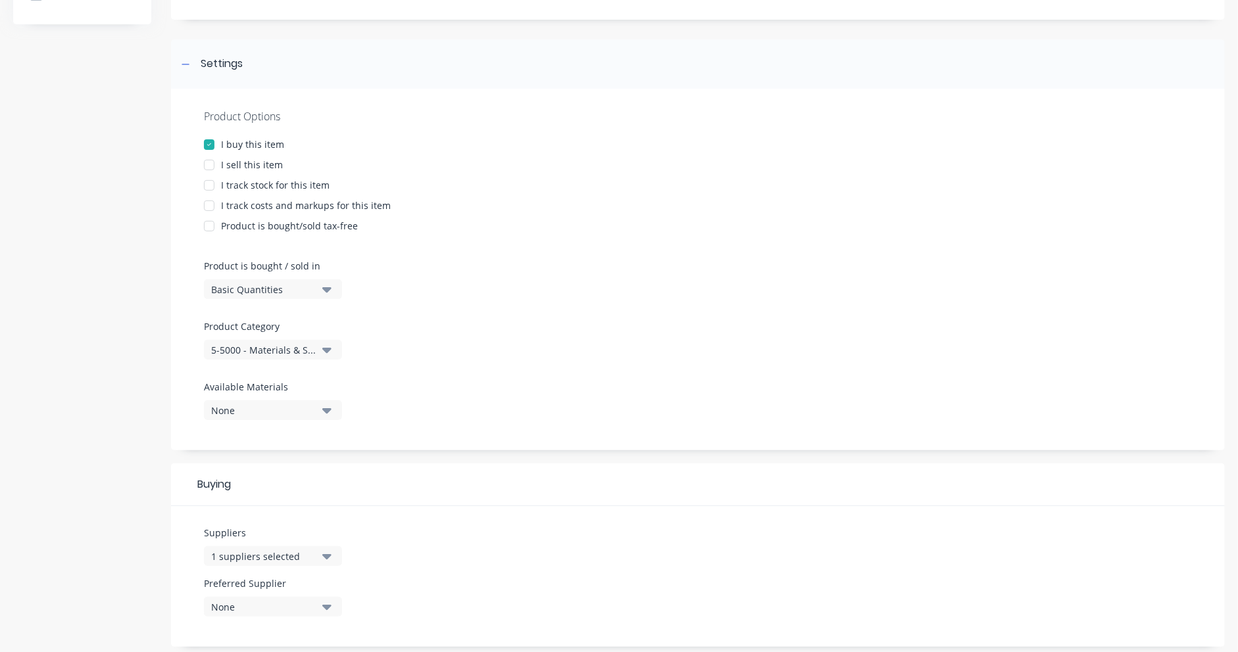
scroll to position [132, 0]
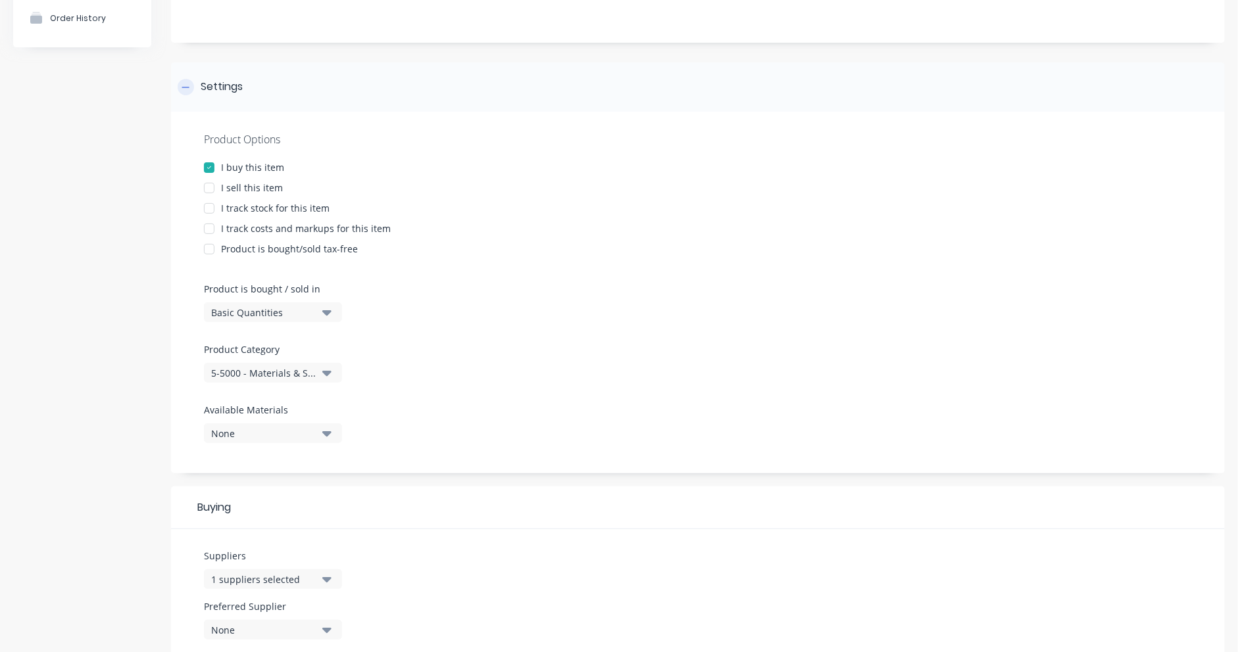
click at [180, 85] on div at bounding box center [186, 87] width 16 height 16
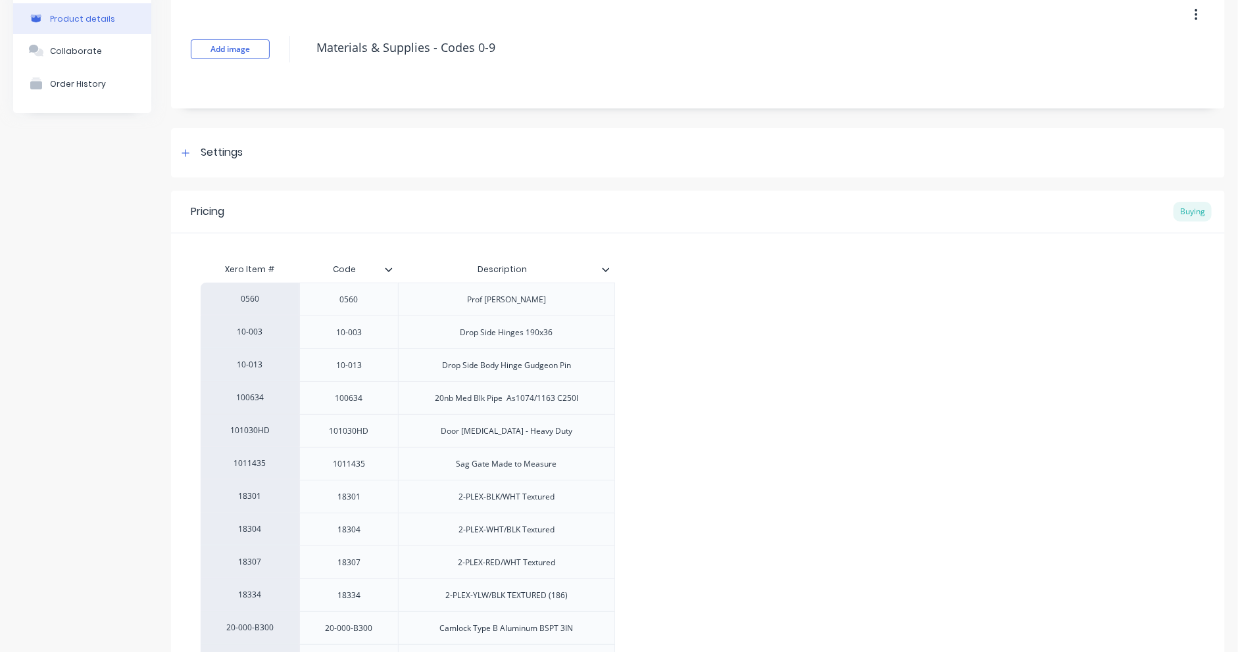
scroll to position [0, 0]
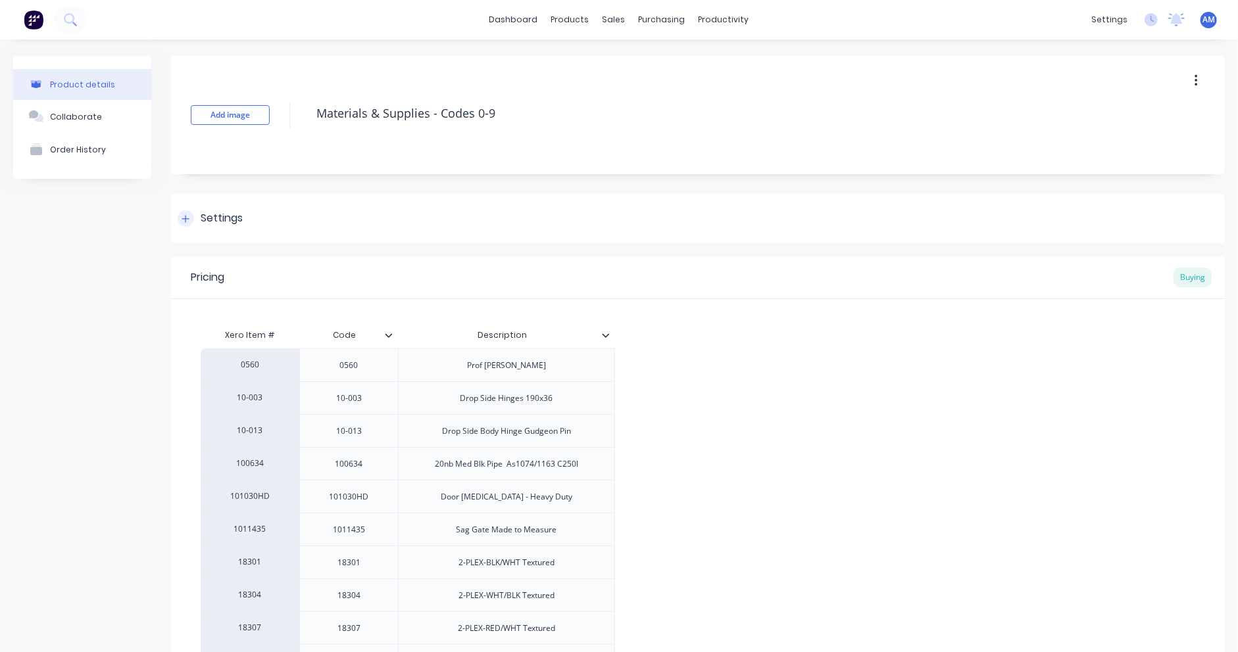
click at [188, 218] on icon at bounding box center [185, 218] width 8 height 9
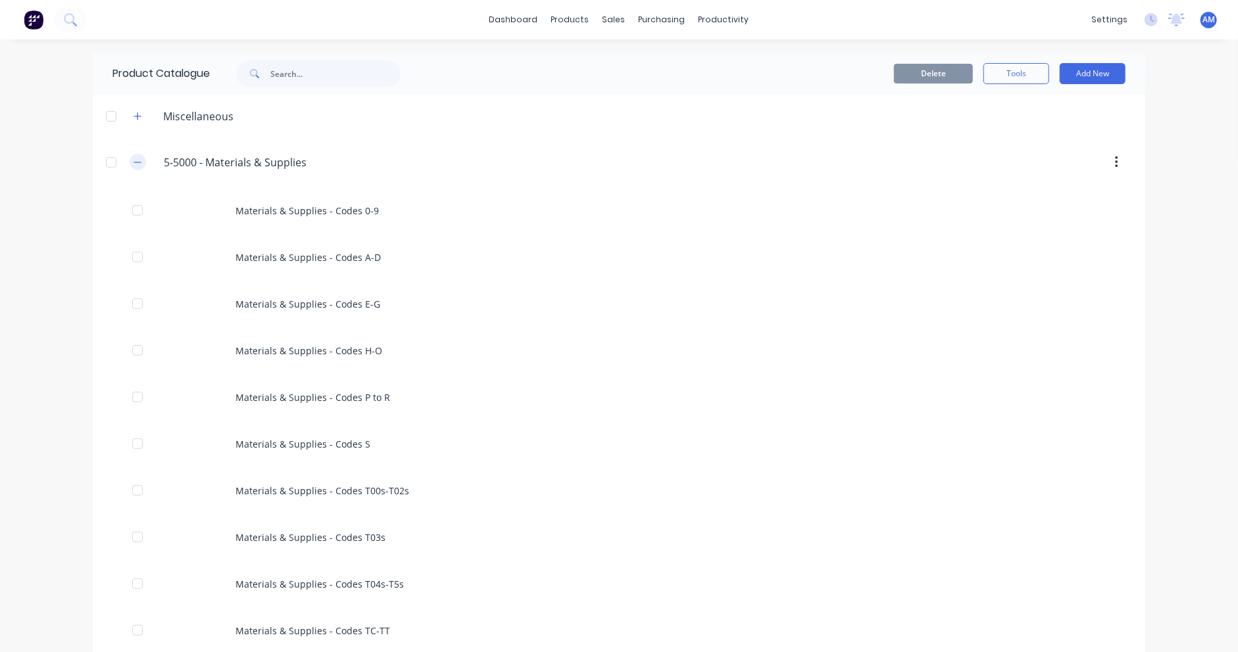
click at [133, 160] on icon "button" at bounding box center [137, 162] width 8 height 9
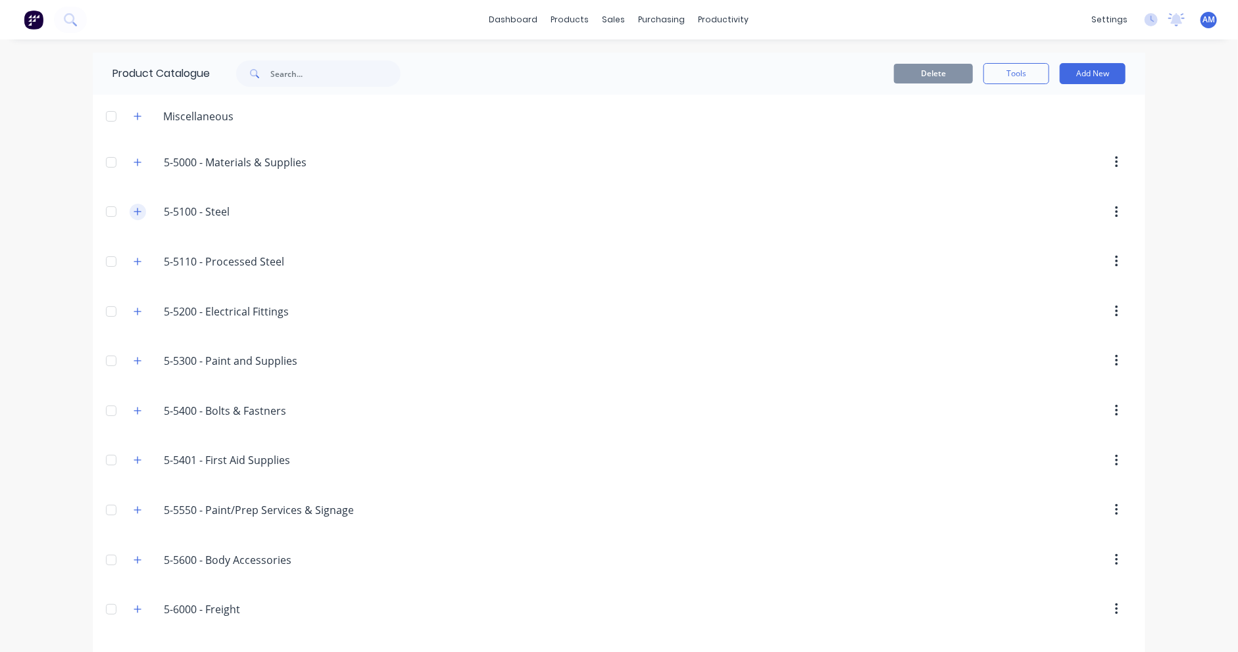
click at [135, 213] on icon "button" at bounding box center [137, 211] width 8 height 9
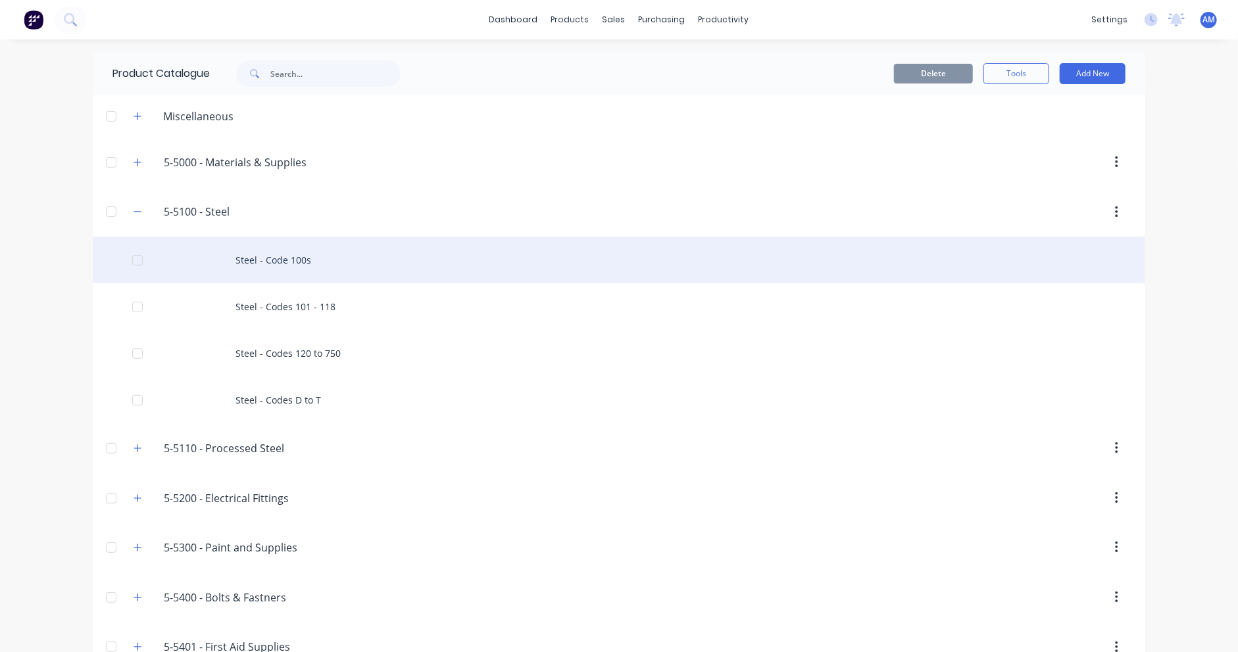
click at [276, 256] on div "Steel - Code 100s" at bounding box center [619, 260] width 1052 height 47
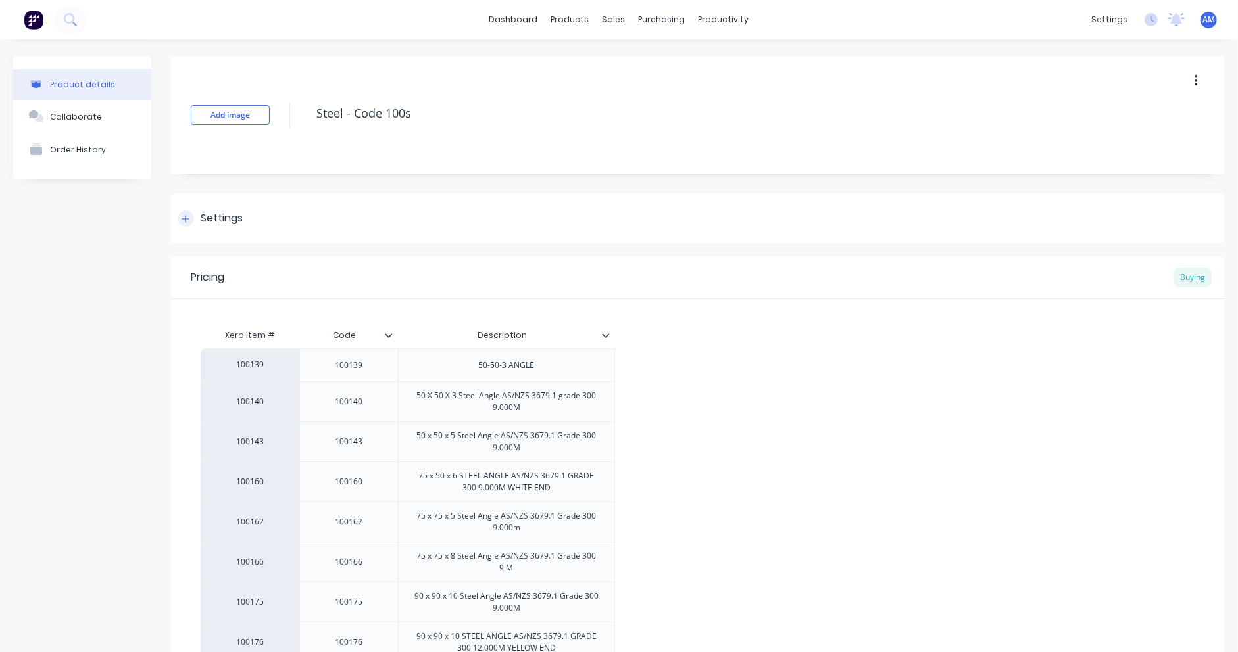
click at [228, 215] on div "Settings" at bounding box center [222, 218] width 42 height 16
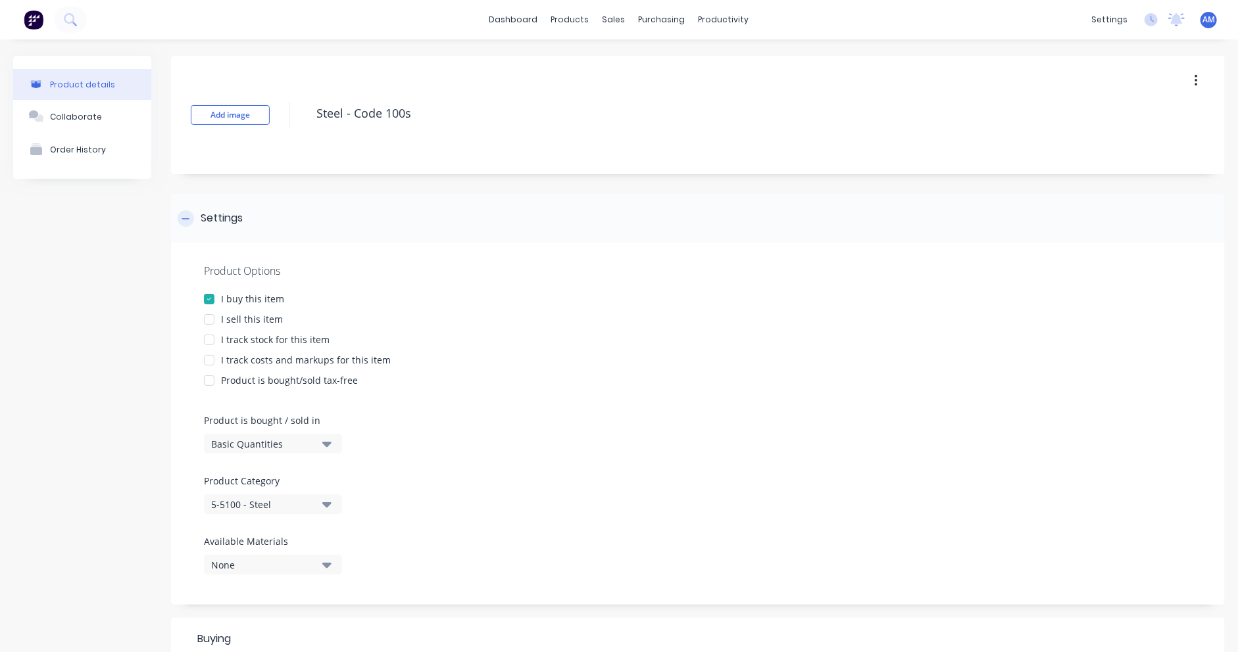
click at [181, 223] on div at bounding box center [186, 218] width 16 height 16
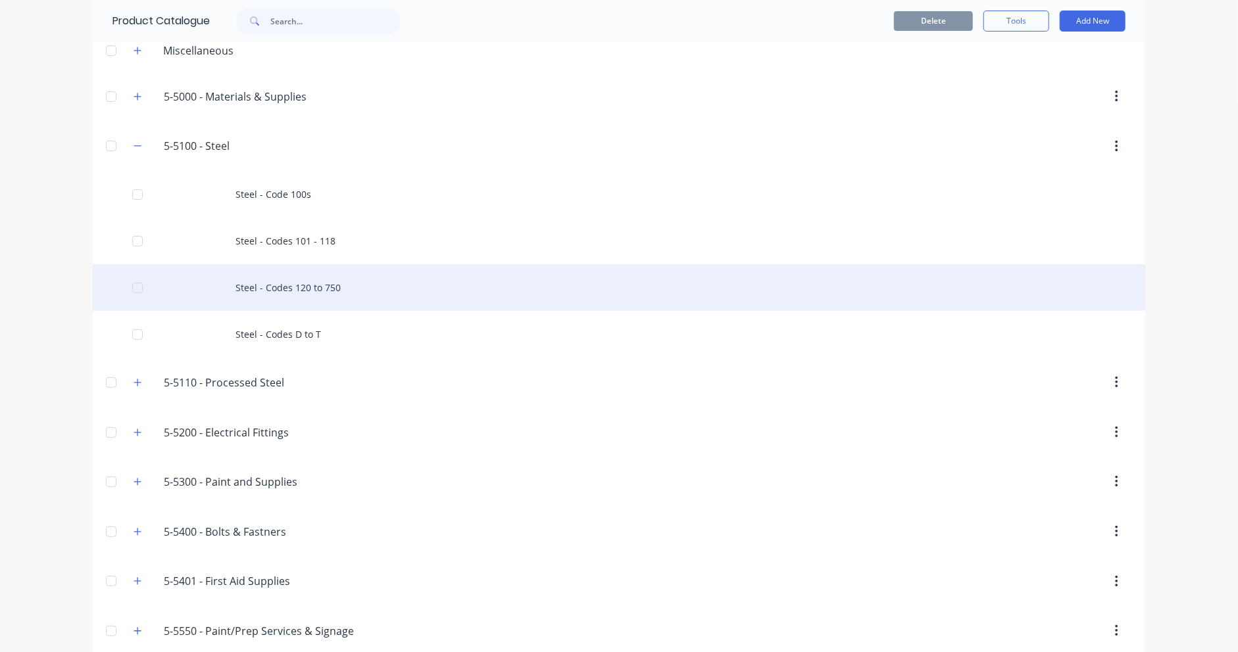
scroll to position [132, 0]
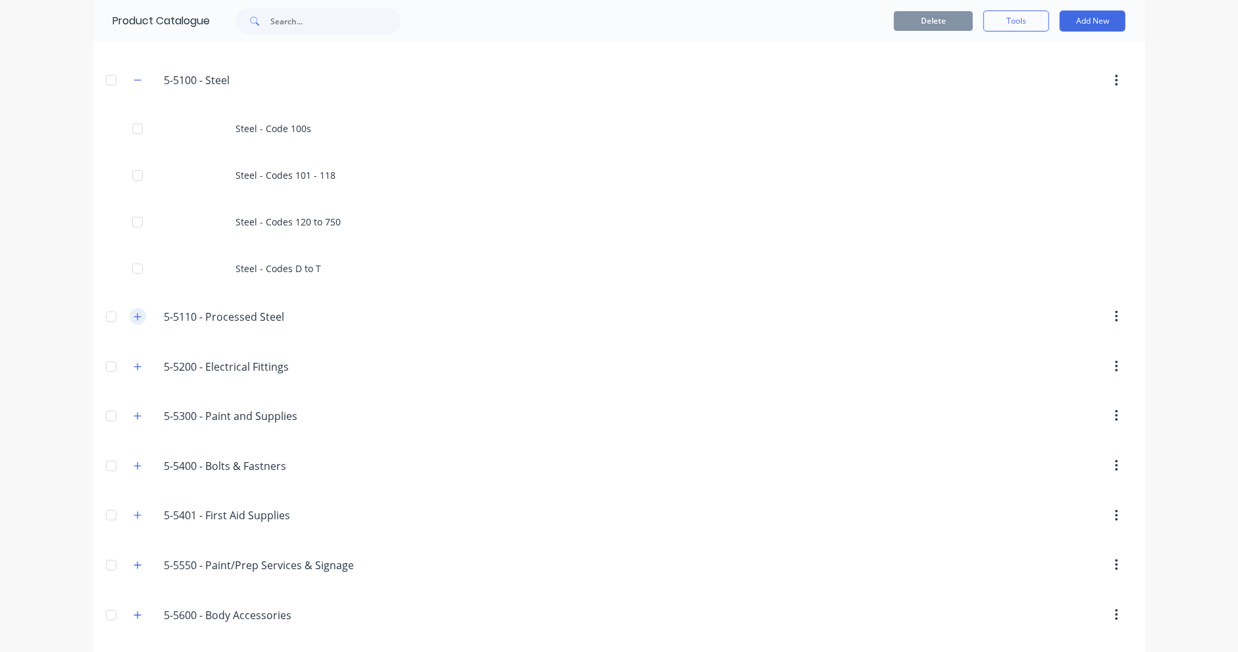
click at [134, 318] on icon "button" at bounding box center [137, 316] width 8 height 9
click at [134, 316] on icon "button" at bounding box center [137, 316] width 7 height 1
click at [137, 367] on button "button" at bounding box center [138, 366] width 16 height 16
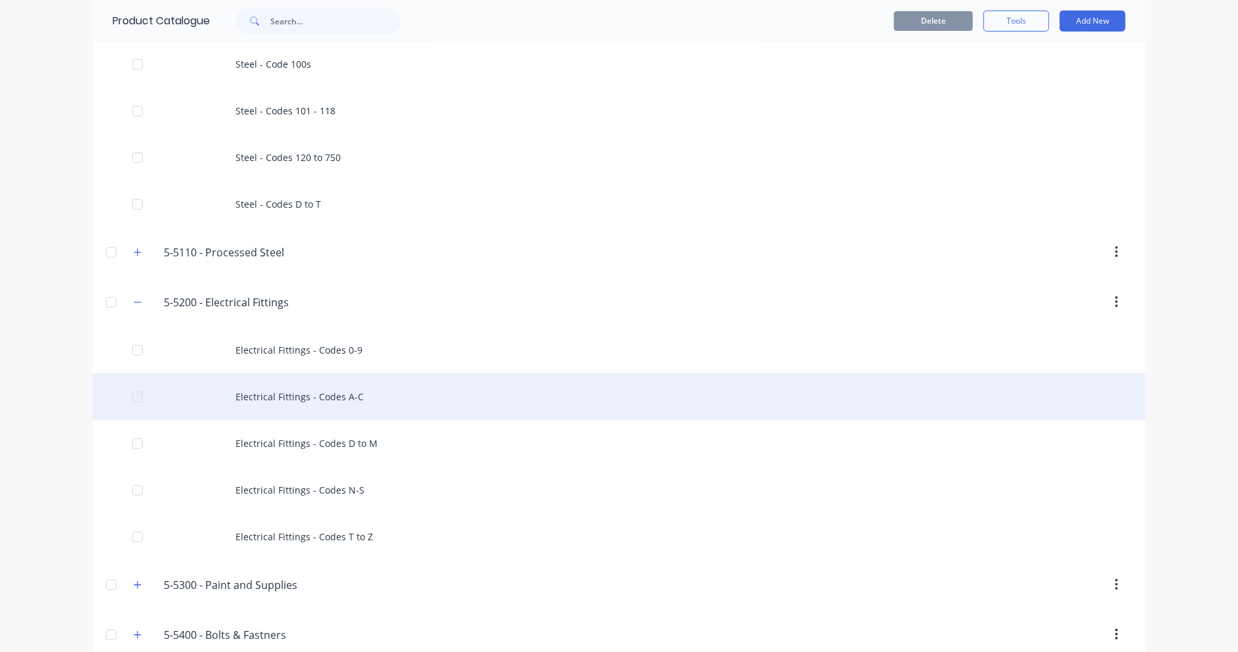
scroll to position [197, 0]
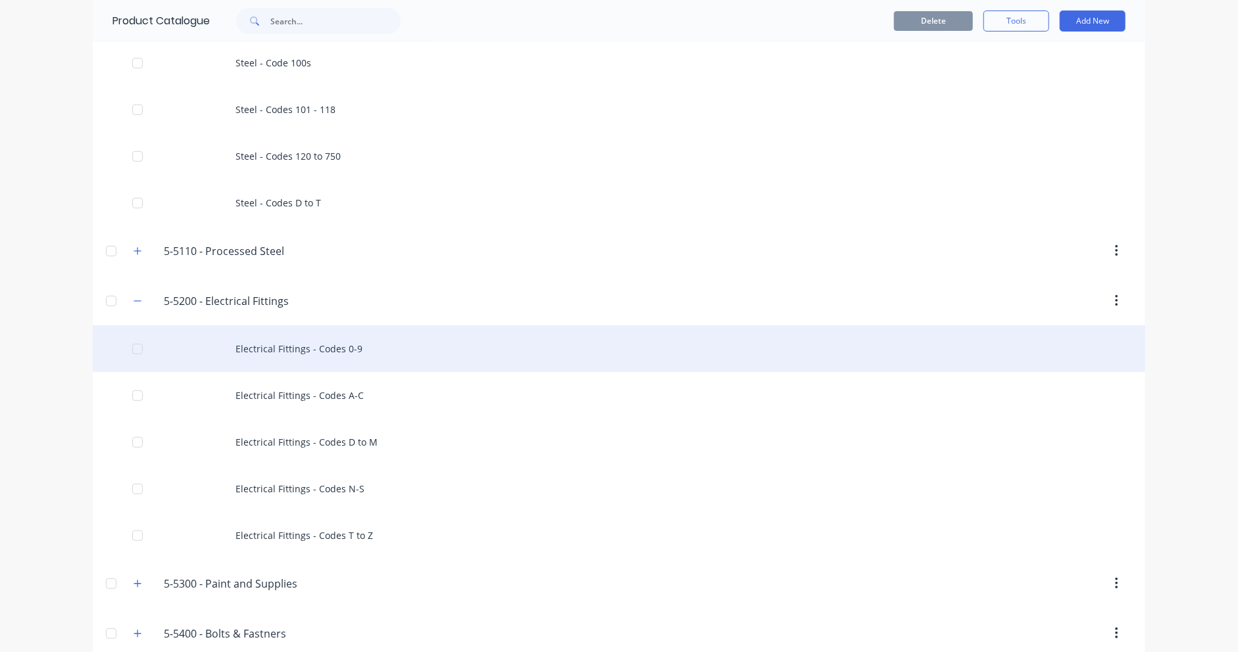
click at [294, 352] on div "Electrical Fittings - Codes 0-9" at bounding box center [619, 349] width 1052 height 47
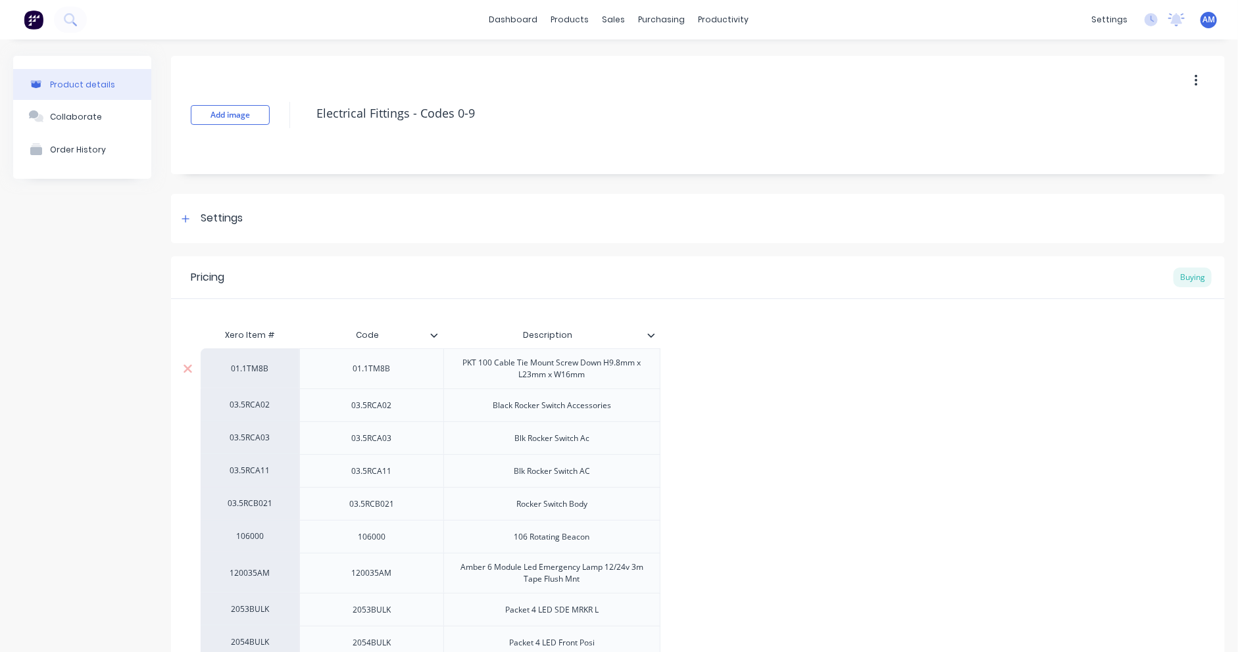
click at [571, 373] on div "PKT 100 Cable Tie Mount Screw Down H9.8mm x L23mm x W16mm" at bounding box center [551, 368] width 205 height 29
click at [491, 368] on div "PKT 100 Cable Tie Mount Screw Down H9.8mm x L23mm x W16mm" at bounding box center [551, 368] width 205 height 29
click at [399, 375] on div "01.1TM8B" at bounding box center [372, 368] width 66 height 17
click at [189, 220] on icon at bounding box center [185, 218] width 8 height 9
type textarea "x"
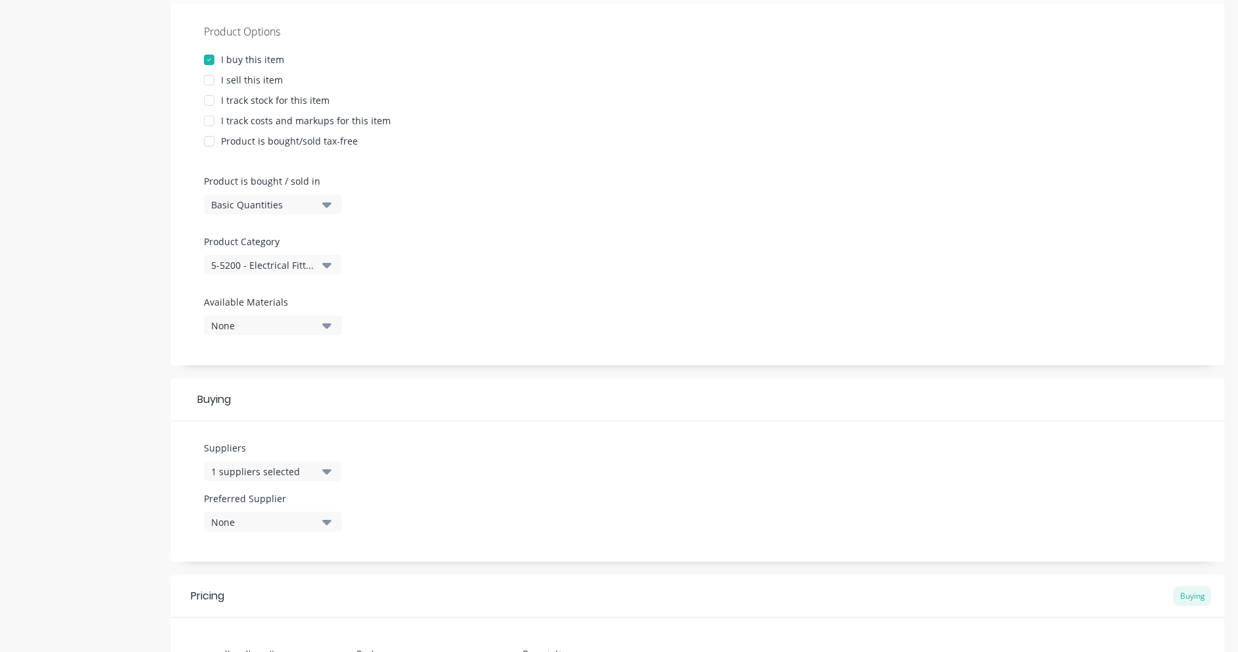
scroll to position [263, 0]
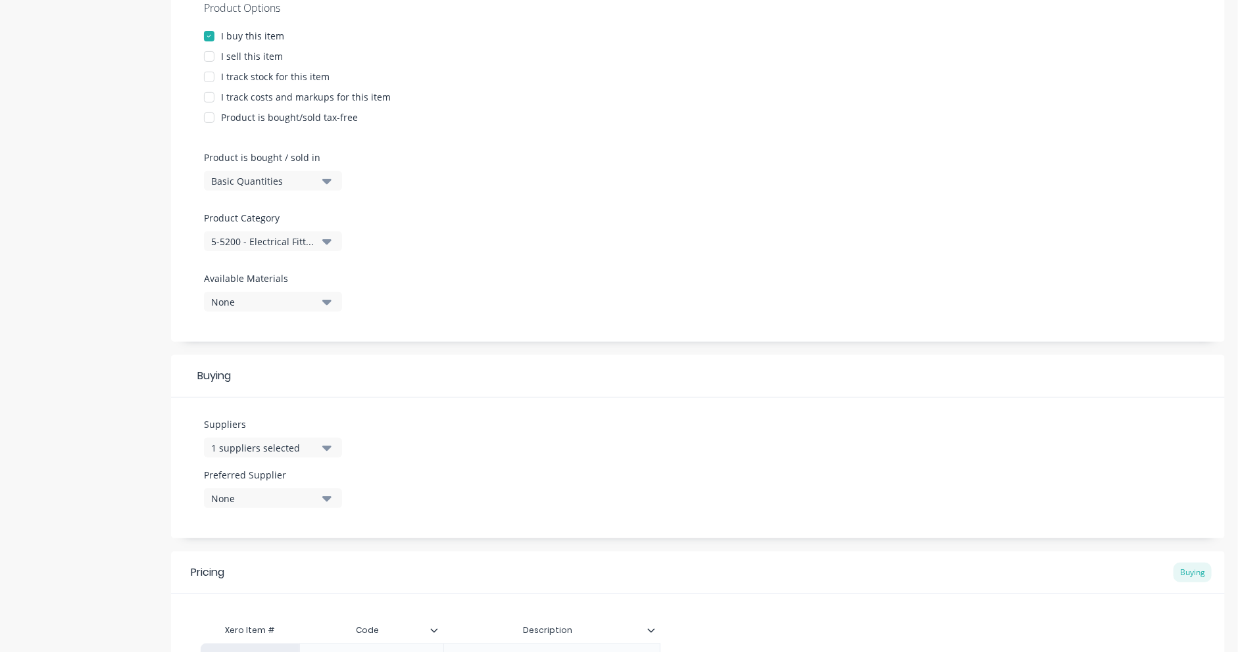
click at [329, 444] on icon "button" at bounding box center [326, 448] width 9 height 14
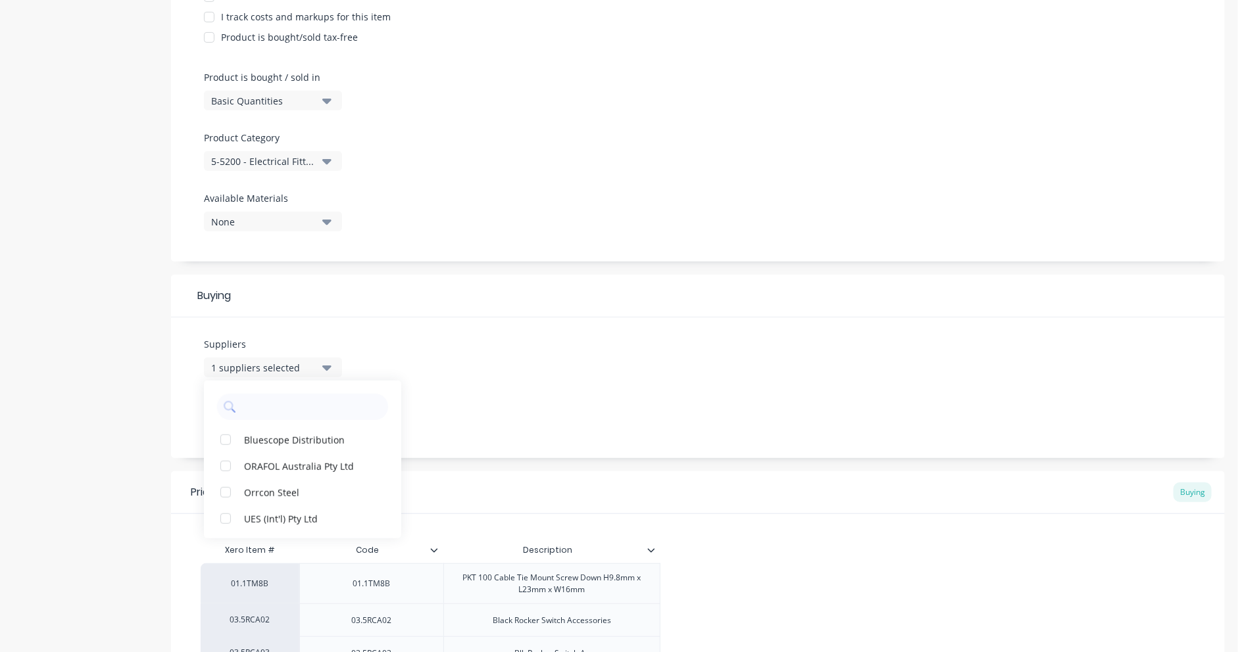
scroll to position [329, 0]
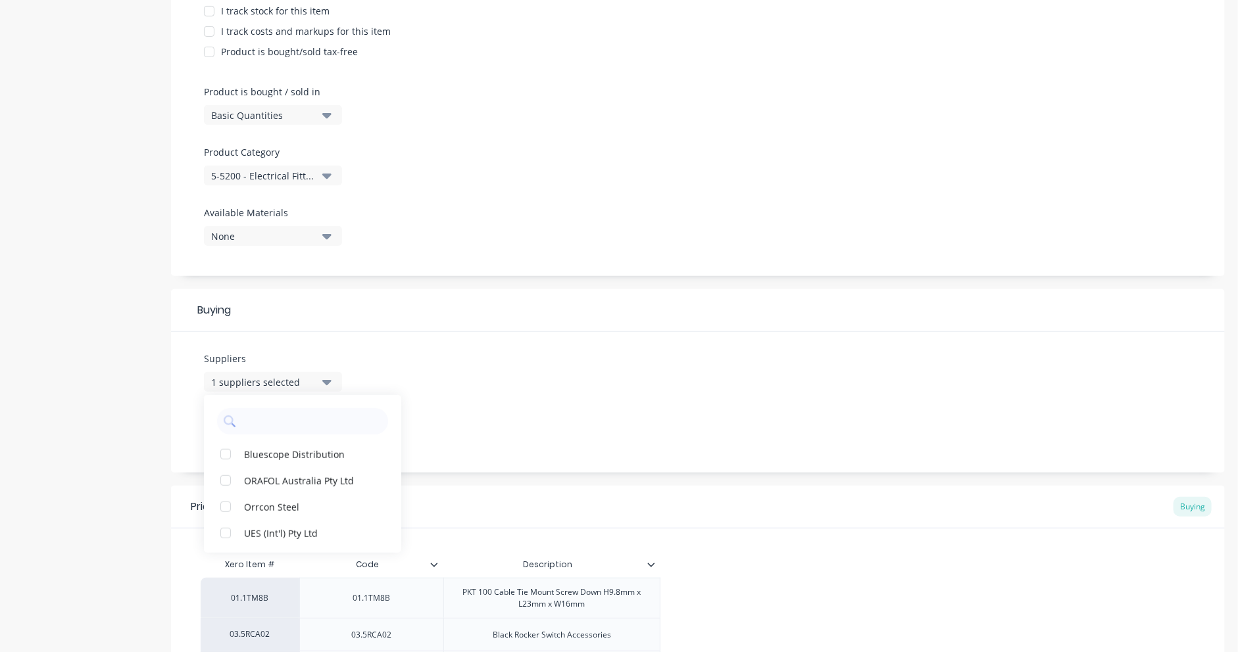
click at [398, 349] on div "Suppliers 1 suppliers selected Bluescope Distribution ORAFOL Australia Pty Ltd …" at bounding box center [697, 402] width 1053 height 141
click at [325, 382] on icon "button" at bounding box center [326, 382] width 9 height 5
click at [329, 433] on icon "button" at bounding box center [326, 433] width 9 height 5
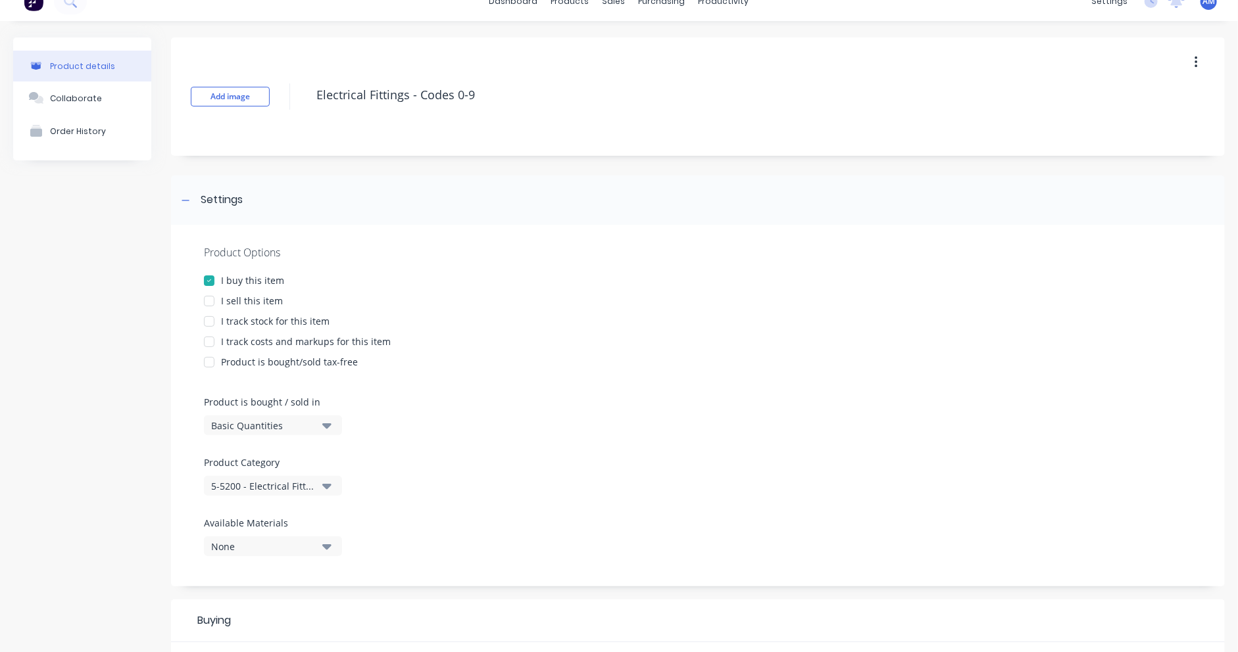
scroll to position [0, 0]
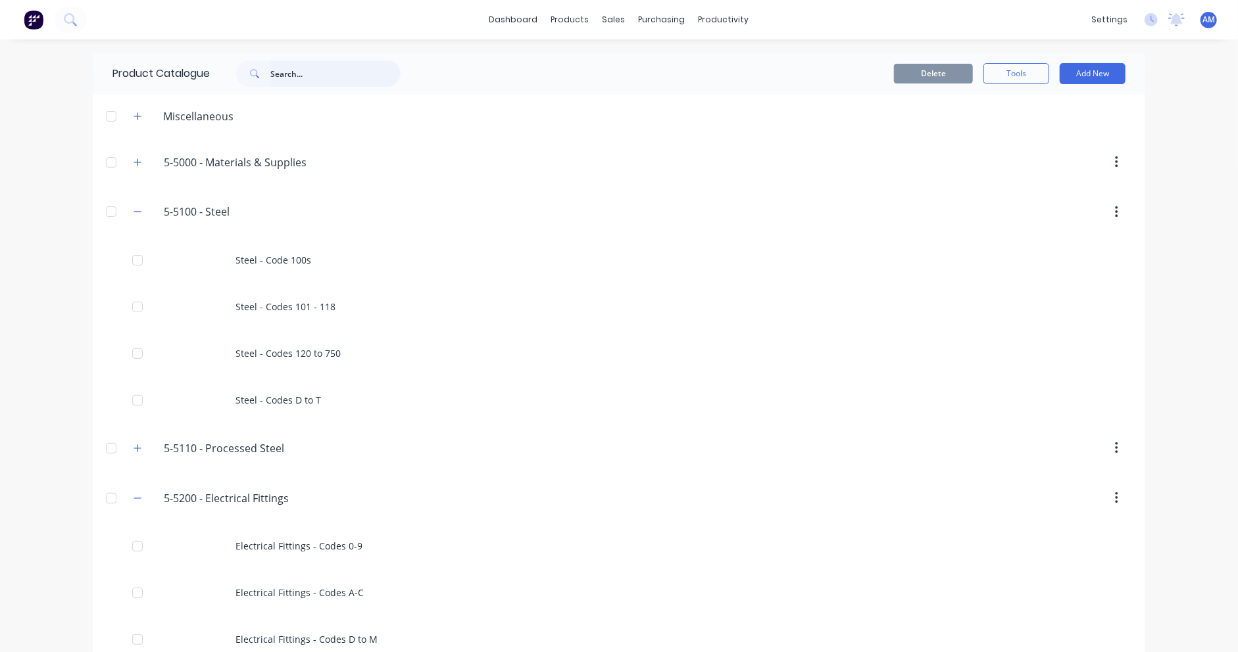
click at [279, 73] on input "text" at bounding box center [335, 73] width 130 height 26
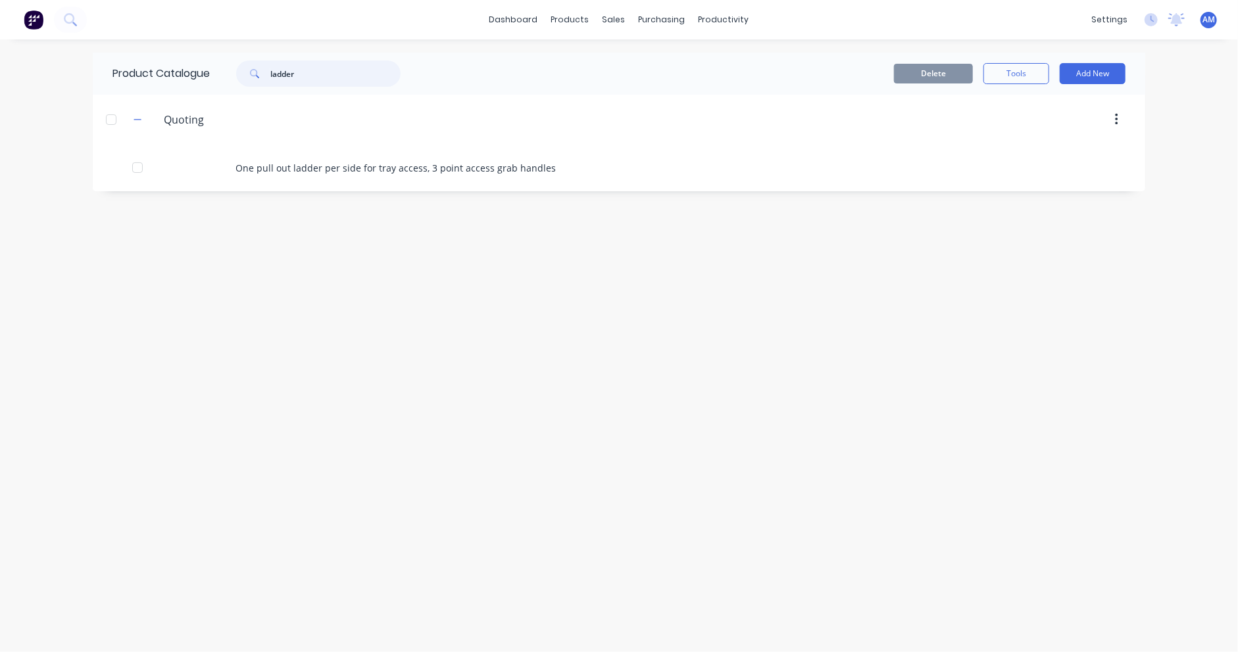
drag, startPoint x: 304, startPoint y: 72, endPoint x: 262, endPoint y: 76, distance: 42.9
click at [262, 76] on div "ladder" at bounding box center [318, 73] width 164 height 26
type input "h"
type input "r"
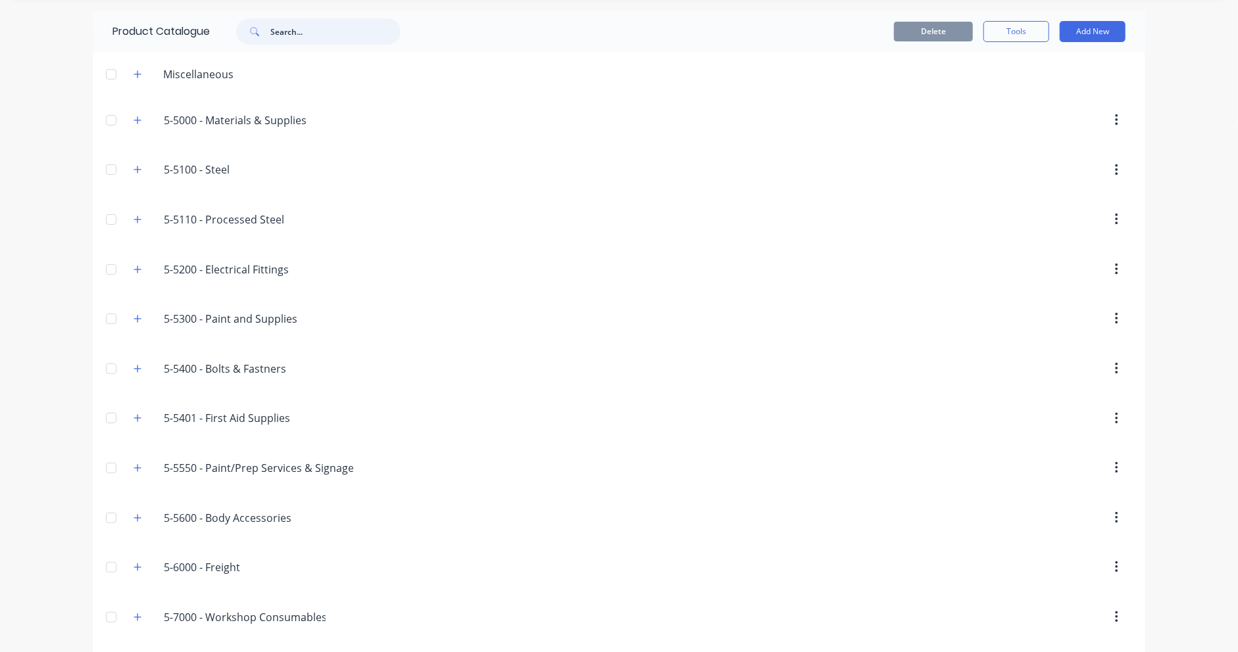
scroll to position [66, 0]
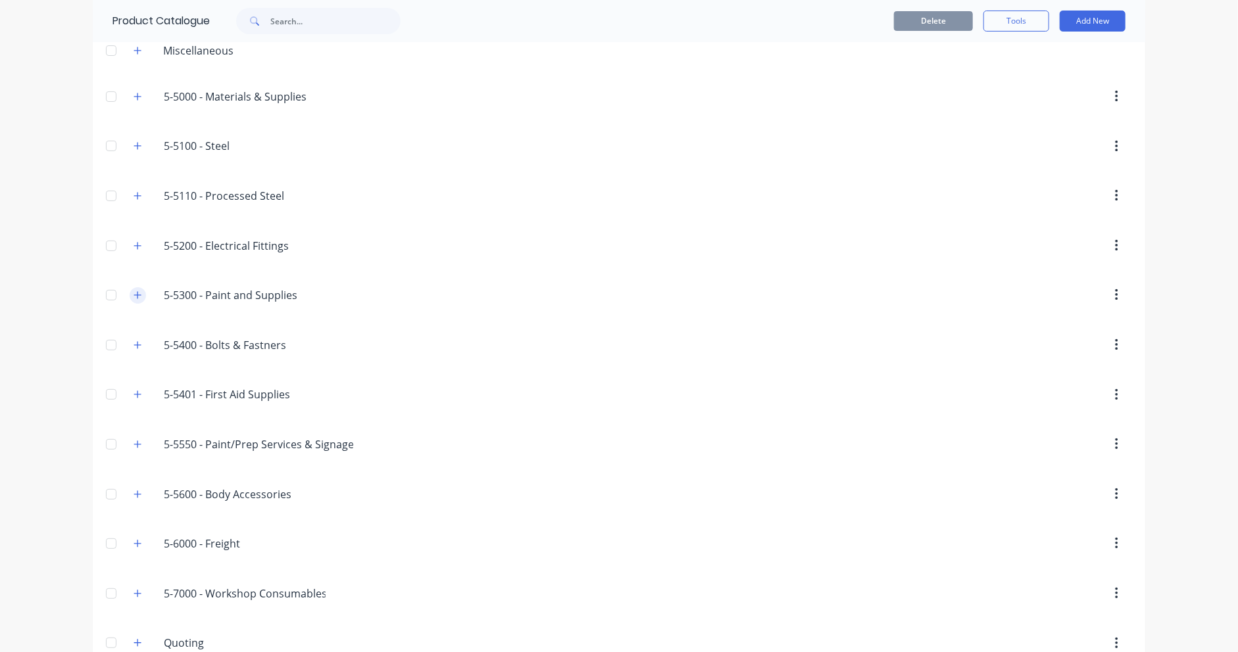
click at [133, 297] on icon "button" at bounding box center [137, 295] width 8 height 9
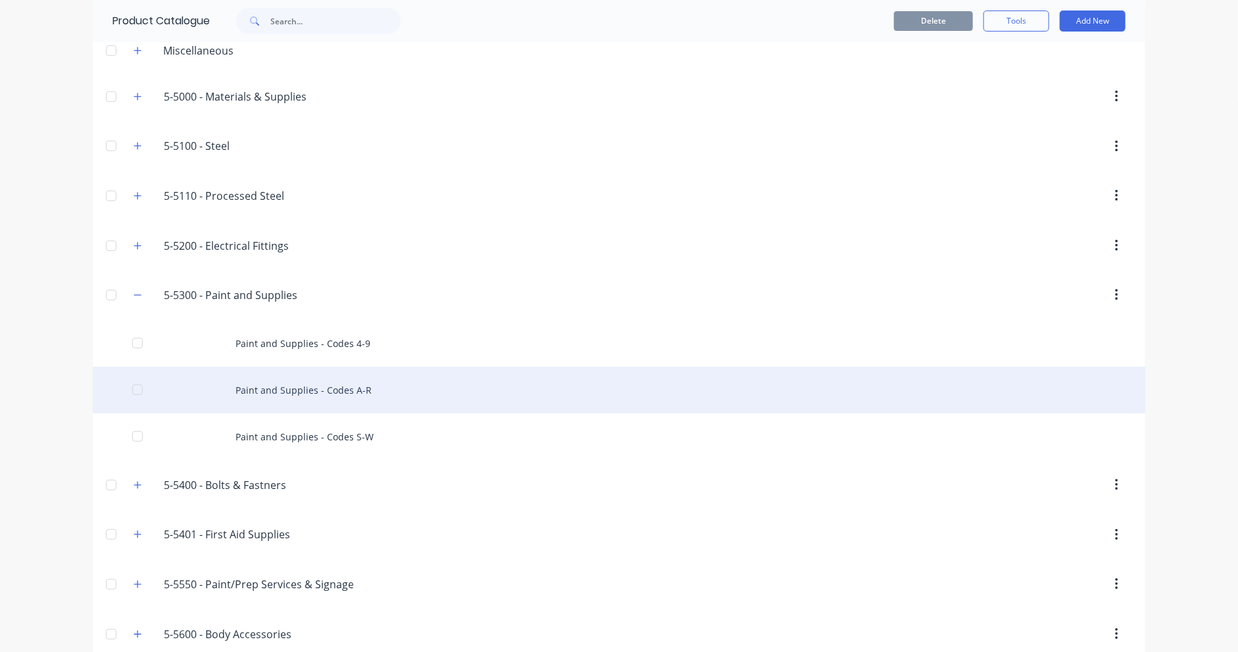
click at [333, 394] on div "Paint and Supplies - Codes A-R" at bounding box center [619, 390] width 1052 height 47
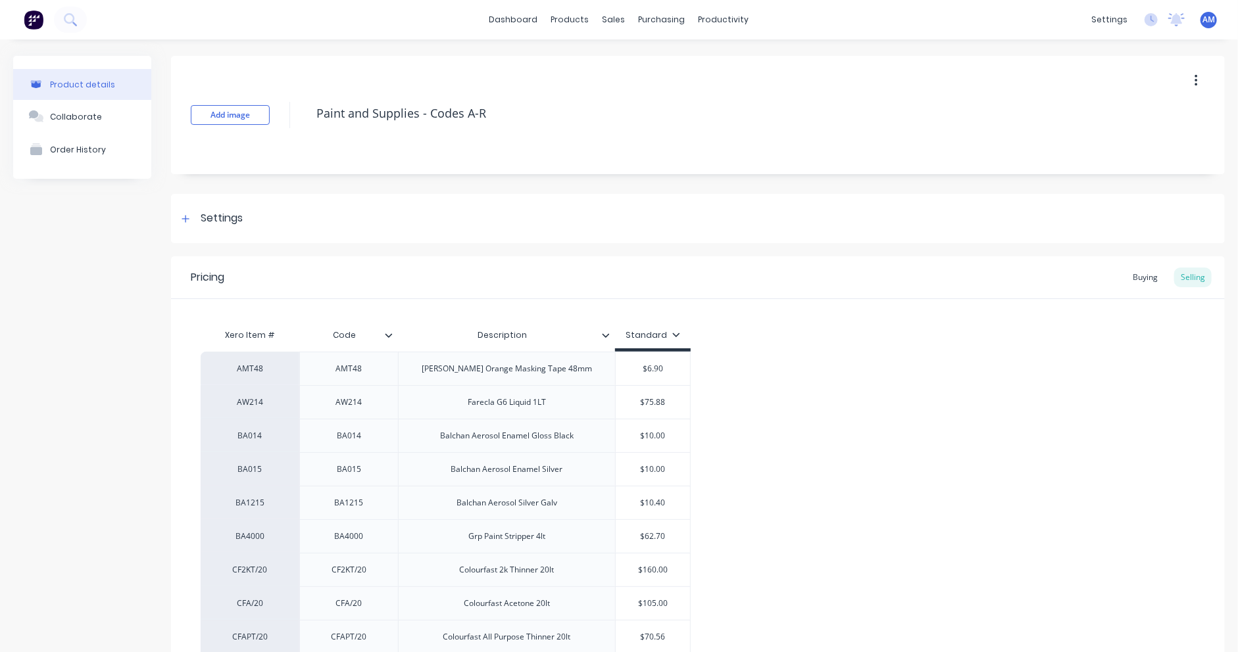
type textarea "x"
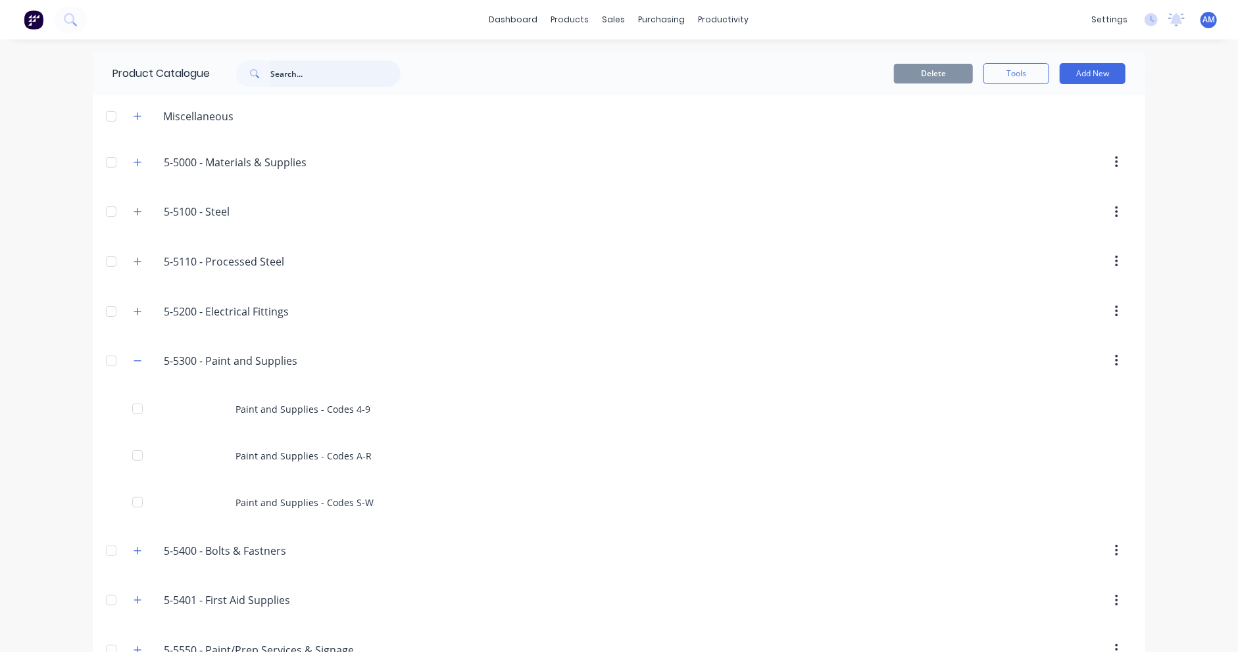
click at [308, 71] on input "text" at bounding box center [335, 73] width 130 height 26
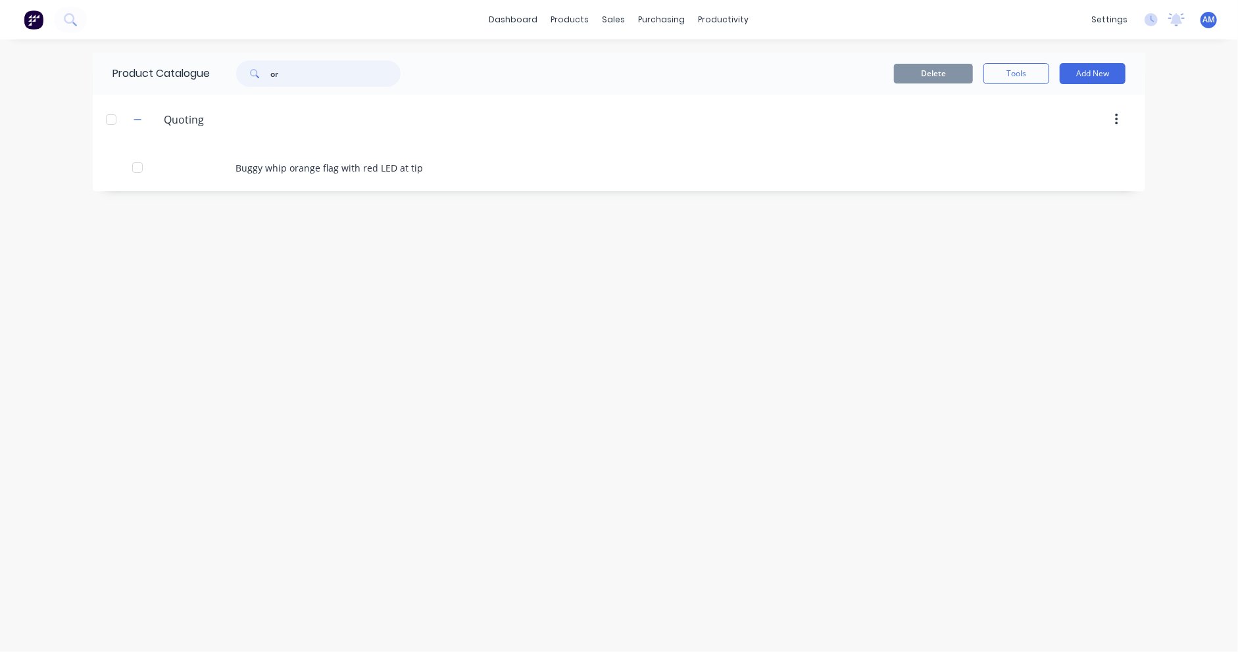
type input "o"
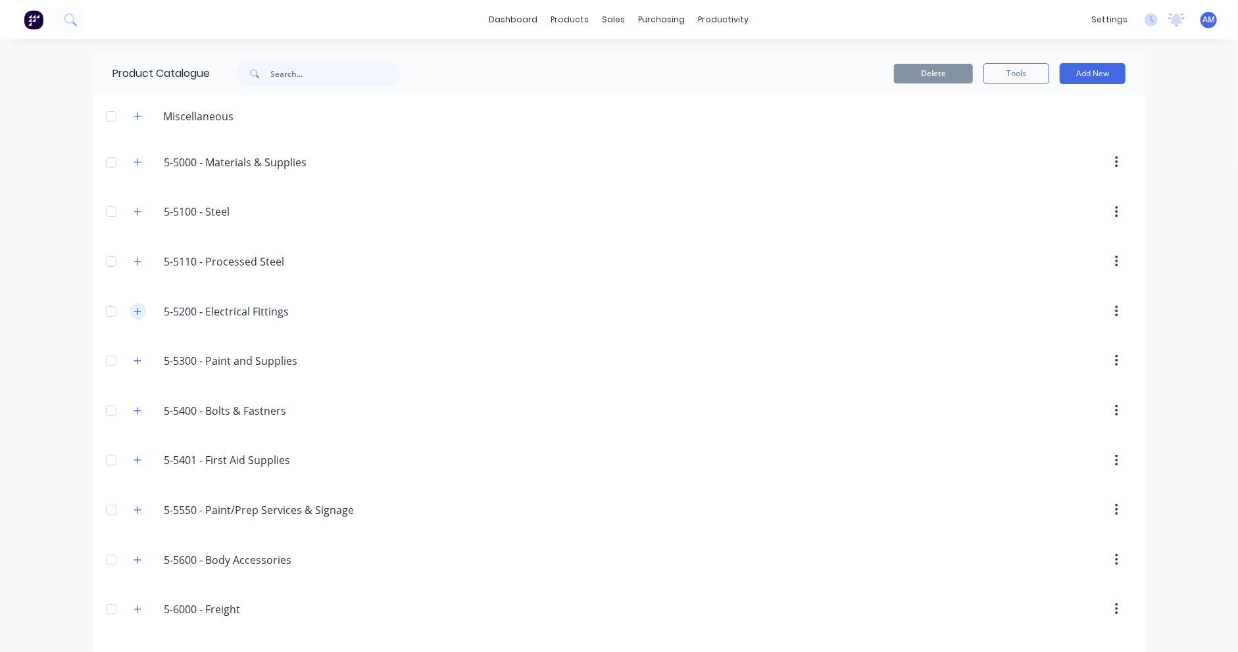
click at [135, 310] on icon "button" at bounding box center [137, 311] width 8 height 9
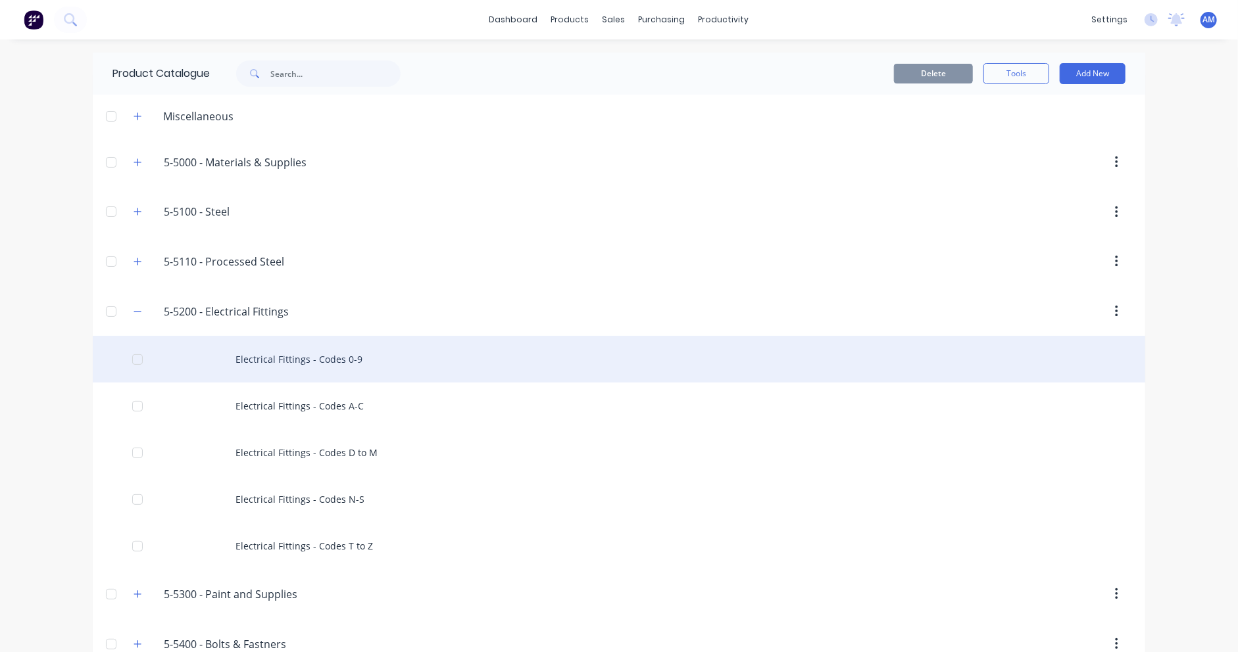
click at [281, 358] on div "Electrical Fittings - Codes 0-9" at bounding box center [619, 359] width 1052 height 47
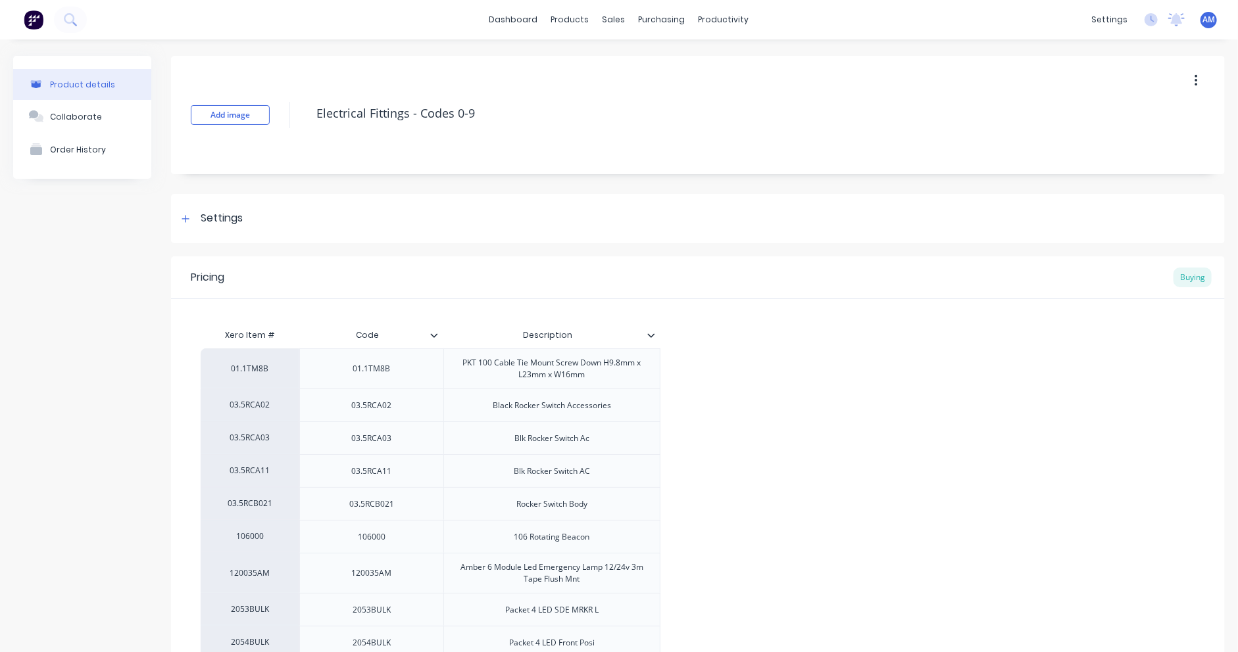
type textarea "x"
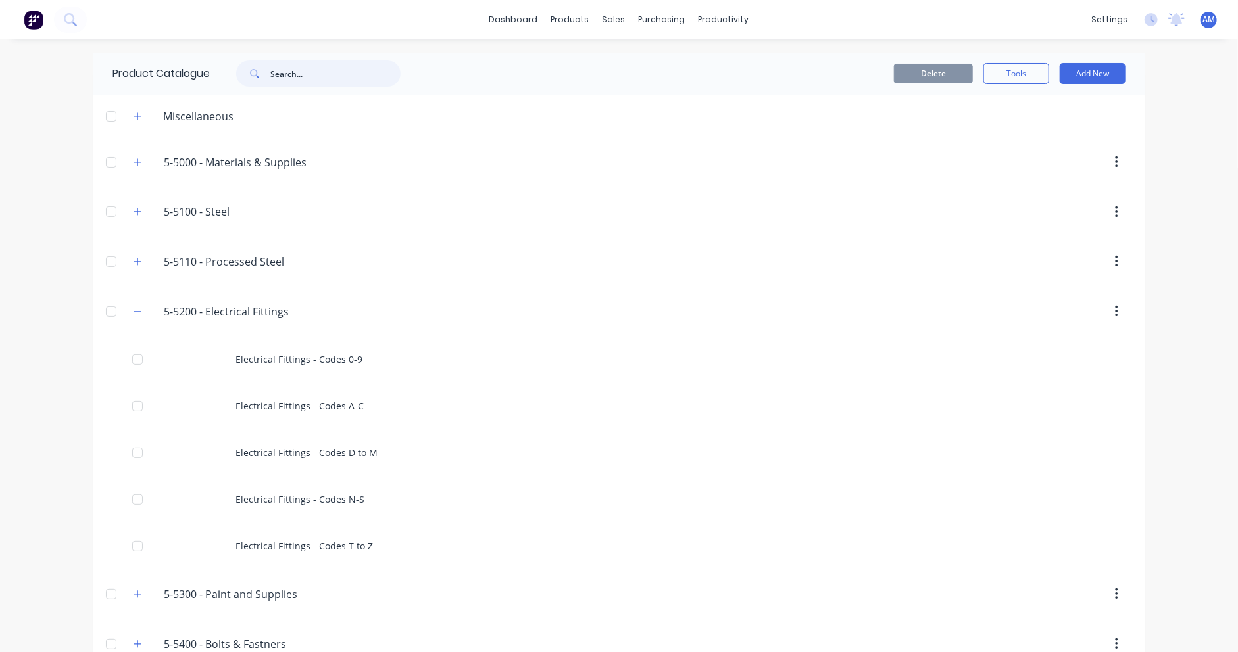
click at [289, 72] on input "text" at bounding box center [335, 73] width 130 height 26
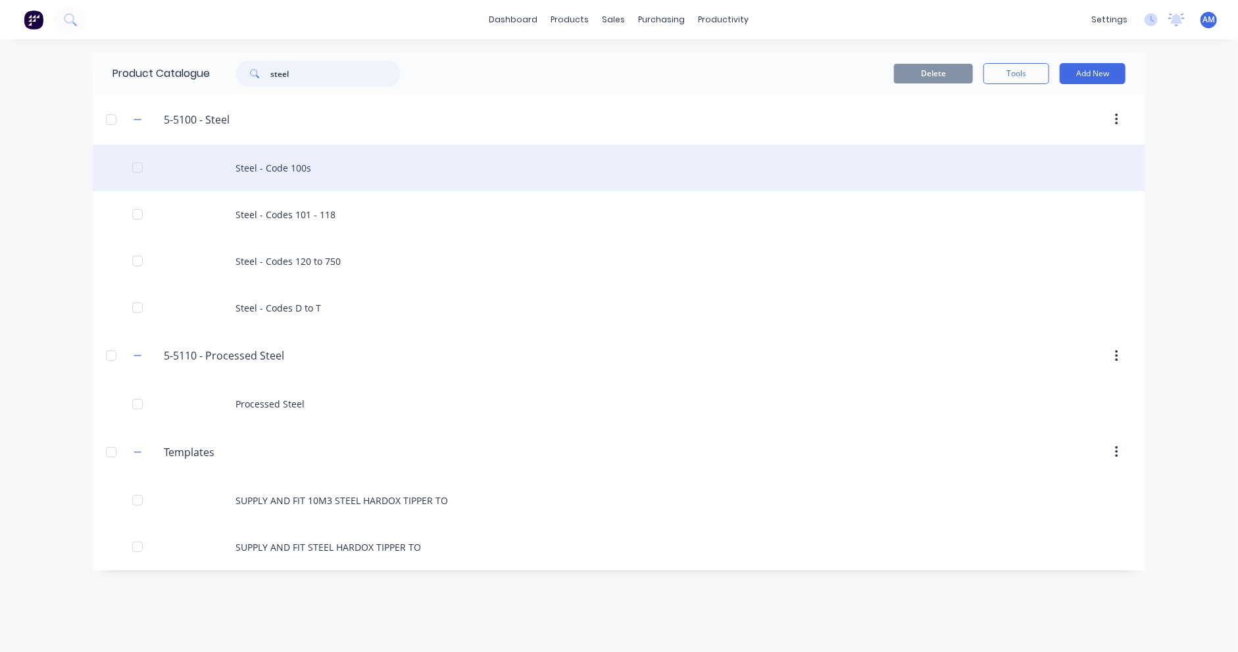
click at [138, 168] on div at bounding box center [137, 168] width 26 height 26
type input "steel"
click at [285, 164] on div "Steel - Code 100s" at bounding box center [619, 168] width 1052 height 47
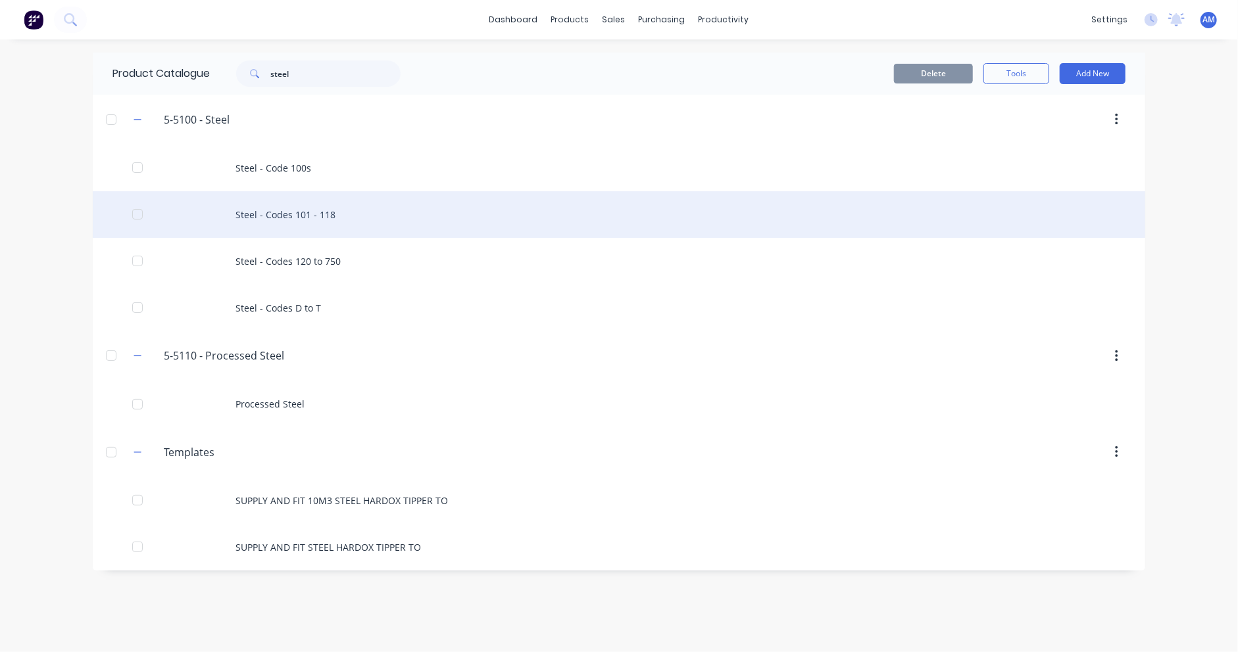
click at [302, 218] on div "Steel - Codes 101 - 118" at bounding box center [619, 214] width 1052 height 47
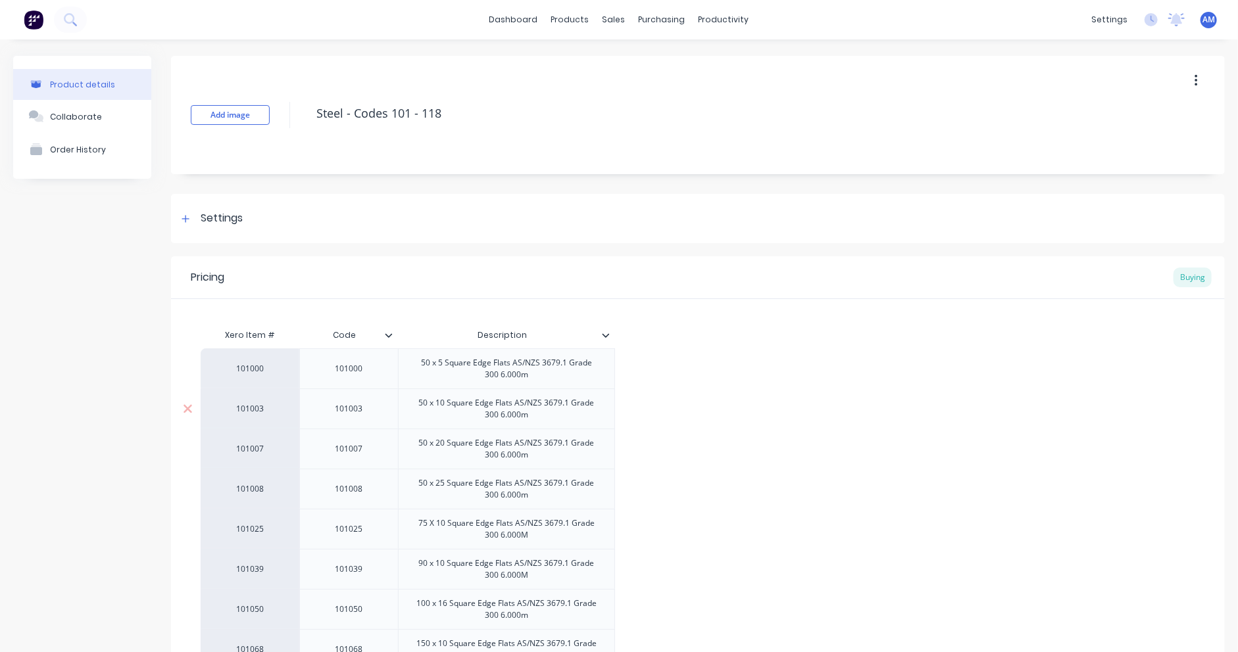
type textarea "x"
click at [190, 220] on div at bounding box center [186, 218] width 16 height 16
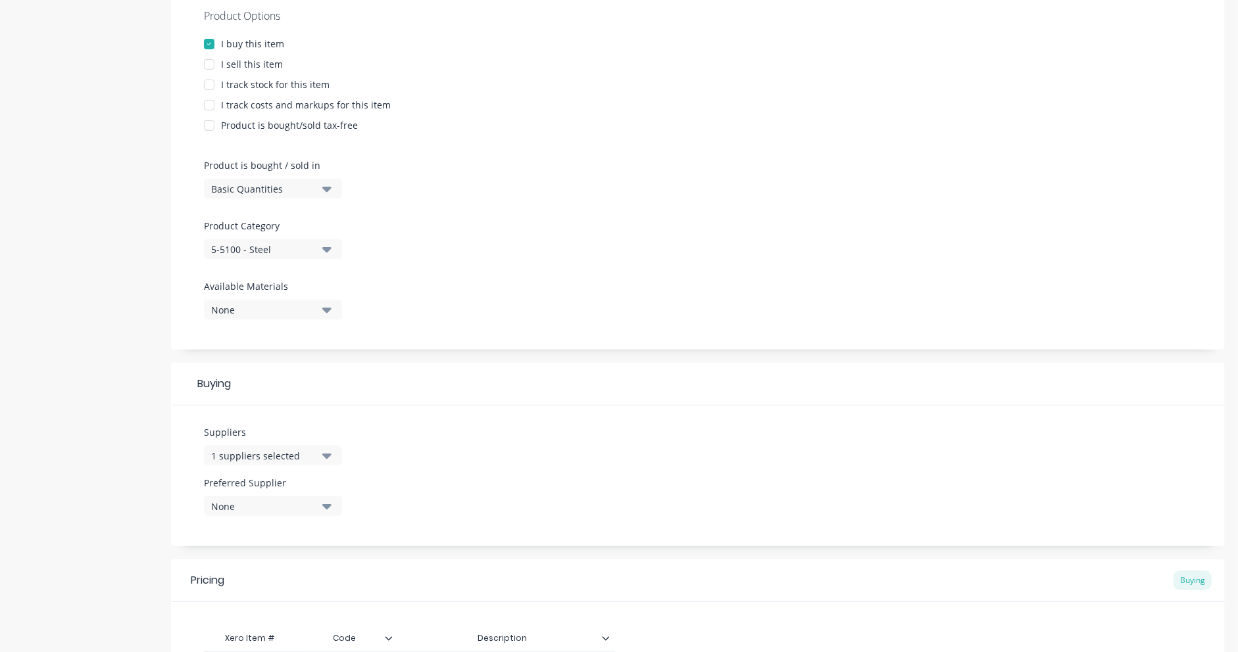
scroll to position [263, 0]
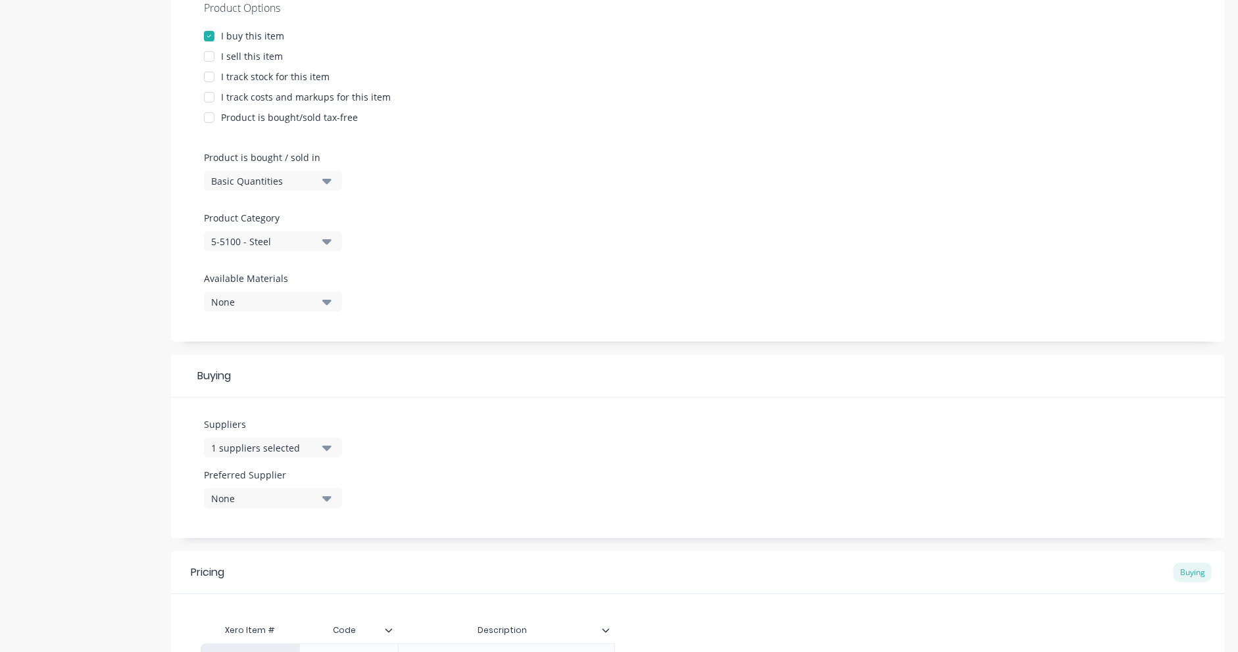
click at [327, 449] on icon "button" at bounding box center [326, 448] width 9 height 5
click at [400, 443] on div "Suppliers 1 suppliers selected Bluescope Distribution ORAFOL Australia Pty Ltd …" at bounding box center [697, 468] width 1053 height 141
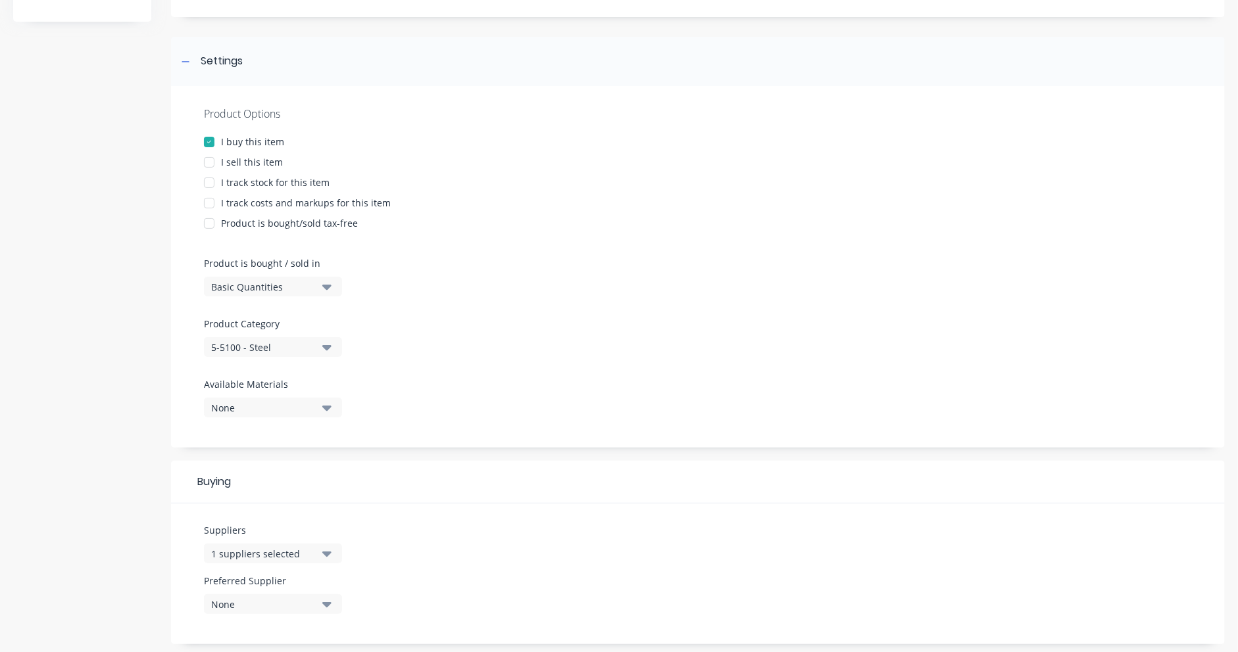
scroll to position [0, 0]
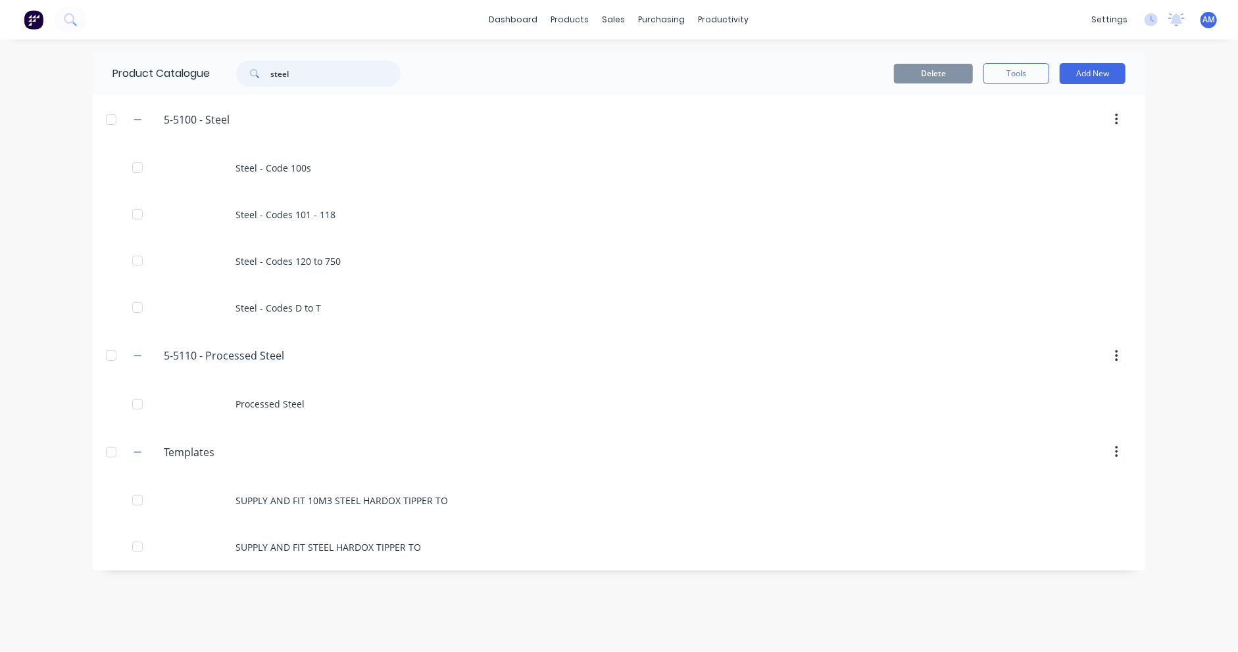
drag, startPoint x: 331, startPoint y: 81, endPoint x: 230, endPoint y: 84, distance: 101.3
click at [230, 84] on div "steel" at bounding box center [312, 73] width 178 height 26
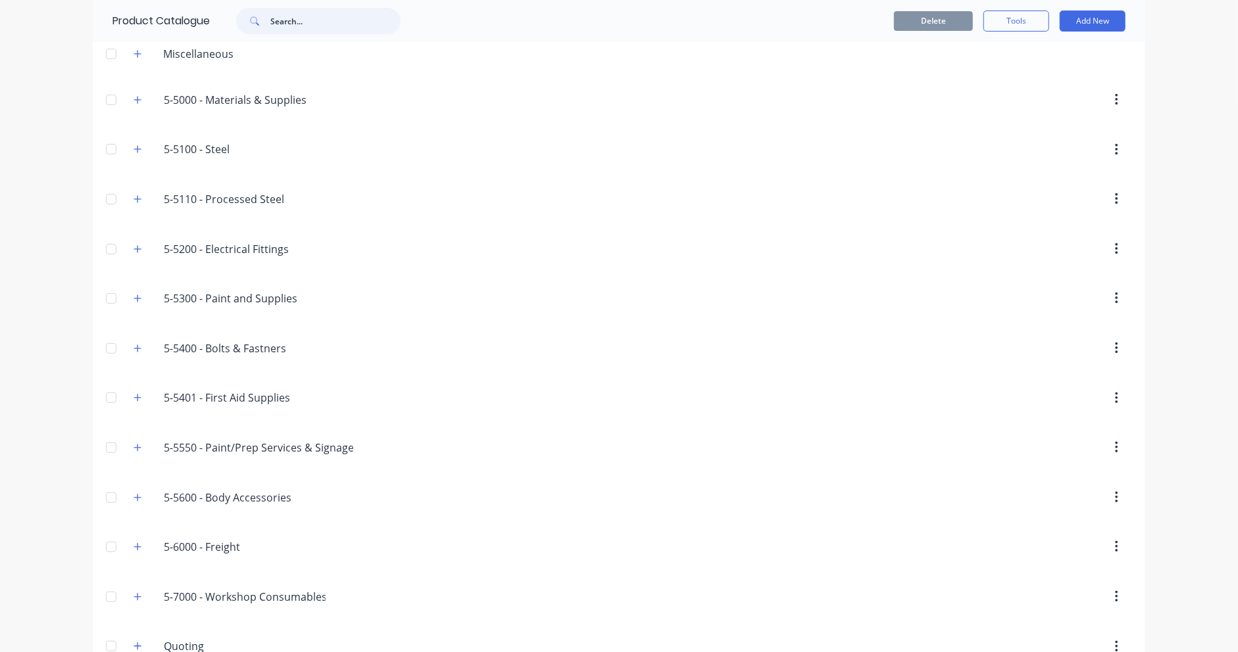
scroll to position [141, 0]
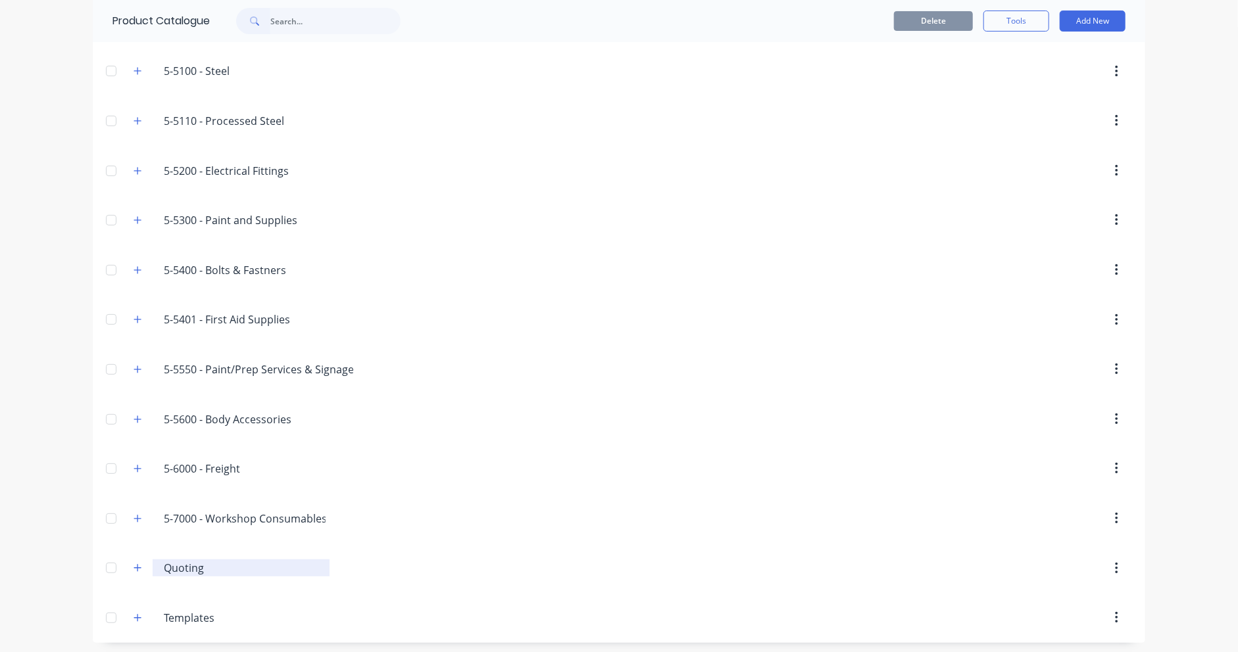
click at [166, 566] on input "Quoting" at bounding box center [242, 568] width 156 height 16
click at [130, 567] on button "button" at bounding box center [138, 568] width 16 height 16
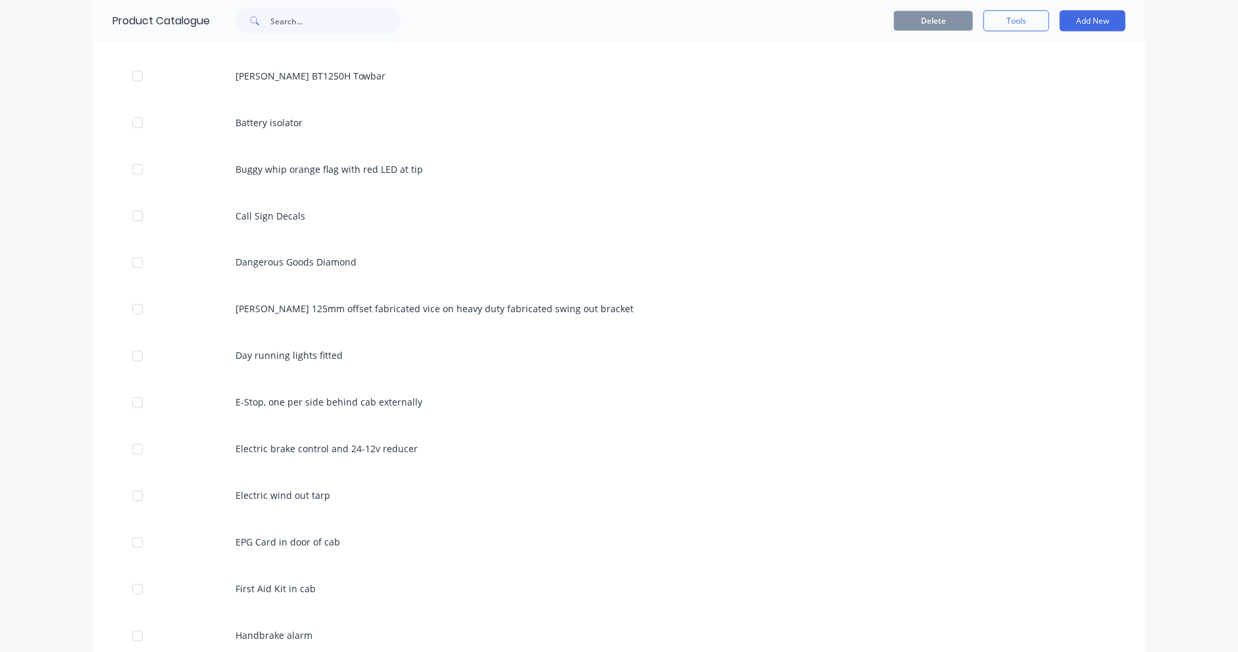
scroll to position [1390, 0]
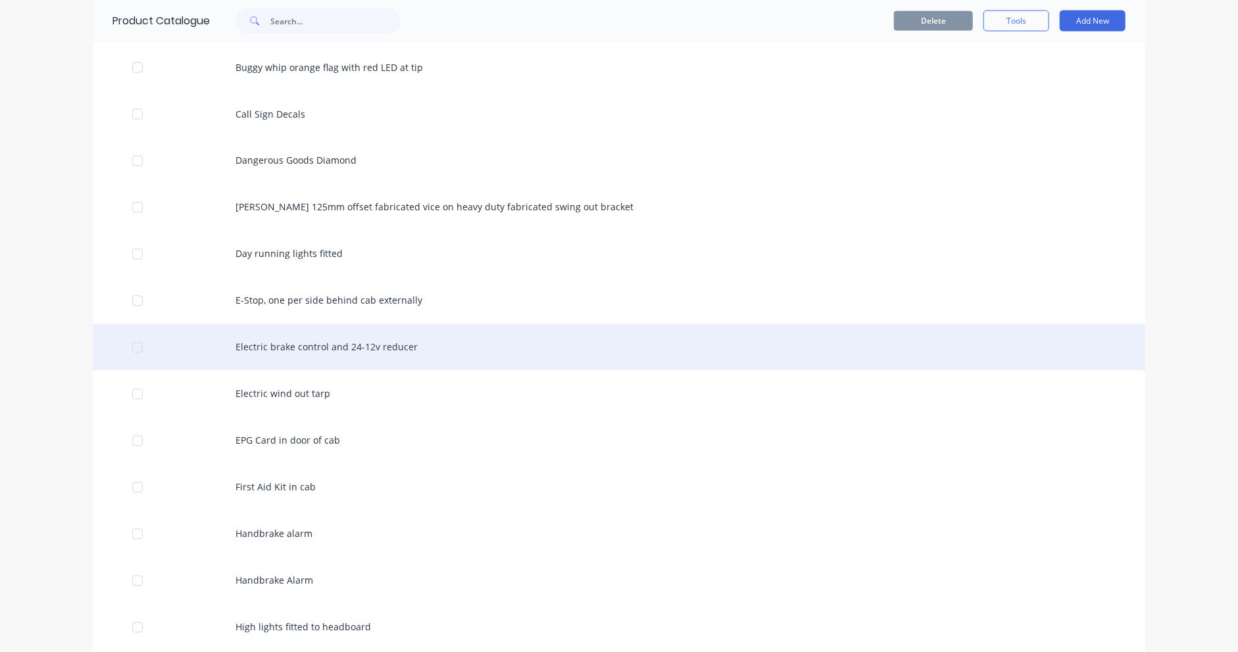
click at [304, 340] on div "Electric brake control and 24-12v reducer" at bounding box center [619, 347] width 1052 height 47
type textarea "x"
